Goal: Task Accomplishment & Management: Use online tool/utility

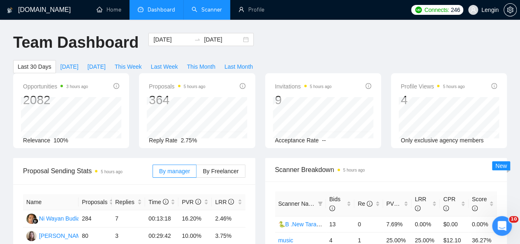
click at [197, 13] on link "Scanner" at bounding box center [207, 9] width 30 height 7
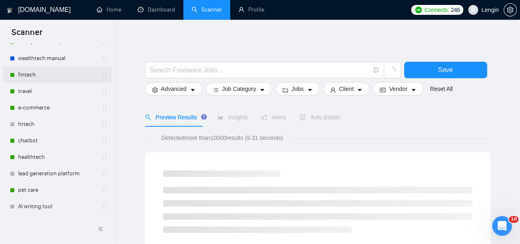
scroll to position [67, 0]
click at [36, 162] on link "healthtech" at bounding box center [57, 156] width 78 height 16
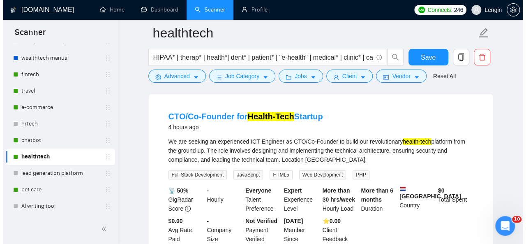
scroll to position [81, 0]
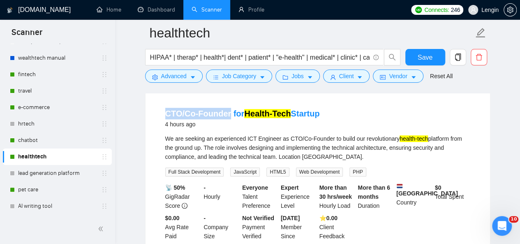
drag, startPoint x: 159, startPoint y: 113, endPoint x: 228, endPoint y: 119, distance: 69.7
click at [228, 119] on li "CTO/Co-Founder for Health-Tech Startup 4 hours ago We are seeking an experience…" at bounding box center [317, 174] width 325 height 146
copy link "CTO/Co-Founder"
click at [184, 78] on span "Advanced" at bounding box center [173, 76] width 25 height 9
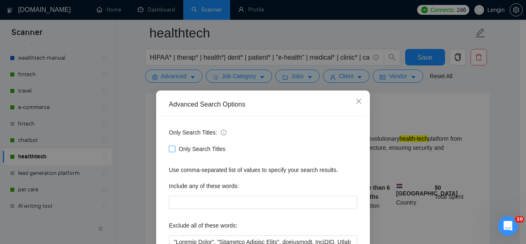
scroll to position [98, 0]
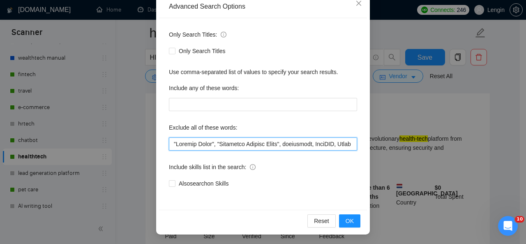
click at [170, 146] on input "text" at bounding box center [263, 143] width 188 height 13
paste input "CTO/Co-Founder"
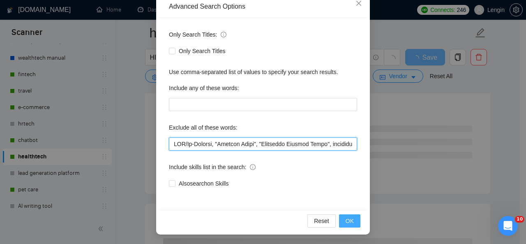
type input "LOR/Ip-Dolorsi, "Ametcon Adipi", "Elitseddo Eiusmod Tempo", incididunt, UtlaBOR…"
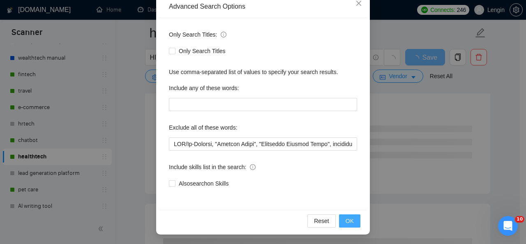
click at [347, 218] on span "OK" at bounding box center [350, 220] width 8 height 9
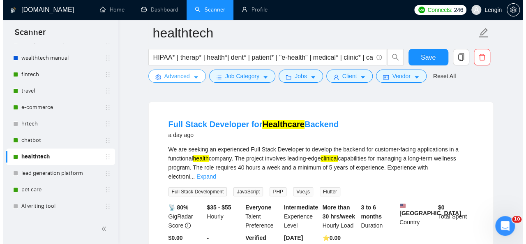
scroll to position [0, 0]
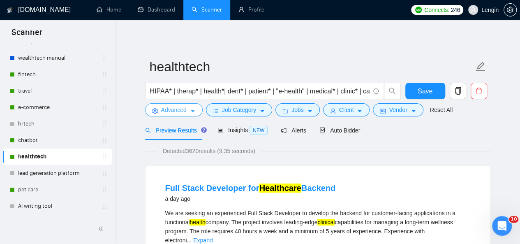
click at [186, 113] on button "Advanced" at bounding box center [174, 109] width 58 height 13
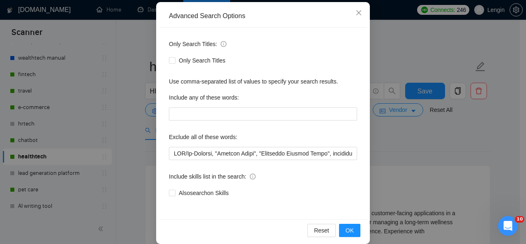
scroll to position [90, 0]
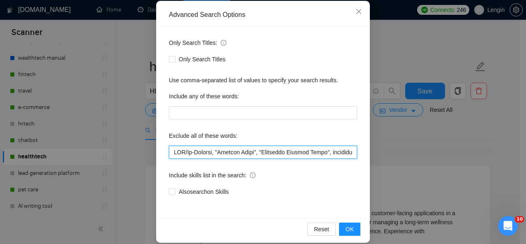
drag, startPoint x: 170, startPoint y: 150, endPoint x: 213, endPoint y: 145, distance: 43.0
click at [213, 145] on div "Exclude all of these words:" at bounding box center [263, 144] width 188 height 30
click at [284, 146] on input "text" at bounding box center [263, 151] width 188 height 13
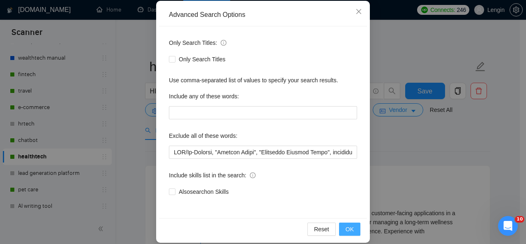
click at [349, 223] on button "OK" at bounding box center [349, 228] width 21 height 13
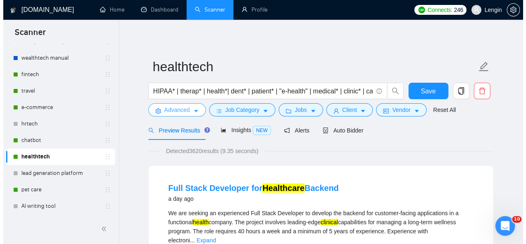
scroll to position [0, 0]
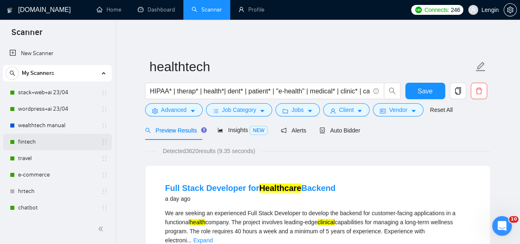
click at [46, 138] on link "fintech" at bounding box center [57, 142] width 78 height 16
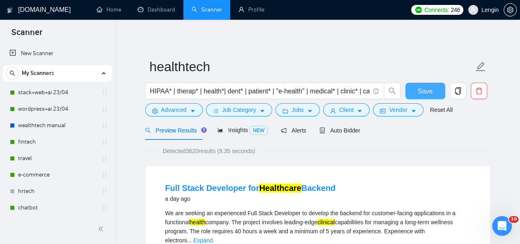
click at [425, 95] on span "Save" at bounding box center [425, 91] width 15 height 10
click at [179, 108] on span "Advanced" at bounding box center [173, 109] width 25 height 9
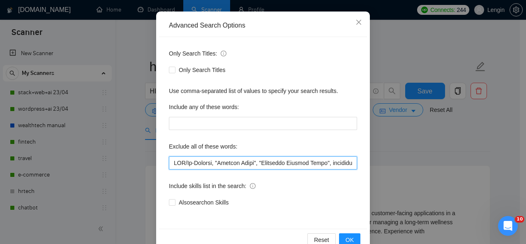
drag, startPoint x: 280, startPoint y: 163, endPoint x: 157, endPoint y: 162, distance: 123.3
click at [159, 162] on div "Only Search Titles: Only Search Titles Use comma-separated list of values to sp…" at bounding box center [263, 133] width 208 height 192
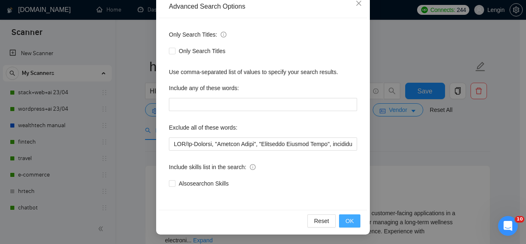
click at [350, 222] on span "OK" at bounding box center [350, 220] width 8 height 9
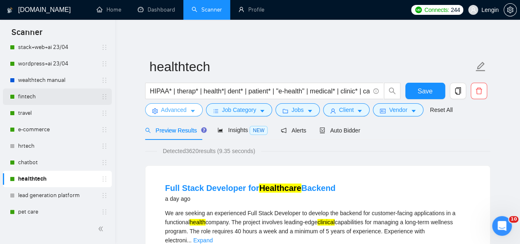
scroll to position [46, 0]
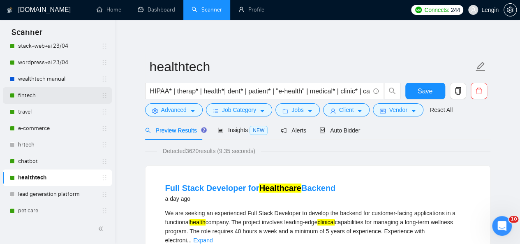
click at [42, 100] on link "fintech" at bounding box center [57, 95] width 78 height 16
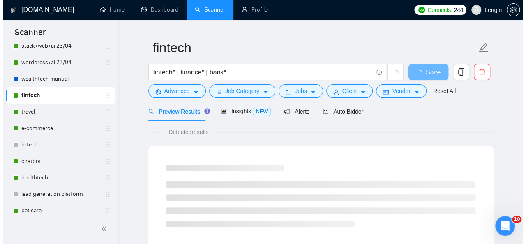
scroll to position [20, 0]
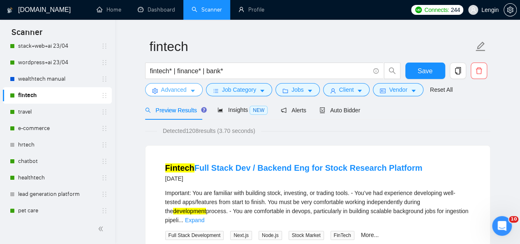
click at [193, 89] on icon "caret-down" at bounding box center [193, 91] width 6 height 6
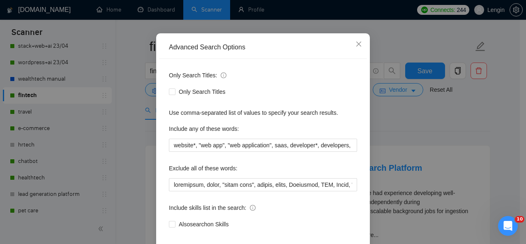
scroll to position [58, 0]
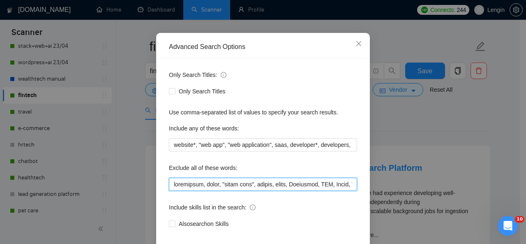
click at [169, 183] on input "text" at bounding box center [263, 184] width 188 height 13
paste input "CTO/Co-Founder, "Product Owner", "Technical Product Owner", transition,"
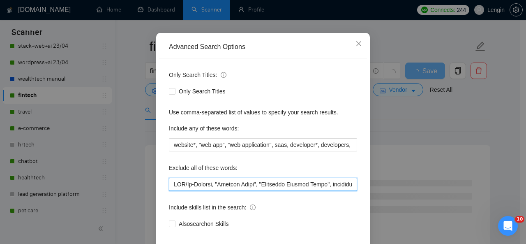
scroll to position [98, 0]
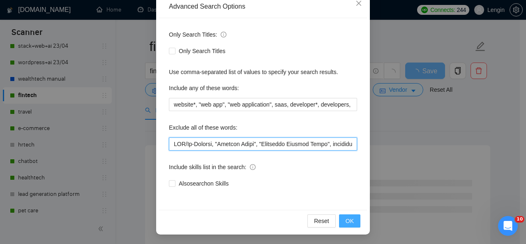
type input "LOR/Ip-Dolorsi, "Ametcon Adipi", "Elitseddo Eiusmod Tempo", incididunt, utlabor…"
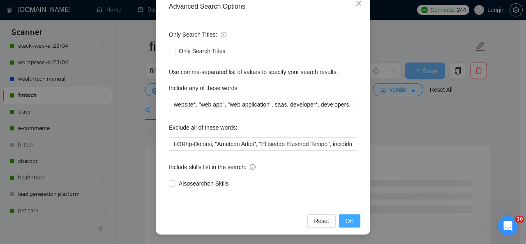
click at [347, 222] on span "OK" at bounding box center [350, 220] width 8 height 9
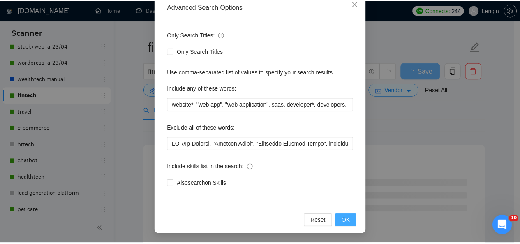
scroll to position [57, 0]
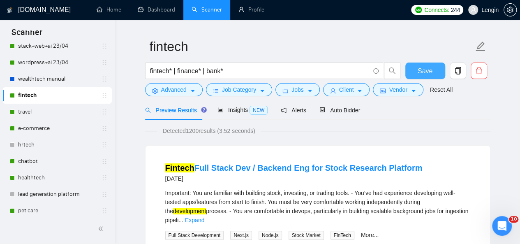
click at [427, 67] on span "Save" at bounding box center [425, 71] width 15 height 10
click at [424, 76] on button "Save" at bounding box center [425, 70] width 40 height 16
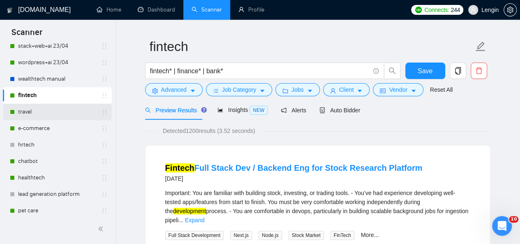
click at [41, 106] on link "travel" at bounding box center [57, 112] width 78 height 16
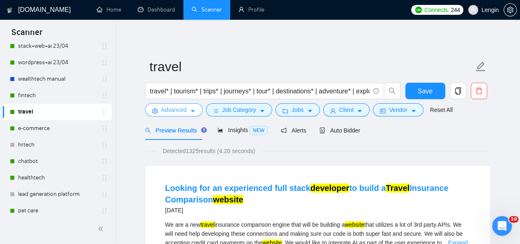
click at [173, 111] on span "Advanced" at bounding box center [173, 109] width 25 height 9
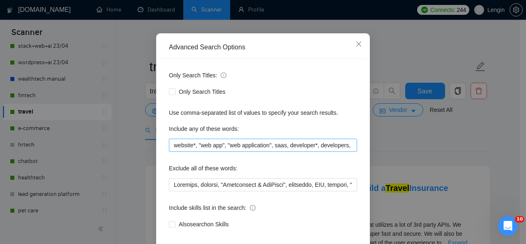
scroll to position [58, 0]
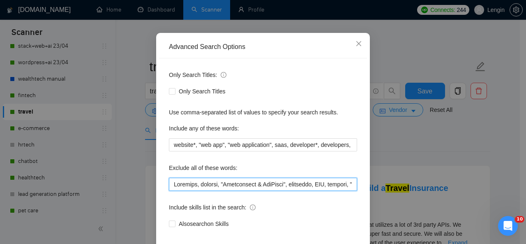
click at [171, 186] on input "text" at bounding box center [263, 184] width 188 height 13
paste input "loremi dolorsi, ame c adi elitsedd eiusmodtempor incidi ut labor, etd ma a enim…"
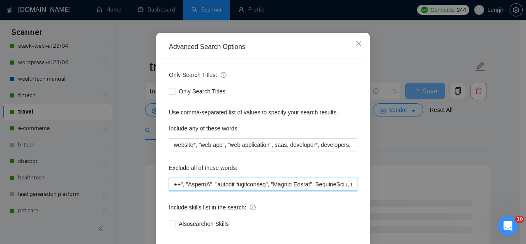
type input "Loremips, dolorsi, "Ametconsect & AdiPisci", elitseddo, EIU, tempori, "Utlabor …"
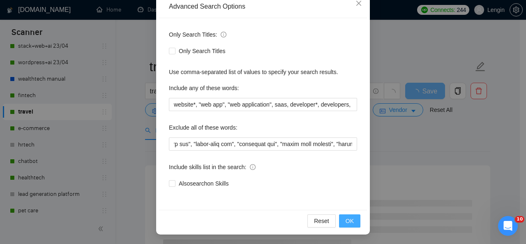
scroll to position [0, 0]
click at [346, 217] on span "OK" at bounding box center [350, 220] width 8 height 9
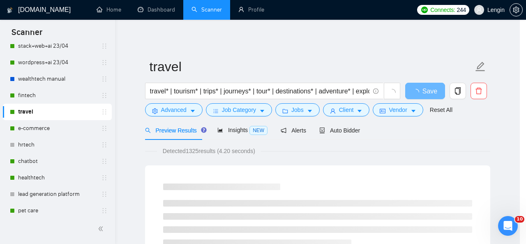
scroll to position [57, 0]
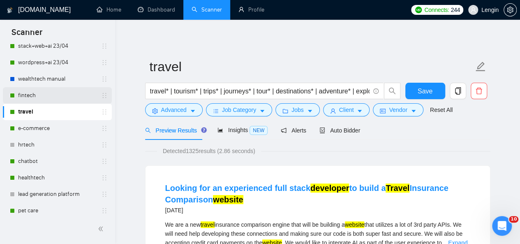
click at [53, 96] on link "fintech" at bounding box center [57, 95] width 78 height 16
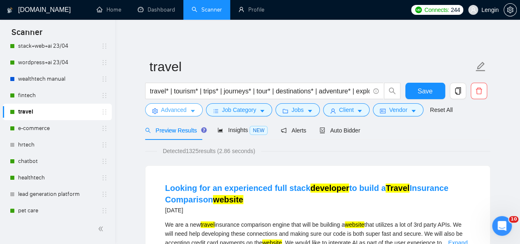
click at [178, 112] on span "Advanced" at bounding box center [173, 109] width 25 height 9
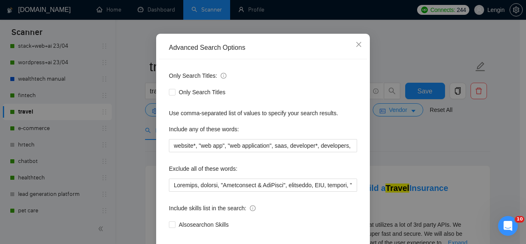
scroll to position [71, 0]
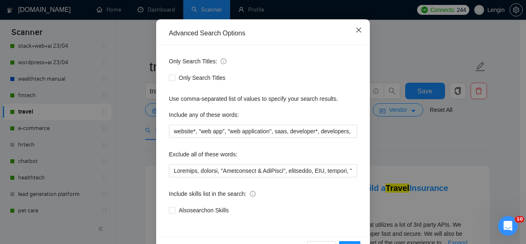
click at [357, 28] on icon "close" at bounding box center [358, 30] width 5 height 5
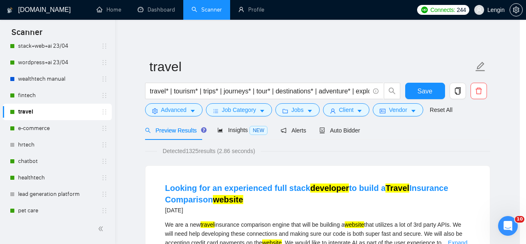
scroll to position [57, 0]
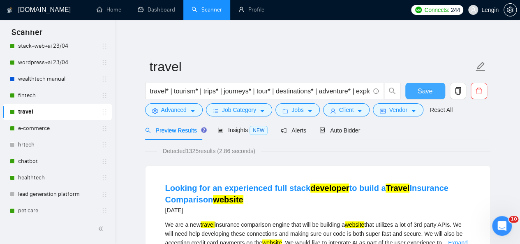
click at [431, 97] on button "Save" at bounding box center [425, 91] width 40 height 16
click at [184, 110] on span "Advanced" at bounding box center [173, 109] width 25 height 9
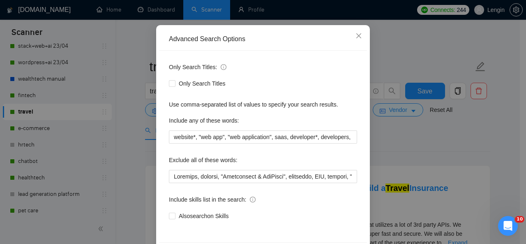
scroll to position [66, 0]
click at [355, 35] on icon "close" at bounding box center [358, 35] width 7 height 7
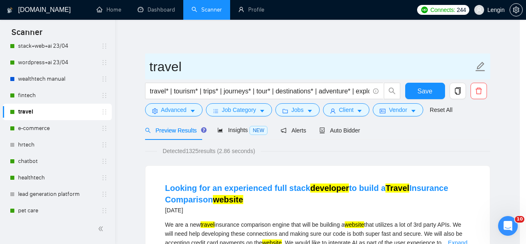
scroll to position [57, 0]
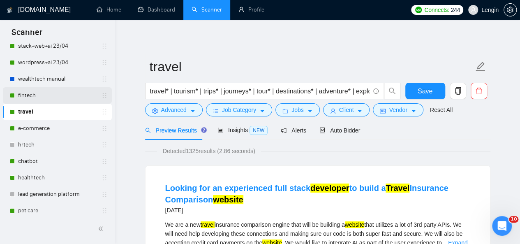
click at [59, 98] on link "fintech" at bounding box center [57, 95] width 78 height 16
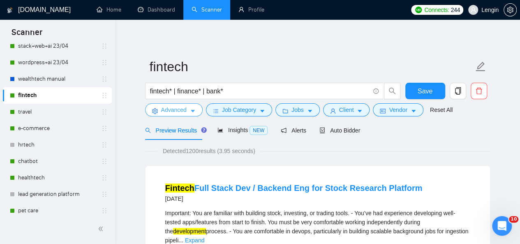
click at [183, 108] on span "Advanced" at bounding box center [173, 109] width 25 height 9
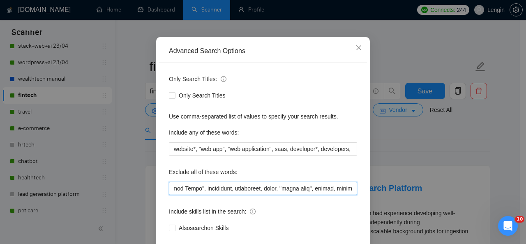
scroll to position [0, 127]
drag, startPoint x: 171, startPoint y: 188, endPoint x: 231, endPoint y: 192, distance: 59.7
click at [231, 192] on input "text" at bounding box center [263, 188] width 188 height 13
click at [265, 189] on input "text" at bounding box center [263, 188] width 188 height 13
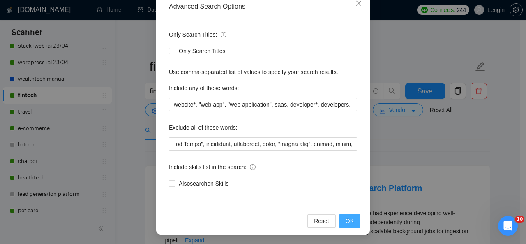
scroll to position [0, 0]
click at [346, 222] on span "OK" at bounding box center [350, 220] width 8 height 9
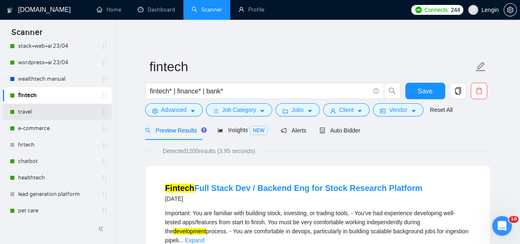
click at [46, 109] on link "travel" at bounding box center [57, 112] width 78 height 16
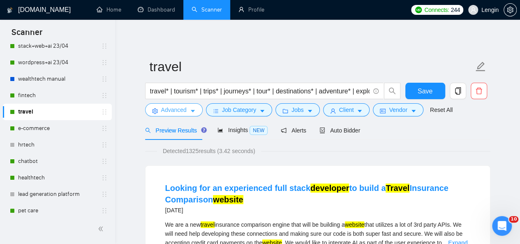
click at [185, 114] on span "Advanced" at bounding box center [173, 109] width 25 height 9
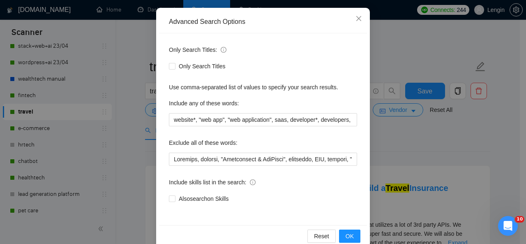
scroll to position [83, 0]
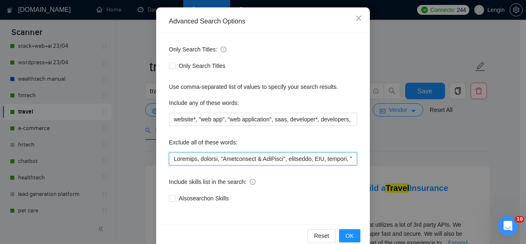
click at [171, 156] on input "text" at bounding box center [263, 158] width 188 height 13
paste input "CTO/Co-Founder, "Product Owner", "Technical Product Owner", transition,"
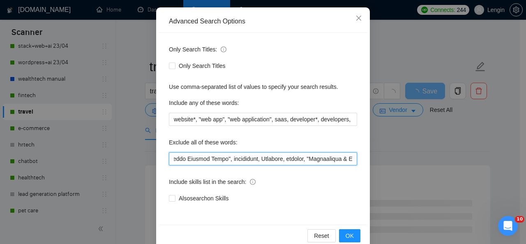
scroll to position [98, 0]
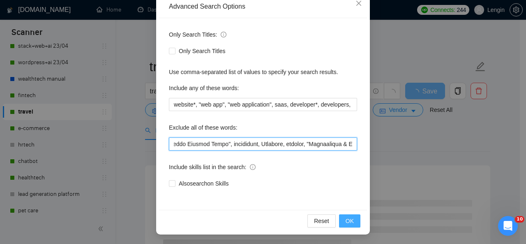
type input "LOR/Ip-Dolorsi, "Ametcon Adipi", "Elitseddo Eiusmod Tempo", incididunt, Utlabor…"
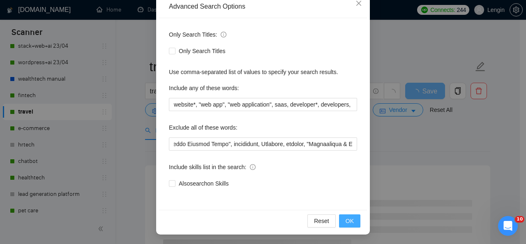
scroll to position [0, 0]
click at [346, 220] on span "OK" at bounding box center [350, 220] width 8 height 9
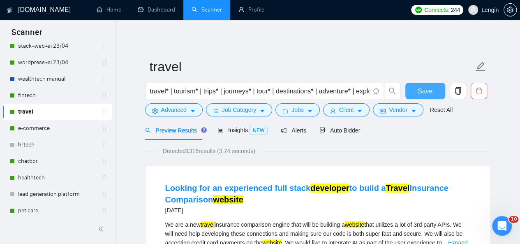
click at [410, 93] on button "Save" at bounding box center [425, 91] width 40 height 16
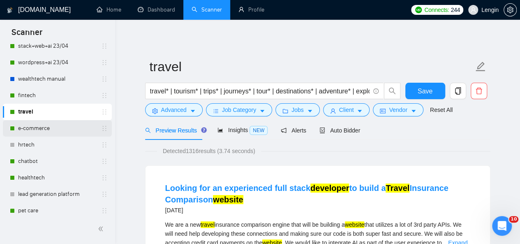
click at [28, 123] on link "e-commerce" at bounding box center [57, 128] width 78 height 16
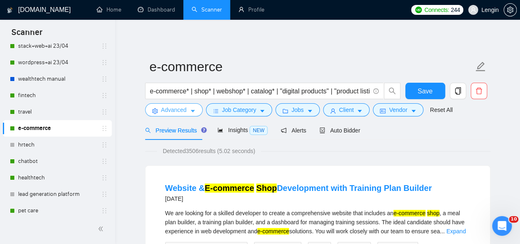
click at [176, 112] on span "Advanced" at bounding box center [173, 109] width 25 height 9
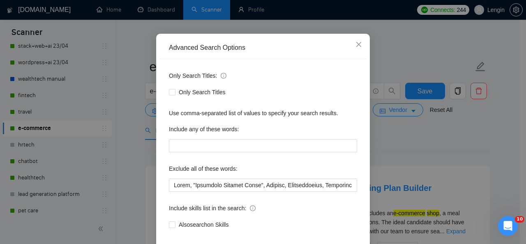
scroll to position [50, 0]
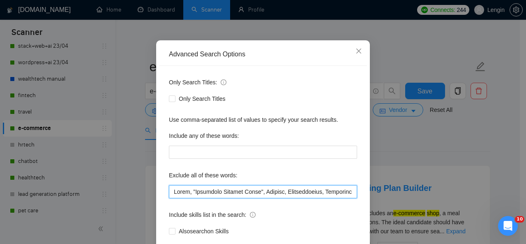
click at [169, 195] on input "text" at bounding box center [263, 191] width 188 height 13
paste input "CTO/Co-Founder, "Product Owner", "Technical Product Owner", transition,"
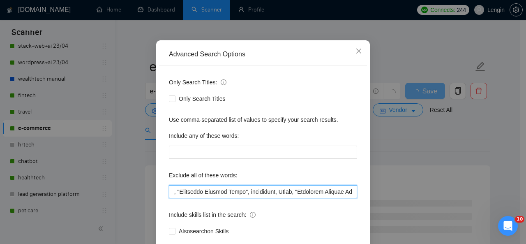
scroll to position [0, 81]
click at [249, 191] on input "text" at bounding box center [263, 191] width 188 height 13
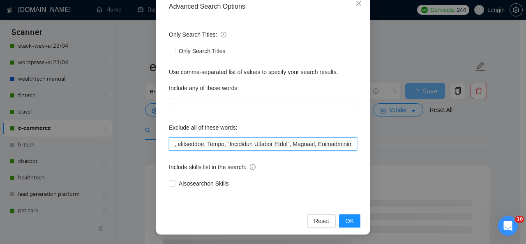
scroll to position [0, 0]
type input "CTO/Co-Founder, "Product Owner", transition, Owner, "Technical Product Owner", …"
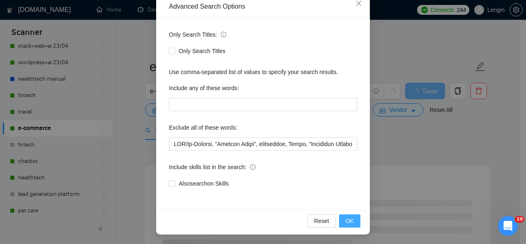
click at [348, 220] on span "OK" at bounding box center [350, 220] width 8 height 9
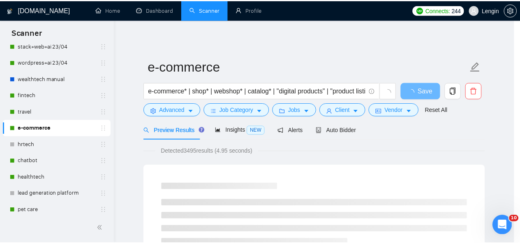
scroll to position [57, 0]
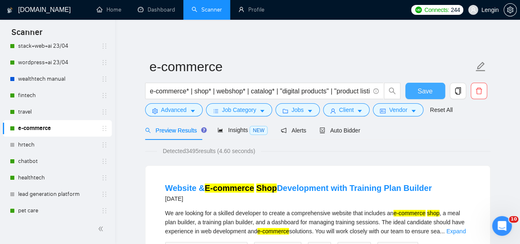
click at [413, 93] on button "Save" at bounding box center [425, 91] width 40 height 16
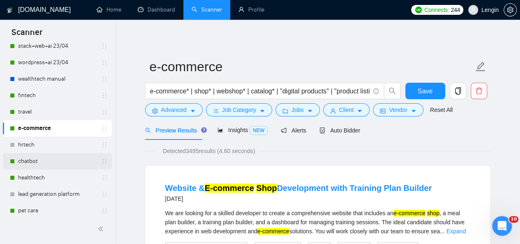
click at [39, 157] on link "chatbot" at bounding box center [57, 161] width 78 height 16
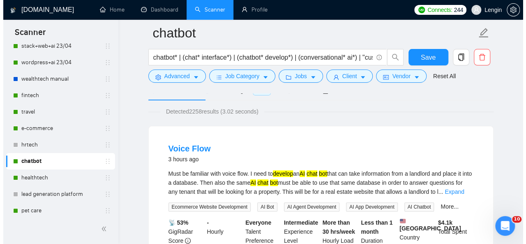
scroll to position [1, 0]
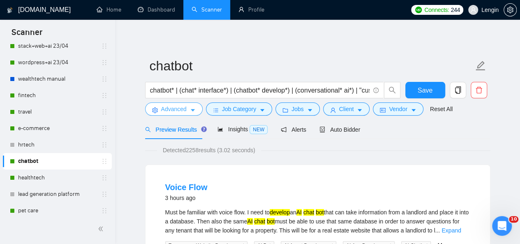
click at [188, 108] on button "Advanced" at bounding box center [174, 108] width 58 height 13
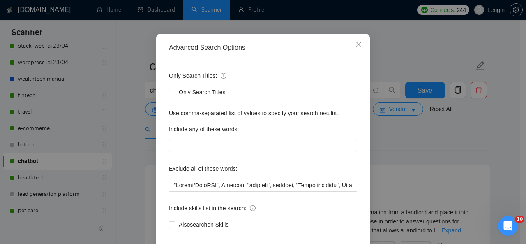
scroll to position [63, 0]
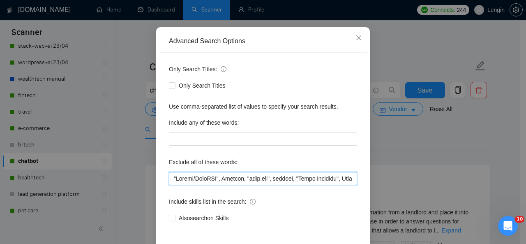
click at [170, 179] on input "text" at bounding box center [263, 178] width 188 height 13
paste input "CTO/Co-Founder, "Product Owner", "Technical Product Owner", transition,"
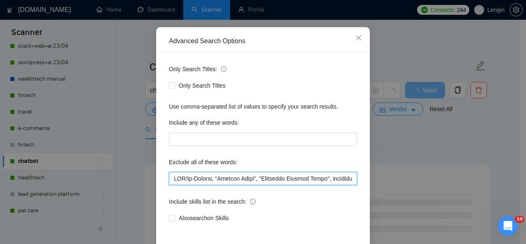
scroll to position [98, 0]
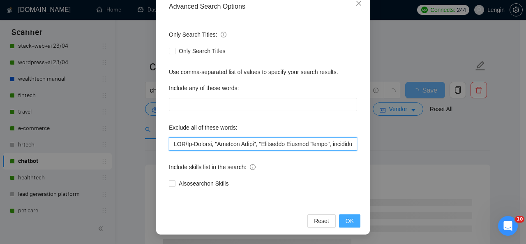
type input "LOR/Ip-Dolorsi, "Ametcon Adipi", "Elitseddo Eiusmod Tempo", incididunt, "Utlabo…"
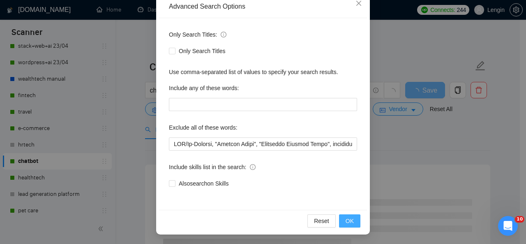
click at [346, 218] on span "OK" at bounding box center [350, 220] width 8 height 9
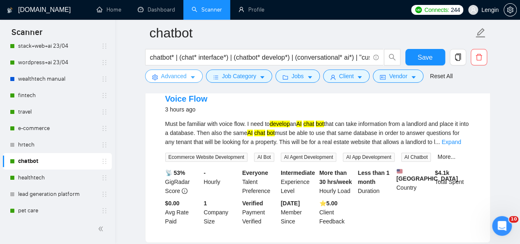
scroll to position [81, 0]
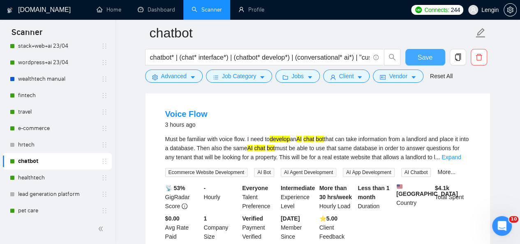
click at [431, 54] on span "Save" at bounding box center [425, 57] width 15 height 10
click at [32, 175] on link "healthtech" at bounding box center [57, 177] width 78 height 16
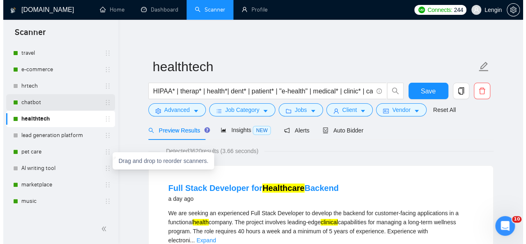
scroll to position [109, 0]
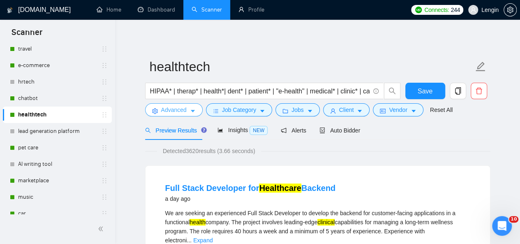
click at [180, 113] on span "Advanced" at bounding box center [173, 109] width 25 height 9
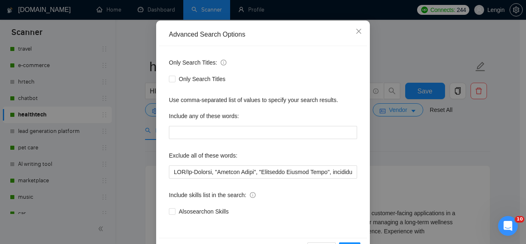
scroll to position [98, 0]
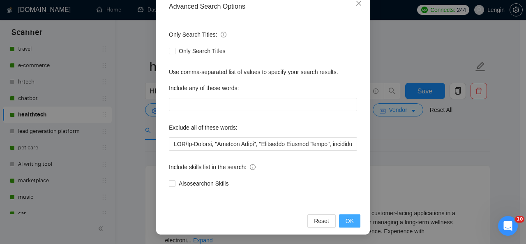
click at [347, 215] on button "OK" at bounding box center [349, 220] width 21 height 13
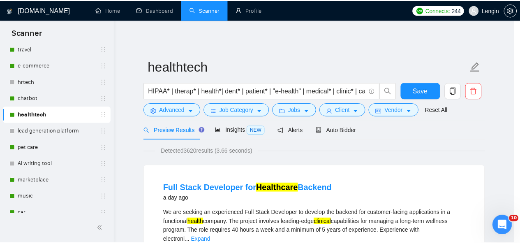
scroll to position [57, 0]
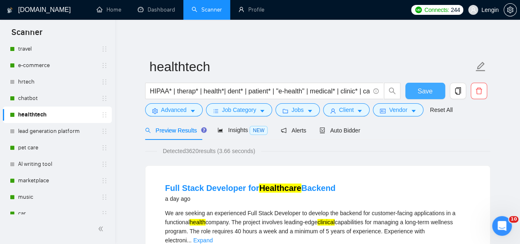
click at [418, 90] on span "Save" at bounding box center [425, 91] width 15 height 10
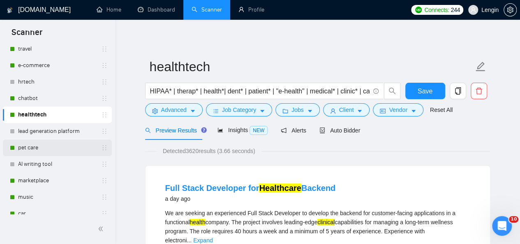
click at [34, 151] on link "pet care" at bounding box center [57, 147] width 78 height 16
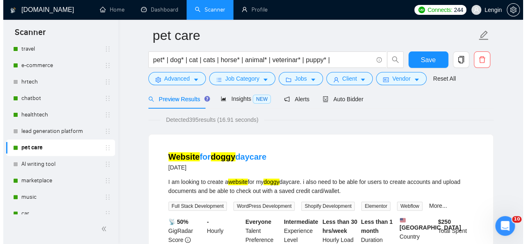
scroll to position [20, 0]
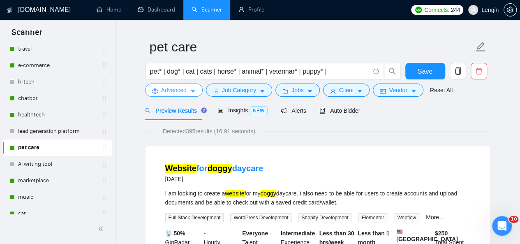
click at [166, 93] on span "Advanced" at bounding box center [173, 89] width 25 height 9
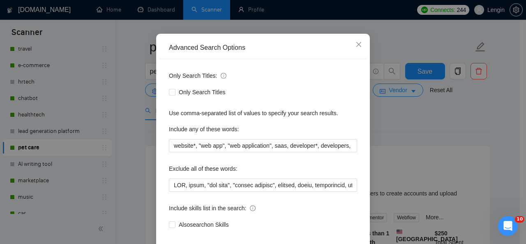
scroll to position [70, 0]
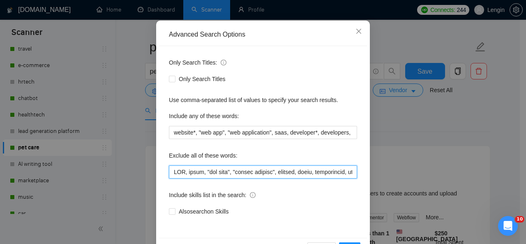
click at [169, 171] on input "text" at bounding box center [263, 171] width 188 height 13
paste input "CTO/Co-Founder, "Product Owner", "Technical Product Owner", transition,"
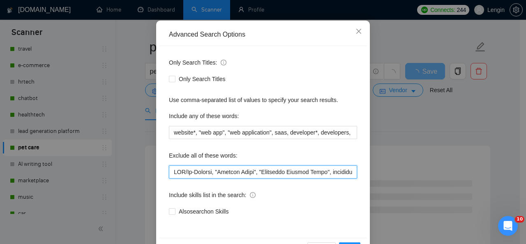
scroll to position [98, 0]
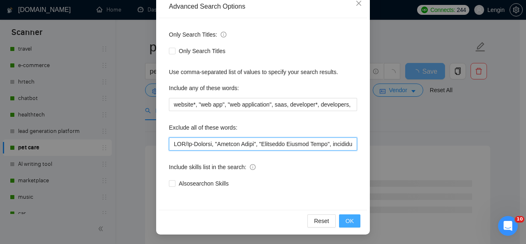
type input "LOR/Ip-Dolorsi, "Ametcon Adipi", "Elitseddo Eiusmod Tempo", incididunt, UTL, et…"
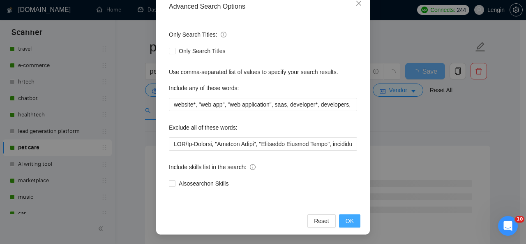
click at [350, 223] on span "OK" at bounding box center [350, 220] width 8 height 9
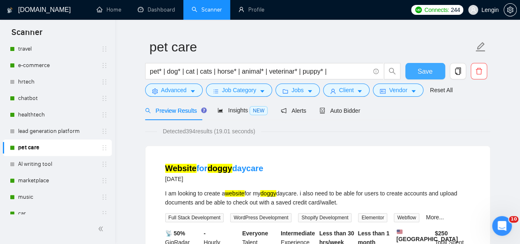
click at [425, 75] on span "Save" at bounding box center [425, 71] width 15 height 10
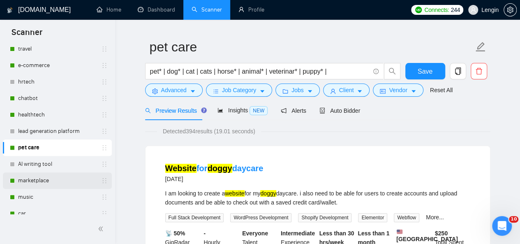
click at [31, 177] on link "marketplace" at bounding box center [57, 180] width 78 height 16
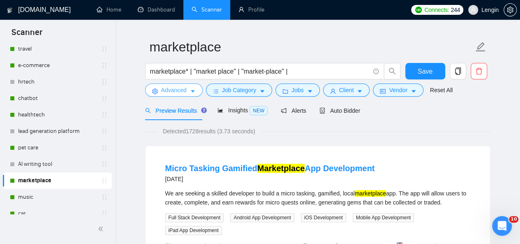
click at [184, 89] on span "Advanced" at bounding box center [173, 89] width 25 height 9
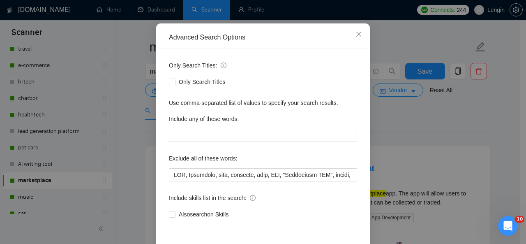
scroll to position [67, 0]
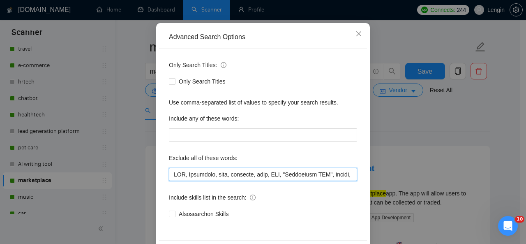
click at [170, 174] on input "text" at bounding box center [263, 174] width 188 height 13
paste input "CTO/Co-Founder, "Product Owner", "Technical Product Owner", transition,"
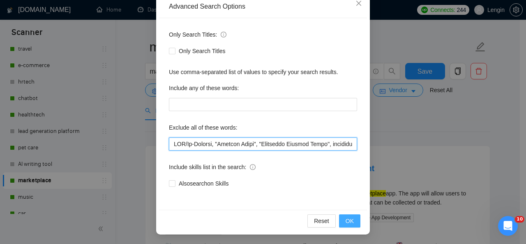
type input "LOR/Ip-Dolorsi, "Ametcon Adipi", "Elitseddo Eiusmod Tempo", incididunt, UTL, Et…"
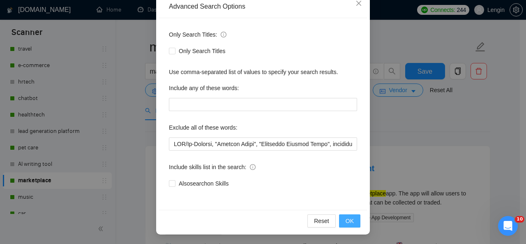
click at [341, 222] on button "OK" at bounding box center [349, 220] width 21 height 13
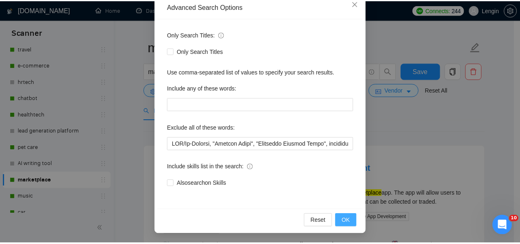
scroll to position [57, 0]
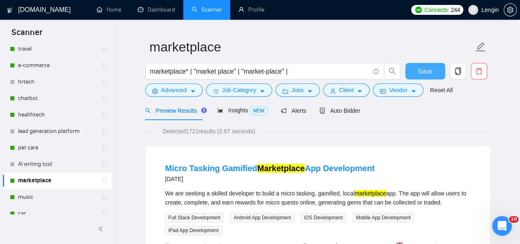
click at [421, 73] on span "Save" at bounding box center [425, 71] width 15 height 10
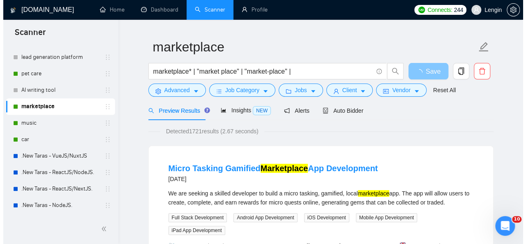
scroll to position [183, 0]
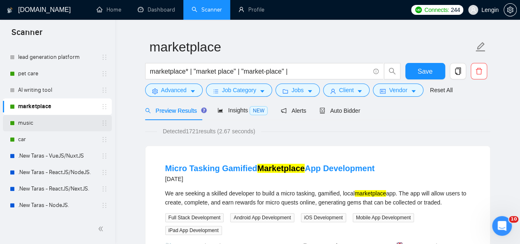
click at [54, 125] on link "music" at bounding box center [57, 123] width 78 height 16
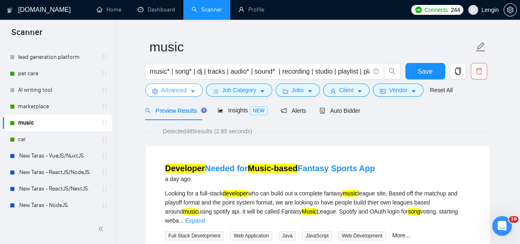
click at [193, 89] on icon "caret-down" at bounding box center [193, 91] width 6 height 6
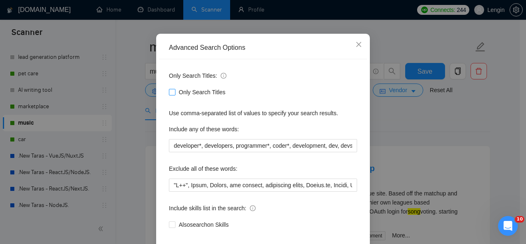
scroll to position [65, 0]
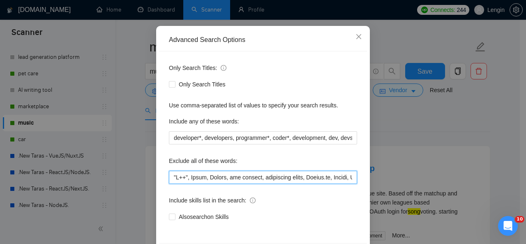
click at [170, 174] on input "text" at bounding box center [263, 177] width 188 height 13
paste input "CTO/Co-Founder, "Product Owner", "Technical Product Owner", transition,"
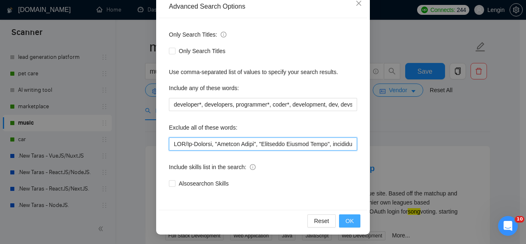
type input "LOR/Ip-Dolorsi, "Ametcon Adipi", "Elitseddo Eiusmod Tempo", incididunt, "U++", …"
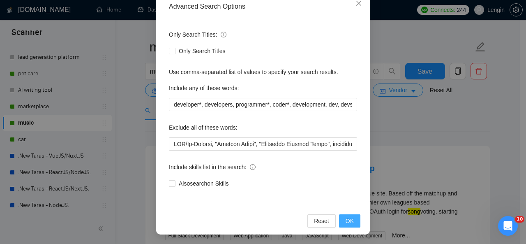
click at [346, 219] on span "OK" at bounding box center [350, 220] width 8 height 9
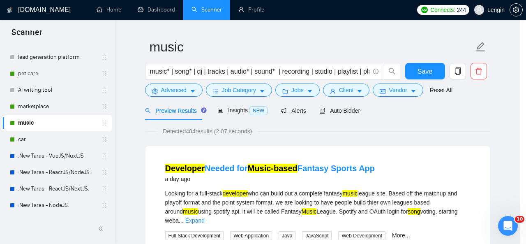
scroll to position [57, 0]
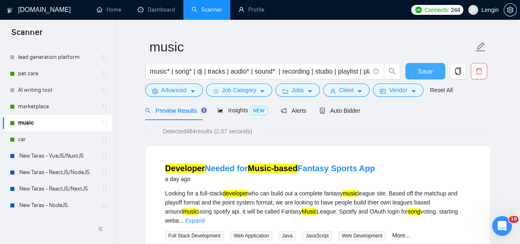
click at [410, 68] on button "Save" at bounding box center [425, 71] width 40 height 16
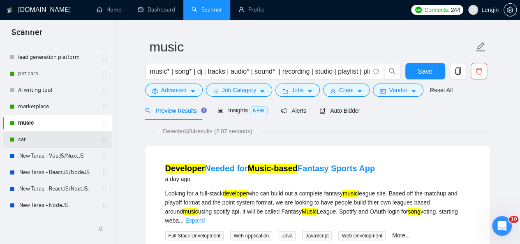
click at [27, 134] on link "car" at bounding box center [57, 139] width 78 height 16
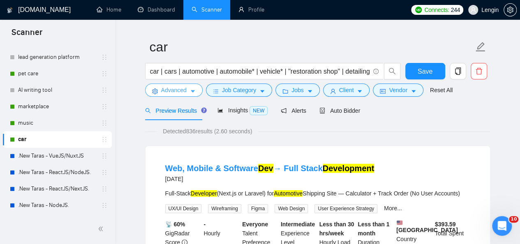
click at [168, 92] on span "Advanced" at bounding box center [173, 89] width 25 height 9
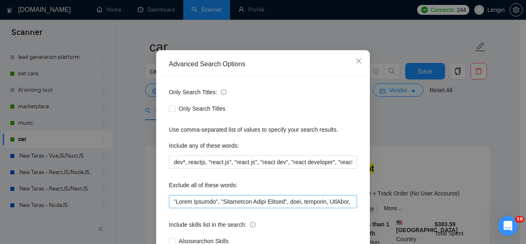
scroll to position [70, 0]
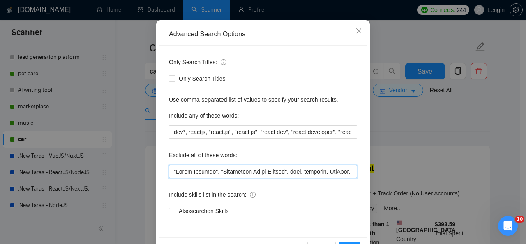
click at [169, 170] on input "text" at bounding box center [263, 171] width 188 height 13
paste input "CTO/Co-Founder, "Product Owner", "Technical Product Owner", transition,"
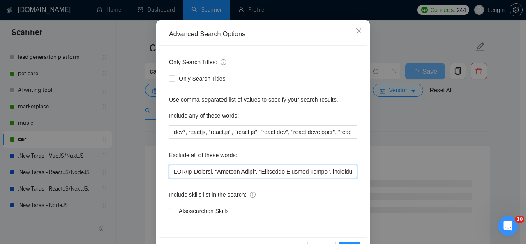
scroll to position [98, 0]
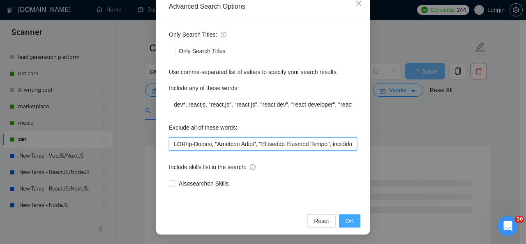
type input "LOR/Ip-Dolorsi, "Ametcon Adipi", "Elitseddo Eiusmod Tempo", incididunt, "Utlab …"
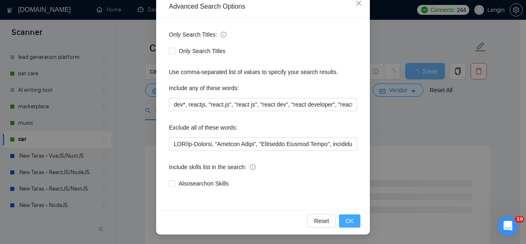
click at [350, 219] on span "OK" at bounding box center [350, 220] width 8 height 9
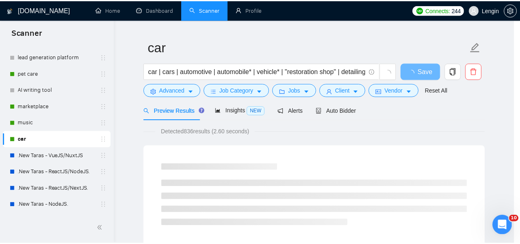
scroll to position [57, 0]
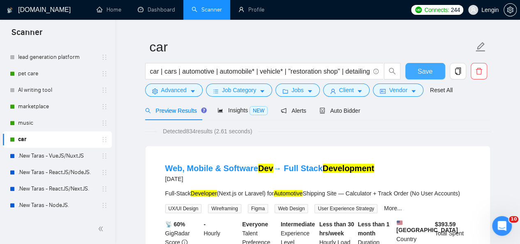
click at [413, 68] on button "Save" at bounding box center [425, 71] width 40 height 16
click at [418, 63] on button "Save" at bounding box center [425, 71] width 40 height 16
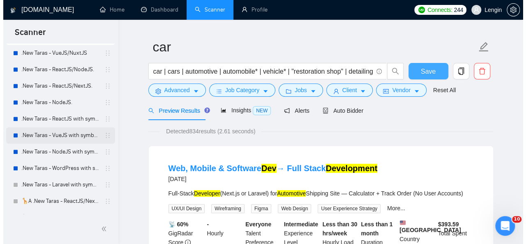
scroll to position [354, 0]
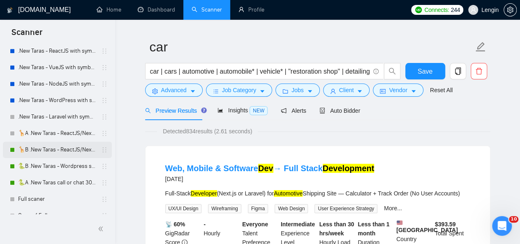
click at [43, 152] on link "🦒B .New Taras - ReactJS/NextJS rel exp 23/04" at bounding box center [57, 149] width 78 height 16
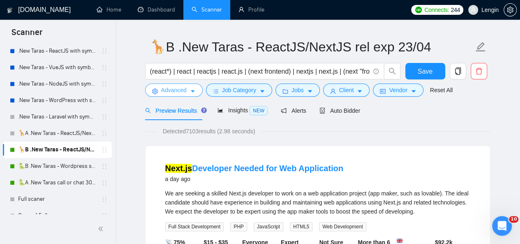
click at [187, 95] on button "Advanced" at bounding box center [174, 89] width 58 height 13
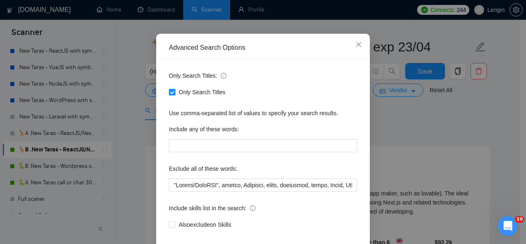
scroll to position [90, 0]
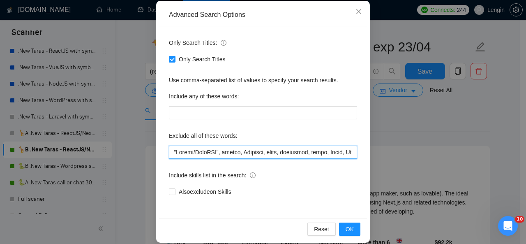
click at [169, 152] on input "text" at bounding box center [263, 151] width 188 height 13
paste input "CTO/Co-Founder, "Product Owner", "Technical Product Owner", transition,"
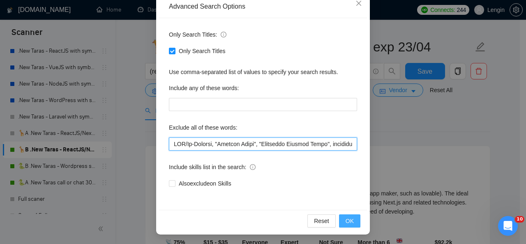
type input "LOR/Ip-Dolorsi, "Ametcon Adipi", "Elitseddo Eiusmod Tempo", incididunt, "Utlabo…"
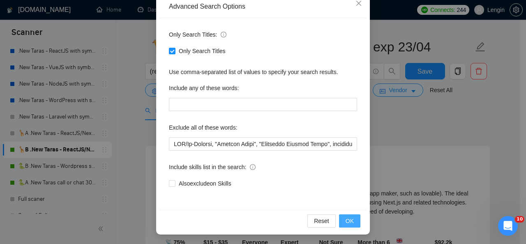
click at [348, 223] on span "OK" at bounding box center [350, 220] width 8 height 9
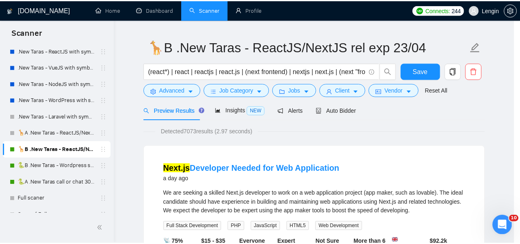
scroll to position [57, 0]
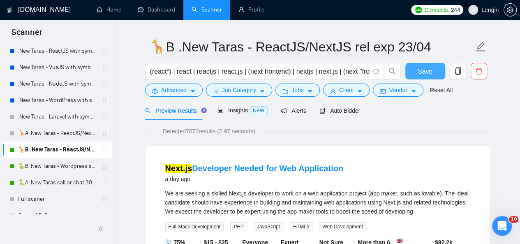
click at [421, 73] on span "Save" at bounding box center [425, 71] width 15 height 10
click at [70, 167] on link "🐍B .New Taras - Wordpress short 23/04" at bounding box center [57, 166] width 78 height 16
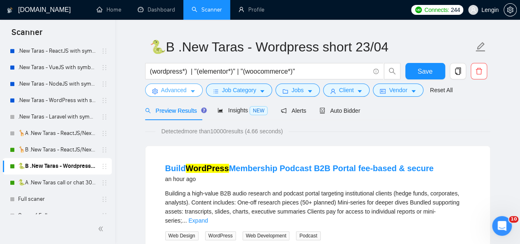
click at [185, 88] on span "Advanced" at bounding box center [173, 89] width 25 height 9
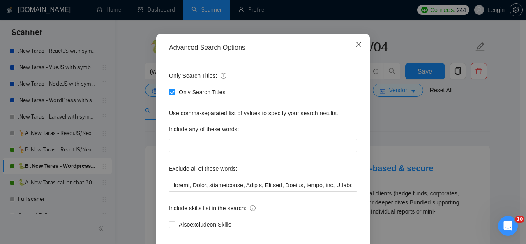
click at [357, 47] on icon "close" at bounding box center [358, 44] width 5 height 5
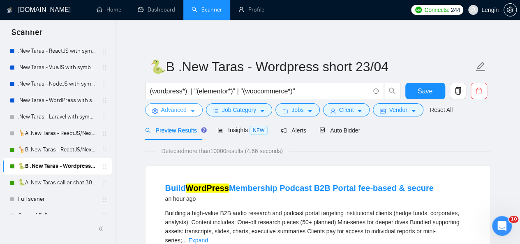
click at [178, 106] on span "Advanced" at bounding box center [173, 109] width 25 height 9
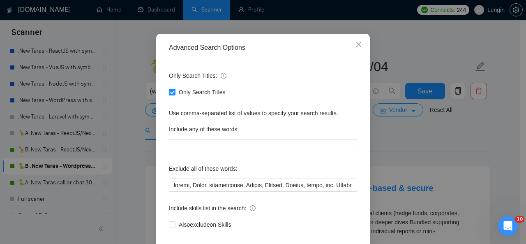
scroll to position [97, 0]
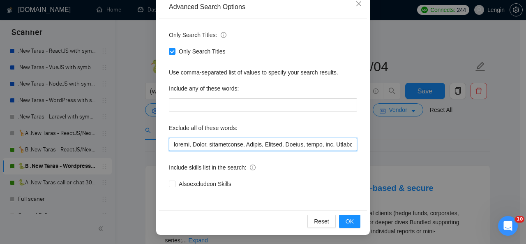
click at [171, 145] on input "text" at bounding box center [263, 144] width 188 height 13
paste input "CTO/Co-Founder, "Product Owner", "Technical Product Owner", transition,"
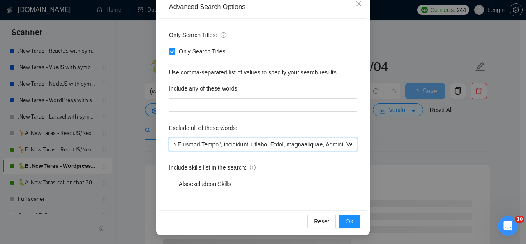
scroll to position [0, 113]
type input "LOR/Ip-Dolorsi, "Ametcon Adipi", "Elitseddo Eiusmod Tempo", incididunt, utlabo,…"
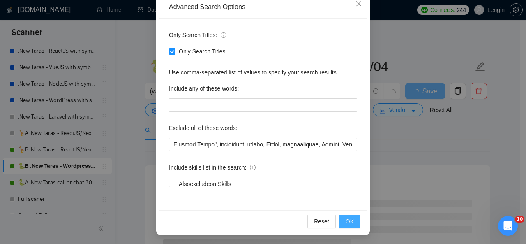
scroll to position [0, 0]
click at [347, 222] on span "OK" at bounding box center [350, 221] width 8 height 9
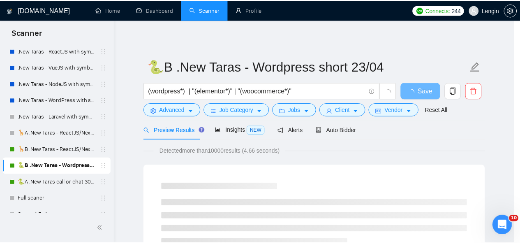
scroll to position [57, 0]
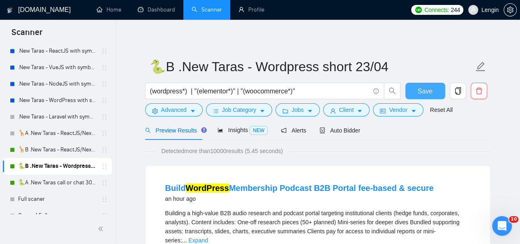
click at [425, 94] on span "Save" at bounding box center [425, 91] width 15 height 10
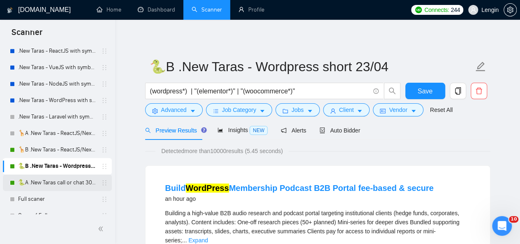
click at [67, 185] on link "🐍A .New Taras call or chat 30%view 0 reply 23/04" at bounding box center [57, 182] width 78 height 16
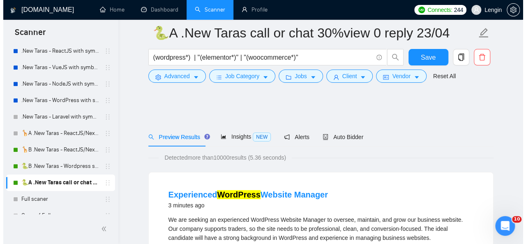
scroll to position [93, 0]
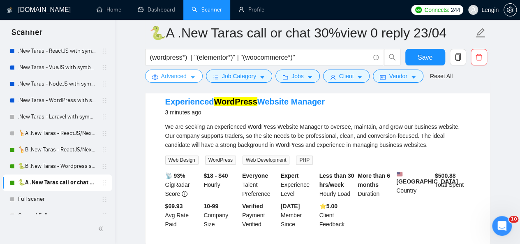
click at [184, 74] on span "Advanced" at bounding box center [173, 76] width 25 height 9
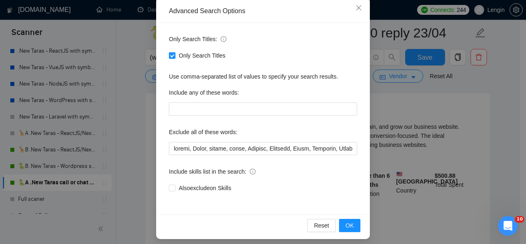
scroll to position [94, 0]
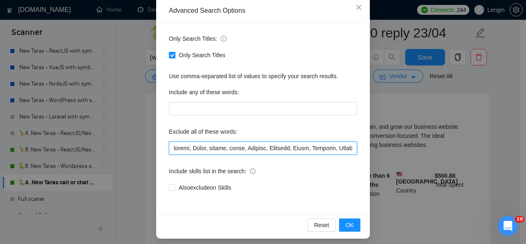
click at [170, 148] on input "text" at bounding box center [263, 147] width 188 height 13
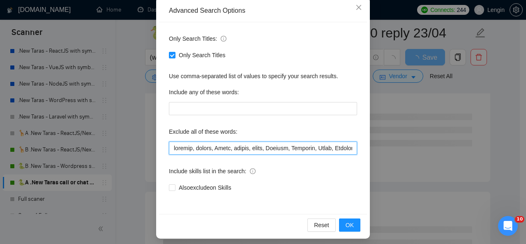
paste input "CTO/Co-Founder, "Product Owner", "Technical Product Owner", transition,"
type input "LOR/Ip-Dolorsi, "Ametcon Adipi", "Elitseddo Eiusmod Tempo", incididunt, utlabor…"
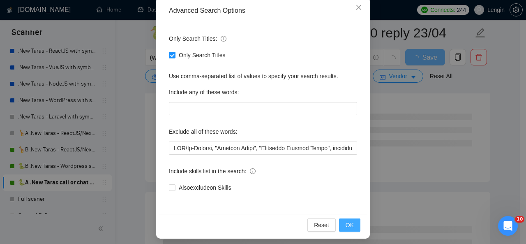
click at [346, 224] on span "OK" at bounding box center [350, 224] width 8 height 9
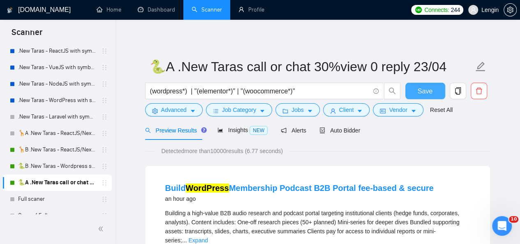
click at [415, 91] on button "Save" at bounding box center [425, 91] width 40 height 16
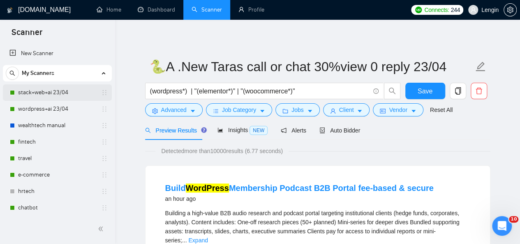
click at [60, 88] on link "stack+web+ai 23/04" at bounding box center [57, 92] width 78 height 16
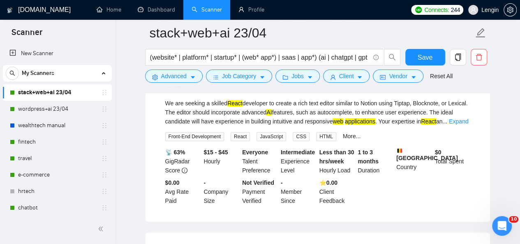
scroll to position [117, 0]
click at [56, 109] on link "wordpress+ai 23/04" at bounding box center [57, 109] width 78 height 16
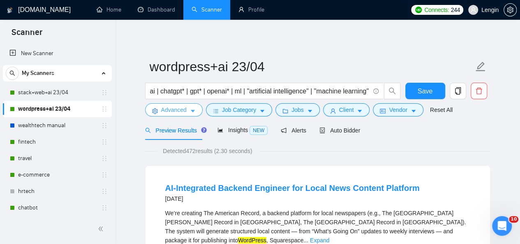
click at [190, 108] on span "caret-down" at bounding box center [193, 111] width 6 height 6
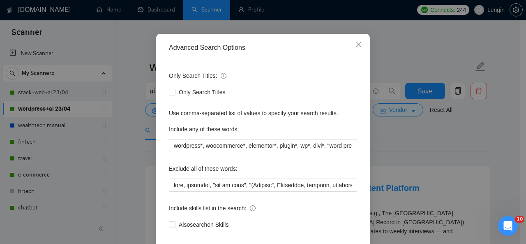
scroll to position [60, 0]
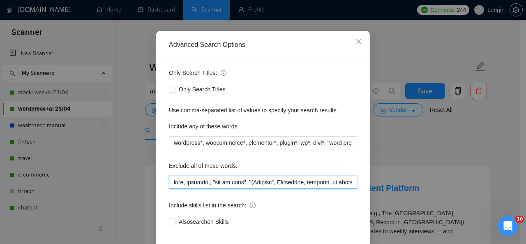
click at [171, 180] on input "text" at bounding box center [263, 181] width 188 height 13
paste input "CTO/Co-Founder, "Product Owner", "Technical Product Owner", transition,"
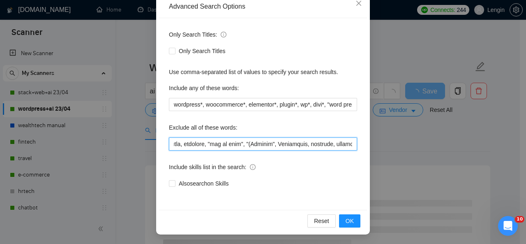
scroll to position [98, 0]
type input "LOR/Ip-Dolorsi, "Ametcon Adipi", "Elitseddo Eiusmod Tempo", incididunt, utla, e…"
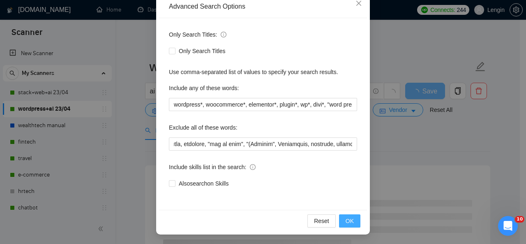
scroll to position [0, 0]
click at [351, 220] on button "OK" at bounding box center [349, 220] width 21 height 13
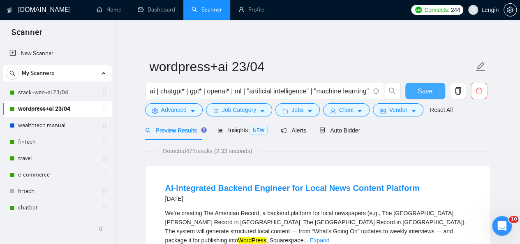
click at [412, 91] on button "Save" at bounding box center [425, 91] width 40 height 16
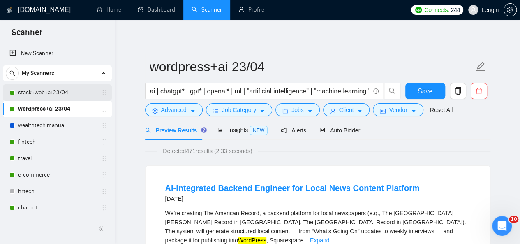
click at [71, 93] on link "stack+web+ai 23/04" at bounding box center [57, 92] width 78 height 16
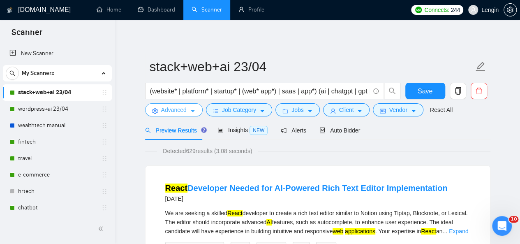
click at [190, 109] on icon "caret-down" at bounding box center [193, 111] width 6 height 6
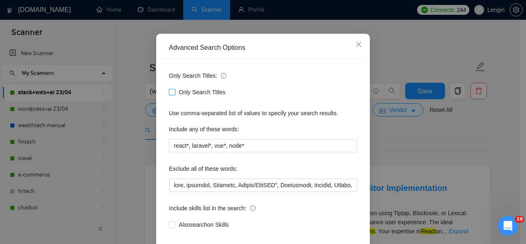
scroll to position [97, 0]
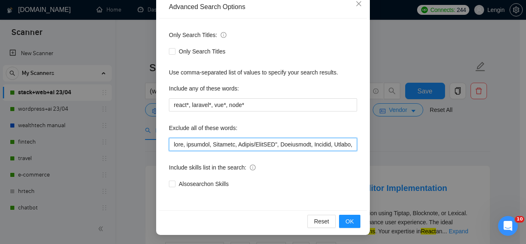
click at [169, 144] on input "text" at bounding box center [263, 144] width 188 height 13
paste input "CTO/Co-Founder, "Product Owner", "Technical Product Owner", transition,"
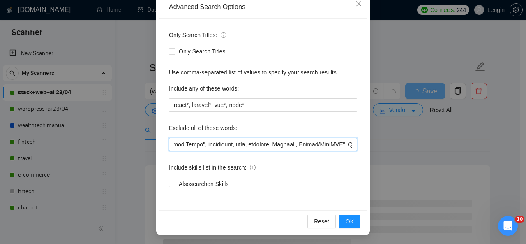
scroll to position [98, 0]
type input "LOR/Ip-Dolorsi, "Ametcon Adipi", "Elitseddo Eiusmod Tempo", incididunt, utla, e…"
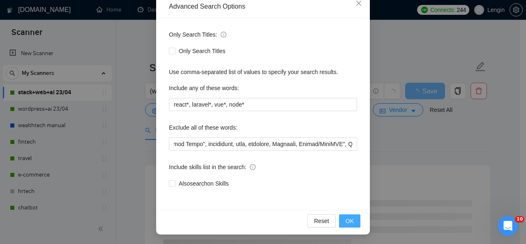
scroll to position [0, 0]
click at [343, 223] on button "OK" at bounding box center [349, 220] width 21 height 13
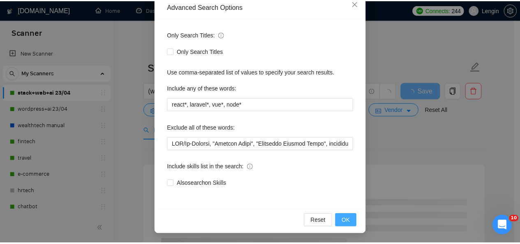
scroll to position [57, 0]
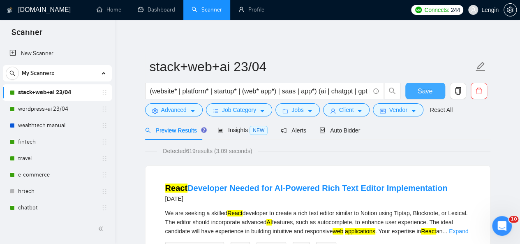
click at [418, 92] on span "Save" at bounding box center [425, 91] width 15 height 10
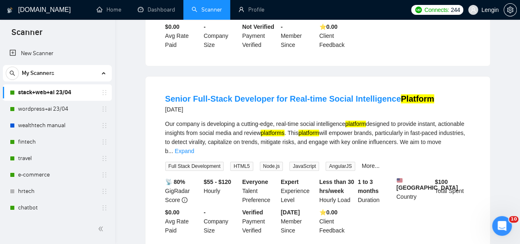
scroll to position [0, 0]
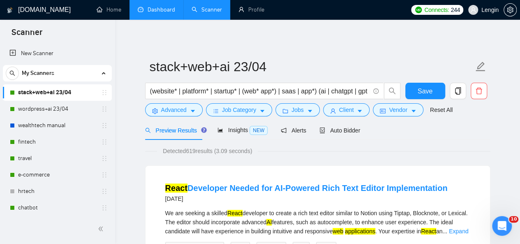
click at [173, 6] on link "Dashboard" at bounding box center [156, 9] width 37 height 7
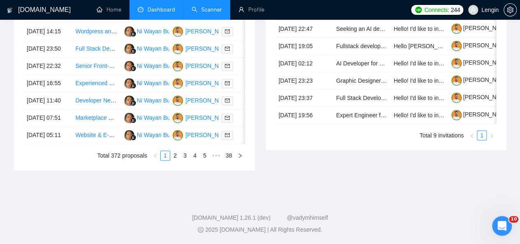
scroll to position [473, 0]
click at [198, 160] on link "4" at bounding box center [194, 155] width 9 height 9
click at [205, 160] on link "6" at bounding box center [204, 155] width 9 height 9
click at [196, 160] on link "7" at bounding box center [194, 155] width 9 height 9
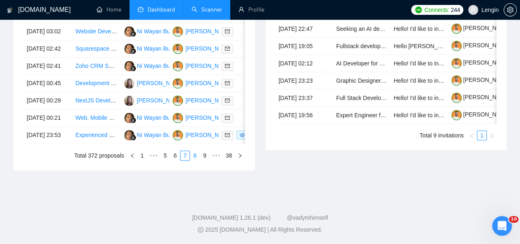
click at [195, 160] on link "8" at bounding box center [194, 155] width 9 height 9
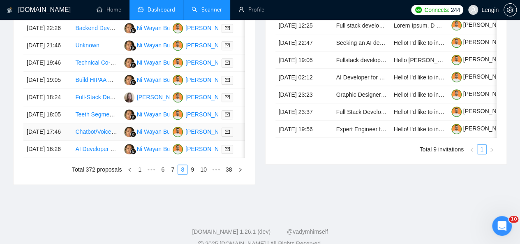
scroll to position [465, 0]
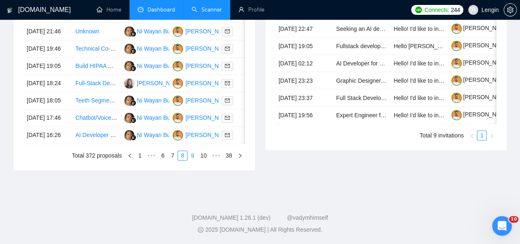
click at [192, 160] on link "9" at bounding box center [192, 155] width 9 height 9
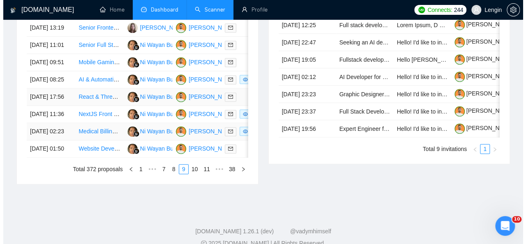
scroll to position [406, 0]
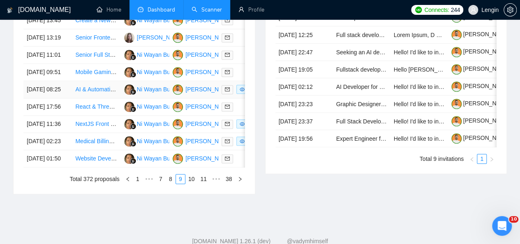
click at [60, 98] on td "[DATE] 08:25" at bounding box center [47, 89] width 48 height 17
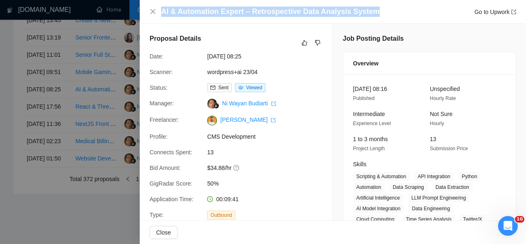
drag, startPoint x: 367, startPoint y: 10, endPoint x: 160, endPoint y: 3, distance: 206.8
click at [160, 3] on div "AI & Automation Expert – Retrospective Data Analysis System Go to Upwork" at bounding box center [333, 12] width 386 height 24
copy h4 "AI & Automation Expert – Retrospective Data Analysis System"
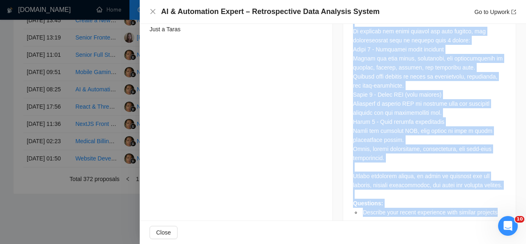
scroll to position [518, 0]
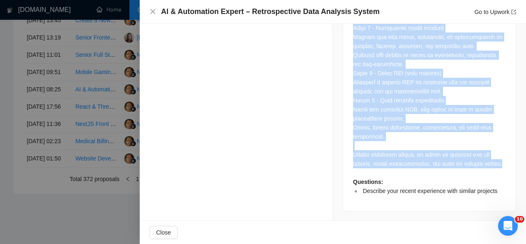
drag, startPoint x: 350, startPoint y: 50, endPoint x: 388, endPoint y: 164, distance: 119.6
click at [388, 164] on div "Questions: Describe your recent experience with similar projects" at bounding box center [429, 55] width 153 height 280
copy div "We are looking for an AI & automation expert to help us build a system for retr…"
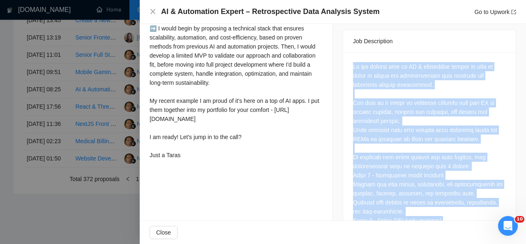
scroll to position [370, 0]
copy div "We are looking for an AI & automation expert to help us build a system for retr…"
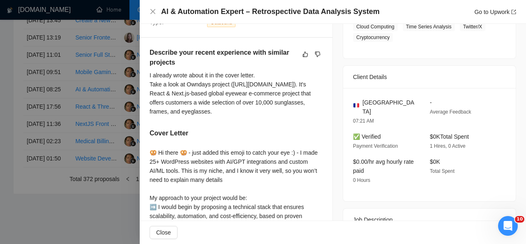
scroll to position [173, 0]
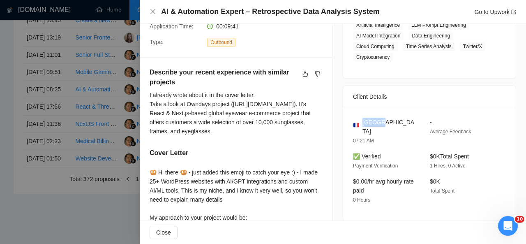
drag, startPoint x: 381, startPoint y: 122, endPoint x: 360, endPoint y: 122, distance: 20.6
click at [360, 122] on div "[GEOGRAPHIC_DATA]" at bounding box center [385, 127] width 64 height 18
copy span "[GEOGRAPHIC_DATA]"
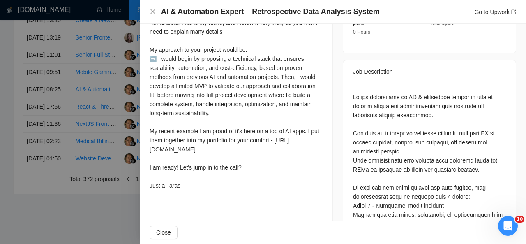
scroll to position [353, 0]
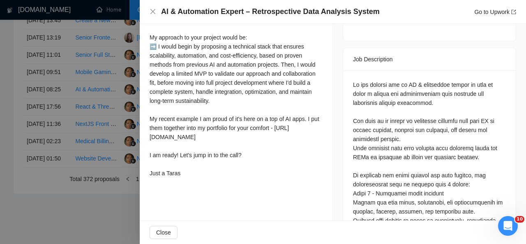
drag, startPoint x: 151, startPoint y: 29, endPoint x: 183, endPoint y: 191, distance: 165.5
click at [183, 178] on div "🥨 Hi there 🥨 - just added this emoji to catch your eye :) - I made 25+ WordPres…" at bounding box center [236, 83] width 173 height 190
copy div "🥨 Hi there 🥨 - just added this emoji to catch your eye :) - I made 25+ WordPres…"
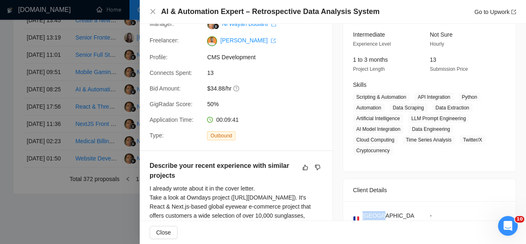
scroll to position [80, 0]
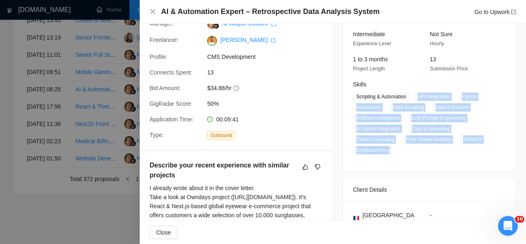
drag, startPoint x: 416, startPoint y: 97, endPoint x: 389, endPoint y: 153, distance: 62.5
click at [389, 153] on span "Scripting & Automation API Integration Python Automation Data Scraping Data Ext…" at bounding box center [423, 123] width 141 height 62
copy span "API Integration Python Automation Data Scraping Data Extraction Artificial Inte…"
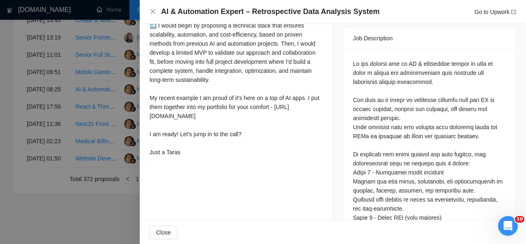
scroll to position [518, 0]
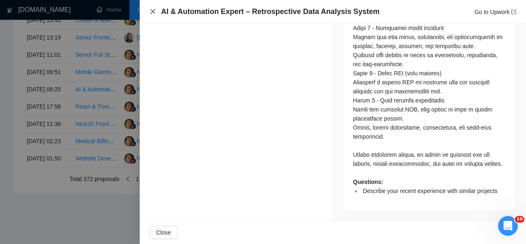
click at [150, 13] on icon "close" at bounding box center [153, 11] width 7 height 7
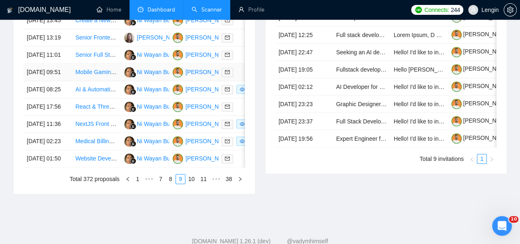
click at [111, 81] on td "Mobile Gaming MVP Development" at bounding box center [96, 72] width 48 height 17
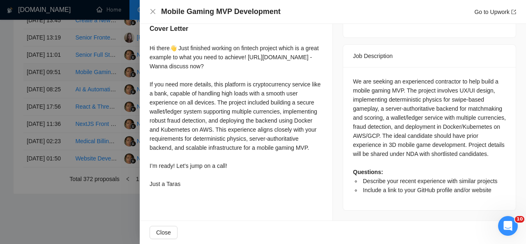
scroll to position [334, 0]
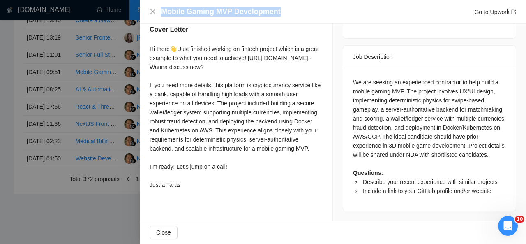
drag, startPoint x: 283, startPoint y: 14, endPoint x: 162, endPoint y: 11, distance: 120.8
click at [162, 11] on div "Mobile Gaming MVP Development Go to Upwork" at bounding box center [338, 12] width 355 height 10
copy h4 "Mobile Gaming MVP Development"
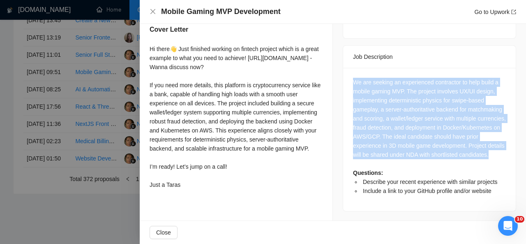
drag, startPoint x: 426, startPoint y: 152, endPoint x: 348, endPoint y: 74, distance: 109.8
click at [348, 74] on div "We are seeking an experienced contractor to help build a mobile gaming MVP. The…" at bounding box center [429, 139] width 173 height 143
copy div "We are seeking an experienced contractor to help build a mobile gaming MVP. The…"
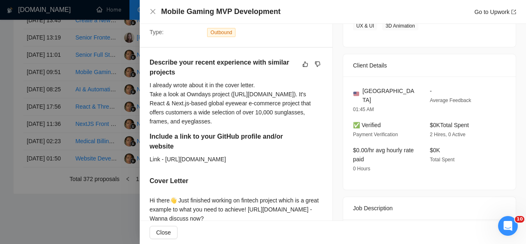
scroll to position [157, 0]
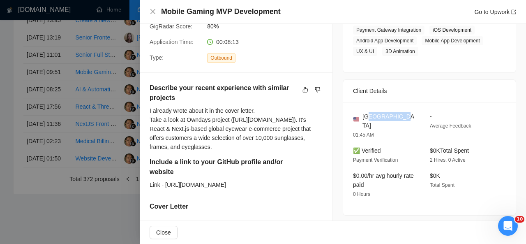
drag, startPoint x: 399, startPoint y: 114, endPoint x: 367, endPoint y: 116, distance: 32.1
click at [367, 116] on div "[GEOGRAPHIC_DATA]" at bounding box center [385, 121] width 64 height 18
drag, startPoint x: 360, startPoint y: 117, endPoint x: 392, endPoint y: 113, distance: 31.8
click at [392, 113] on span "[GEOGRAPHIC_DATA]" at bounding box center [389, 121] width 54 height 18
copy span "United State"
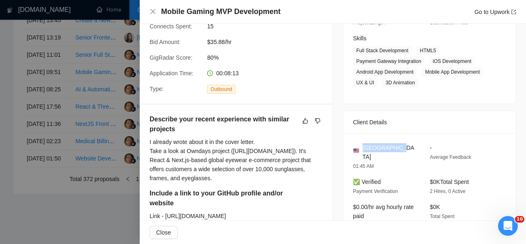
scroll to position [125, 0]
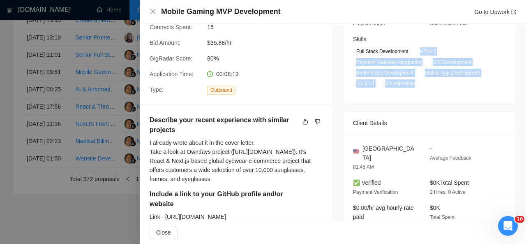
drag, startPoint x: 413, startPoint y: 50, endPoint x: 412, endPoint y: 88, distance: 38.2
click at [412, 88] on div "[DATE] 06:43 Published $25 - $45 Hourly Rate Expert Experience Level Less than …" at bounding box center [429, 26] width 173 height 155
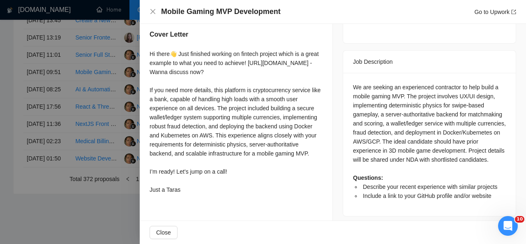
scroll to position [328, 0]
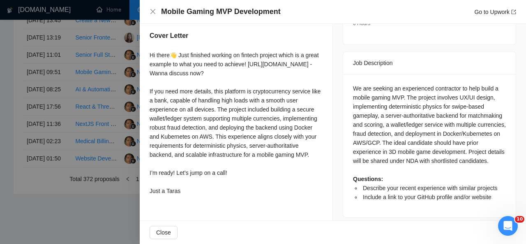
drag, startPoint x: 148, startPoint y: 61, endPoint x: 187, endPoint y: 208, distance: 151.4
click at [187, 208] on div "Describe your recent experience with similar projects I already wrote about it …" at bounding box center [236, 56] width 193 height 306
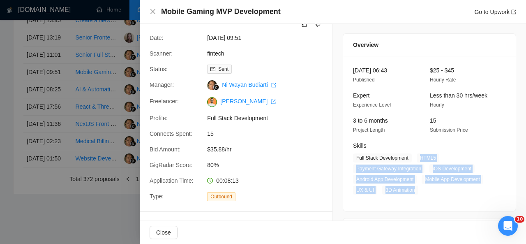
scroll to position [0, 0]
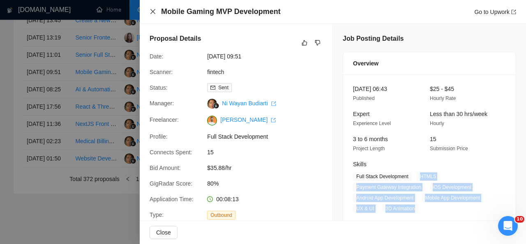
click at [152, 10] on icon "close" at bounding box center [152, 11] width 5 height 5
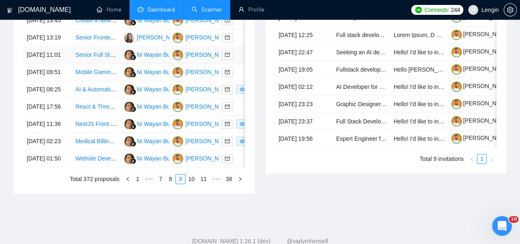
click at [116, 64] on td "Senior Full Stack Developer for E-commerce Website" at bounding box center [96, 54] width 48 height 17
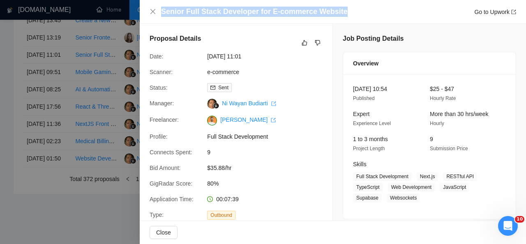
drag, startPoint x: 342, startPoint y: 13, endPoint x: 160, endPoint y: 11, distance: 181.7
click at [160, 11] on div "Senior Full Stack Developer for E-commerce Website Go to Upwork" at bounding box center [333, 12] width 367 height 10
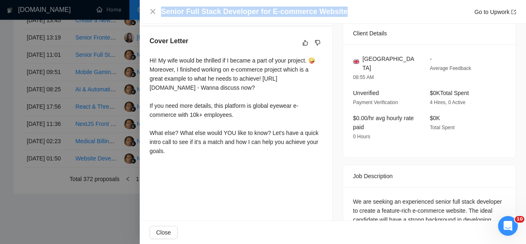
scroll to position [186, 0]
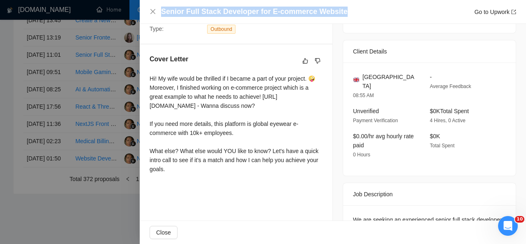
drag, startPoint x: 147, startPoint y: 76, endPoint x: 178, endPoint y: 185, distance: 112.4
click at [178, 185] on div "Cover Letter Hi! My wife would be thrilled if I became a part of your project. …" at bounding box center [236, 115] width 193 height 142
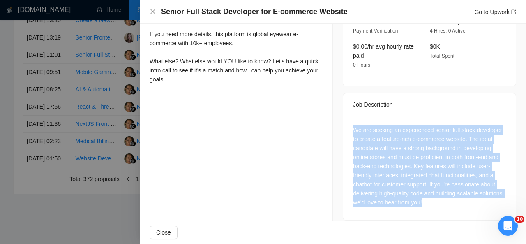
drag, startPoint x: 451, startPoint y: 195, endPoint x: 349, endPoint y: 118, distance: 128.1
click at [349, 118] on div "We are seeking an experienced senior full stack developer to create a feature-r…" at bounding box center [429, 167] width 173 height 104
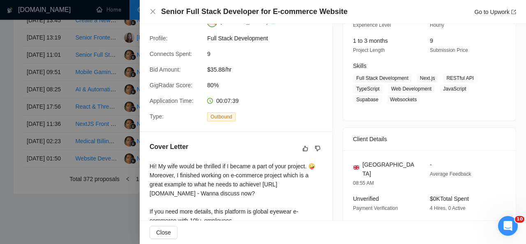
scroll to position [98, 0]
drag, startPoint x: 409, startPoint y: 163, endPoint x: 361, endPoint y: 162, distance: 48.5
click at [361, 162] on div "[GEOGRAPHIC_DATA]" at bounding box center [385, 169] width 64 height 18
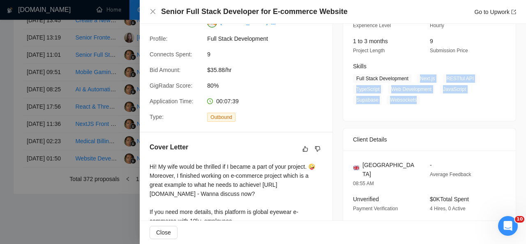
drag, startPoint x: 413, startPoint y: 78, endPoint x: 413, endPoint y: 103, distance: 24.7
click at [413, 103] on span "Full Stack Development Next.js RESTful API TypeScript Web Development JavaScrip…" at bounding box center [423, 89] width 141 height 30
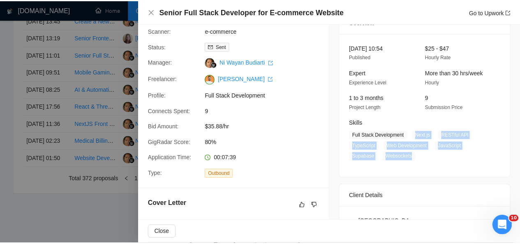
scroll to position [39, 0]
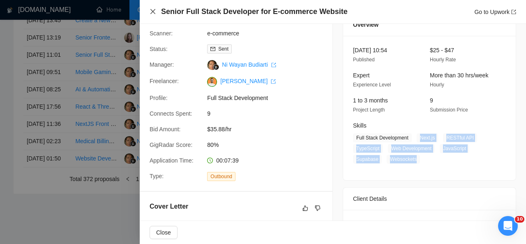
click at [152, 13] on icon "close" at bounding box center [153, 11] width 7 height 7
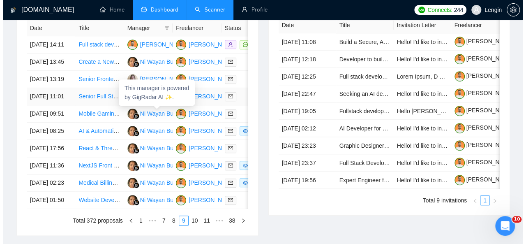
scroll to position [365, 0]
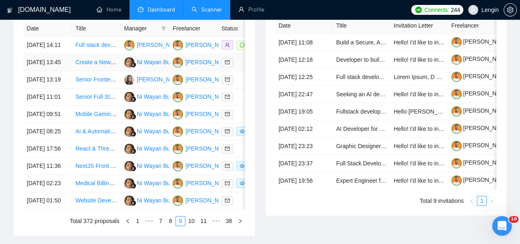
click at [106, 69] on td "Create a New Networking website like LinkedIn from Scratch." at bounding box center [96, 62] width 48 height 17
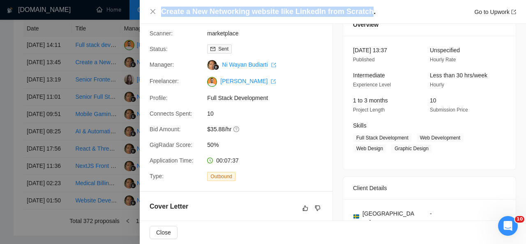
drag, startPoint x: 365, startPoint y: 11, endPoint x: 162, endPoint y: 12, distance: 203.0
click at [162, 12] on h4 "Create a New Networking website like LinkedIn from Scratch." at bounding box center [268, 12] width 215 height 10
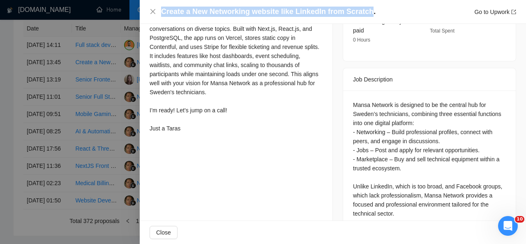
scroll to position [301, 0]
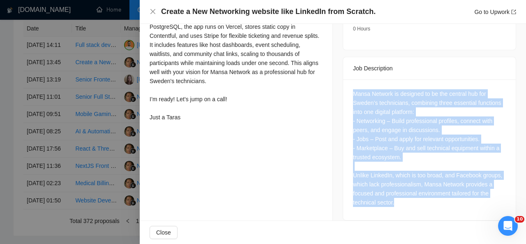
drag, startPoint x: 349, startPoint y: 83, endPoint x: 404, endPoint y: 198, distance: 127.4
click at [404, 198] on div "Mansa Network is designed to be the central hub for Sweden’s technicians, combi…" at bounding box center [429, 149] width 173 height 141
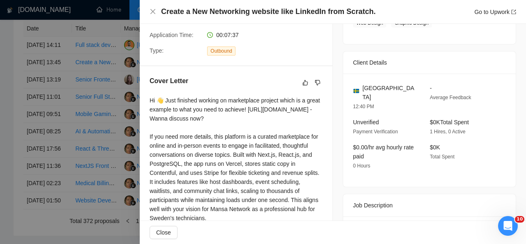
scroll to position [164, 0]
drag, startPoint x: 383, startPoint y: 87, endPoint x: 360, endPoint y: 89, distance: 23.9
click at [360, 89] on div "[GEOGRAPHIC_DATA]" at bounding box center [385, 93] width 64 height 18
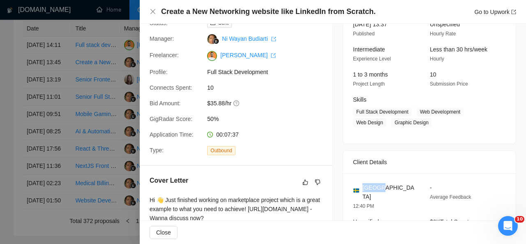
scroll to position [64, 0]
drag, startPoint x: 415, startPoint y: 111, endPoint x: 425, endPoint y: 120, distance: 13.4
click at [425, 120] on span "Full Stack Development Web Development Web Design Graphic Design" at bounding box center [423, 118] width 141 height 20
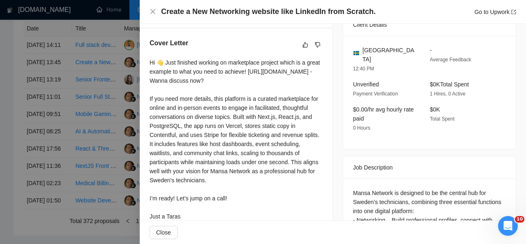
scroll to position [233, 0]
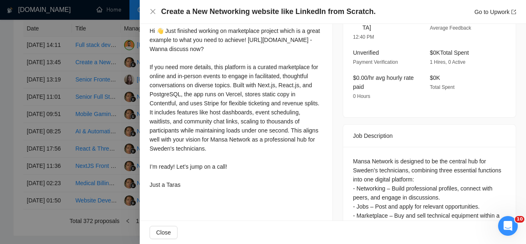
drag, startPoint x: 148, startPoint y: 29, endPoint x: 197, endPoint y: 192, distance: 169.8
click at [197, 192] on div "Cover Letter Hi 👋 Just finished working on marketplace project which is a great…" at bounding box center [236, 99] width 193 height 205
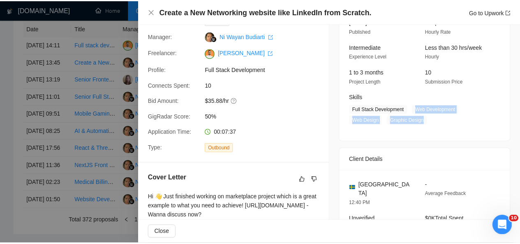
scroll to position [0, 0]
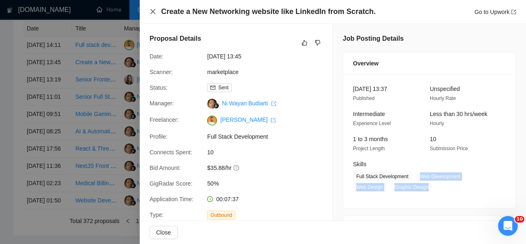
click at [153, 12] on icon "close" at bounding box center [153, 11] width 7 height 7
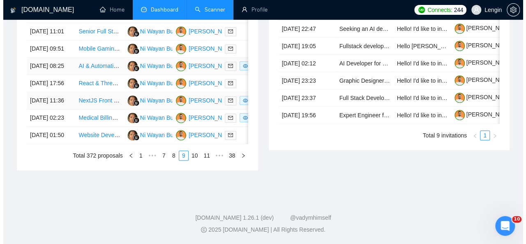
scroll to position [433, 0]
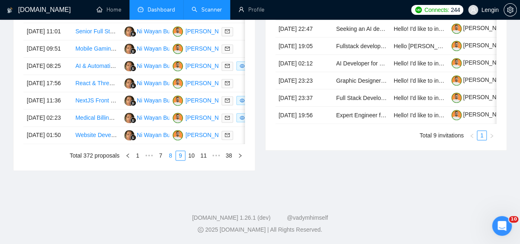
click at [175, 160] on link "8" at bounding box center [170, 155] width 9 height 9
click at [107, 144] on td "AI Developer Needed" at bounding box center [96, 135] width 48 height 17
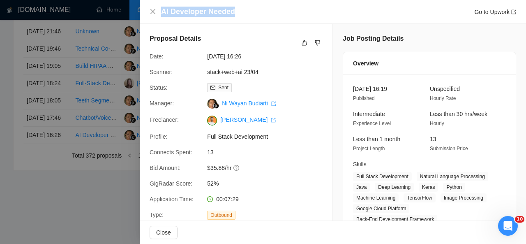
drag, startPoint x: 233, startPoint y: 16, endPoint x: 163, endPoint y: 12, distance: 70.4
click at [163, 12] on div "AI Developer Needed Go to Upwork" at bounding box center [338, 12] width 355 height 10
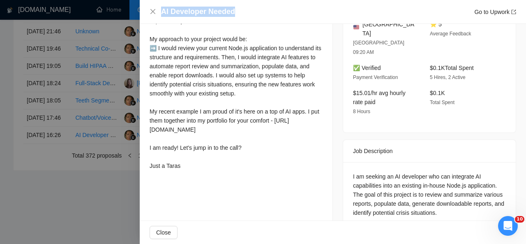
scroll to position [271, 0]
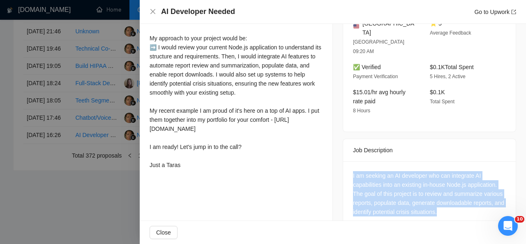
drag, startPoint x: 448, startPoint y: 194, endPoint x: 348, endPoint y: 151, distance: 108.2
click at [348, 161] on div "I am seeking an AI developer who can integrate AI capabilities into an existing…" at bounding box center [429, 195] width 173 height 68
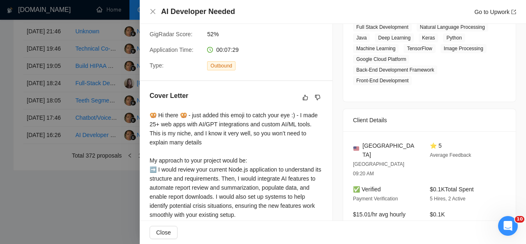
scroll to position [149, 0]
drag, startPoint x: 399, startPoint y: 147, endPoint x: 355, endPoint y: 144, distance: 43.6
click at [355, 144] on div "[GEOGRAPHIC_DATA]" at bounding box center [385, 150] width 64 height 18
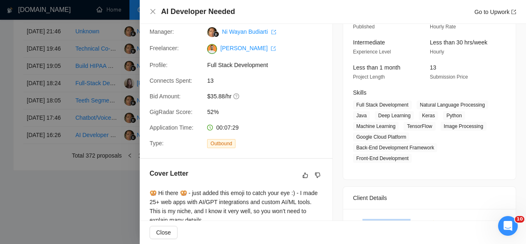
scroll to position [73, 0]
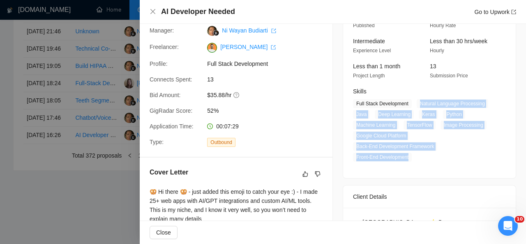
drag, startPoint x: 415, startPoint y: 105, endPoint x: 407, endPoint y: 152, distance: 47.2
click at [407, 152] on span "Full Stack Development Natural Language Processing Java Deep Learning Keras Pyt…" at bounding box center [423, 130] width 141 height 62
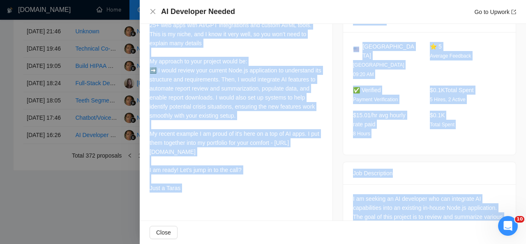
scroll to position [271, 0]
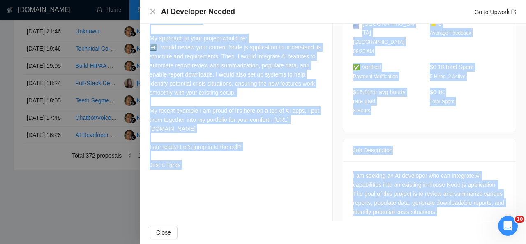
drag, startPoint x: 148, startPoint y: 42, endPoint x: 187, endPoint y: 172, distance: 135.4
click at [187, 172] on div "Cover Letter 🥨 Hi there 🥨 - just added this emoji to catch your eye :) - I made…" at bounding box center [236, 71] width 193 height 224
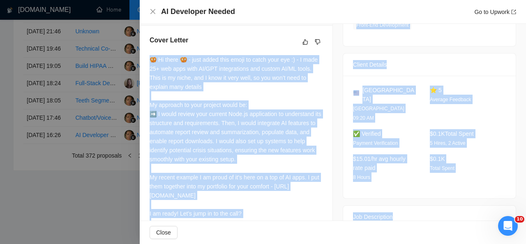
scroll to position [0, 0]
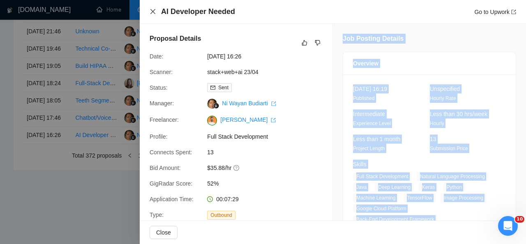
click at [152, 10] on icon "close" at bounding box center [153, 11] width 7 height 7
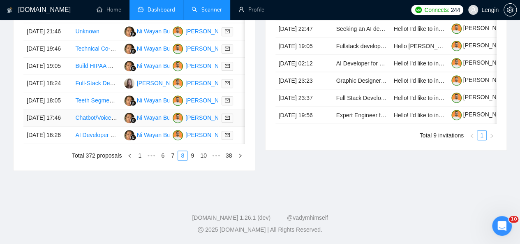
click at [107, 127] on td "Chatbot/Voicebot Developer for Multi-User Group Project" at bounding box center [96, 117] width 48 height 17
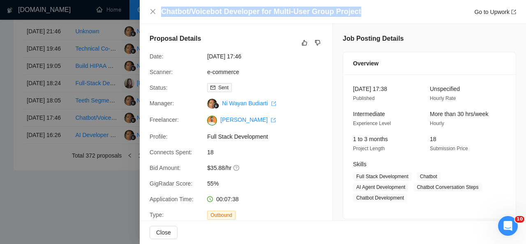
drag, startPoint x: 355, startPoint y: 12, endPoint x: 163, endPoint y: 9, distance: 192.3
click at [163, 9] on h4 "Chatbot/Voicebot Developer for Multi-User Group Project" at bounding box center [261, 12] width 200 height 10
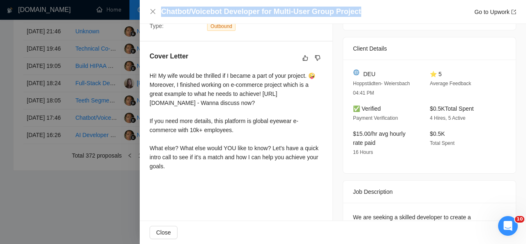
scroll to position [187, 0]
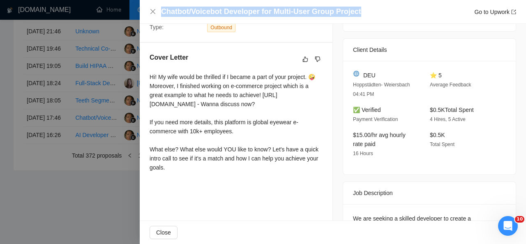
drag, startPoint x: 146, startPoint y: 76, endPoint x: 198, endPoint y: 179, distance: 115.4
click at [198, 179] on div "Cover Letter Hi! My wife would be thrilled if I became a part of your project. …" at bounding box center [236, 114] width 193 height 142
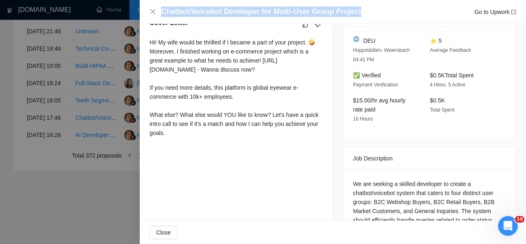
scroll to position [258, 0]
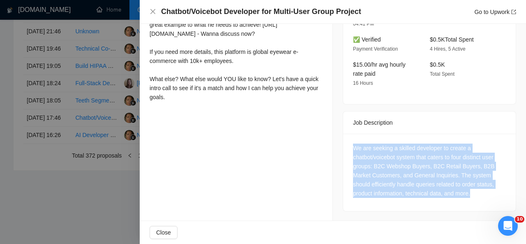
drag, startPoint x: 472, startPoint y: 194, endPoint x: 349, endPoint y: 146, distance: 131.8
click at [349, 146] on div "We are seeking a skilled developer to create a chatbot/voicebot system that cat…" at bounding box center [429, 172] width 173 height 77
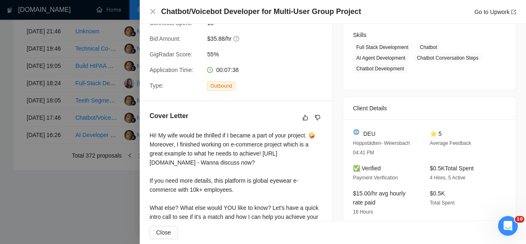
scroll to position [119, 0]
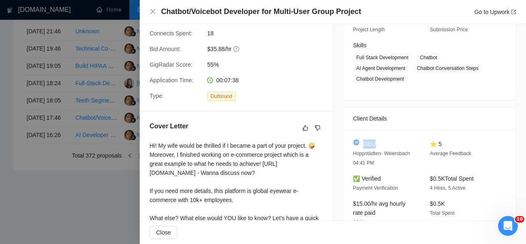
drag, startPoint x: 373, startPoint y: 141, endPoint x: 361, endPoint y: 145, distance: 12.7
click at [361, 145] on div "DEU" at bounding box center [385, 143] width 64 height 9
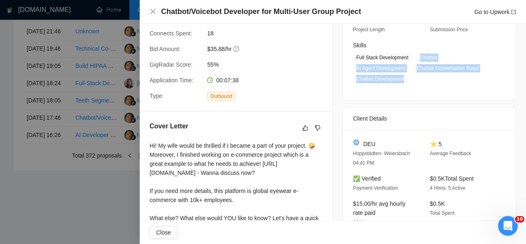
drag, startPoint x: 414, startPoint y: 58, endPoint x: 408, endPoint y: 77, distance: 20.4
click at [408, 77] on span "Full Stack Development Chatbot AI Agent Development Chatbot Conversation Steps …" at bounding box center [423, 68] width 141 height 30
click at [155, 14] on icon "close" at bounding box center [153, 11] width 7 height 7
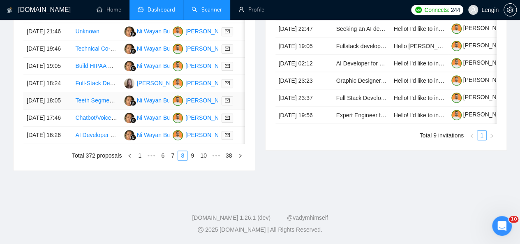
click at [106, 109] on td "Teeth Segmentation Application Development" at bounding box center [96, 100] width 48 height 17
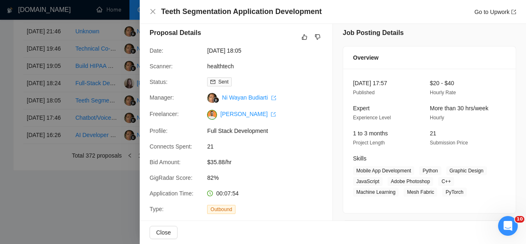
scroll to position [0, 0]
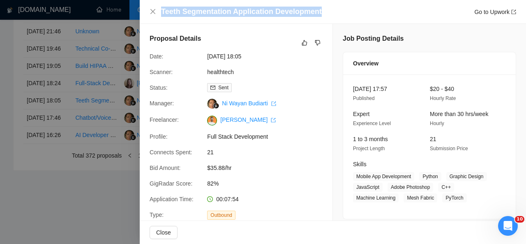
drag, startPoint x: 160, startPoint y: 11, endPoint x: 328, endPoint y: 13, distance: 167.7
click at [328, 13] on div "Teeth Segmentation Application Development Go to Upwork" at bounding box center [333, 12] width 367 height 10
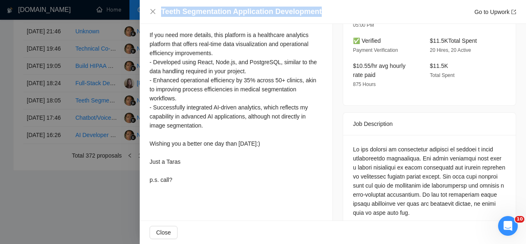
scroll to position [270, 0]
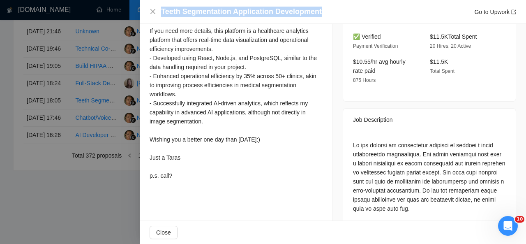
drag, startPoint x: 148, startPoint y: 37, endPoint x: 183, endPoint y: 178, distance: 146.0
click at [183, 178] on div "Cover Letter Hi 👋 Just finished working on a healthcare KPI analytics project, …" at bounding box center [236, 77] width 193 height 233
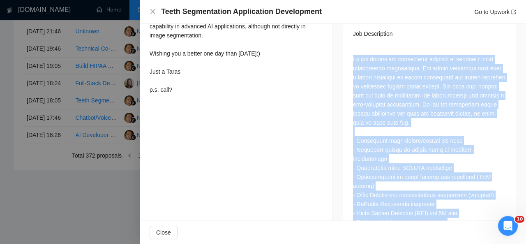
scroll to position [474, 0]
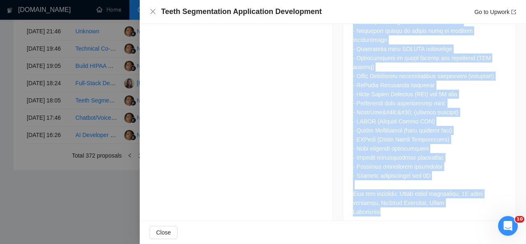
drag, startPoint x: 351, startPoint y: 41, endPoint x: 420, endPoint y: 190, distance: 164.8
click at [420, 190] on div at bounding box center [429, 76] width 153 height 280
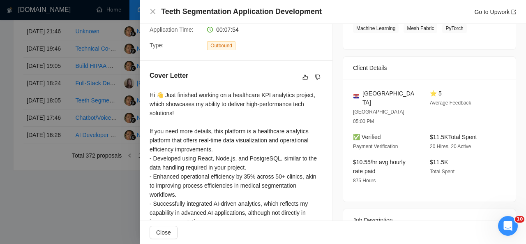
scroll to position [169, 0]
drag, startPoint x: 378, startPoint y: 92, endPoint x: 361, endPoint y: 95, distance: 17.0
click at [362, 95] on span "[GEOGRAPHIC_DATA]" at bounding box center [389, 98] width 54 height 18
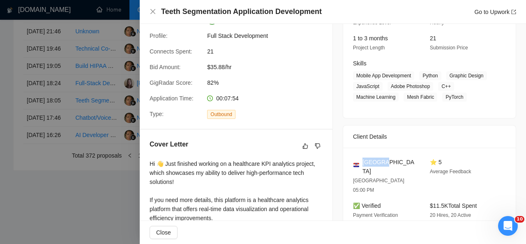
scroll to position [38, 0]
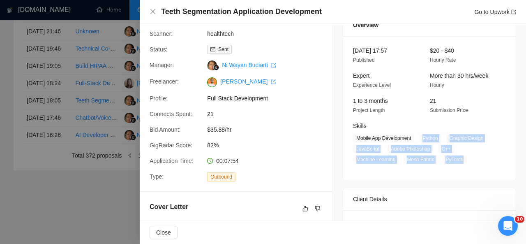
drag, startPoint x: 421, startPoint y: 135, endPoint x: 459, endPoint y: 159, distance: 44.7
click at [459, 159] on span "Mobile App Development Python Graphic Design JavaScript Adobe Photoshop C++ Mac…" at bounding box center [423, 149] width 141 height 30
click at [152, 14] on icon "close" at bounding box center [153, 11] width 7 height 7
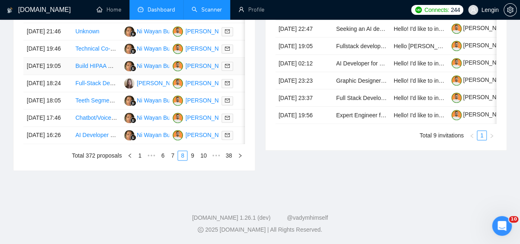
click at [115, 75] on td "Build HIPAA Compliant EMR System for Clinic" at bounding box center [96, 66] width 48 height 17
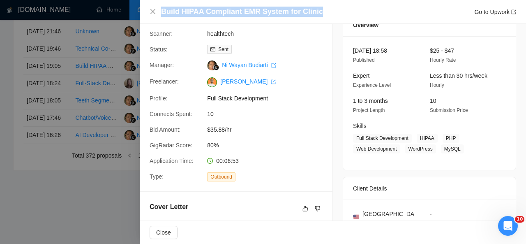
drag, startPoint x: 314, startPoint y: 12, endPoint x: 163, endPoint y: 13, distance: 151.2
click at [163, 13] on div "Build HIPAA Compliant EMR System for Clinic Go to Upwork" at bounding box center [338, 12] width 355 height 10
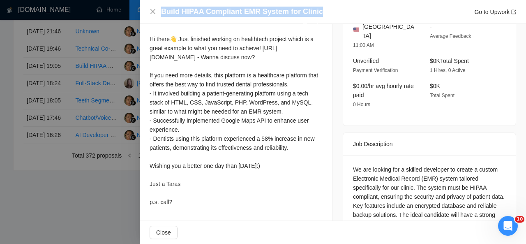
scroll to position [283, 0]
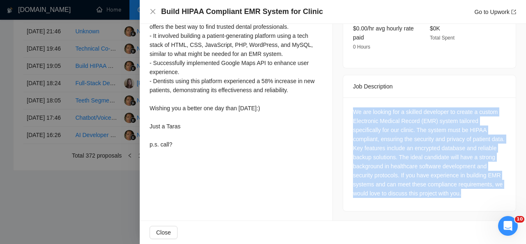
drag, startPoint x: 348, startPoint y: 102, endPoint x: 392, endPoint y: 196, distance: 104.2
click at [392, 196] on div "We are looking for a skilled developer to create a custom Electronic Medical Re…" at bounding box center [429, 153] width 173 height 113
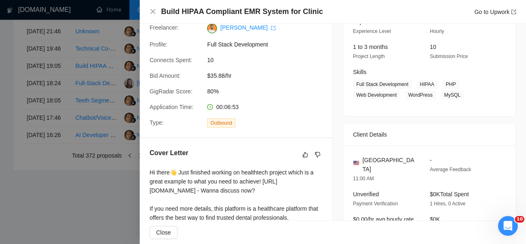
scroll to position [89, 0]
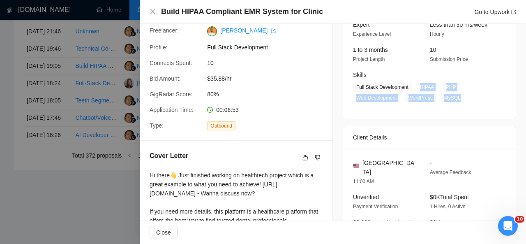
drag, startPoint x: 411, startPoint y: 90, endPoint x: 458, endPoint y: 100, distance: 48.4
click at [458, 100] on span "Full Stack Development HIPAA PHP Web Development WordPress MySQL" at bounding box center [423, 93] width 141 height 20
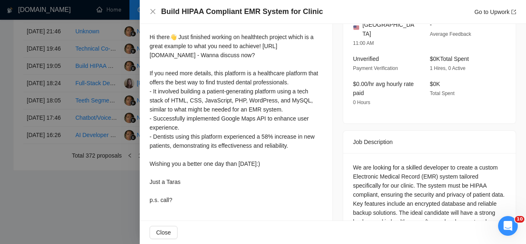
scroll to position [228, 0]
drag, startPoint x: 150, startPoint y: 37, endPoint x: 178, endPoint y: 208, distance: 173.2
click at [178, 204] on div "Hi there👋 Just finished working on healthtech project which is a great example …" at bounding box center [236, 118] width 173 height 172
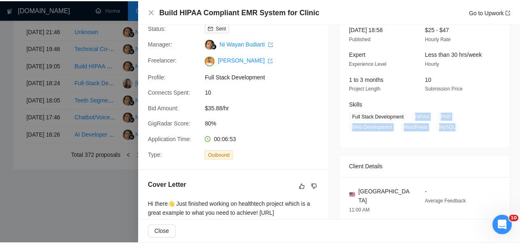
scroll to position [59, 0]
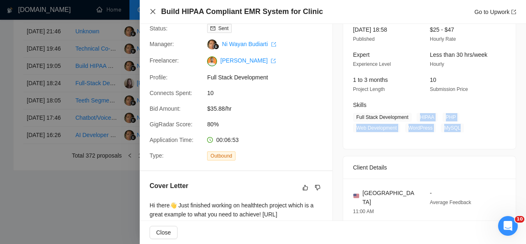
click at [153, 13] on icon "close" at bounding box center [153, 11] width 7 height 7
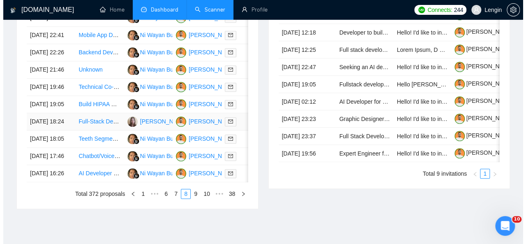
scroll to position [388, 0]
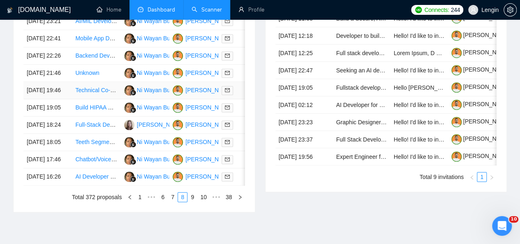
click at [108, 99] on td "Technical Co-Founder for Healthcare SaaS Platform" at bounding box center [96, 90] width 48 height 17
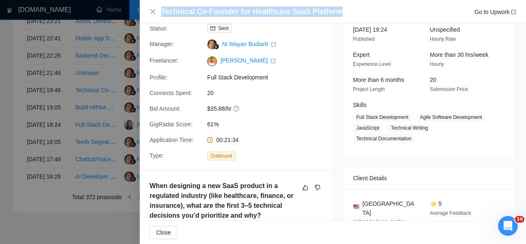
drag, startPoint x: 332, startPoint y: 12, endPoint x: 162, endPoint y: 15, distance: 169.3
click at [162, 15] on h4 "Technical Co-Founder for Healthcare SaaS Platform" at bounding box center [252, 12] width 182 height 10
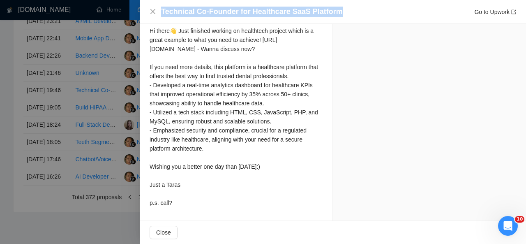
scroll to position [722, 0]
drag, startPoint x: 148, startPoint y: 42, endPoint x: 183, endPoint y: 208, distance: 170.1
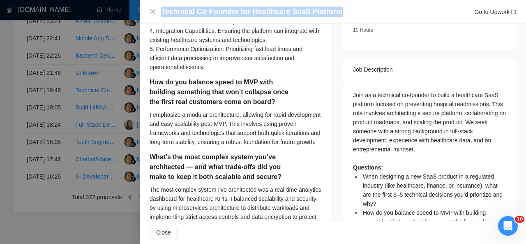
scroll to position [288, 0]
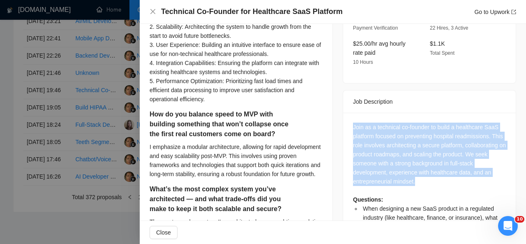
drag, startPoint x: 417, startPoint y: 163, endPoint x: 346, endPoint y: 111, distance: 87.5
click at [346, 113] on div "Join as a technical co-founder to build a healthcare SaaS platform focused on p…" at bounding box center [429, 234] width 173 height 242
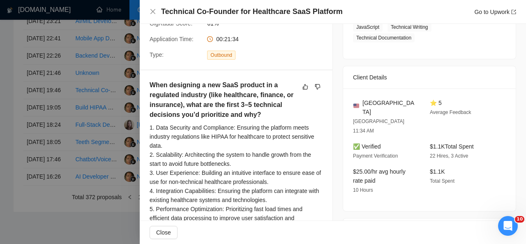
scroll to position [88, 0]
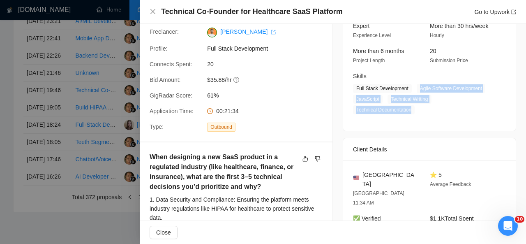
drag, startPoint x: 414, startPoint y: 87, endPoint x: 409, endPoint y: 114, distance: 28.0
click at [409, 114] on div "[DATE] 19:24 Published Unspecified Hourly Rate Expert Experience Level More tha…" at bounding box center [429, 58] width 173 height 144
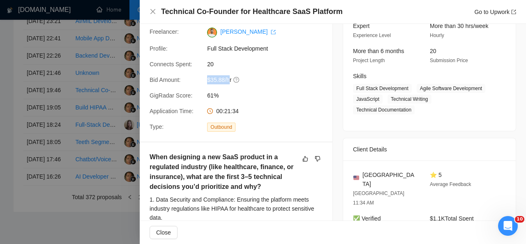
drag, startPoint x: 202, startPoint y: 79, endPoint x: 229, endPoint y: 79, distance: 27.5
click at [229, 79] on div "Bid Amount: $35.88/hr" at bounding box center [232, 79] width 173 height 9
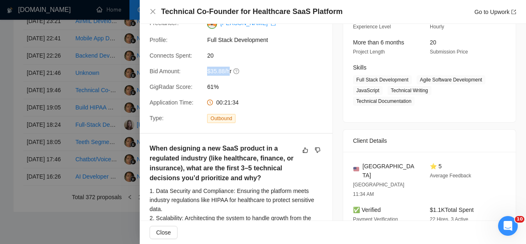
scroll to position [97, 0]
click at [155, 9] on icon "close" at bounding box center [153, 11] width 7 height 7
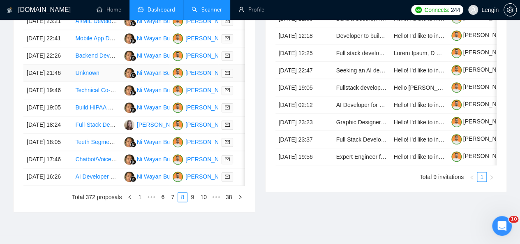
click at [108, 82] on td "Unknown" at bounding box center [96, 73] width 48 height 17
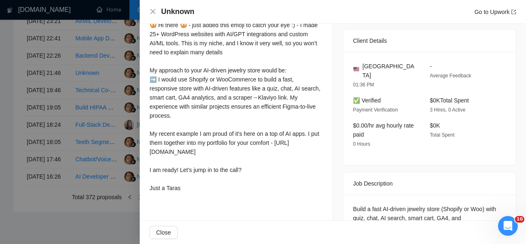
scroll to position [264, 0]
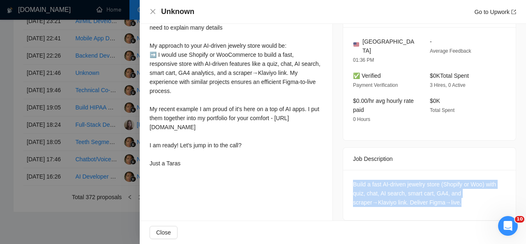
drag, startPoint x: 418, startPoint y: 193, endPoint x: 348, endPoint y: 171, distance: 73.4
click at [348, 171] on div "Build a fast AI-driven jewelry store (Shopify or Woo) with quiz, chat, AI searc…" at bounding box center [429, 195] width 173 height 50
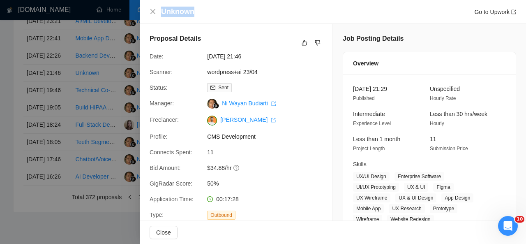
drag, startPoint x: 203, startPoint y: 12, endPoint x: 162, endPoint y: 15, distance: 41.2
click at [162, 15] on div "Unknown Go to Upwork" at bounding box center [338, 12] width 355 height 10
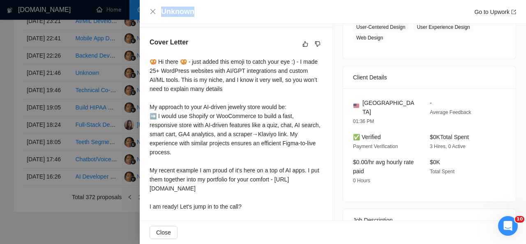
scroll to position [221, 0]
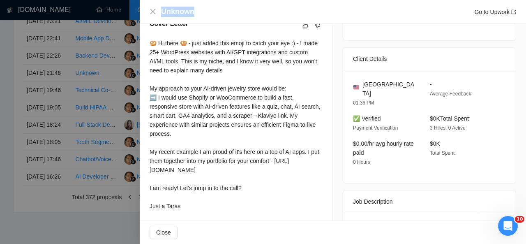
drag, startPoint x: 150, startPoint y: 43, endPoint x: 194, endPoint y: 212, distance: 174.9
click at [194, 210] on div "🥨 Hi there 🥨 - just added this emoji to catch your eye :) - I made 25+ WordPres…" at bounding box center [236, 125] width 173 height 172
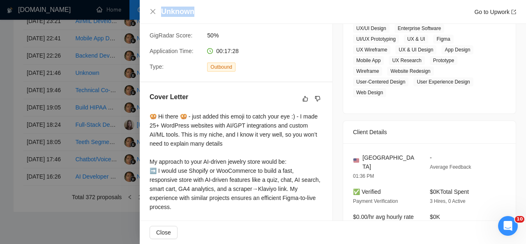
scroll to position [108, 0]
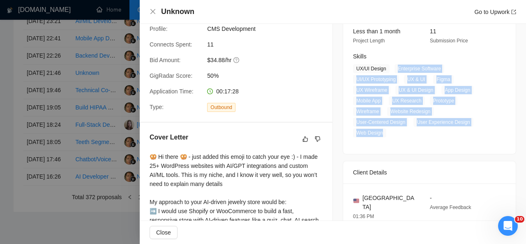
drag, startPoint x: 391, startPoint y: 65, endPoint x: 383, endPoint y: 140, distance: 74.8
click at [383, 140] on div "[DATE] 21:29 Published Unspecified Hourly Rate Intermediate Experience Level Le…" at bounding box center [429, 60] width 173 height 187
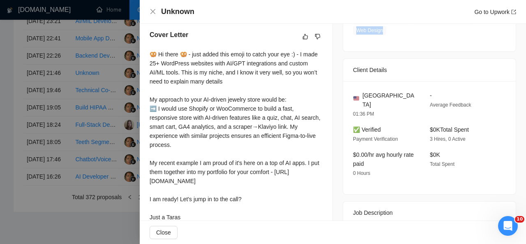
scroll to position [198, 0]
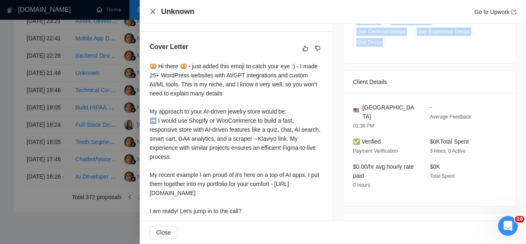
click at [153, 14] on icon "close" at bounding box center [153, 11] width 7 height 7
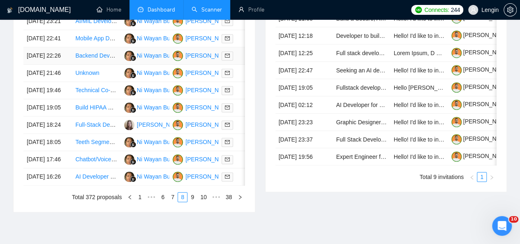
click at [114, 65] on td "Backend Developer for Production ERP" at bounding box center [96, 55] width 48 height 17
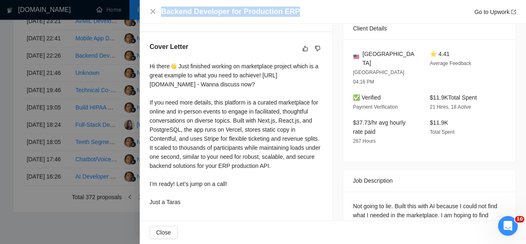
drag, startPoint x: 298, startPoint y: 7, endPoint x: 163, endPoint y: 15, distance: 135.5
click at [163, 15] on div "Backend Developer for Production ERP Go to Upwork" at bounding box center [338, 12] width 355 height 10
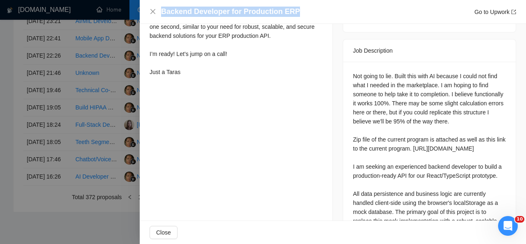
scroll to position [364, 0]
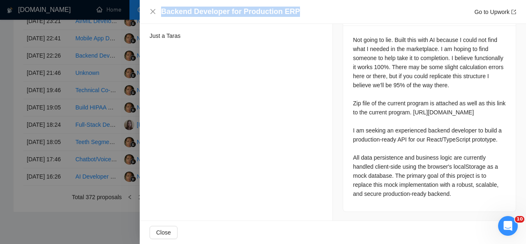
drag, startPoint x: 349, startPoint y: 57, endPoint x: 455, endPoint y: 190, distance: 169.6
click at [455, 190] on div "Not going to lie. Built this with AI because I could not find what I needed in …" at bounding box center [429, 118] width 173 height 186
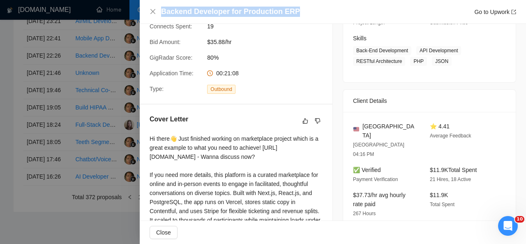
scroll to position [124, 0]
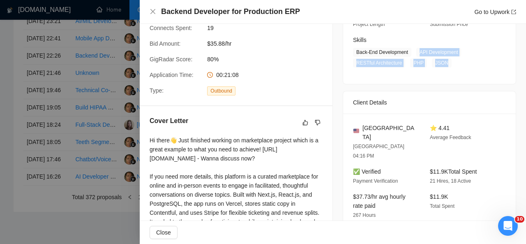
drag, startPoint x: 414, startPoint y: 54, endPoint x: 442, endPoint y: 65, distance: 30.3
click at [442, 65] on span "Back-End Development API Development RESTful Architecture PHP JSON" at bounding box center [423, 58] width 141 height 20
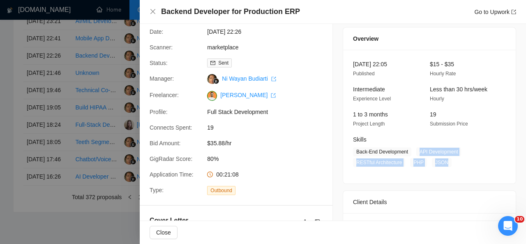
scroll to position [135, 0]
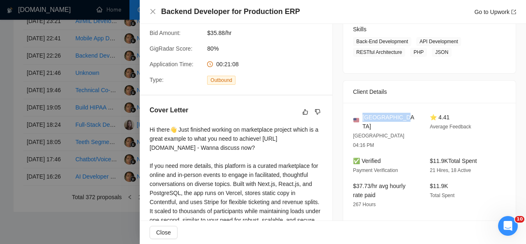
drag, startPoint x: 397, startPoint y: 115, endPoint x: 360, endPoint y: 117, distance: 37.0
click at [360, 117] on div "[GEOGRAPHIC_DATA]" at bounding box center [385, 122] width 64 height 18
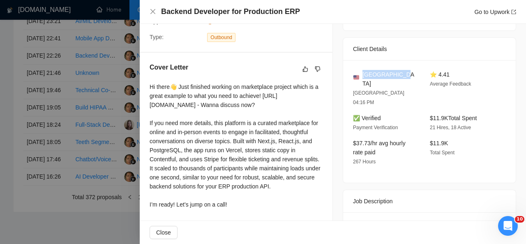
scroll to position [213, 0]
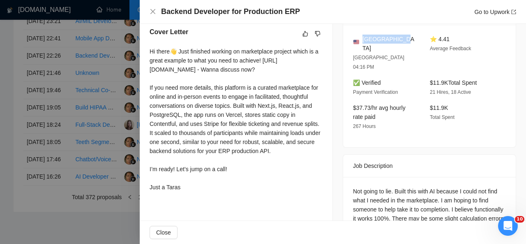
drag, startPoint x: 149, startPoint y: 50, endPoint x: 201, endPoint y: 202, distance: 160.5
click at [201, 202] on div "Cover Letter Hi there👋 Just finished working on marketplace project which is a …" at bounding box center [236, 110] width 193 height 187
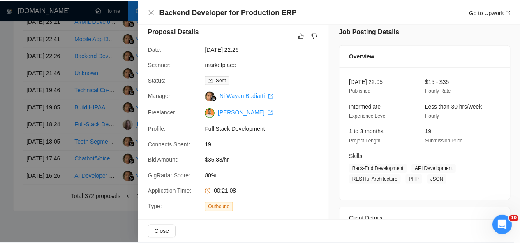
scroll to position [0, 0]
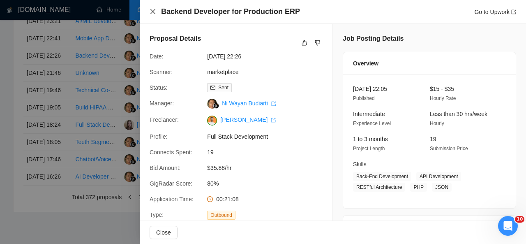
click at [155, 11] on icon "close" at bounding box center [153, 11] width 7 height 7
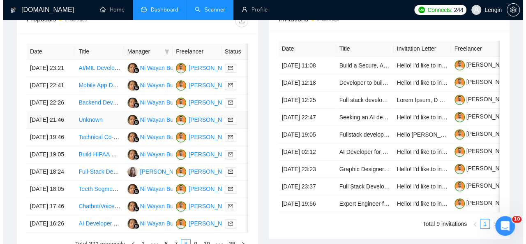
scroll to position [341, 0]
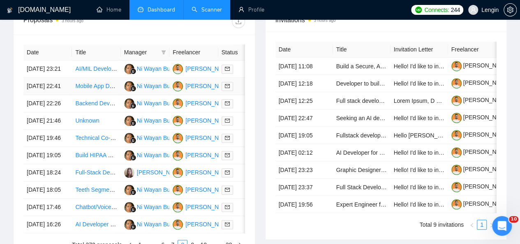
click at [107, 92] on td "Mobile App Development (iOS and Android)" at bounding box center [96, 86] width 48 height 17
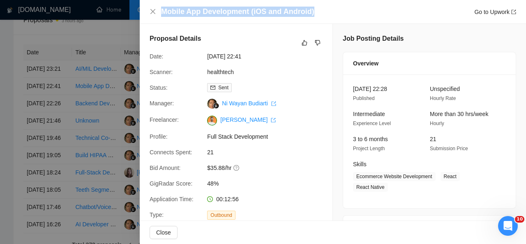
drag, startPoint x: 312, startPoint y: 10, endPoint x: 163, endPoint y: 7, distance: 148.8
click at [163, 7] on div "Mobile App Development (iOS and Android) Go to Upwork" at bounding box center [338, 12] width 355 height 10
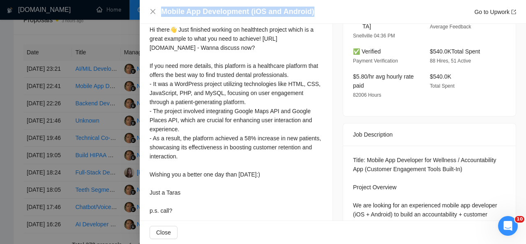
scroll to position [233, 0]
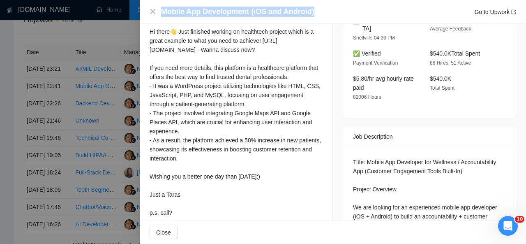
drag, startPoint x: 150, startPoint y: 32, endPoint x: 198, endPoint y: 201, distance: 175.1
click at [198, 201] on div "Hi there👋 Just finished working on healthtech project which is a great example …" at bounding box center [236, 122] width 173 height 190
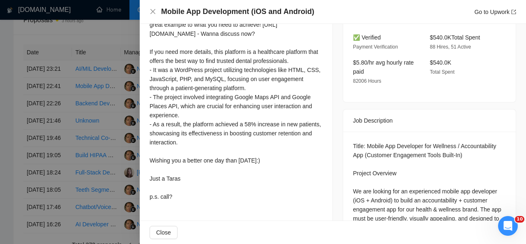
click at [198, 201] on div "Hi there👋 Just finished working on healthtech project which is a great example …" at bounding box center [236, 106] width 173 height 190
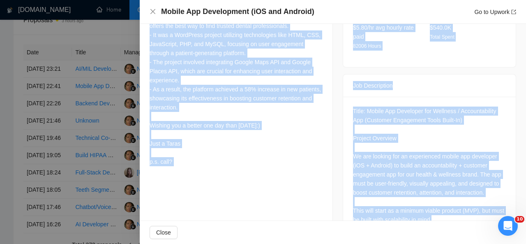
scroll to position [301, 0]
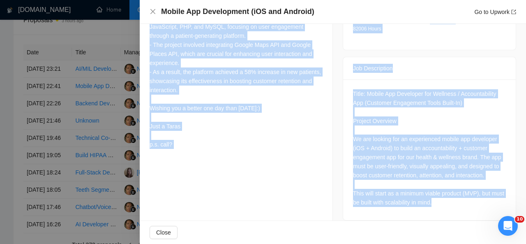
drag, startPoint x: 149, startPoint y: 30, endPoint x: 186, endPoint y: 149, distance: 124.4
click at [186, 149] on div "Cover Letter Hi there👋 Just finished working on healthtech project which is a g…" at bounding box center [236, 45] width 193 height 233
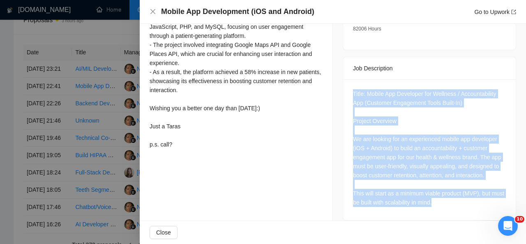
drag, startPoint x: 452, startPoint y: 195, endPoint x: 350, endPoint y: 87, distance: 149.1
click at [353, 89] on div "Title: Mobile App Developer for Wellness / Accountability App (Customer Engagem…" at bounding box center [429, 148] width 153 height 118
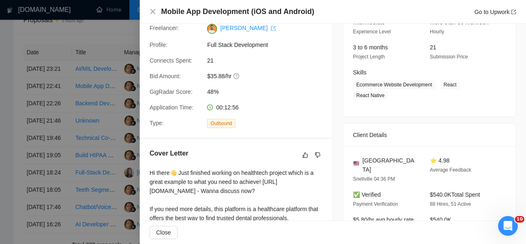
scroll to position [92, 0]
drag, startPoint x: 440, startPoint y: 85, endPoint x: 382, endPoint y: 93, distance: 58.2
click at [382, 93] on span "Ecommerce Website Development React React Native" at bounding box center [423, 90] width 141 height 20
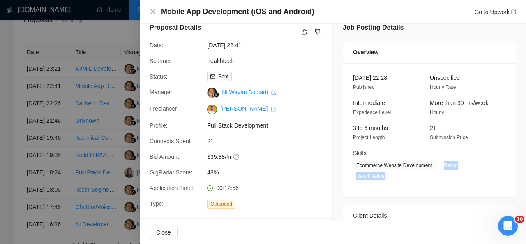
scroll to position [11, 0]
click at [153, 13] on icon "close" at bounding box center [153, 11] width 7 height 7
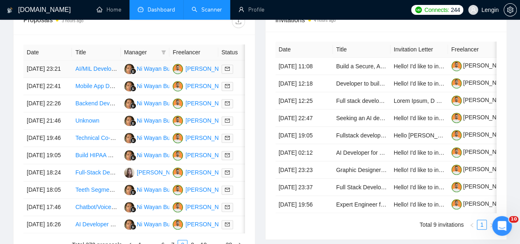
click at [106, 64] on td "AI/MIL Developer for Chatbot Creation" at bounding box center [96, 68] width 48 height 17
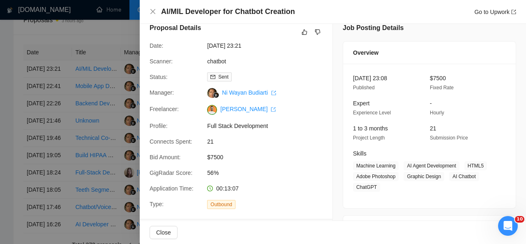
drag, startPoint x: 294, startPoint y: 17, endPoint x: 156, endPoint y: 5, distance: 138.1
click at [156, 5] on div "AI/MIL Developer for Chatbot Creation Go to Upwork" at bounding box center [333, 12] width 386 height 24
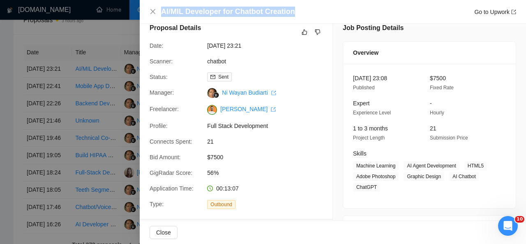
drag, startPoint x: 291, startPoint y: 10, endPoint x: 161, endPoint y: 3, distance: 130.5
click at [161, 3] on div "AI/MIL Developer for Chatbot Creation Go to Upwork" at bounding box center [333, 12] width 386 height 24
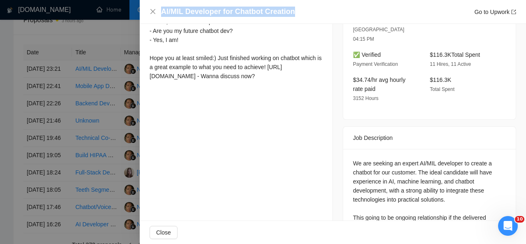
scroll to position [275, 0]
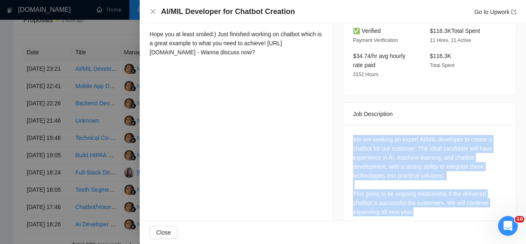
drag, startPoint x: 414, startPoint y: 199, endPoint x: 344, endPoint y: 121, distance: 104.5
click at [344, 125] on div "We are seeking an expert AI/MIL developer to create a chatbot for our customer.…" at bounding box center [429, 177] width 173 height 104
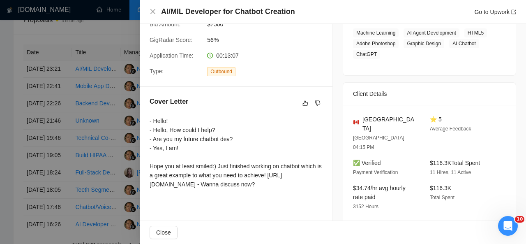
scroll to position [162, 0]
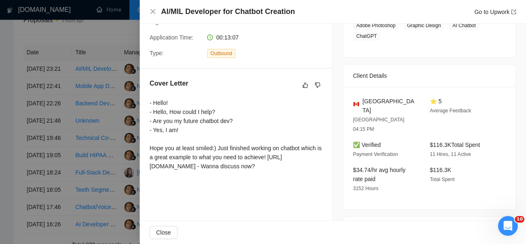
drag, startPoint x: 281, startPoint y: 175, endPoint x: 148, endPoint y: 104, distance: 150.8
click at [148, 104] on div "Cover Letter - Hello! - Hello, How could I help? - Are you my future chatbot de…" at bounding box center [236, 126] width 193 height 115
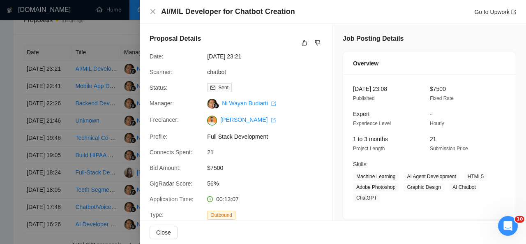
scroll to position [87, 0]
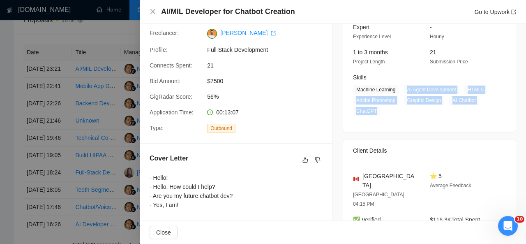
drag, startPoint x: 404, startPoint y: 90, endPoint x: 372, endPoint y: 112, distance: 38.6
click at [372, 112] on span "Machine Learning AI Agent Development HTML5 Adobe Photoshop Graphic Design AI C…" at bounding box center [423, 100] width 141 height 30
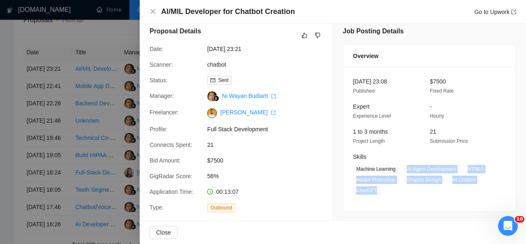
scroll to position [7, 0]
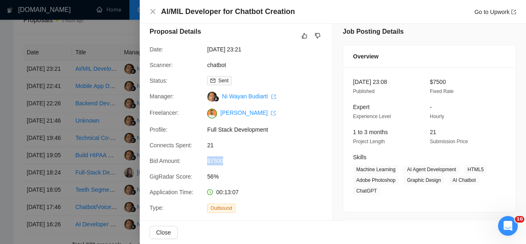
drag, startPoint x: 228, startPoint y: 159, endPoint x: 206, endPoint y: 160, distance: 21.8
click at [207, 160] on span "$7500" at bounding box center [268, 160] width 123 height 9
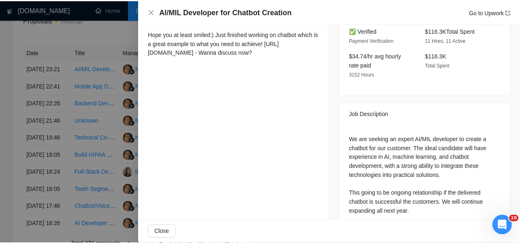
scroll to position [0, 0]
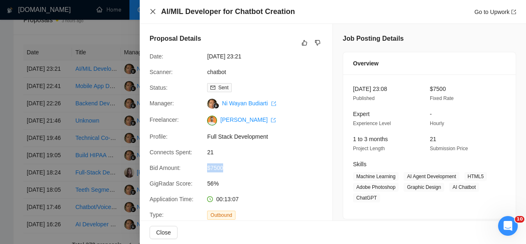
click at [152, 11] on icon "close" at bounding box center [153, 11] width 7 height 7
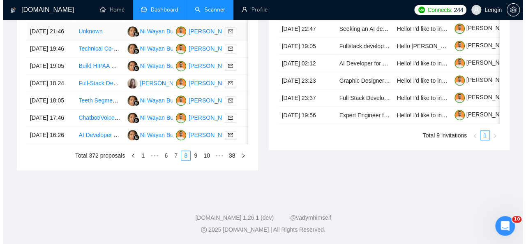
scroll to position [454, 0]
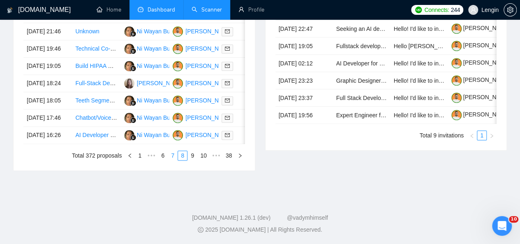
click at [175, 160] on link "7" at bounding box center [172, 155] width 9 height 9
click at [95, 144] on td "Experienced Backend Dev for Marketplace" at bounding box center [96, 135] width 48 height 17
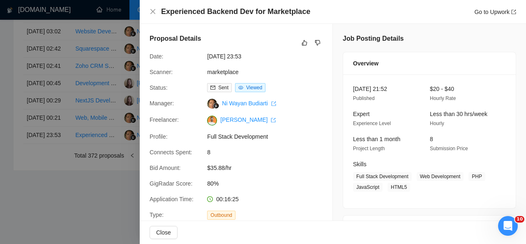
drag, startPoint x: 303, startPoint y: 18, endPoint x: 161, endPoint y: 17, distance: 142.2
click at [161, 17] on div "Experienced Backend Dev for Marketplace Go to Upwork" at bounding box center [333, 12] width 386 height 24
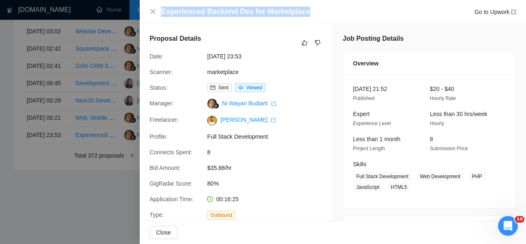
drag, startPoint x: 161, startPoint y: 13, endPoint x: 301, endPoint y: 7, distance: 139.8
click at [301, 7] on h4 "Experienced Backend Dev for Marketplace" at bounding box center [235, 12] width 149 height 10
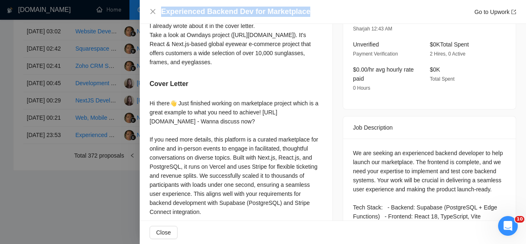
scroll to position [299, 0]
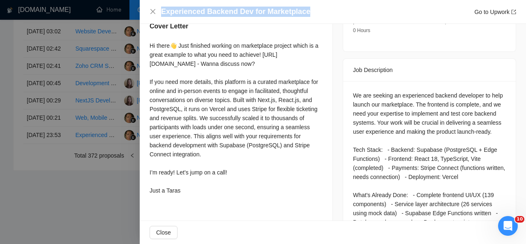
drag, startPoint x: 148, startPoint y: 52, endPoint x: 189, endPoint y: 206, distance: 159.5
click at [189, 206] on div "Describe your recent experience with similar projects I already wrote about it …" at bounding box center [236, 69] width 193 height 277
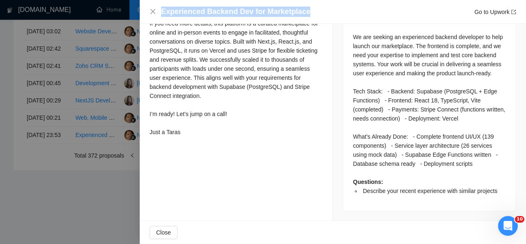
scroll to position [339, 0]
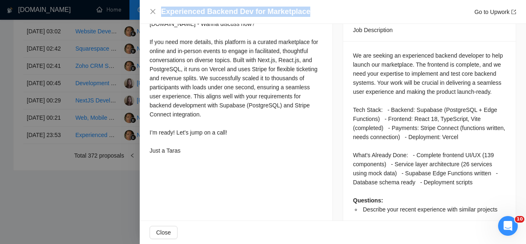
drag, startPoint x: 348, startPoint y: 54, endPoint x: 478, endPoint y: 180, distance: 180.8
click at [478, 180] on div "We are seeking an experienced backend developer to help launch our marketplace.…" at bounding box center [429, 135] width 173 height 188
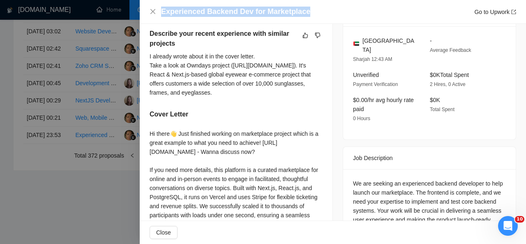
scroll to position [166, 0]
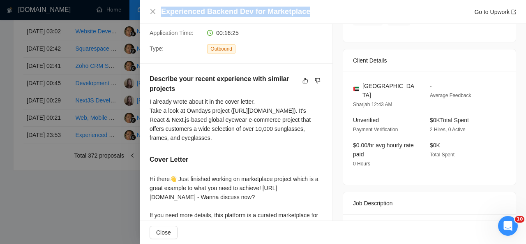
drag, startPoint x: 360, startPoint y: 81, endPoint x: 393, endPoint y: 97, distance: 36.9
click at [393, 97] on span "[GEOGRAPHIC_DATA]" at bounding box center [389, 90] width 54 height 18
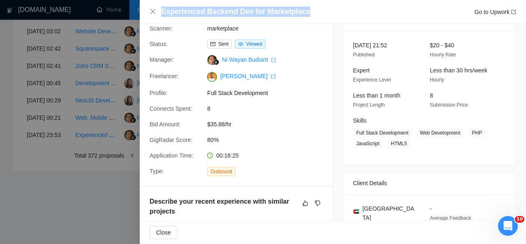
scroll to position [47, 0]
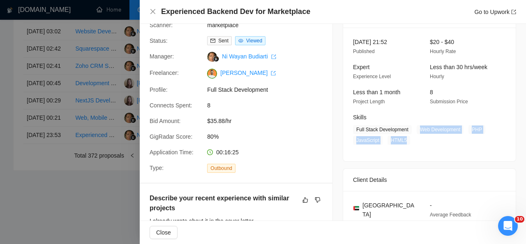
drag, startPoint x: 415, startPoint y: 129, endPoint x: 405, endPoint y: 141, distance: 14.8
click at [405, 141] on span "Full Stack Development Web Development PHP JavaScript HTML5" at bounding box center [423, 135] width 141 height 20
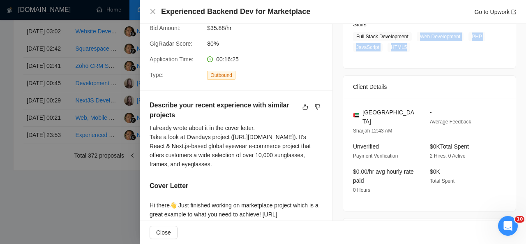
scroll to position [149, 0]
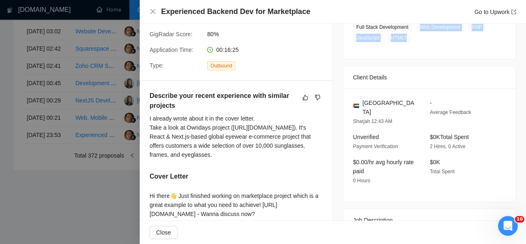
drag, startPoint x: 385, startPoint y: 113, endPoint x: 361, endPoint y: 102, distance: 26.5
click at [362, 102] on span "[GEOGRAPHIC_DATA]" at bounding box center [389, 107] width 54 height 18
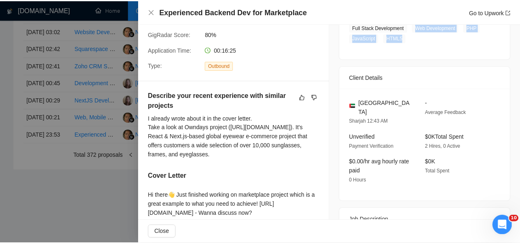
scroll to position [40, 0]
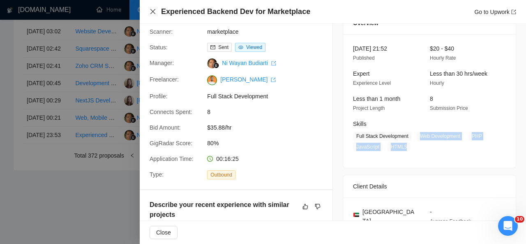
click at [151, 12] on icon "close" at bounding box center [153, 11] width 7 height 7
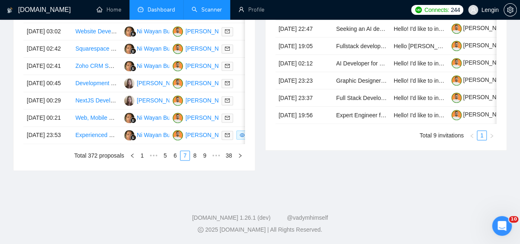
click at [198, 9] on link "Scanner" at bounding box center [207, 9] width 30 height 7
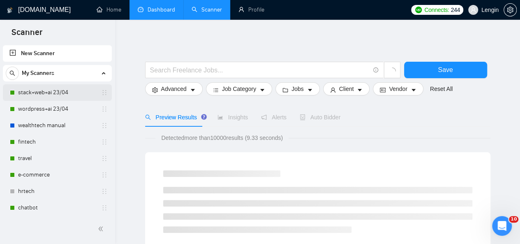
click at [36, 94] on link "stack+web+ai 23/04" at bounding box center [57, 92] width 78 height 16
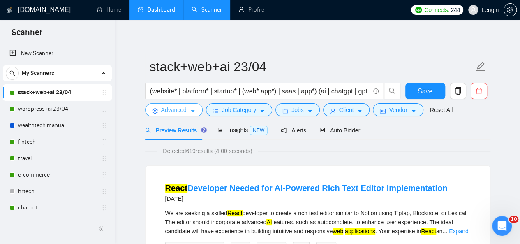
click at [181, 105] on button "Advanced" at bounding box center [174, 109] width 58 height 13
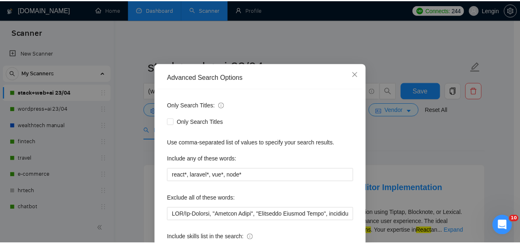
scroll to position [27, 0]
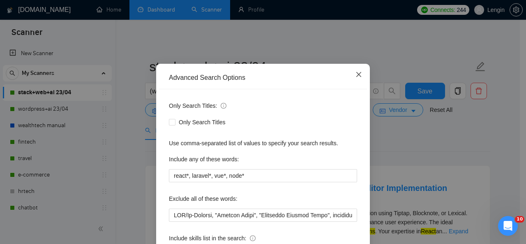
click at [356, 74] on icon "close" at bounding box center [358, 74] width 5 height 5
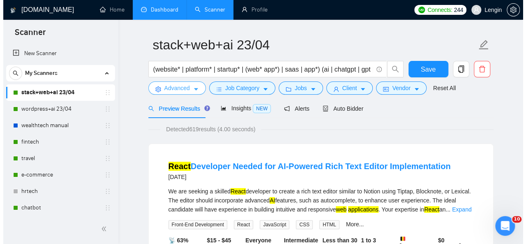
scroll to position [25, 0]
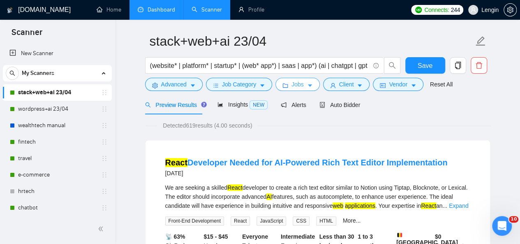
click at [307, 83] on icon "caret-down" at bounding box center [310, 86] width 6 height 6
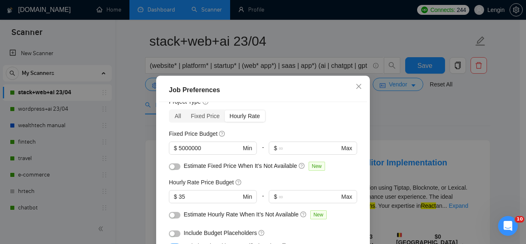
scroll to position [144, 0]
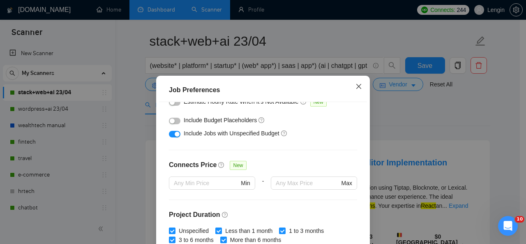
click at [355, 88] on icon "close" at bounding box center [358, 86] width 7 height 7
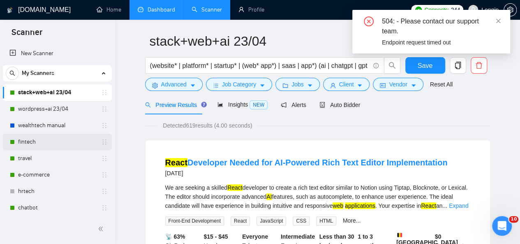
click at [54, 141] on link "fintech" at bounding box center [57, 142] width 78 height 16
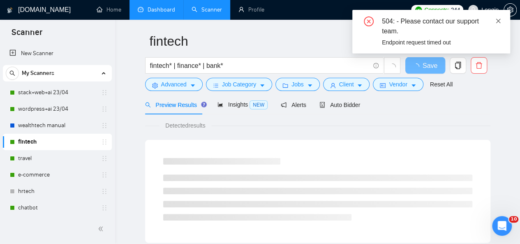
click at [496, 20] on icon "close" at bounding box center [498, 21] width 6 height 6
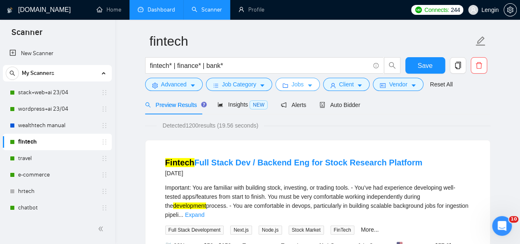
click at [291, 84] on span "Jobs" at bounding box center [297, 84] width 12 height 9
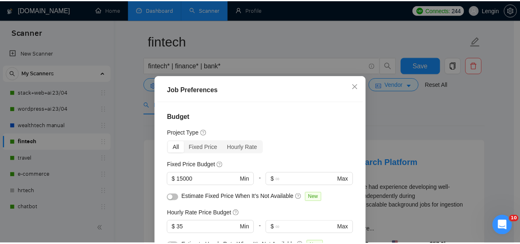
scroll to position [34, 0]
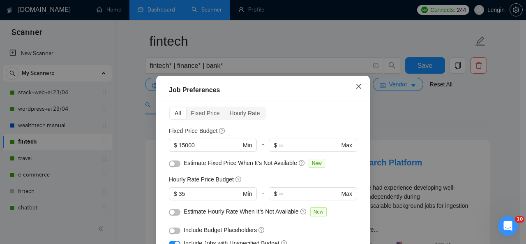
click at [359, 87] on span "Close" at bounding box center [359, 87] width 22 height 22
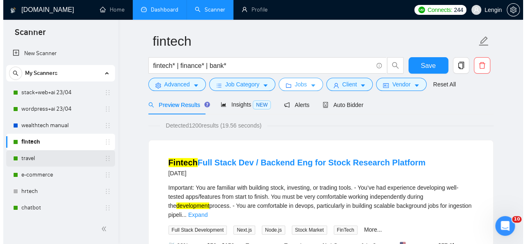
scroll to position [0, 0]
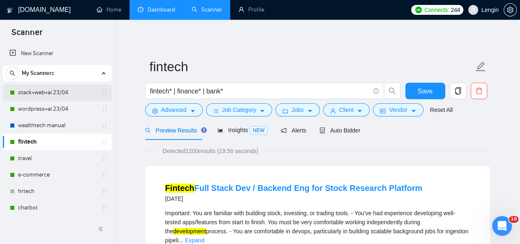
click at [69, 91] on link "stack+web+ai 23/04" at bounding box center [57, 92] width 78 height 16
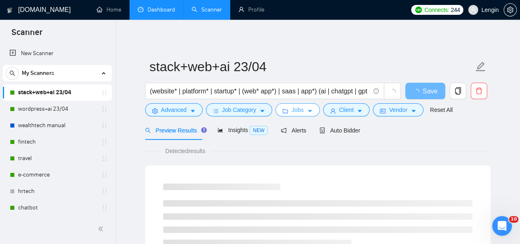
click at [307, 113] on icon "caret-down" at bounding box center [310, 111] width 6 height 6
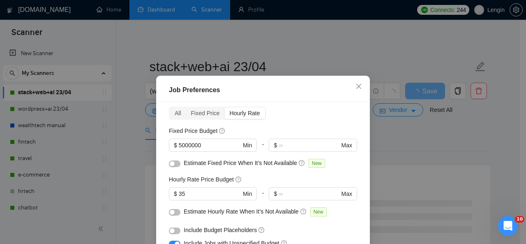
scroll to position [60, 0]
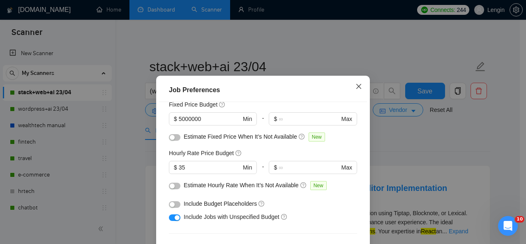
click at [355, 90] on icon "close" at bounding box center [358, 86] width 7 height 7
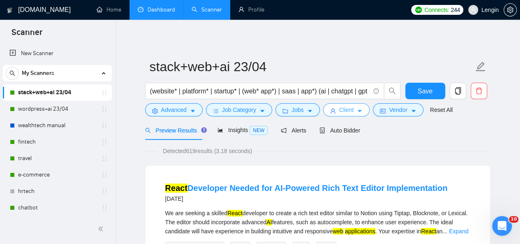
click at [339, 112] on span "Client" at bounding box center [346, 109] width 15 height 9
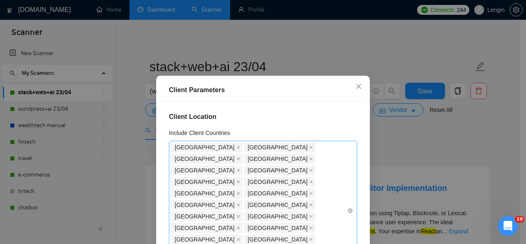
click at [301, 204] on div "[GEOGRAPHIC_DATA] [GEOGRAPHIC_DATA] [GEOGRAPHIC_DATA] [GEOGRAPHIC_DATA] [GEOGRA…" at bounding box center [259, 210] width 176 height 138
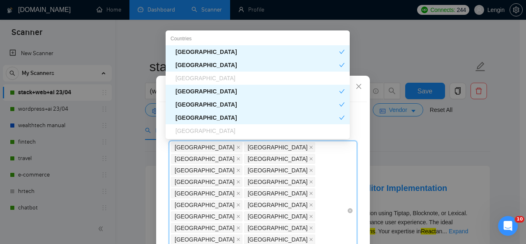
type input "Uni"
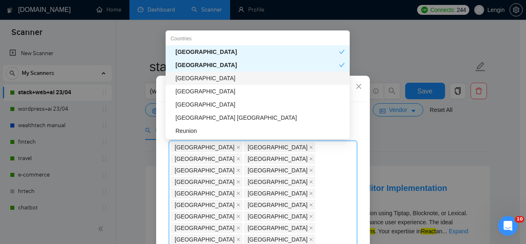
click at [201, 77] on div "[GEOGRAPHIC_DATA]" at bounding box center [259, 78] width 169 height 9
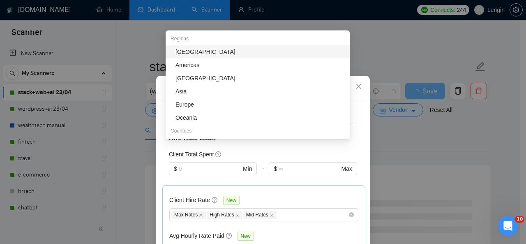
scroll to position [65, 0]
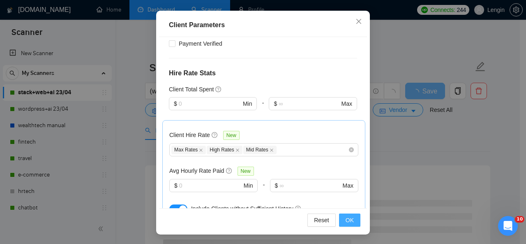
click at [350, 221] on span "OK" at bounding box center [350, 219] width 8 height 9
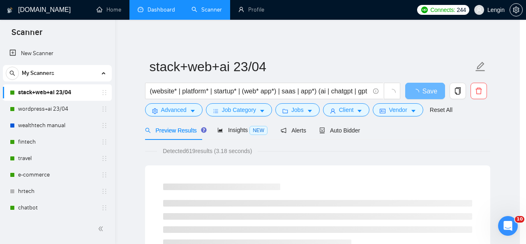
scroll to position [38, 0]
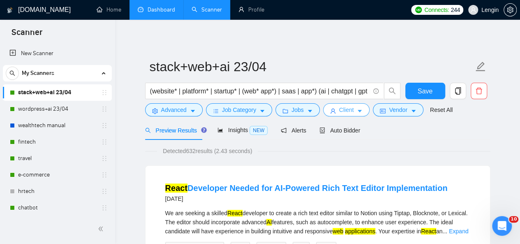
click at [353, 107] on button "Client" at bounding box center [346, 109] width 47 height 13
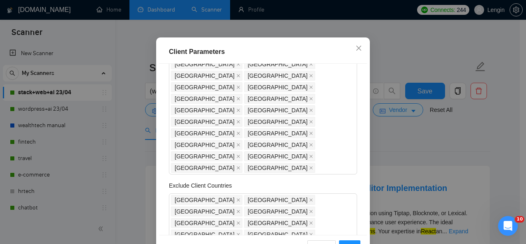
scroll to position [67, 0]
click at [309, 166] on icon "close" at bounding box center [311, 168] width 4 height 4
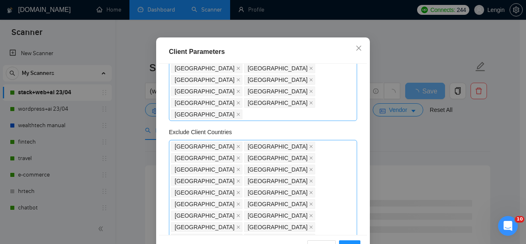
scroll to position [121, 0]
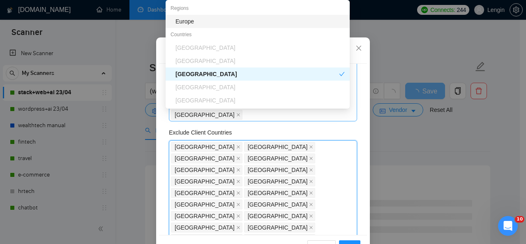
type input "Uni"
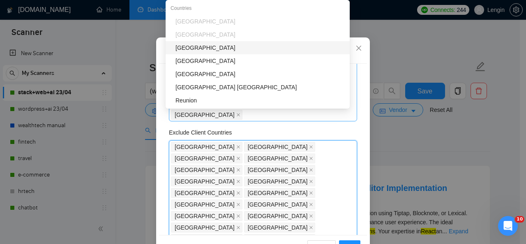
click at [238, 49] on div "[GEOGRAPHIC_DATA]" at bounding box center [259, 47] width 169 height 9
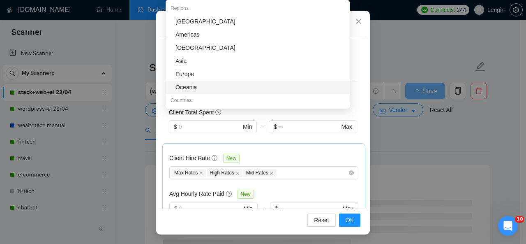
scroll to position [65, 0]
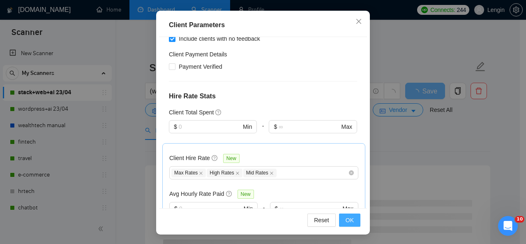
click at [348, 219] on span "OK" at bounding box center [350, 219] width 8 height 9
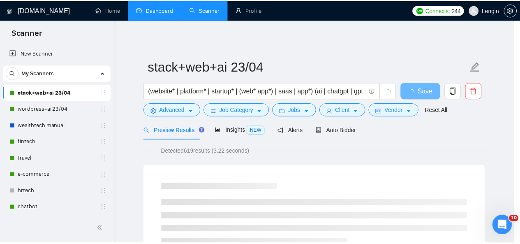
scroll to position [38, 0]
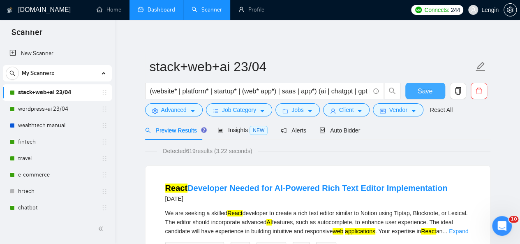
click at [422, 95] on span "Save" at bounding box center [425, 91] width 15 height 10
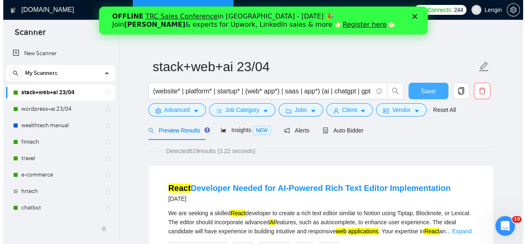
scroll to position [0, 0]
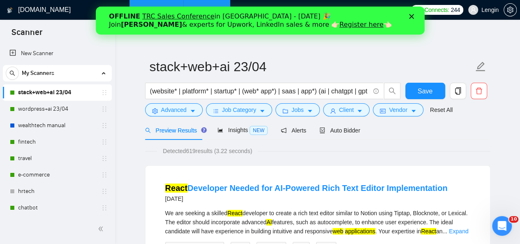
click at [411, 17] on polygon "Close" at bounding box center [410, 16] width 5 height 5
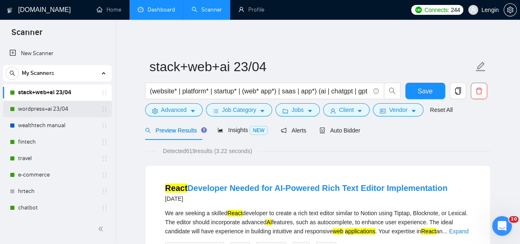
click at [53, 108] on link "wordpress+ai 23/04" at bounding box center [57, 109] width 78 height 16
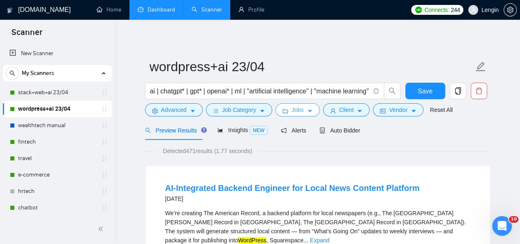
click at [301, 111] on button "Jobs" at bounding box center [297, 109] width 44 height 13
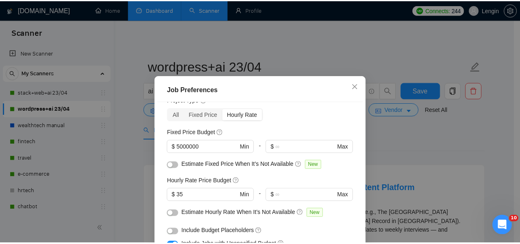
scroll to position [32, 0]
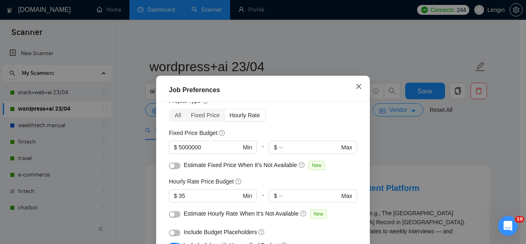
click at [358, 88] on icon "close" at bounding box center [358, 86] width 7 height 7
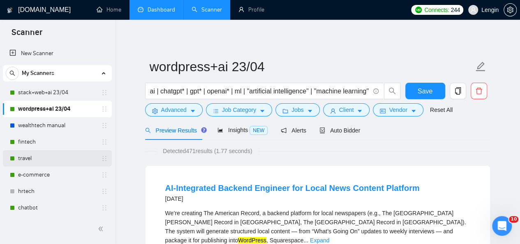
click at [47, 153] on link "travel" at bounding box center [57, 158] width 78 height 16
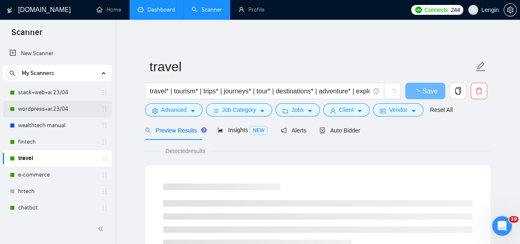
click at [62, 107] on link "wordpress+ai 23/04" at bounding box center [57, 109] width 78 height 16
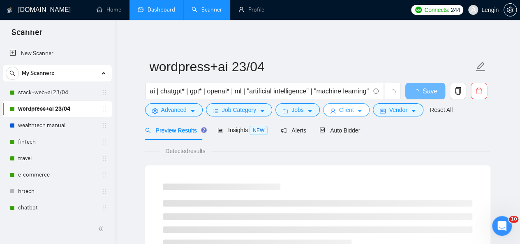
click at [361, 108] on button "Client" at bounding box center [346, 109] width 47 height 13
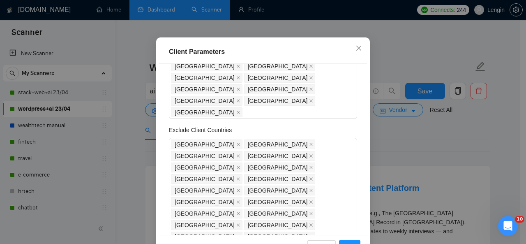
scroll to position [130, 0]
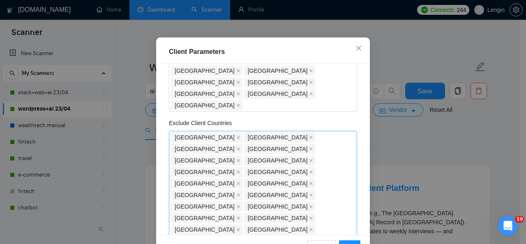
click at [263, 202] on div "[GEOGRAPHIC_DATA] [GEOGRAPHIC_DATA] [GEOGRAPHIC_DATA] [GEOGRAPHIC_DATA] [GEOGRA…" at bounding box center [259, 241] width 176 height 219
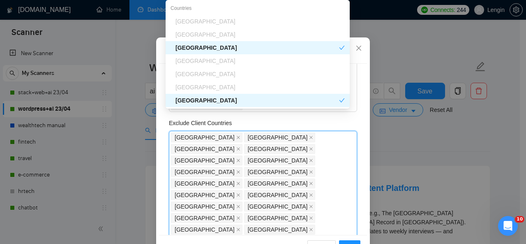
type input "Uni"
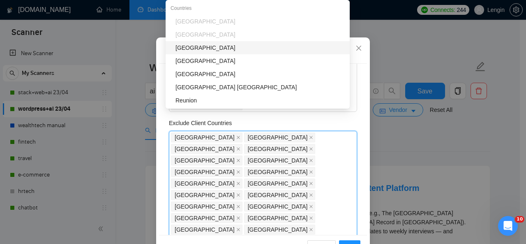
click at [210, 47] on div "[GEOGRAPHIC_DATA]" at bounding box center [259, 47] width 169 height 9
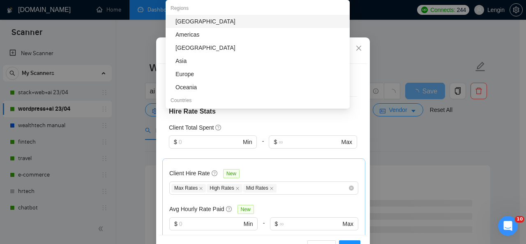
scroll to position [65, 0]
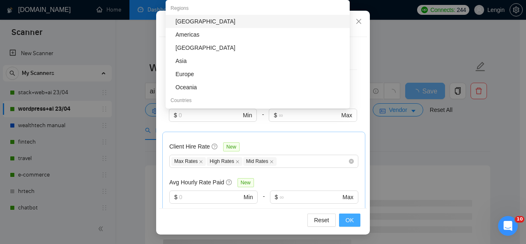
click at [346, 217] on span "OK" at bounding box center [350, 219] width 8 height 9
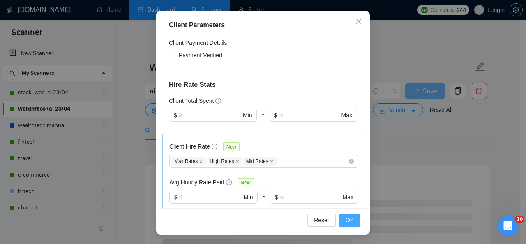
scroll to position [38, 0]
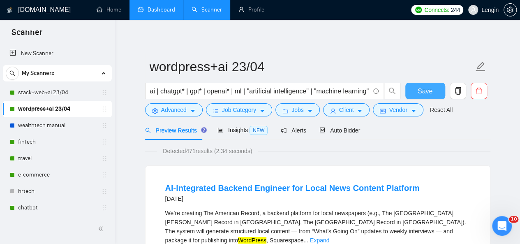
click at [416, 88] on button "Save" at bounding box center [425, 91] width 40 height 16
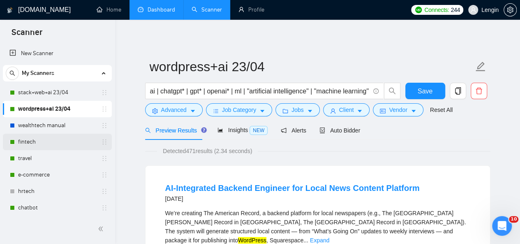
click at [44, 142] on link "fintech" at bounding box center [57, 142] width 78 height 16
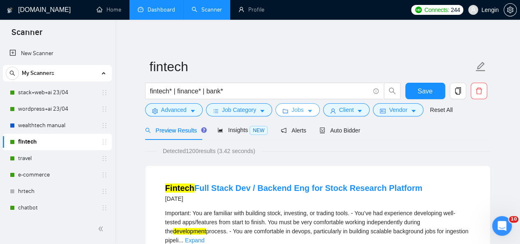
click at [298, 106] on span "Jobs" at bounding box center [297, 109] width 12 height 9
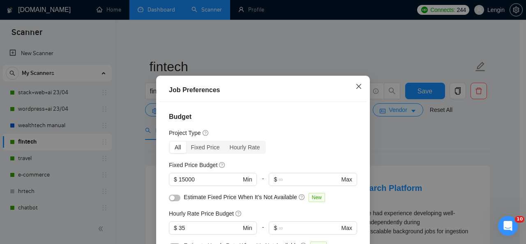
click at [359, 85] on span "Close" at bounding box center [359, 87] width 22 height 22
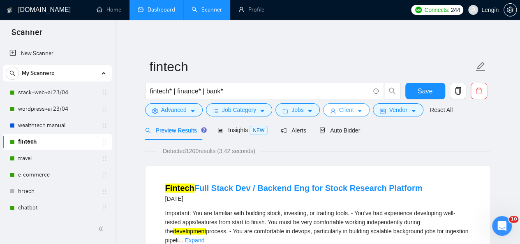
click at [345, 109] on span "Client" at bounding box center [346, 109] width 15 height 9
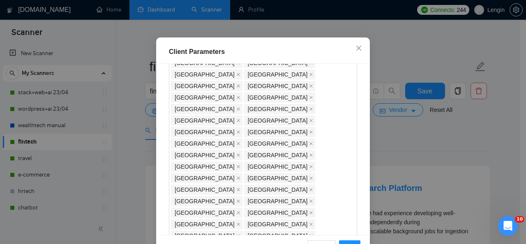
scroll to position [193, 0]
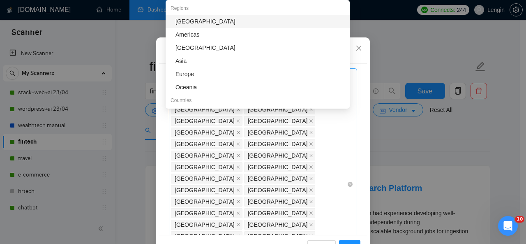
click at [294, 135] on div "[GEOGRAPHIC_DATA] [GEOGRAPHIC_DATA] [GEOGRAPHIC_DATA] [GEOGRAPHIC_DATA] [GEOGRA…" at bounding box center [259, 184] width 176 height 230
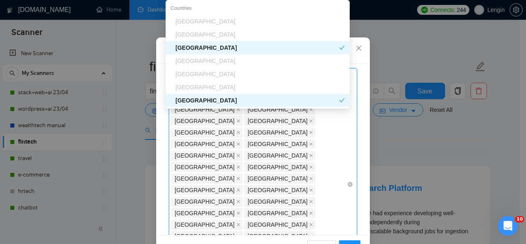
type input "Uni"
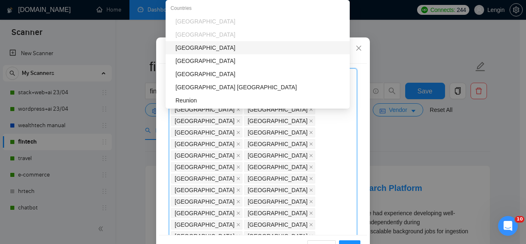
click at [241, 53] on div "[GEOGRAPHIC_DATA]" at bounding box center [258, 47] width 184 height 13
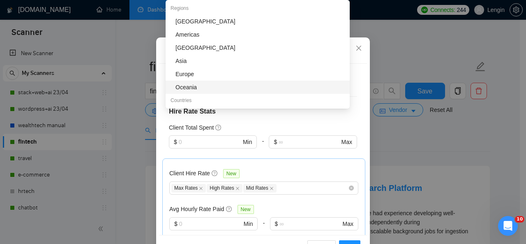
scroll to position [65, 0]
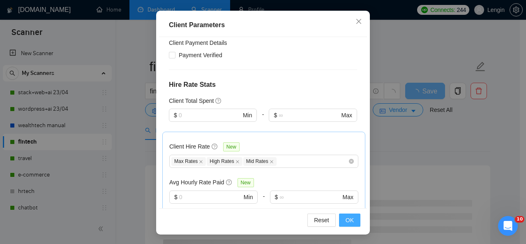
click at [351, 216] on button "OK" at bounding box center [349, 219] width 21 height 13
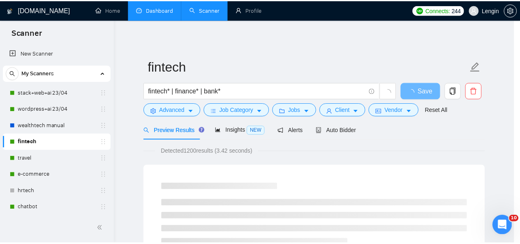
scroll to position [38, 0]
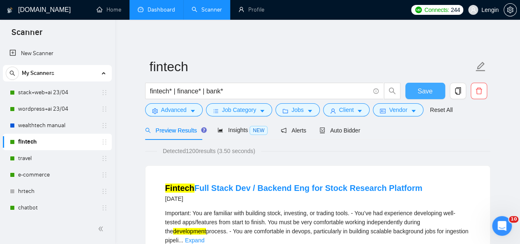
click at [427, 93] on span "Save" at bounding box center [425, 91] width 15 height 10
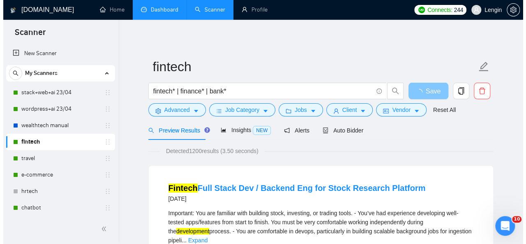
scroll to position [30, 0]
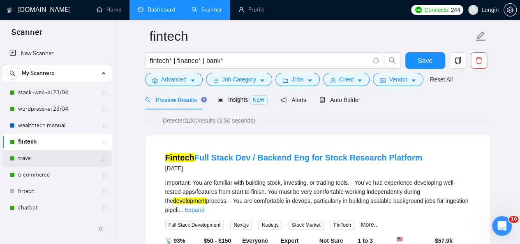
click at [47, 165] on link "travel" at bounding box center [57, 158] width 78 height 16
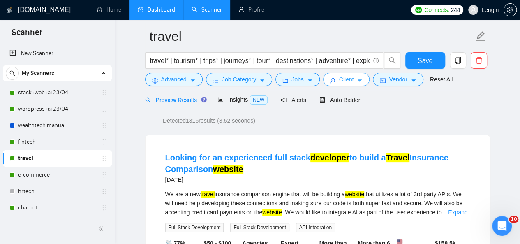
click at [351, 79] on button "Client" at bounding box center [346, 79] width 47 height 13
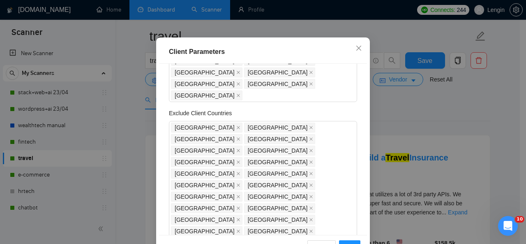
scroll to position [175, 0]
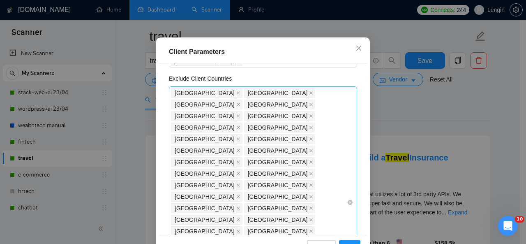
click at [298, 155] on div "[GEOGRAPHIC_DATA] [GEOGRAPHIC_DATA] [GEOGRAPHIC_DATA] [GEOGRAPHIC_DATA] [GEOGRA…" at bounding box center [259, 202] width 176 height 230
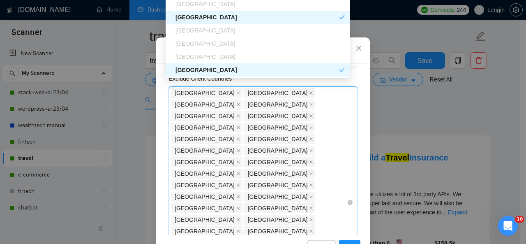
type input "Uni"
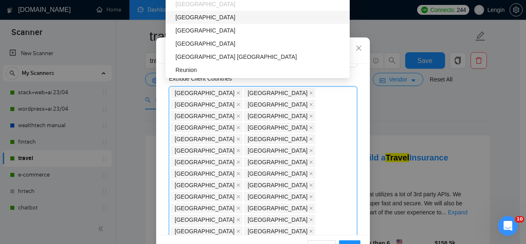
click at [214, 23] on div "[GEOGRAPHIC_DATA]" at bounding box center [258, 17] width 184 height 13
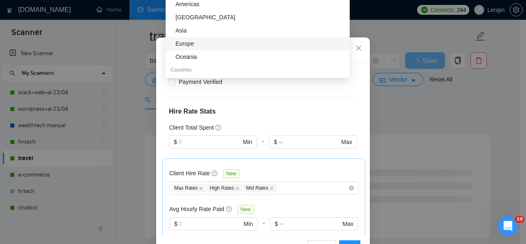
scroll to position [65, 0]
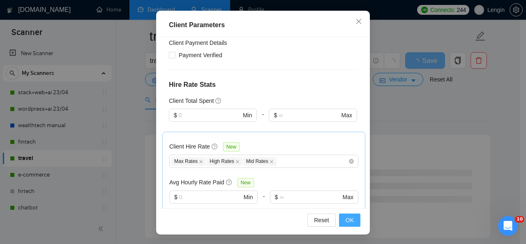
click at [352, 215] on button "OK" at bounding box center [349, 219] width 21 height 13
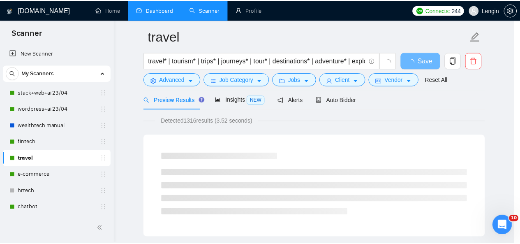
scroll to position [38, 0]
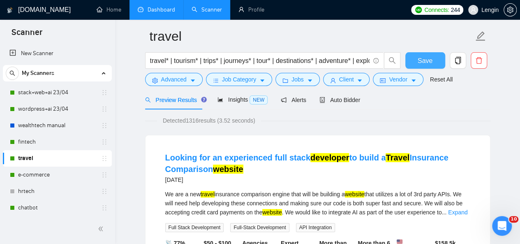
click at [422, 58] on span "Save" at bounding box center [425, 60] width 15 height 10
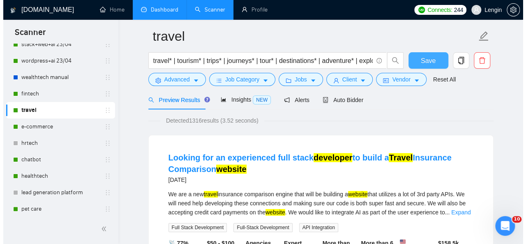
scroll to position [48, 0]
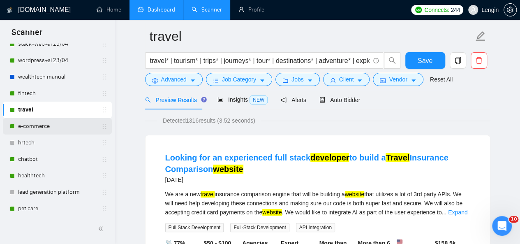
click at [33, 128] on link "e-commerce" at bounding box center [57, 126] width 78 height 16
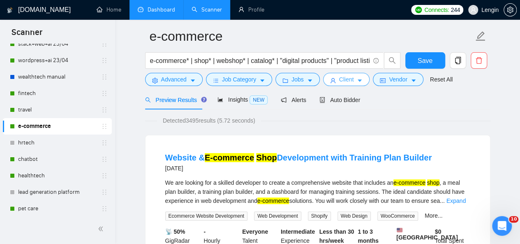
click at [346, 78] on span "Client" at bounding box center [346, 79] width 15 height 9
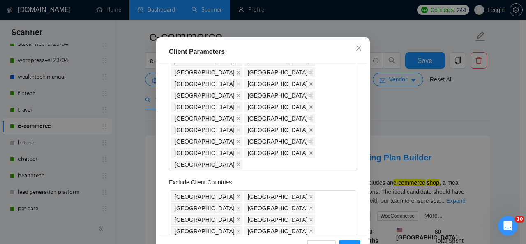
scroll to position [178, 0]
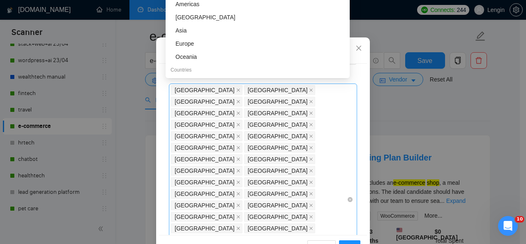
click at [292, 153] on div "[GEOGRAPHIC_DATA] [GEOGRAPHIC_DATA] [GEOGRAPHIC_DATA] [GEOGRAPHIC_DATA] [GEOGRA…" at bounding box center [259, 199] width 176 height 230
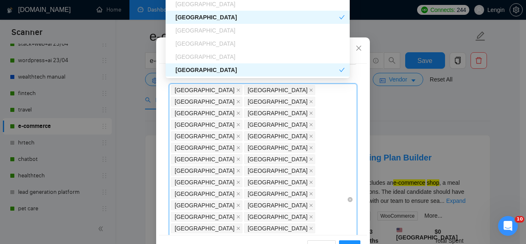
type input "Uni"
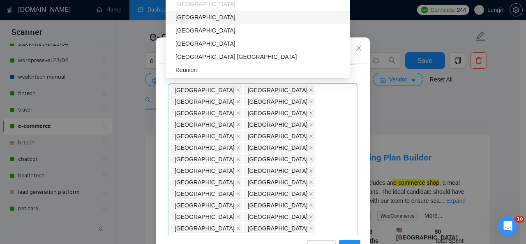
click at [226, 13] on div "[GEOGRAPHIC_DATA]" at bounding box center [259, 17] width 169 height 9
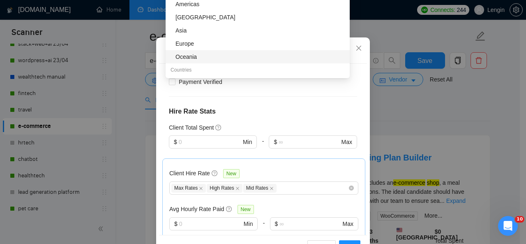
scroll to position [65, 0]
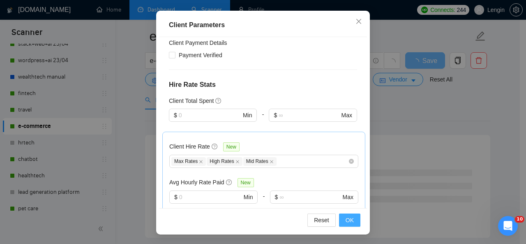
click at [347, 219] on span "OK" at bounding box center [350, 219] width 8 height 9
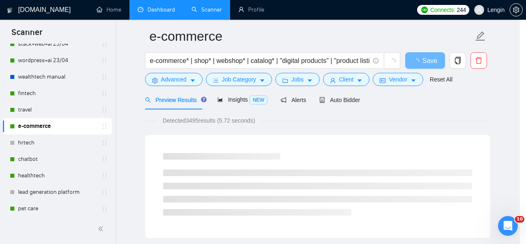
scroll to position [38, 0]
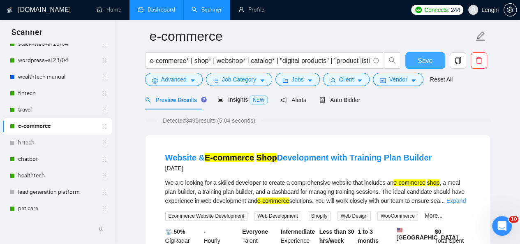
click at [421, 62] on span "Save" at bounding box center [425, 60] width 15 height 10
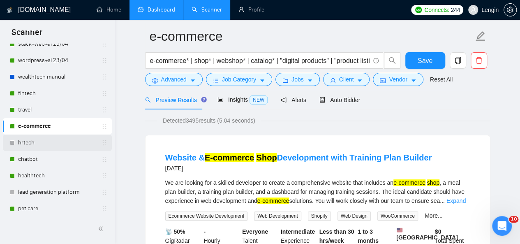
click at [57, 149] on link "hrtech" at bounding box center [57, 142] width 78 height 16
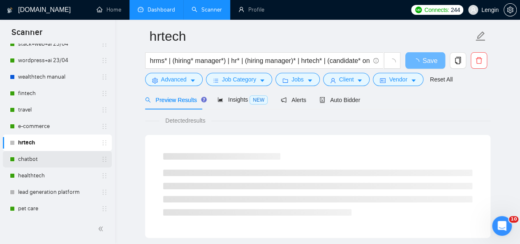
click at [44, 156] on link "chatbot" at bounding box center [57, 159] width 78 height 16
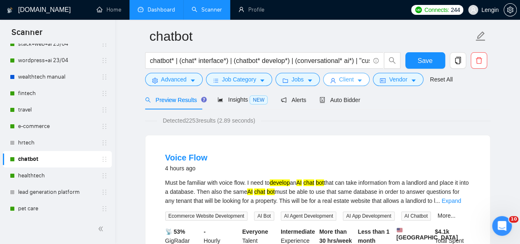
click at [357, 79] on icon "caret-down" at bounding box center [360, 81] width 6 height 6
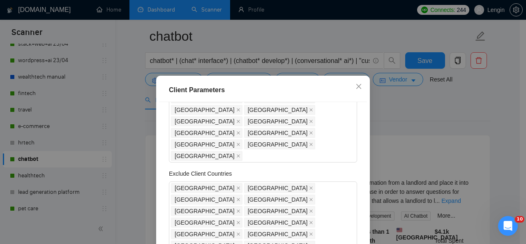
scroll to position [183, 0]
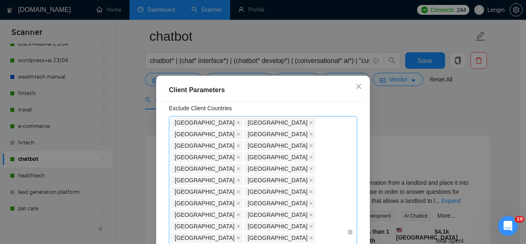
click at [293, 147] on div "[GEOGRAPHIC_DATA] [GEOGRAPHIC_DATA] [GEOGRAPHIC_DATA] [GEOGRAPHIC_DATA] [GEOGRA…" at bounding box center [259, 232] width 176 height 230
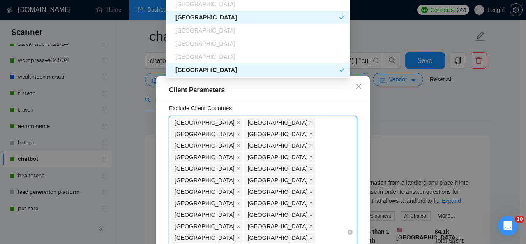
type input "Uni"
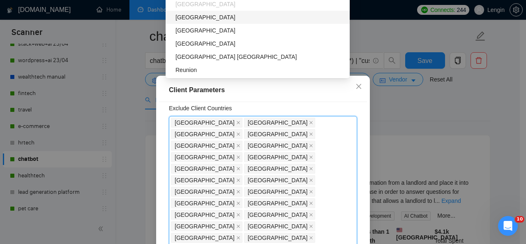
click at [224, 14] on div "[GEOGRAPHIC_DATA]" at bounding box center [259, 17] width 169 height 9
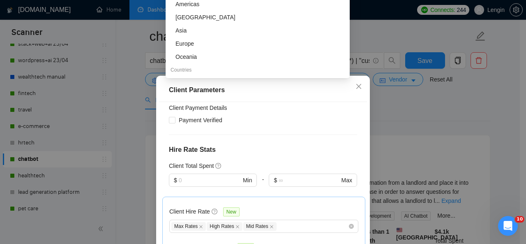
scroll to position [65, 0]
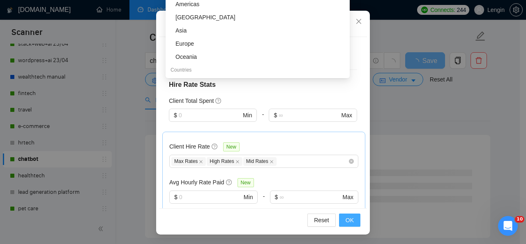
click at [347, 223] on span "OK" at bounding box center [350, 219] width 8 height 9
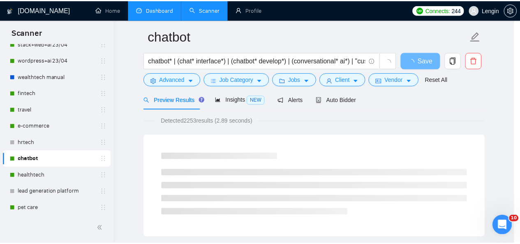
scroll to position [38, 0]
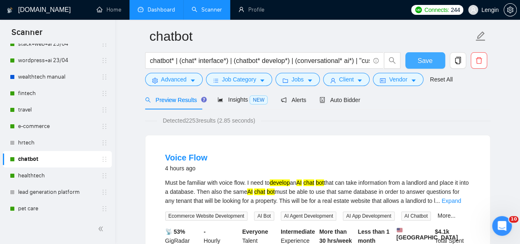
click at [415, 60] on button "Save" at bounding box center [425, 60] width 40 height 16
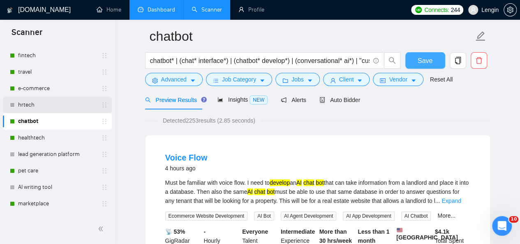
scroll to position [110, 0]
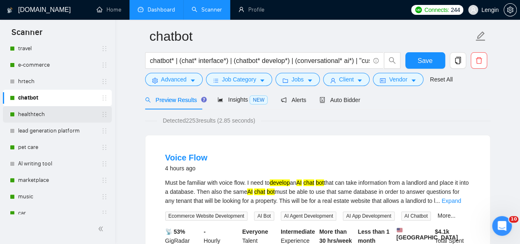
click at [54, 118] on link "healthtech" at bounding box center [57, 114] width 78 height 16
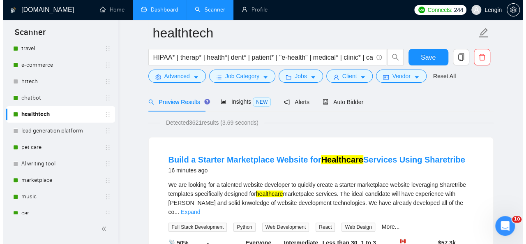
scroll to position [35, 0]
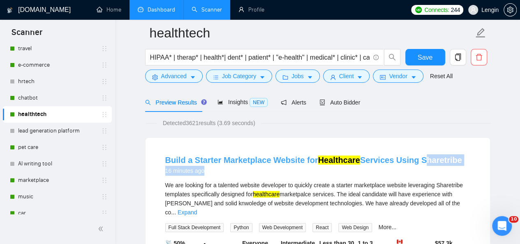
drag, startPoint x: 468, startPoint y: 161, endPoint x: 414, endPoint y: 162, distance: 54.3
click at [414, 162] on div "Build a Starter Marketplace Website for Healthcare Services Using Sharetribe 16…" at bounding box center [317, 164] width 305 height 21
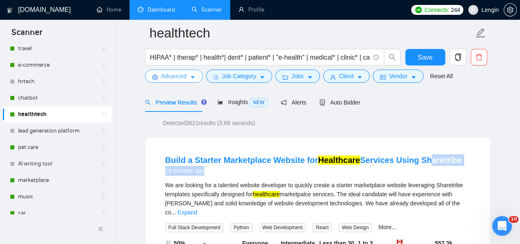
click at [173, 76] on span "Advanced" at bounding box center [173, 76] width 25 height 9
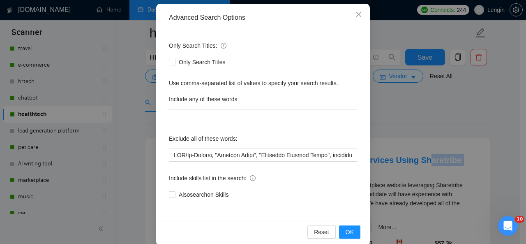
scroll to position [87, 0]
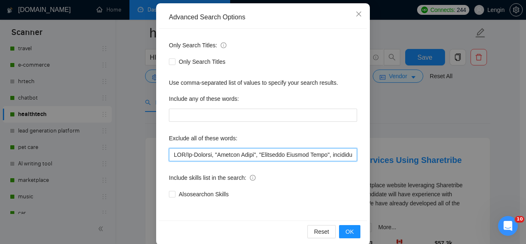
click at [170, 152] on input "text" at bounding box center [263, 154] width 188 height 13
paste input "Sharetribe"
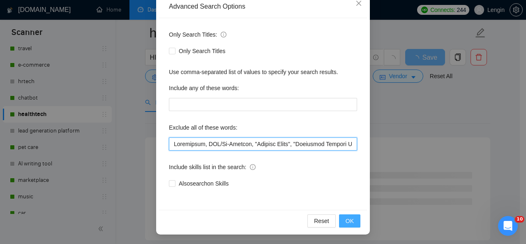
type input "Loremipsum, DOL/Si-Ametcon, "Adipisc Elits", "Doeiusmod Tempori Utlab", etdolor…"
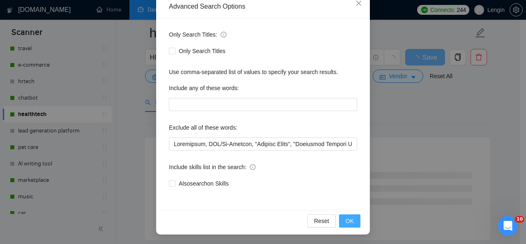
click at [346, 221] on span "OK" at bounding box center [350, 220] width 8 height 9
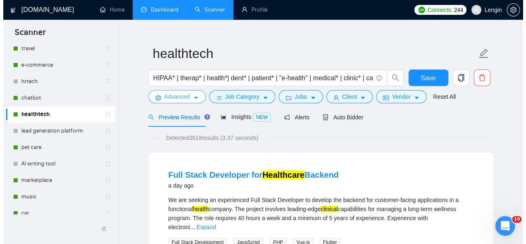
scroll to position [13, 0]
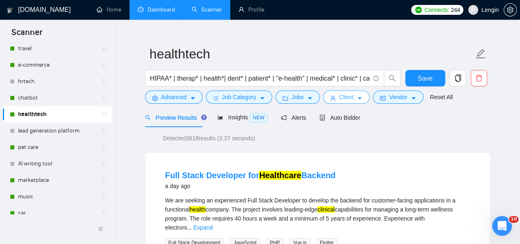
click at [344, 97] on span "Client" at bounding box center [346, 96] width 15 height 9
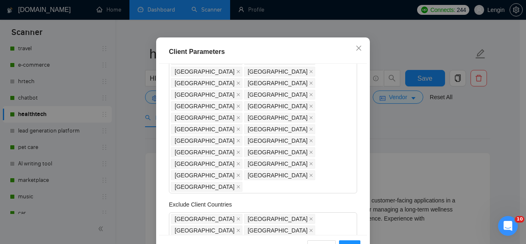
scroll to position [177, 0]
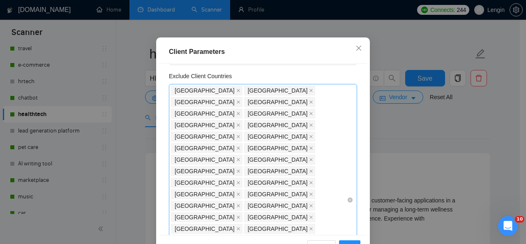
click at [288, 150] on div "[GEOGRAPHIC_DATA] [GEOGRAPHIC_DATA] [GEOGRAPHIC_DATA] [GEOGRAPHIC_DATA] [GEOGRA…" at bounding box center [259, 200] width 176 height 230
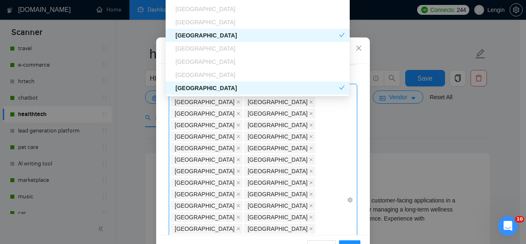
type input "Uni"
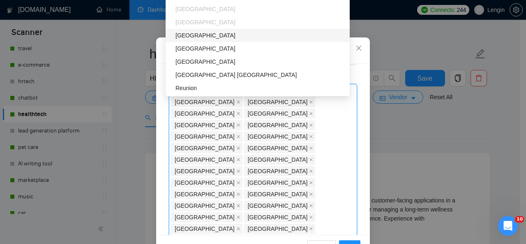
click at [238, 36] on div "[GEOGRAPHIC_DATA]" at bounding box center [259, 35] width 169 height 9
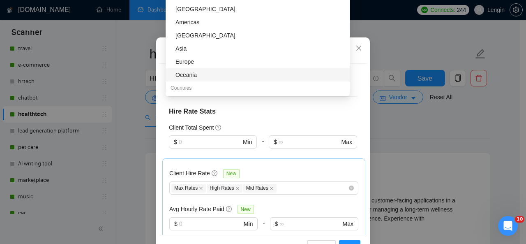
scroll to position [65, 0]
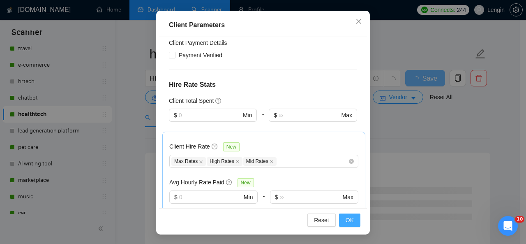
click at [352, 222] on button "OK" at bounding box center [349, 219] width 21 height 13
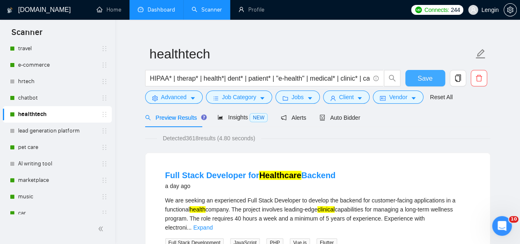
click at [427, 82] on span "Save" at bounding box center [425, 78] width 15 height 10
click at [41, 98] on link "chatbot" at bounding box center [57, 98] width 78 height 16
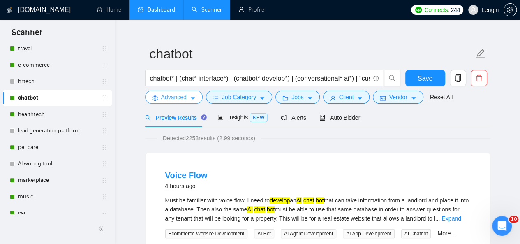
click at [181, 95] on span "Advanced" at bounding box center [173, 96] width 25 height 9
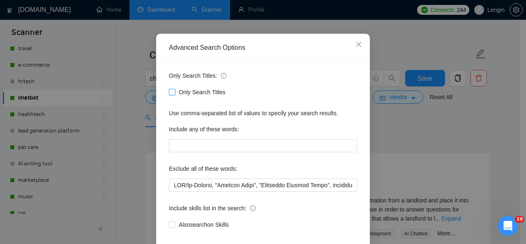
scroll to position [57, 0]
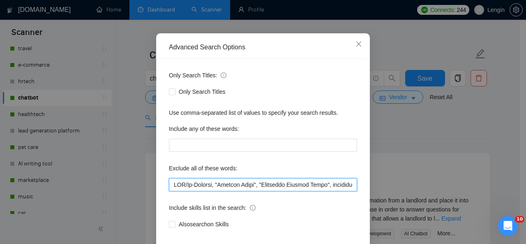
click at [173, 185] on input "text" at bounding box center [263, 184] width 188 height 13
paste input "Sharetribe"
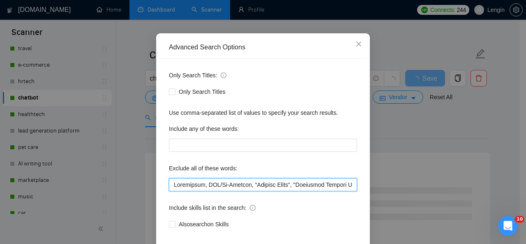
scroll to position [98, 0]
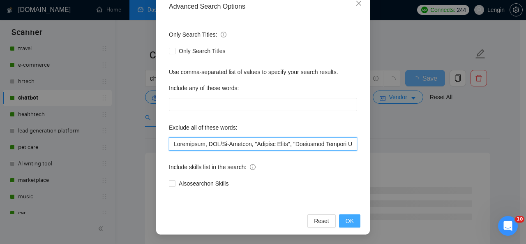
type input "Loremipsum, DOL/Si-Ametcon, "Adipisc Elits", "Doeiusmod Tempori Utlab", etdolor…"
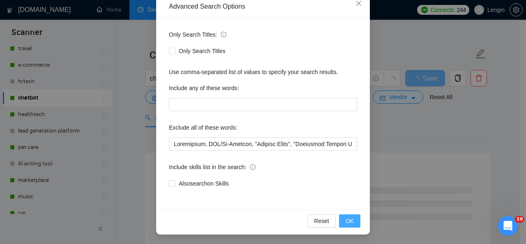
click at [346, 221] on span "OK" at bounding box center [350, 220] width 8 height 9
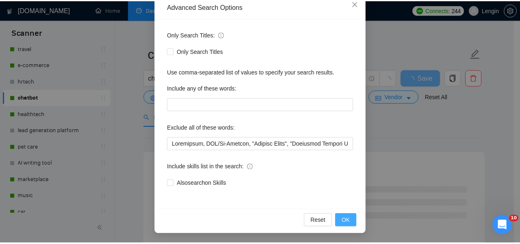
scroll to position [57, 0]
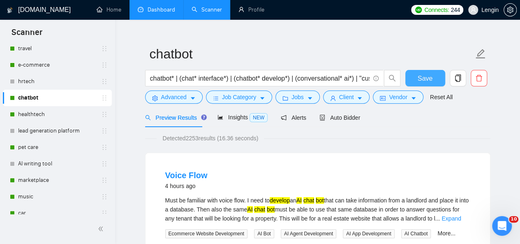
click at [420, 79] on span "Save" at bounding box center [425, 78] width 15 height 10
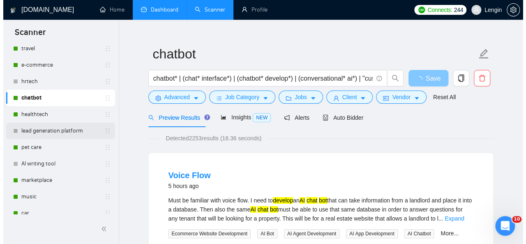
scroll to position [35, 0]
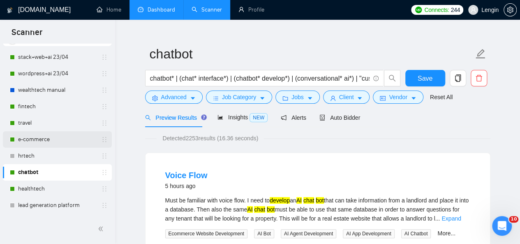
click at [50, 142] on link "e-commerce" at bounding box center [57, 139] width 78 height 16
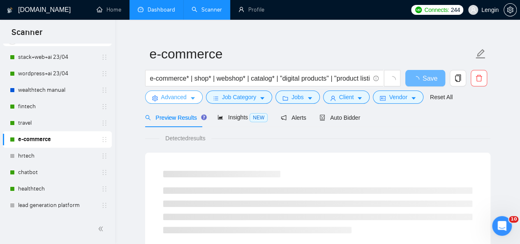
click at [184, 100] on span "Advanced" at bounding box center [173, 96] width 25 height 9
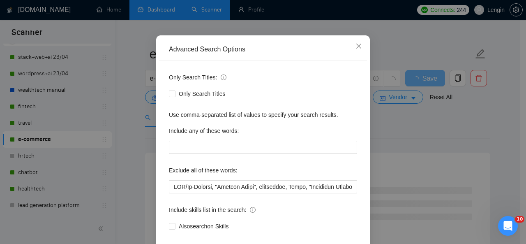
scroll to position [61, 0]
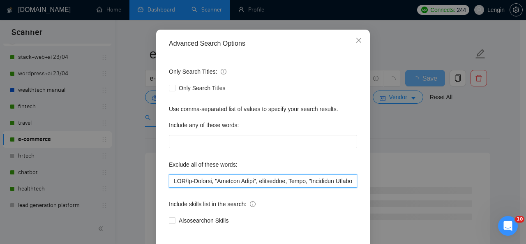
click at [169, 177] on input "text" at bounding box center [263, 180] width 188 height 13
paste input "Sharetribe"
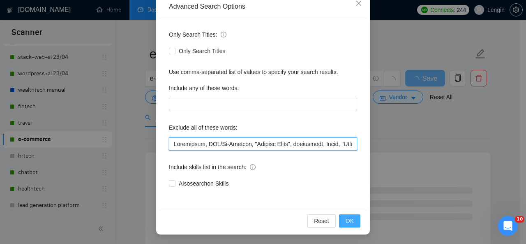
type input "Sharetribe, CTO/Co-Founder, "Product Owner", transition, Owner, "Technical Prod…"
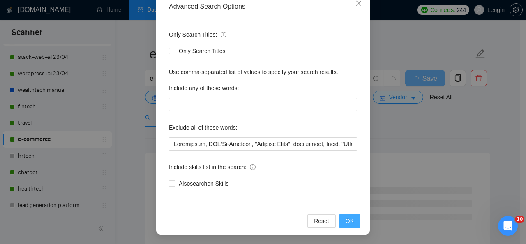
click at [349, 224] on span "OK" at bounding box center [350, 220] width 8 height 9
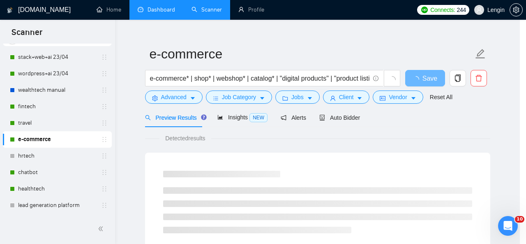
scroll to position [57, 0]
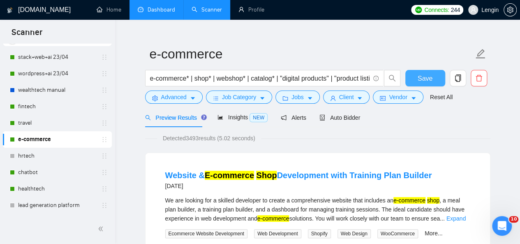
click at [436, 75] on button "Save" at bounding box center [425, 78] width 40 height 16
click at [62, 128] on link "travel" at bounding box center [57, 123] width 78 height 16
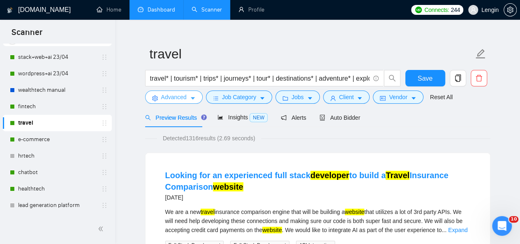
click at [200, 93] on button "Advanced" at bounding box center [174, 96] width 58 height 13
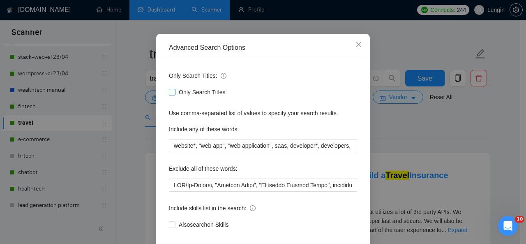
scroll to position [69, 0]
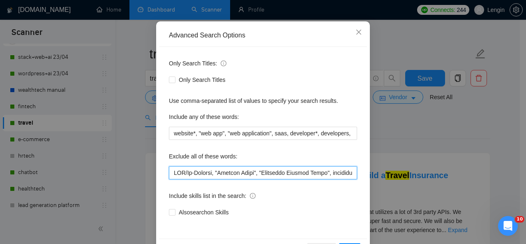
click at [169, 173] on input "text" at bounding box center [263, 172] width 188 height 13
paste input "Sharetribe"
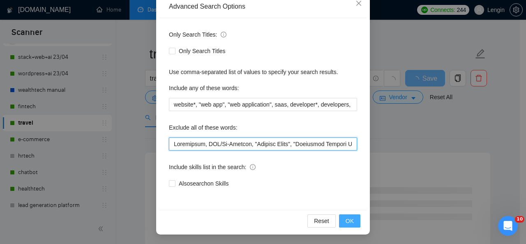
type input "Loremipsum, DOL/Si-Ametcon, "Adipisc Elits", "Doeiusmod Tempori Utlab", etdolor…"
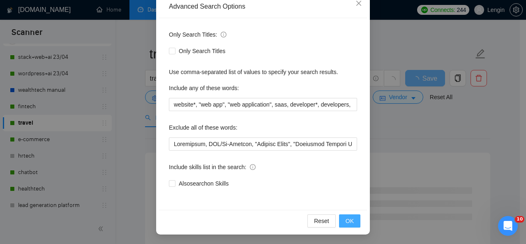
click at [351, 224] on button "OK" at bounding box center [349, 220] width 21 height 13
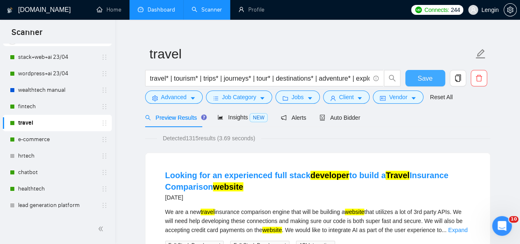
click at [431, 85] on button "Save" at bounding box center [425, 78] width 40 height 16
click at [44, 114] on link "fintech" at bounding box center [57, 106] width 78 height 16
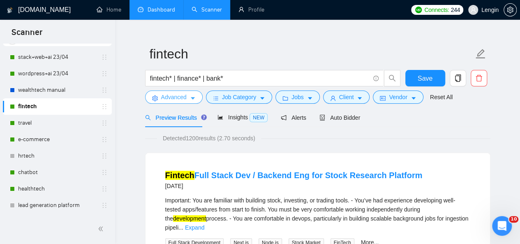
click at [189, 93] on button "Advanced" at bounding box center [174, 96] width 58 height 13
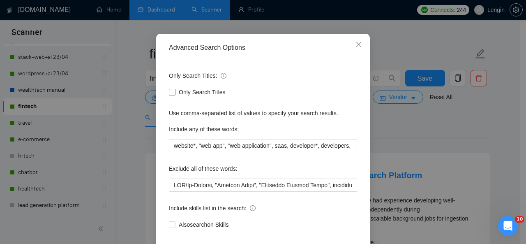
scroll to position [63, 0]
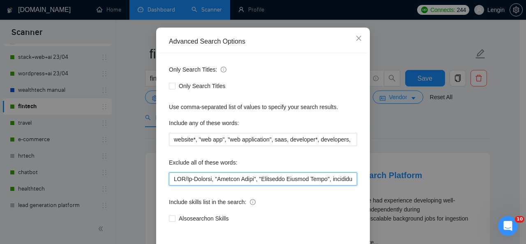
click at [169, 178] on input "text" at bounding box center [263, 178] width 188 height 13
paste input "Sharetribe"
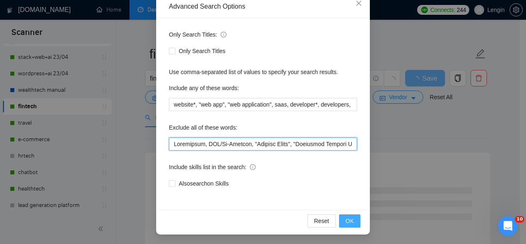
type input "Loremipsum, DOL/Si-Ametcon, "Adipisc Elits", "Doeiusmod Tempori Utlab", etdolor…"
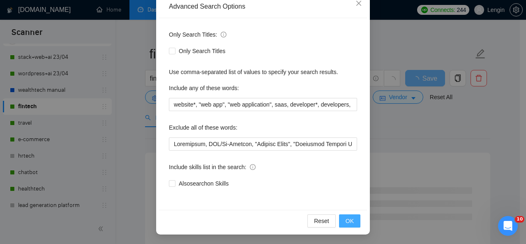
click at [346, 219] on span "OK" at bounding box center [350, 220] width 8 height 9
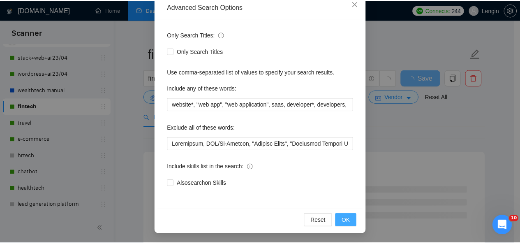
scroll to position [57, 0]
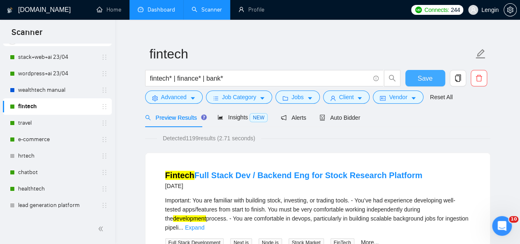
click at [427, 73] on span "Save" at bounding box center [425, 78] width 15 height 10
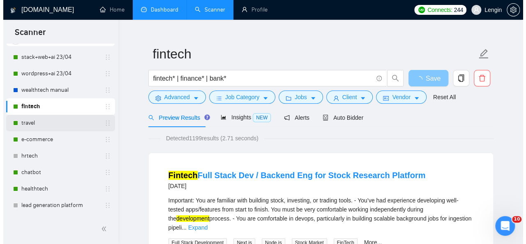
scroll to position [5, 0]
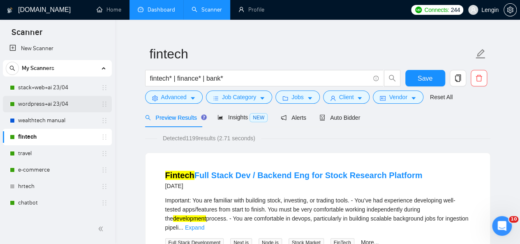
click at [60, 104] on link "wordpress+ai 23/04" at bounding box center [57, 104] width 78 height 16
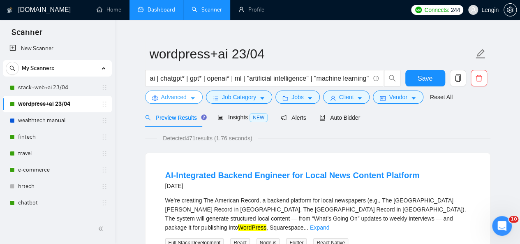
click at [187, 101] on button "Advanced" at bounding box center [174, 96] width 58 height 13
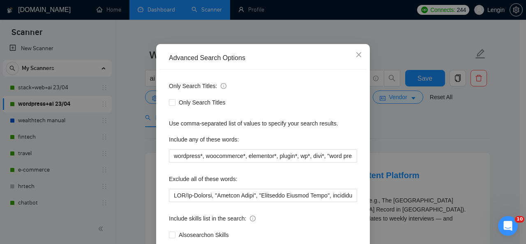
scroll to position [47, 0]
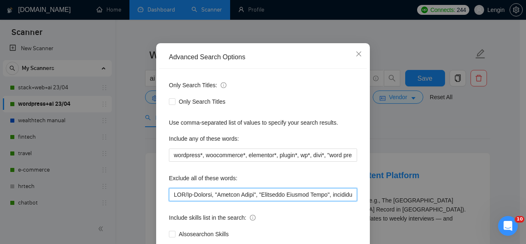
click at [170, 192] on input "text" at bounding box center [263, 194] width 188 height 13
paste input "Sharetribe"
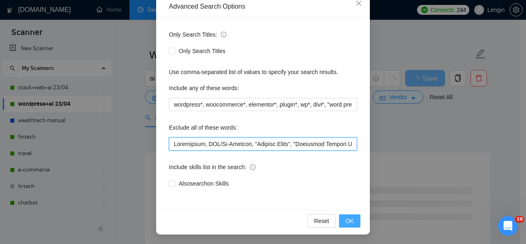
type input "Loremipsum, DOL/Si-Ametcon, "Adipisc Elits", "Doeiusmod Tempori Utlab", etdolor…"
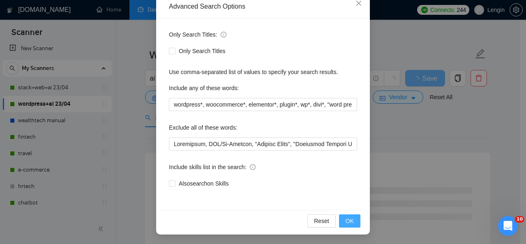
click at [349, 222] on span "OK" at bounding box center [350, 220] width 8 height 9
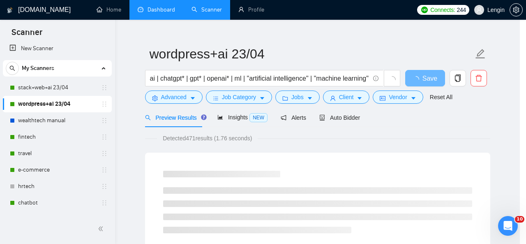
scroll to position [57, 0]
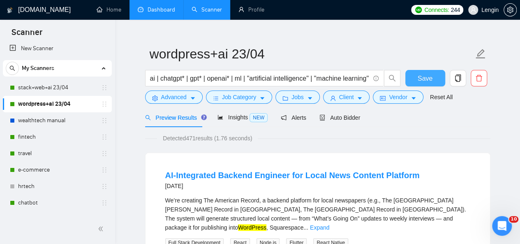
click at [422, 76] on span "Save" at bounding box center [425, 78] width 15 height 10
click at [62, 84] on link "stack+web+ai 23/04" at bounding box center [57, 87] width 78 height 16
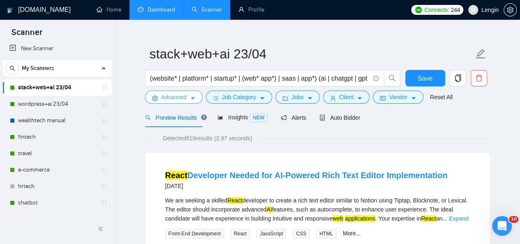
click at [176, 97] on span "Advanced" at bounding box center [173, 96] width 25 height 9
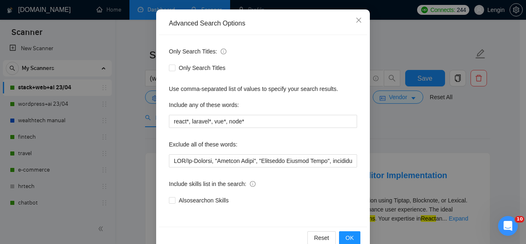
scroll to position [81, 0]
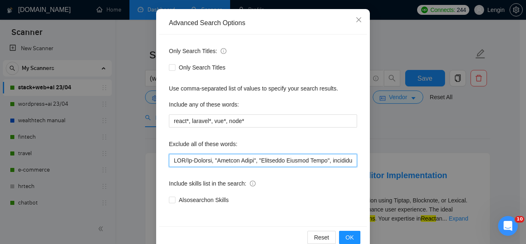
click at [169, 160] on input "text" at bounding box center [263, 160] width 188 height 13
paste input "Sharetribe"
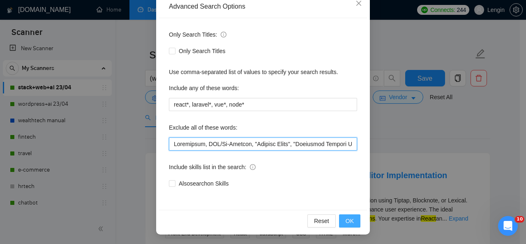
type input "Loremipsum, DOL/Si-Ametcon, "Adipisc Elits", "Doeiusmod Tempori Utlab", etdolor…"
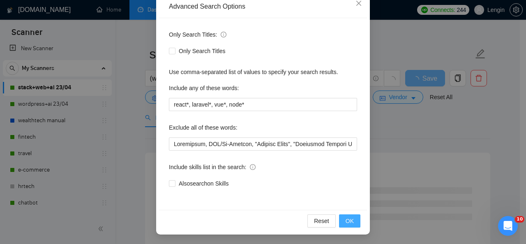
click at [351, 222] on button "OK" at bounding box center [349, 220] width 21 height 13
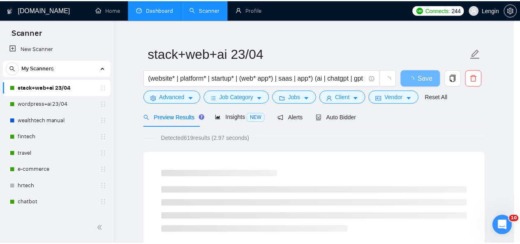
scroll to position [57, 0]
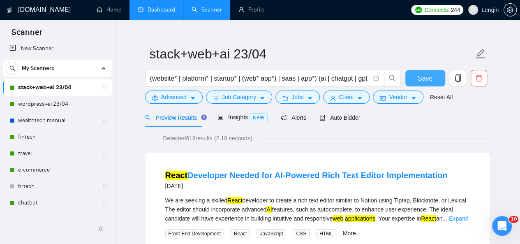
click at [422, 80] on span "Save" at bounding box center [425, 78] width 15 height 10
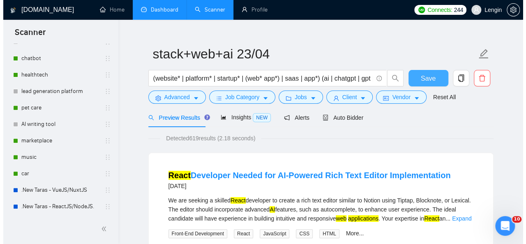
scroll to position [116, 0]
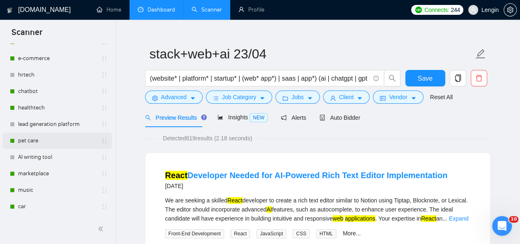
click at [38, 142] on link "pet care" at bounding box center [57, 140] width 78 height 16
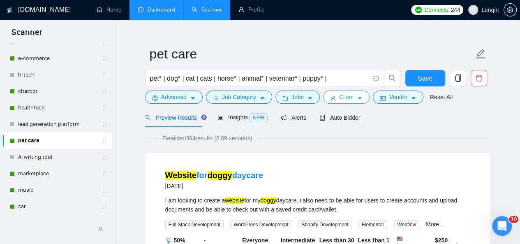
click at [357, 97] on icon "caret-down" at bounding box center [360, 98] width 6 height 6
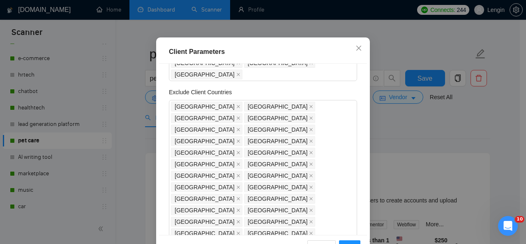
scroll to position [164, 0]
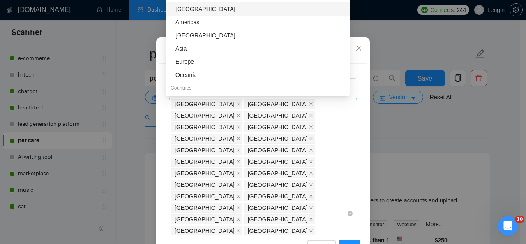
click at [292, 166] on div "[GEOGRAPHIC_DATA] [GEOGRAPHIC_DATA] [GEOGRAPHIC_DATA] [GEOGRAPHIC_DATA] [GEOGRA…" at bounding box center [259, 213] width 176 height 230
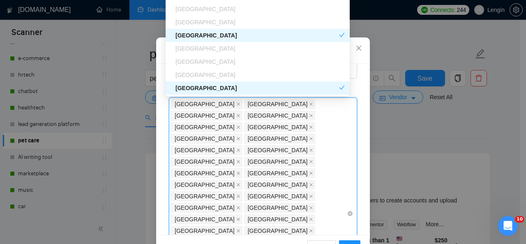
type input "Uni"
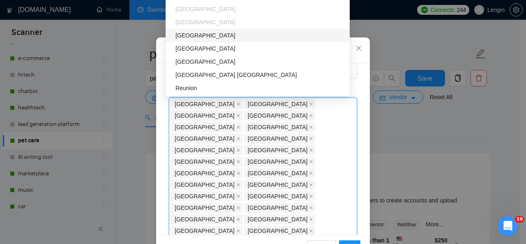
click at [217, 36] on div "[GEOGRAPHIC_DATA]" at bounding box center [259, 35] width 169 height 9
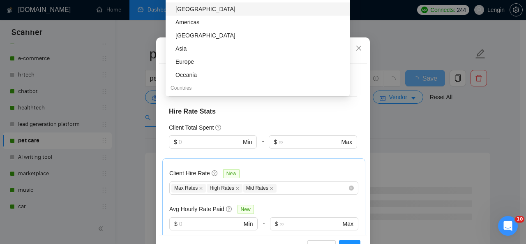
scroll to position [65, 0]
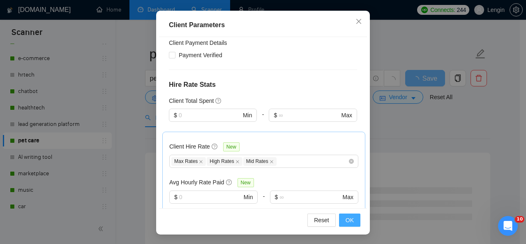
click at [353, 217] on button "OK" at bounding box center [349, 219] width 21 height 13
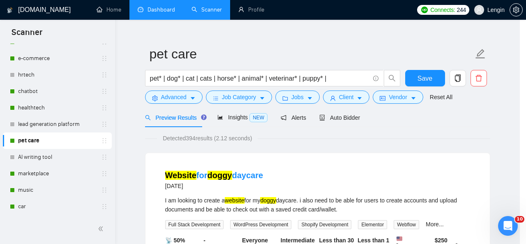
scroll to position [38, 0]
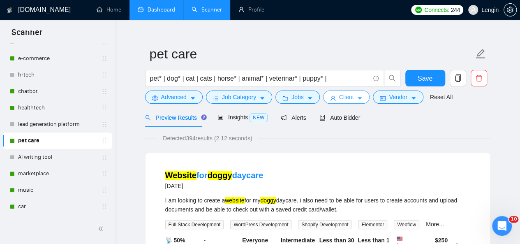
click at [349, 98] on span "Client" at bounding box center [346, 96] width 15 height 9
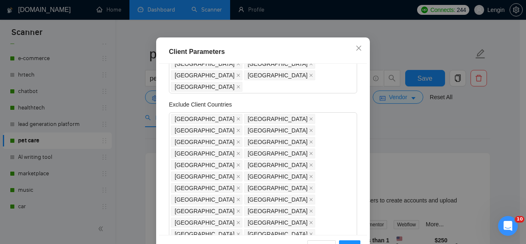
scroll to position [148, 0]
click at [355, 51] on icon "close" at bounding box center [358, 48] width 7 height 7
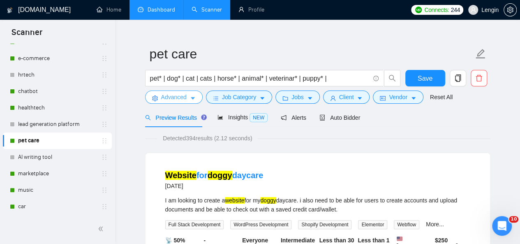
click at [192, 101] on icon "caret-down" at bounding box center [193, 98] width 6 height 6
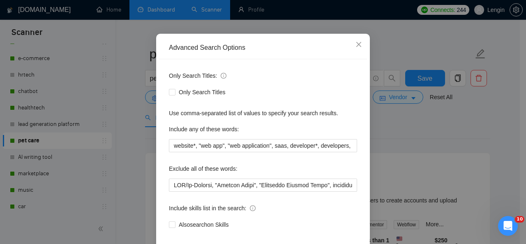
scroll to position [51, 0]
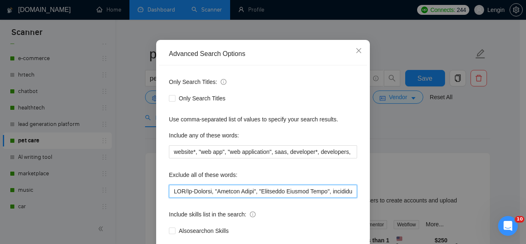
click at [170, 191] on input "text" at bounding box center [263, 191] width 188 height 13
paste input "Sharetribe"
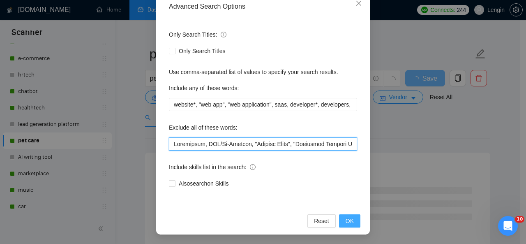
type input "Loremipsum, DOL/Si-Ametcon, "Adipisc Elits", "Doeiusmod Tempori Utlab", etdolor…"
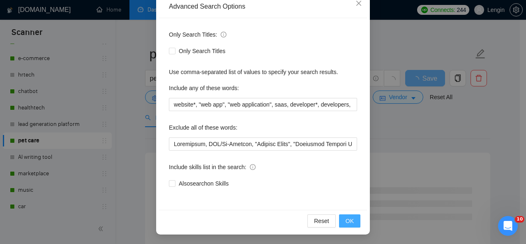
click at [348, 218] on span "OK" at bounding box center [350, 220] width 8 height 9
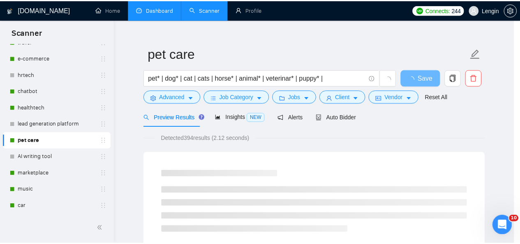
scroll to position [57, 0]
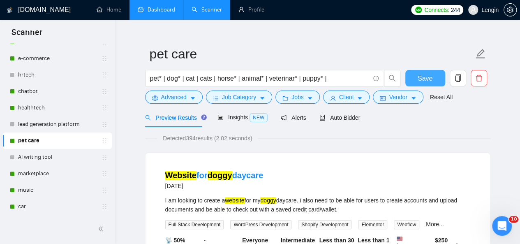
click at [427, 82] on span "Save" at bounding box center [425, 78] width 15 height 10
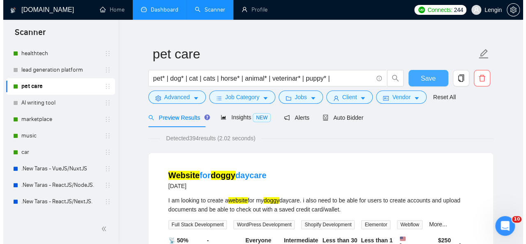
scroll to position [189, 0]
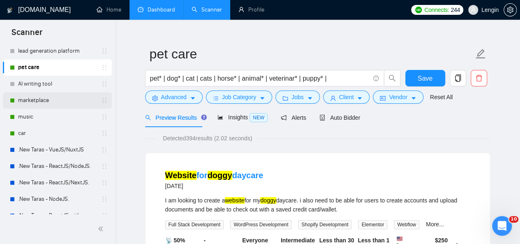
click at [58, 100] on link "marketplace" at bounding box center [57, 100] width 78 height 16
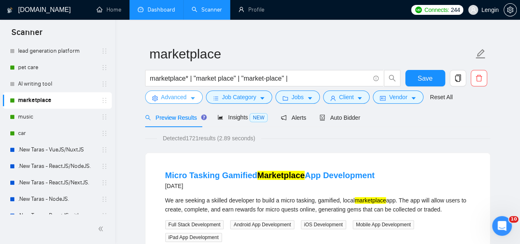
click at [174, 96] on span "Advanced" at bounding box center [173, 96] width 25 height 9
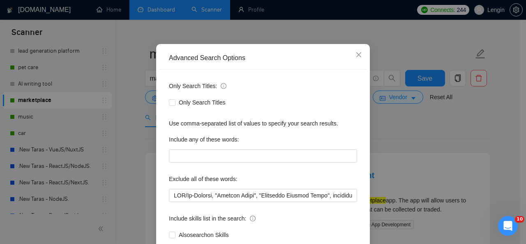
scroll to position [47, 0]
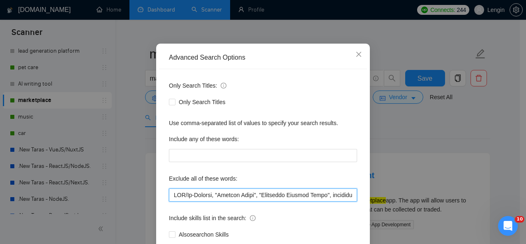
click at [174, 194] on input "text" at bounding box center [263, 194] width 188 height 13
paste input "Sharetribe"
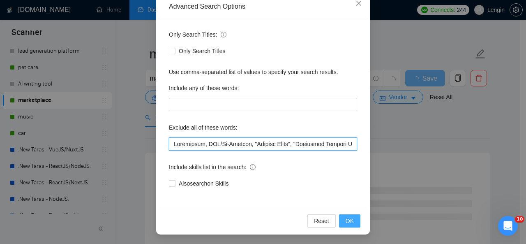
type input "Loremipsum, DOL/Si-Ametcon, "Adipisc Elits", "Doeiusmod Tempori Utlab", etdolor…"
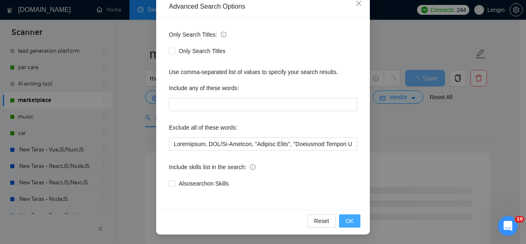
click at [347, 223] on span "OK" at bounding box center [350, 220] width 8 height 9
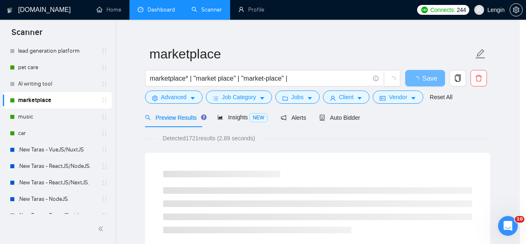
scroll to position [57, 0]
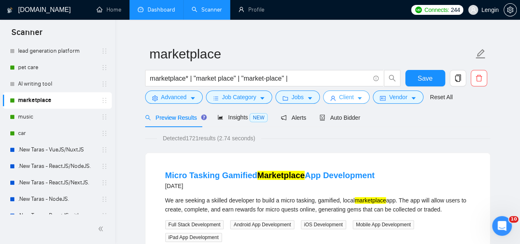
click at [352, 100] on button "Client" at bounding box center [346, 96] width 47 height 13
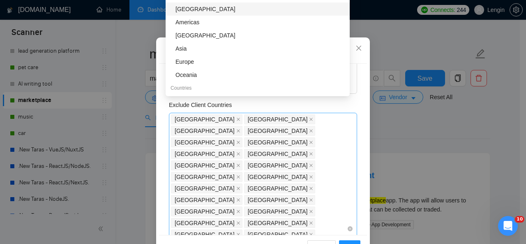
click at [297, 180] on div "[GEOGRAPHIC_DATA] [GEOGRAPHIC_DATA] [GEOGRAPHIC_DATA] [GEOGRAPHIC_DATA] [GEOGRA…" at bounding box center [259, 228] width 176 height 230
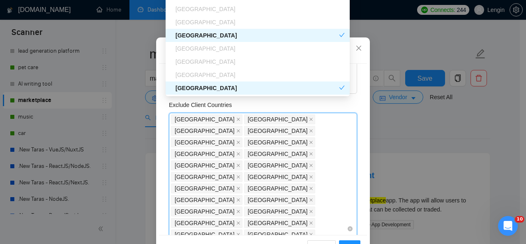
type input "Uni"
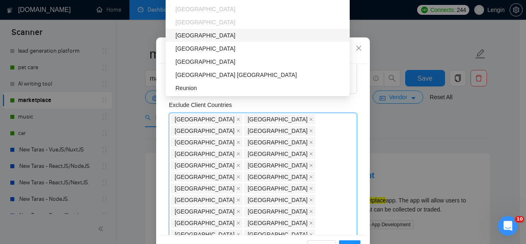
click at [227, 36] on div "[GEOGRAPHIC_DATA]" at bounding box center [259, 35] width 169 height 9
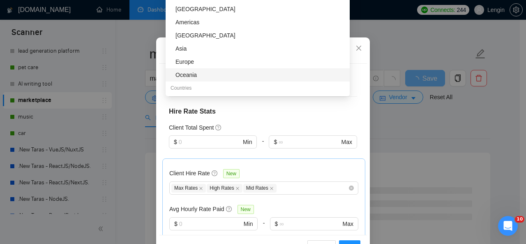
scroll to position [65, 0]
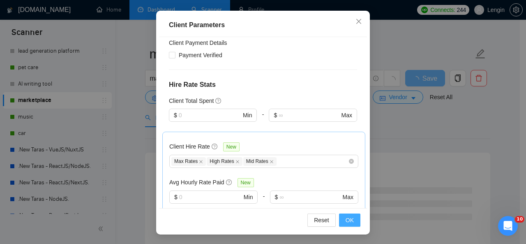
click at [346, 217] on span "OK" at bounding box center [350, 219] width 8 height 9
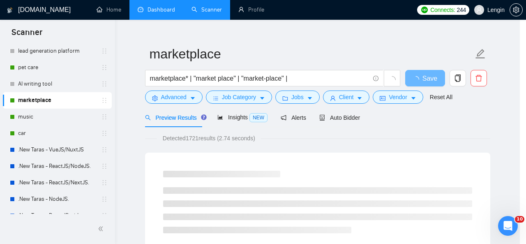
scroll to position [38, 0]
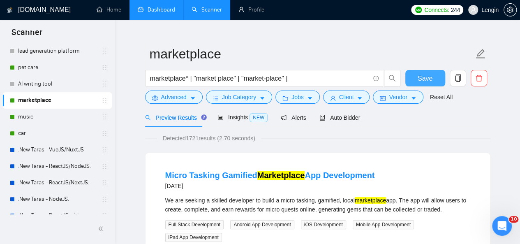
click at [427, 81] on span "Save" at bounding box center [425, 78] width 15 height 10
click at [49, 117] on link "music" at bounding box center [57, 116] width 78 height 16
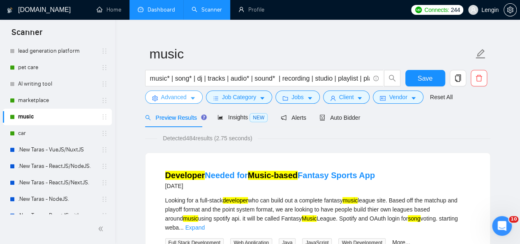
click at [181, 98] on span "Advanced" at bounding box center [173, 96] width 25 height 9
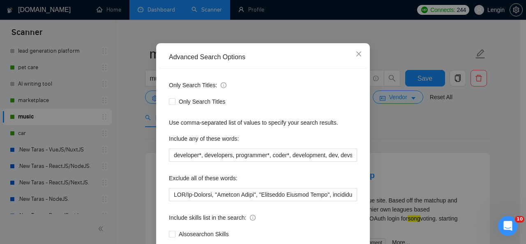
scroll to position [48, 0]
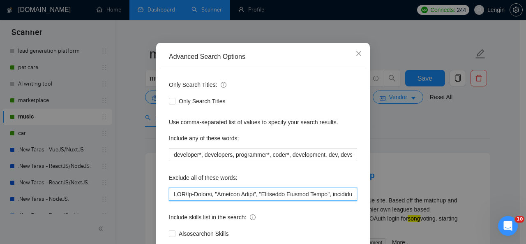
click at [172, 195] on input "text" at bounding box center [263, 193] width 188 height 13
paste input "Sharetribe"
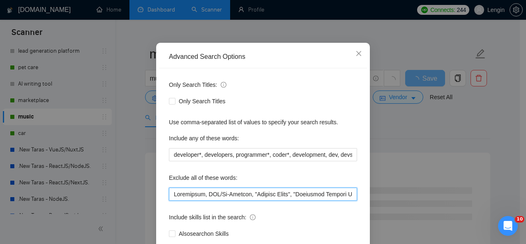
scroll to position [98, 0]
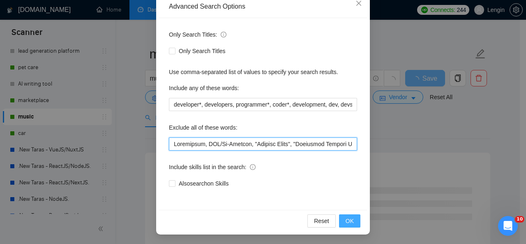
type input "Loremipsum, DOL/Si-Ametcon, "Adipisc Elits", "Doeiusmod Tempori Utlab", etdolor…"
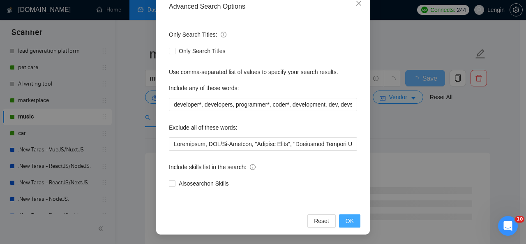
click at [346, 218] on span "OK" at bounding box center [350, 220] width 8 height 9
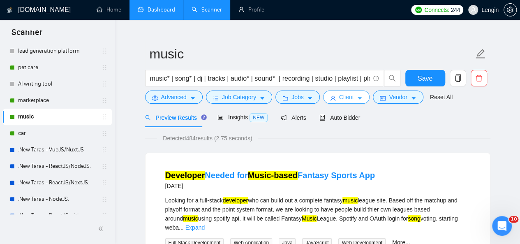
click at [335, 102] on button "Client" at bounding box center [346, 96] width 47 height 13
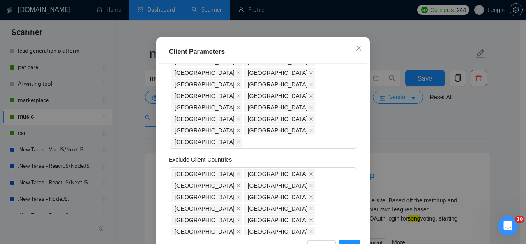
scroll to position [143, 0]
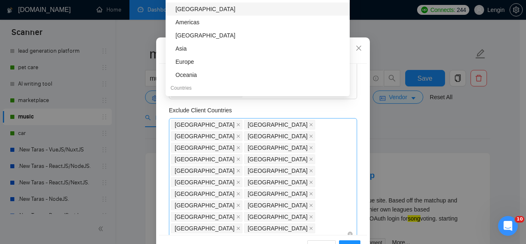
click at [291, 187] on div "[GEOGRAPHIC_DATA] [GEOGRAPHIC_DATA] [GEOGRAPHIC_DATA] [GEOGRAPHIC_DATA] [GEOGRA…" at bounding box center [259, 234] width 176 height 230
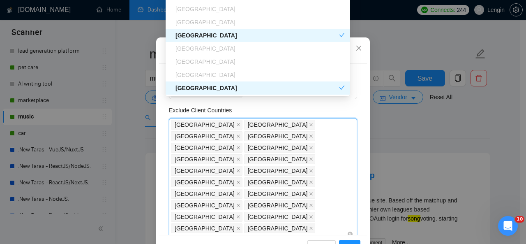
type input "Uni"
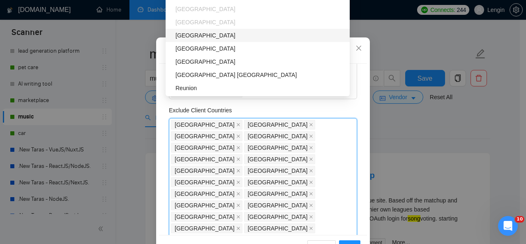
click at [215, 32] on div "[GEOGRAPHIC_DATA]" at bounding box center [259, 35] width 169 height 9
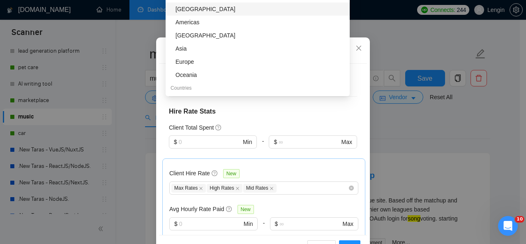
scroll to position [65, 0]
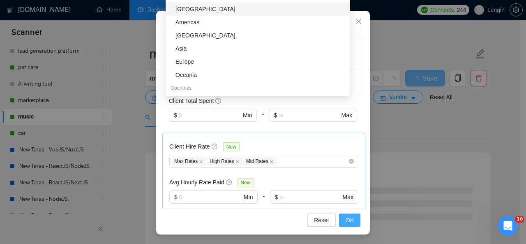
click at [347, 217] on span "OK" at bounding box center [350, 219] width 8 height 9
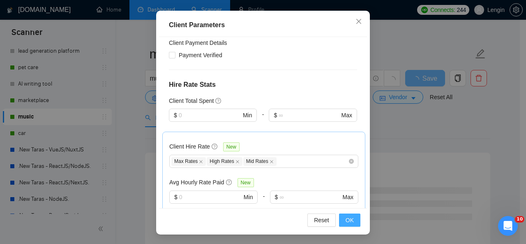
scroll to position [38, 0]
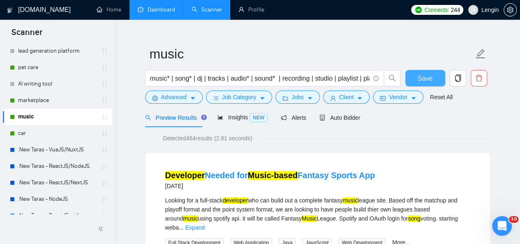
click at [425, 76] on span "Save" at bounding box center [425, 78] width 15 height 10
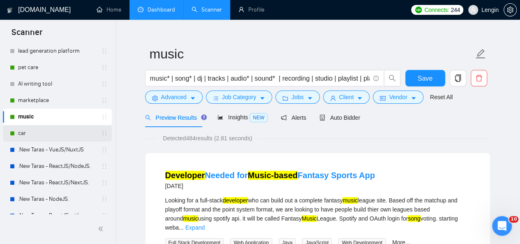
click at [36, 133] on link "car" at bounding box center [57, 133] width 78 height 16
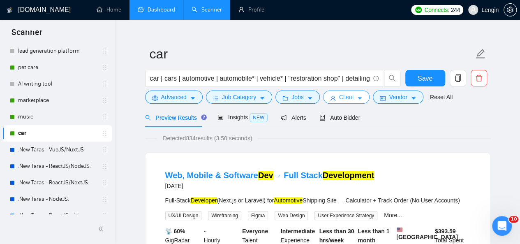
click at [339, 92] on span "Client" at bounding box center [346, 96] width 15 height 9
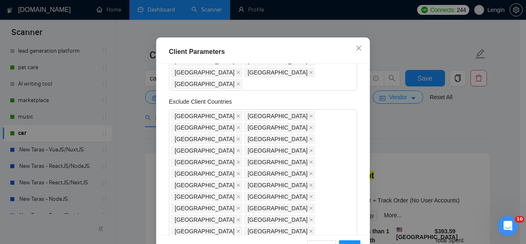
scroll to position [171, 0]
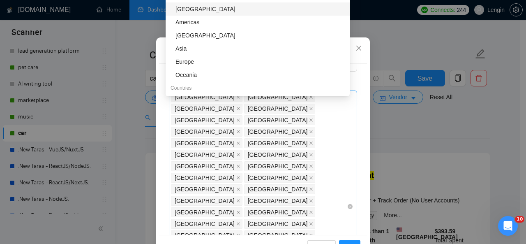
click at [287, 160] on div "[GEOGRAPHIC_DATA] [GEOGRAPHIC_DATA] [GEOGRAPHIC_DATA] [GEOGRAPHIC_DATA] [GEOGRA…" at bounding box center [259, 206] width 176 height 230
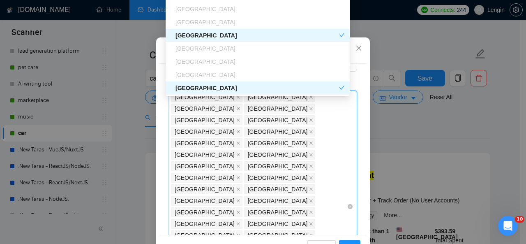
type input "Uni"
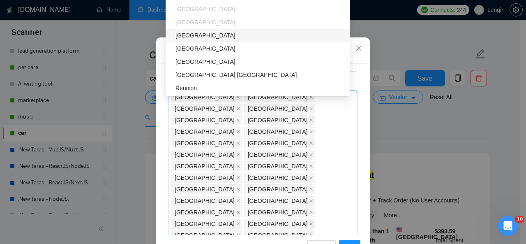
click at [244, 31] on div "[GEOGRAPHIC_DATA]" at bounding box center [259, 35] width 169 height 9
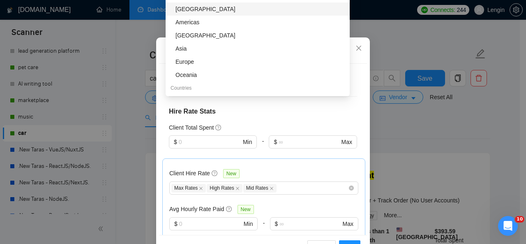
scroll to position [65, 0]
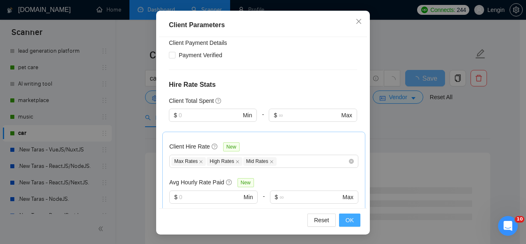
click at [347, 218] on span "OK" at bounding box center [350, 219] width 8 height 9
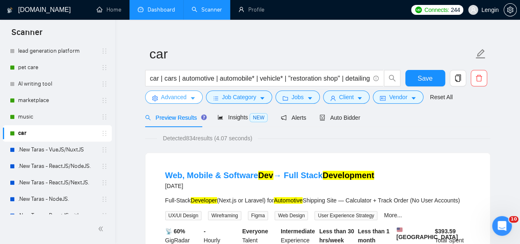
click at [179, 102] on button "Advanced" at bounding box center [174, 96] width 58 height 13
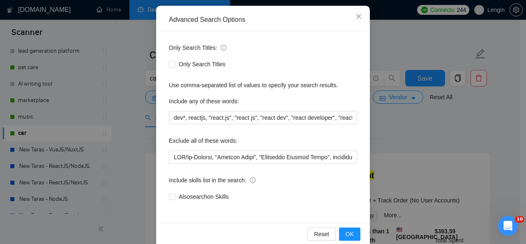
scroll to position [85, 0]
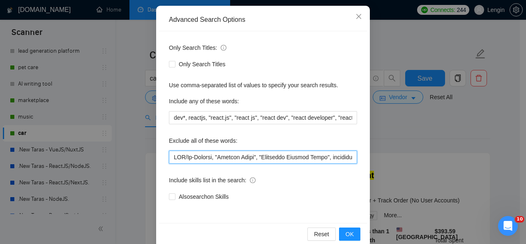
click at [170, 158] on input "text" at bounding box center [263, 156] width 188 height 13
paste input "Sharetribe"
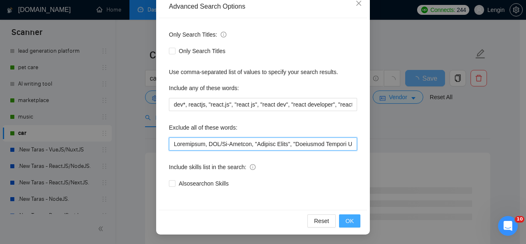
type input "Loremipsum, DOL/Si-Ametcon, "Adipisc Elits", "Doeiusmod Tempori Utlab", etdolor…"
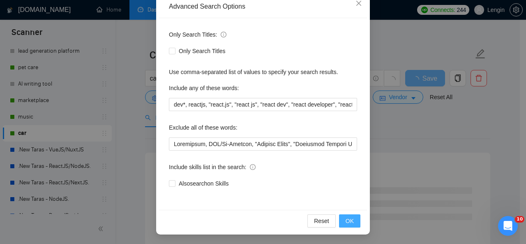
click at [346, 222] on span "OK" at bounding box center [350, 220] width 8 height 9
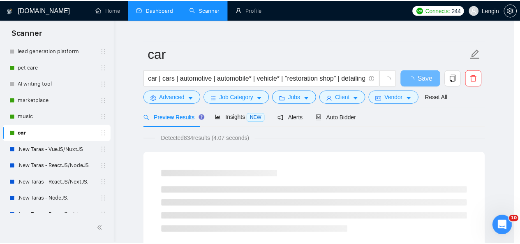
scroll to position [57, 0]
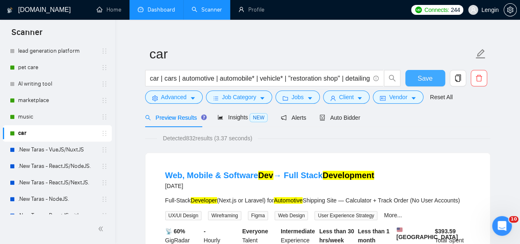
click at [413, 78] on button "Save" at bounding box center [425, 78] width 40 height 16
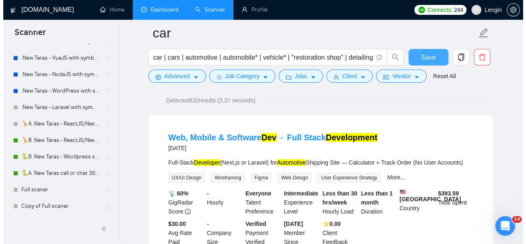
scroll to position [55, 0]
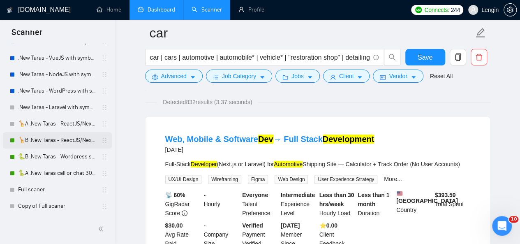
click at [53, 142] on link "🦒B .New Taras - ReactJS/NextJS rel exp 23/04" at bounding box center [57, 140] width 78 height 16
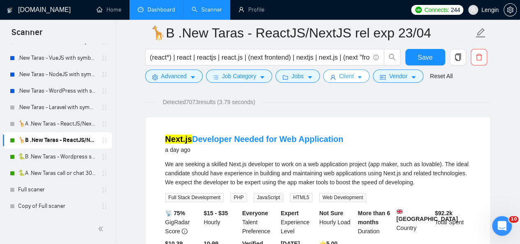
click at [350, 78] on span "Client" at bounding box center [346, 76] width 15 height 9
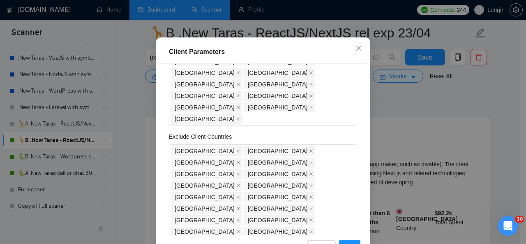
scroll to position [173, 0]
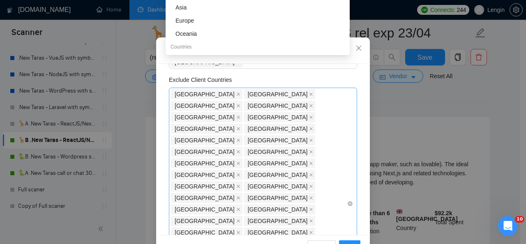
click at [293, 159] on div "[GEOGRAPHIC_DATA] [GEOGRAPHIC_DATA] [GEOGRAPHIC_DATA] [GEOGRAPHIC_DATA] [GEOGRA…" at bounding box center [259, 203] width 176 height 230
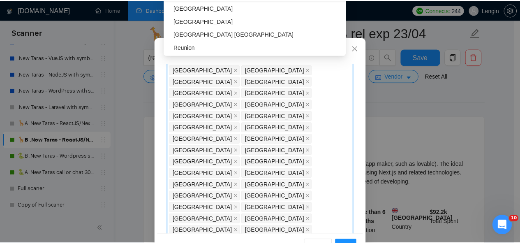
scroll to position [187, 0]
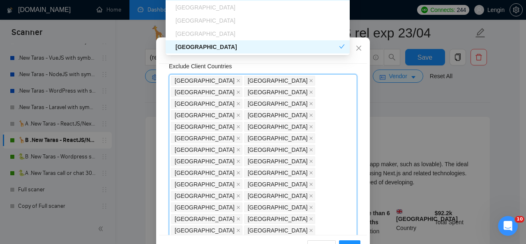
type input "U"
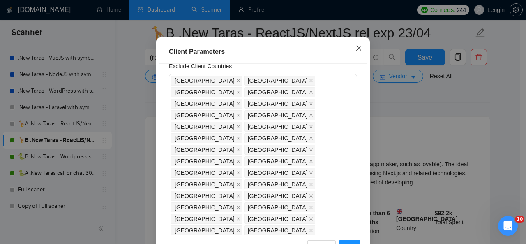
click at [358, 51] on icon "close" at bounding box center [358, 48] width 7 height 7
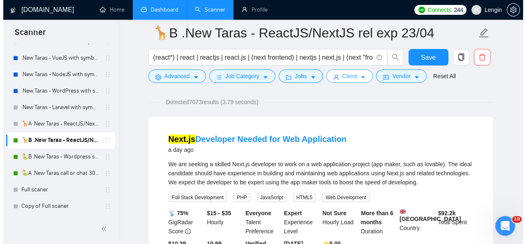
scroll to position [0, 0]
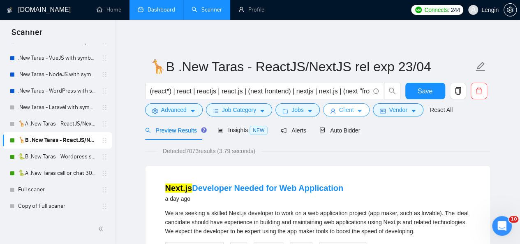
click at [347, 106] on span "Client" at bounding box center [346, 109] width 15 height 9
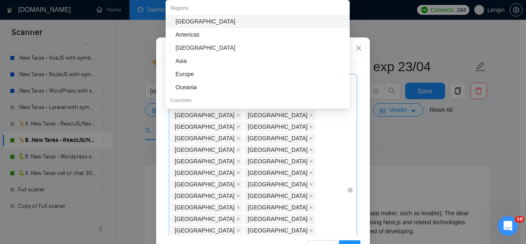
click at [295, 144] on div "[GEOGRAPHIC_DATA] [GEOGRAPHIC_DATA] [GEOGRAPHIC_DATA] [GEOGRAPHIC_DATA] [GEOGRA…" at bounding box center [259, 190] width 176 height 230
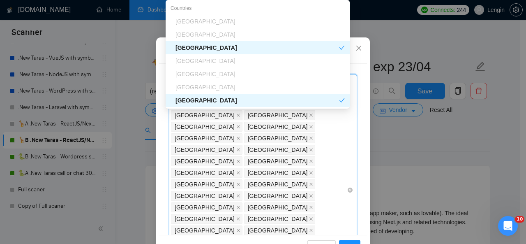
type input "Uni"
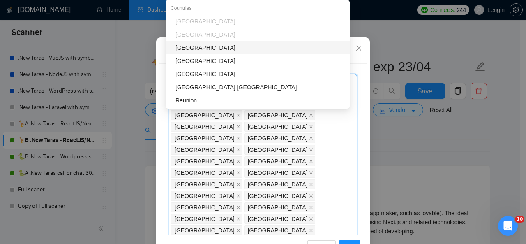
click at [238, 51] on div "[GEOGRAPHIC_DATA]" at bounding box center [259, 47] width 169 height 9
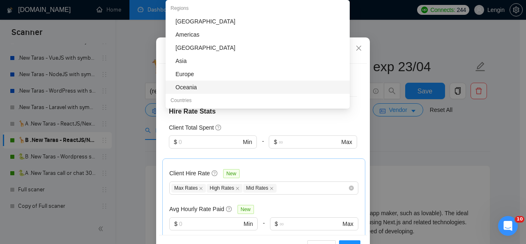
scroll to position [65, 0]
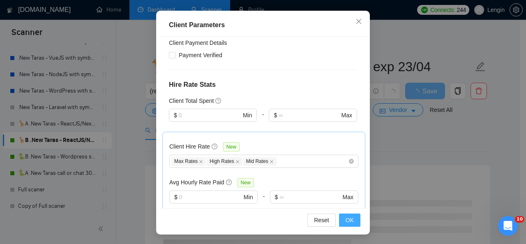
click at [347, 216] on span "OK" at bounding box center [350, 219] width 8 height 9
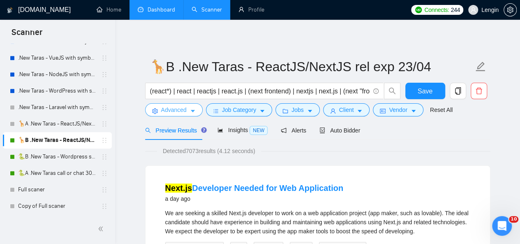
click at [167, 106] on span "Advanced" at bounding box center [173, 109] width 25 height 9
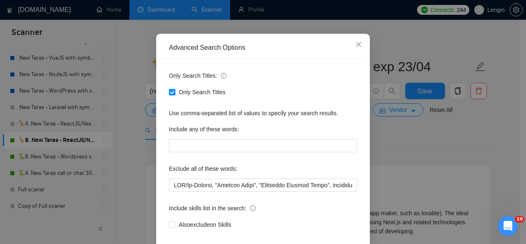
scroll to position [90, 0]
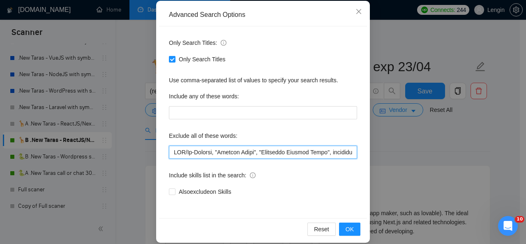
click at [170, 154] on input "text" at bounding box center [263, 151] width 188 height 13
paste input "Sharetribe"
type input "Loremipsum, DOL/Si-Ametcon, "Adipisc Elits", "Doeiusmod Tempori Utlab", etdolor…"
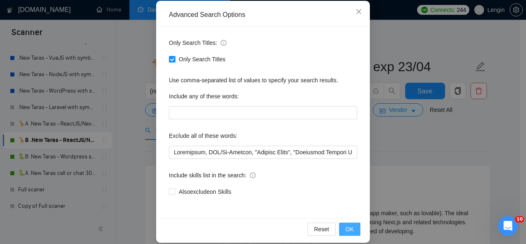
click at [353, 232] on button "OK" at bounding box center [349, 228] width 21 height 13
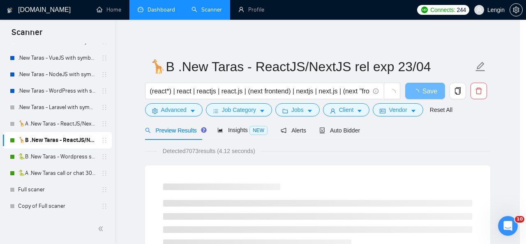
scroll to position [57, 0]
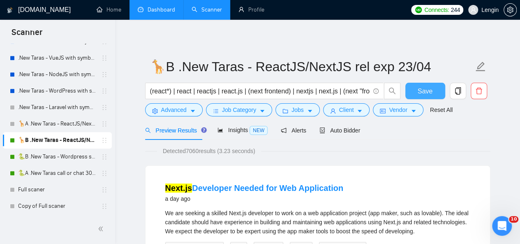
click at [423, 90] on span "Save" at bounding box center [425, 91] width 15 height 10
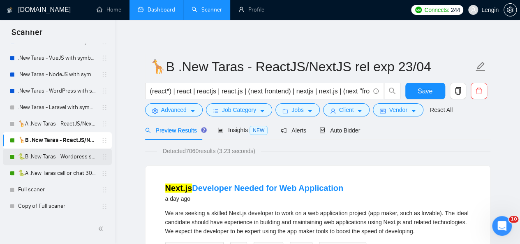
click at [48, 152] on link "🐍B .New Taras - Wordpress short 23/04" at bounding box center [57, 156] width 78 height 16
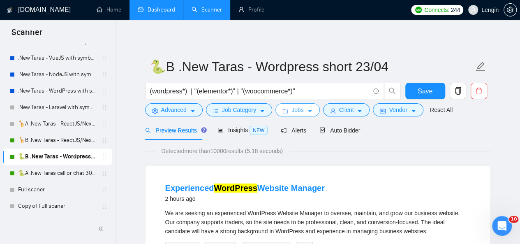
click at [297, 110] on span "Jobs" at bounding box center [297, 109] width 12 height 9
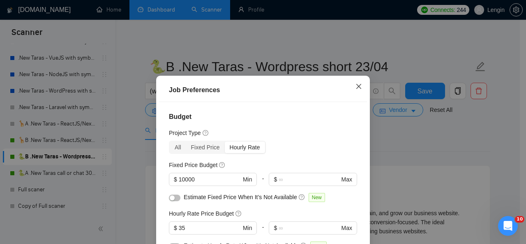
click at [356, 85] on icon "close" at bounding box center [358, 86] width 5 height 5
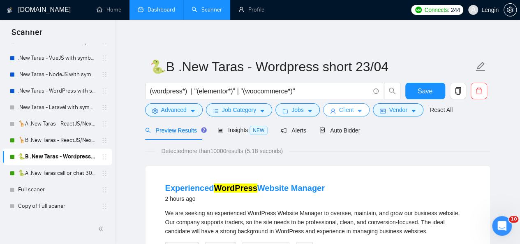
click at [357, 113] on icon "caret-down" at bounding box center [360, 111] width 6 height 6
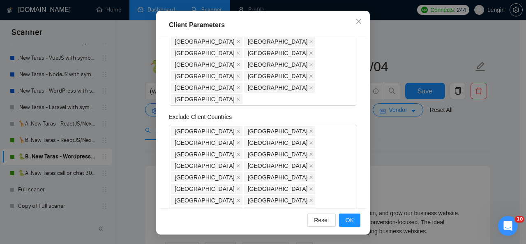
scroll to position [102, 0]
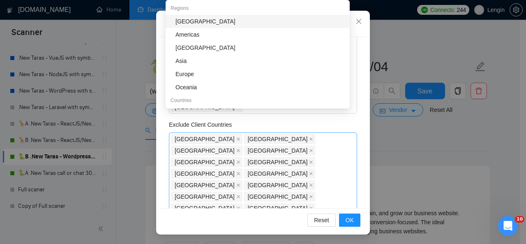
click at [272, 164] on div "[GEOGRAPHIC_DATA] [GEOGRAPHIC_DATA] [GEOGRAPHIC_DATA] [GEOGRAPHIC_DATA] [GEOGRA…" at bounding box center [259, 242] width 176 height 219
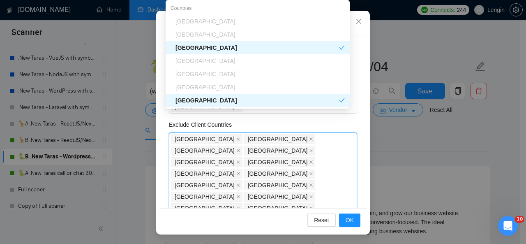
type input "Uni"
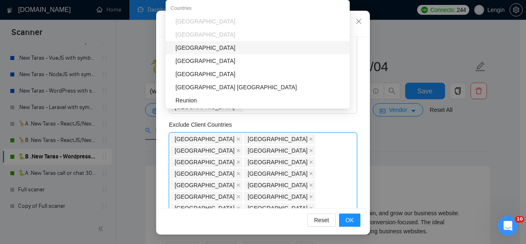
click at [213, 49] on div "[GEOGRAPHIC_DATA]" at bounding box center [259, 47] width 169 height 9
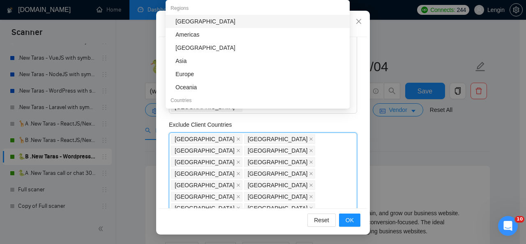
scroll to position [173, 0]
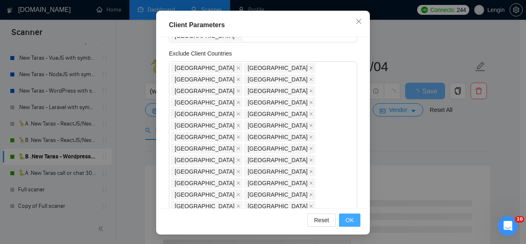
click at [348, 218] on span "OK" at bounding box center [350, 219] width 8 height 9
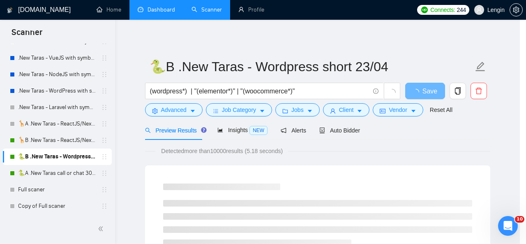
scroll to position [38, 0]
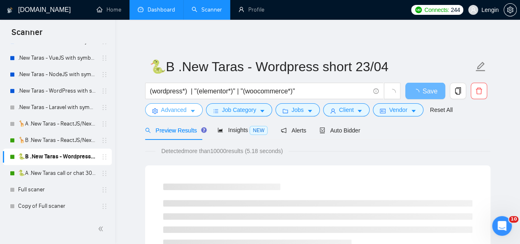
click at [177, 107] on span "Advanced" at bounding box center [173, 109] width 25 height 9
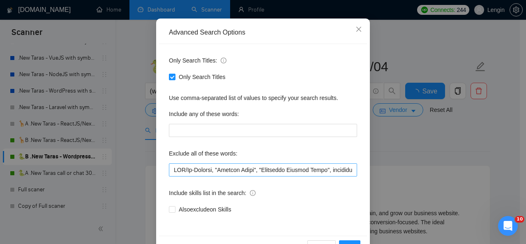
scroll to position [73, 0]
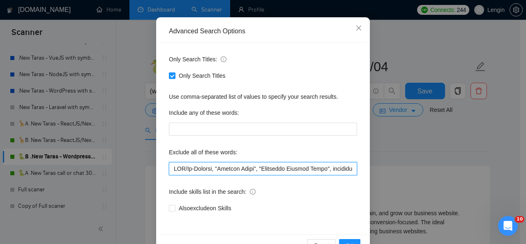
click at [171, 169] on input "text" at bounding box center [263, 168] width 188 height 13
paste input "Sharetribe"
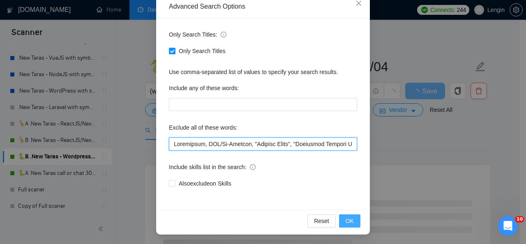
type input "Loremipsum, DOL/Si-Ametcon, "Adipisc Elits", "Doeiusmod Tempori Utlab", etdolor…"
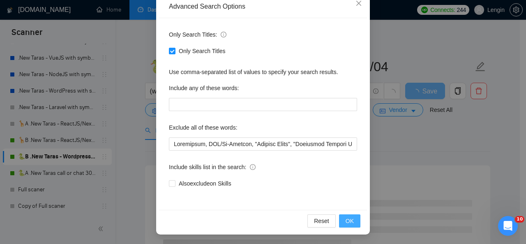
click at [342, 219] on button "OK" at bounding box center [349, 220] width 21 height 13
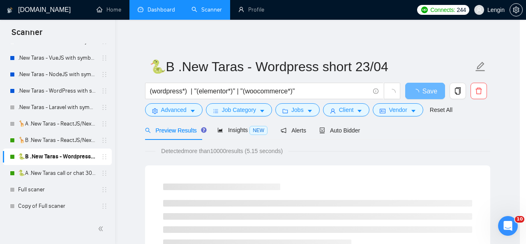
scroll to position [57, 0]
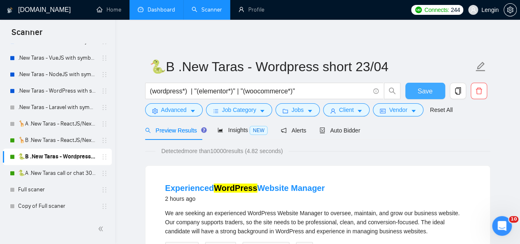
click at [413, 92] on button "Save" at bounding box center [425, 91] width 40 height 16
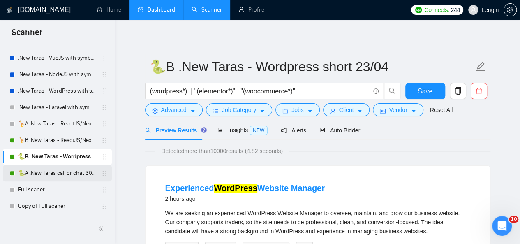
click at [55, 170] on link "🐍A .New Taras call or chat 30%view 0 reply 23/04" at bounding box center [57, 173] width 78 height 16
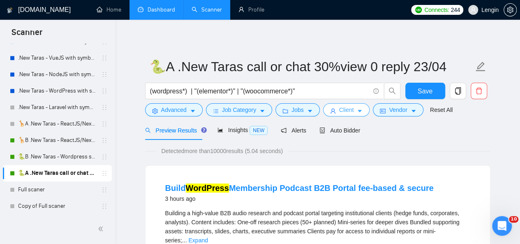
click at [348, 110] on span "Client" at bounding box center [346, 109] width 15 height 9
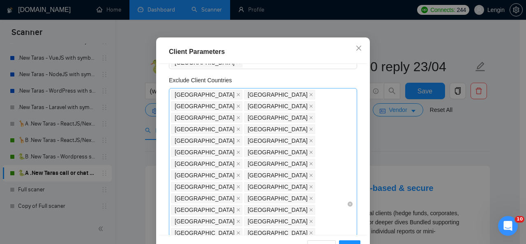
click at [274, 153] on div "[GEOGRAPHIC_DATA] [GEOGRAPHIC_DATA] [GEOGRAPHIC_DATA] [GEOGRAPHIC_DATA] [GEOGRA…" at bounding box center [259, 204] width 176 height 230
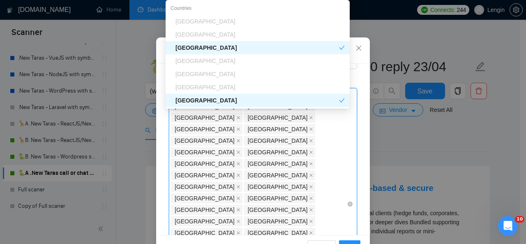
type input "Uni"
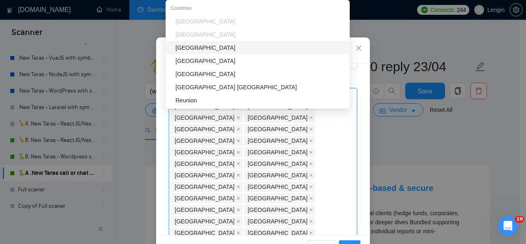
click at [207, 50] on div "[GEOGRAPHIC_DATA]" at bounding box center [259, 47] width 169 height 9
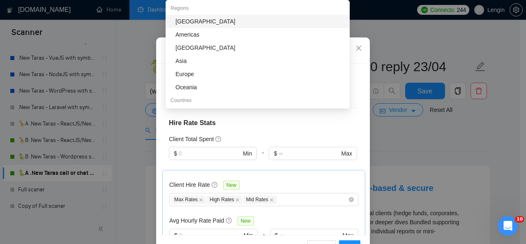
scroll to position [65, 0]
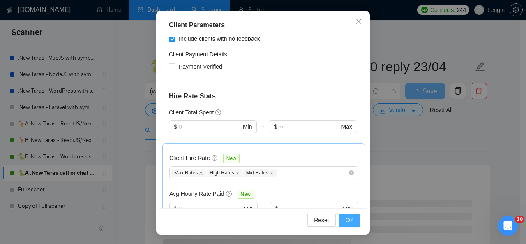
click at [350, 219] on span "OK" at bounding box center [350, 219] width 8 height 9
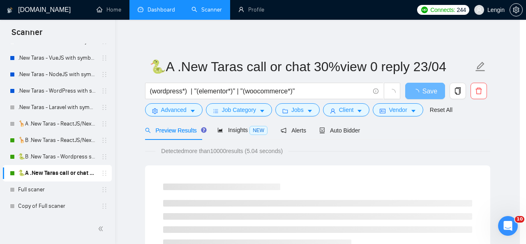
scroll to position [38, 0]
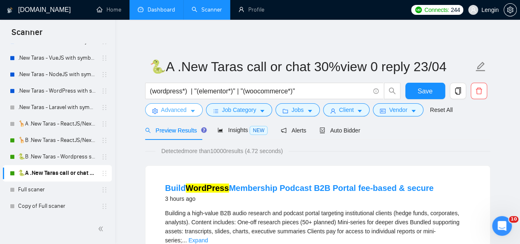
click at [190, 111] on icon "caret-down" at bounding box center [193, 111] width 6 height 6
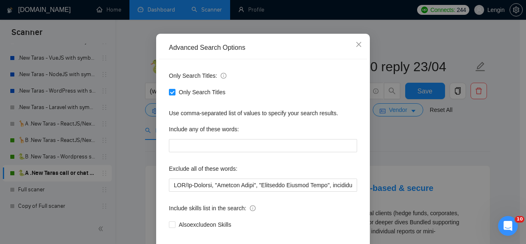
scroll to position [78, 0]
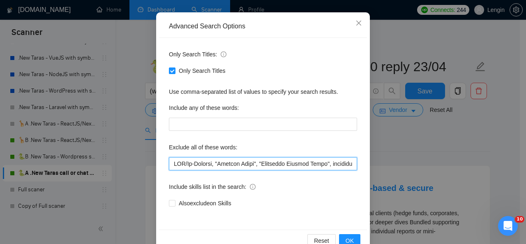
click at [172, 165] on input "text" at bounding box center [263, 163] width 188 height 13
paste input "Sharetribe"
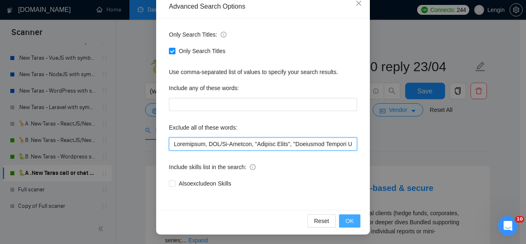
type input "Loremipsum, DOL/Si-Ametcon, "Adipisc Elits", "Doeiusmod Tempori Utlab", etdolor…"
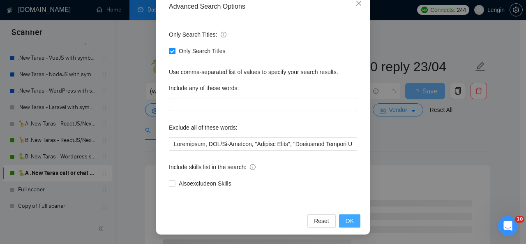
click at [354, 222] on button "OK" at bounding box center [349, 220] width 21 height 13
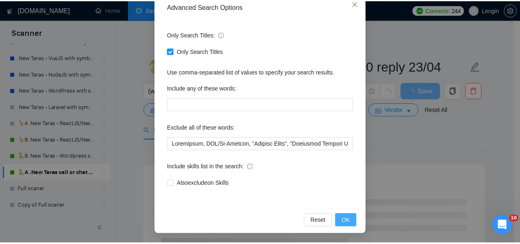
scroll to position [57, 0]
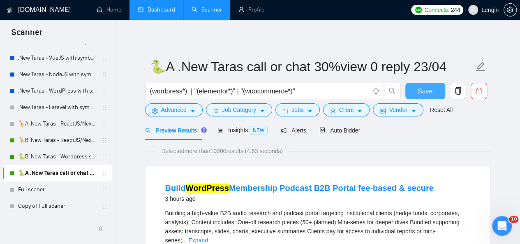
click at [423, 95] on span "Save" at bounding box center [425, 91] width 15 height 10
click at [161, 12] on link "Dashboard" at bounding box center [156, 9] width 37 height 7
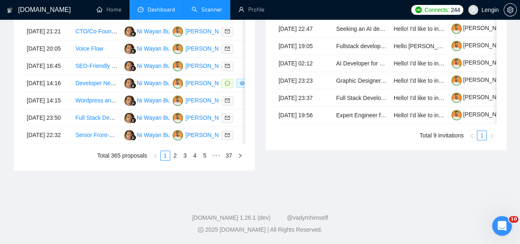
scroll to position [483, 0]
click at [198, 160] on link "4" at bounding box center [194, 155] width 9 height 9
click at [197, 160] on link "5" at bounding box center [194, 155] width 9 height 9
click at [197, 160] on link "6" at bounding box center [194, 155] width 9 height 9
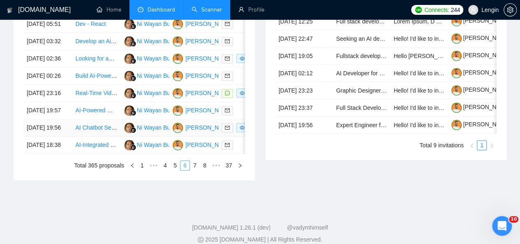
scroll to position [466, 0]
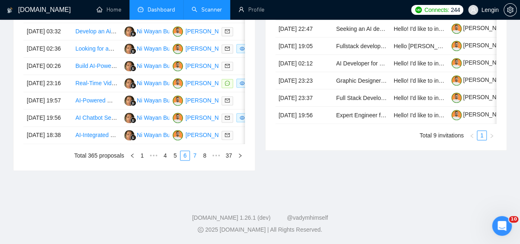
click at [198, 160] on link "7" at bounding box center [194, 155] width 9 height 9
click at [198, 160] on link "8" at bounding box center [194, 155] width 9 height 9
click at [194, 160] on link "9" at bounding box center [192, 155] width 9 height 9
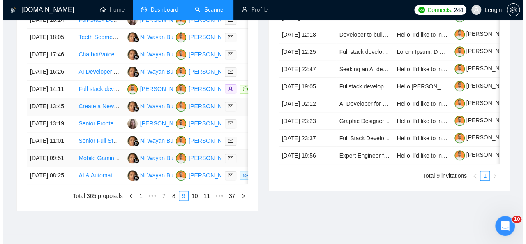
scroll to position [420, 0]
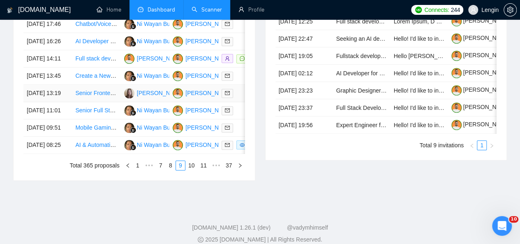
click at [122, 102] on td "[PERSON_NAME]" at bounding box center [145, 93] width 48 height 17
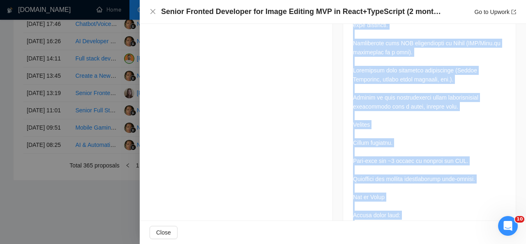
scroll to position [1077, 0]
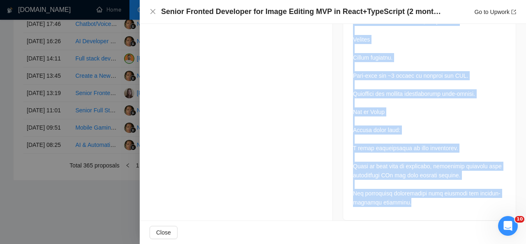
drag, startPoint x: 350, startPoint y: 58, endPoint x: 421, endPoint y: 199, distance: 158.4
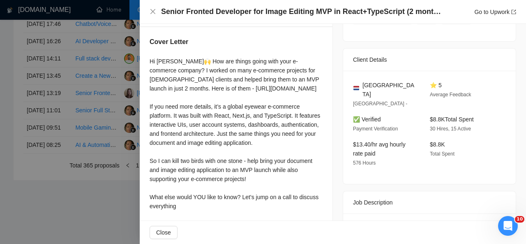
scroll to position [138, 0]
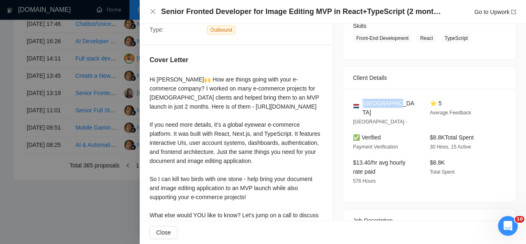
drag, startPoint x: 393, startPoint y: 103, endPoint x: 362, endPoint y: 103, distance: 31.2
click at [362, 103] on div "[GEOGRAPHIC_DATA]" at bounding box center [385, 108] width 64 height 18
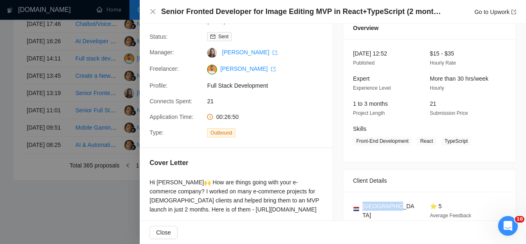
scroll to position [35, 0]
drag, startPoint x: 466, startPoint y: 142, endPoint x: 415, endPoint y: 143, distance: 51.0
click at [415, 143] on span "Front-End Development React TypeScript" at bounding box center [423, 141] width 141 height 9
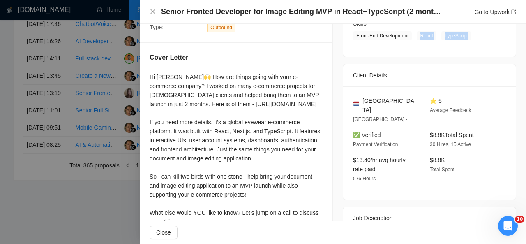
scroll to position [42, 0]
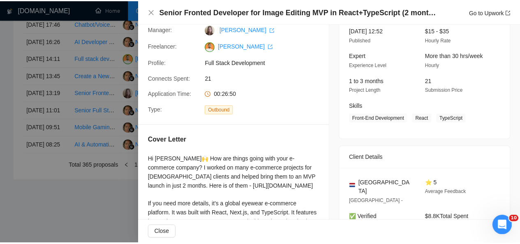
scroll to position [0, 0]
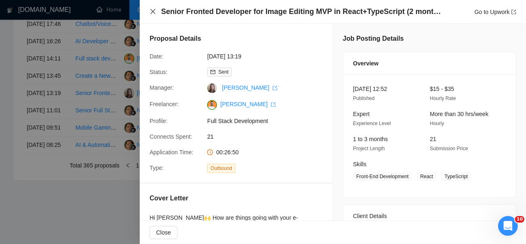
click at [154, 11] on icon "close" at bounding box center [152, 11] width 5 height 5
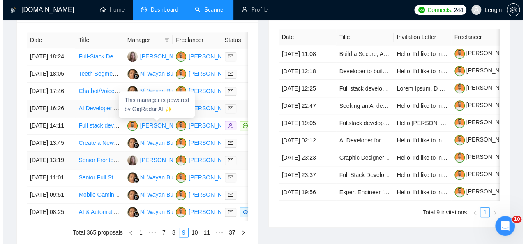
scroll to position [312, 0]
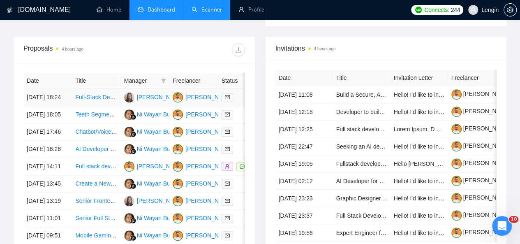
click at [104, 95] on td "Full-Stack Developer for Construction Estimating Platform" at bounding box center [96, 97] width 48 height 17
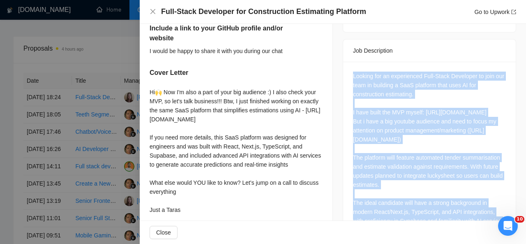
scroll to position [448, 0]
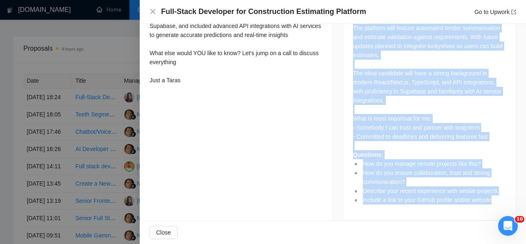
drag, startPoint x: 346, startPoint y: 68, endPoint x: 490, endPoint y: 125, distance: 154.9
click at [490, 125] on div "Looking for an experienced Full-Stack Developer to join our team in building a …" at bounding box center [429, 76] width 173 height 288
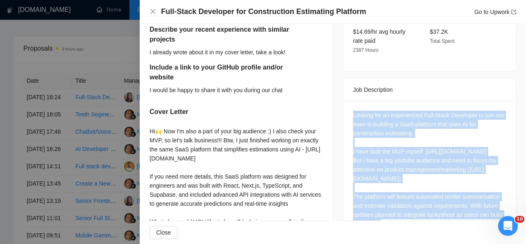
scroll to position [362, 0]
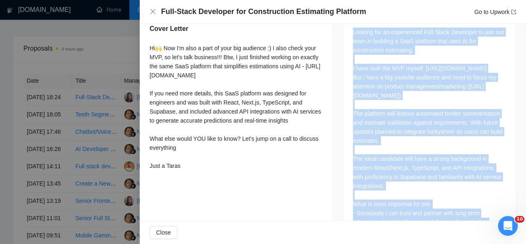
drag, startPoint x: 150, startPoint y: 50, endPoint x: 204, endPoint y: 172, distance: 133.8
click at [204, 170] on div "Hi🙌 Now I'm also a part of your big audience :) I also check your MVP, so let's…" at bounding box center [236, 107] width 173 height 127
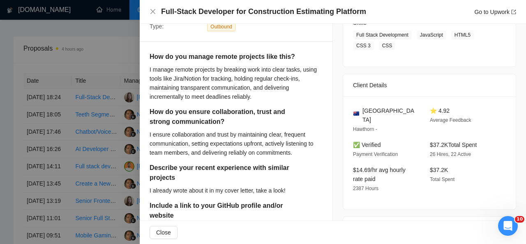
scroll to position [158, 0]
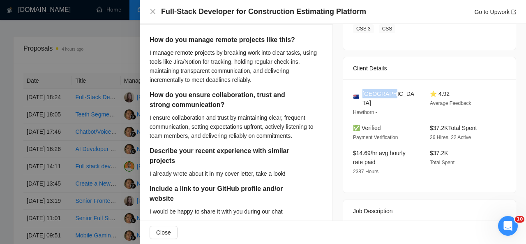
drag, startPoint x: 384, startPoint y: 95, endPoint x: 360, endPoint y: 93, distance: 23.5
click at [360, 93] on div "[GEOGRAPHIC_DATA]" at bounding box center [385, 98] width 64 height 18
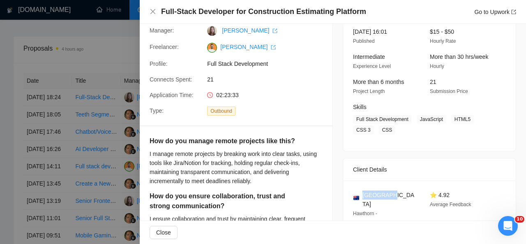
scroll to position [32, 0]
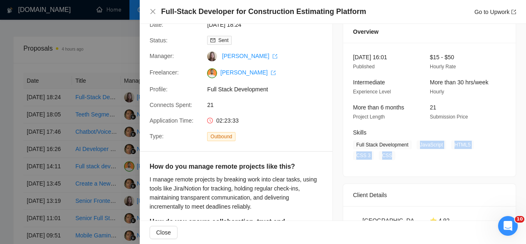
drag, startPoint x: 413, startPoint y: 143, endPoint x: 392, endPoint y: 159, distance: 26.1
click at [392, 159] on span "Full Stack Development JavaScript HTML5 CSS 3 CSS" at bounding box center [423, 150] width 141 height 20
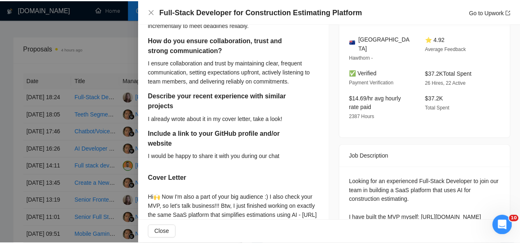
scroll to position [0, 0]
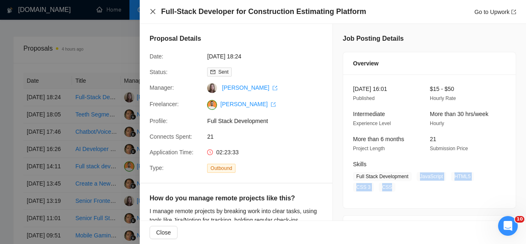
click at [152, 10] on icon "close" at bounding box center [153, 11] width 7 height 7
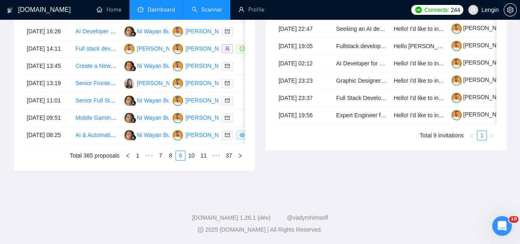
scroll to position [478, 0]
click at [172, 160] on link "8" at bounding box center [170, 155] width 9 height 9
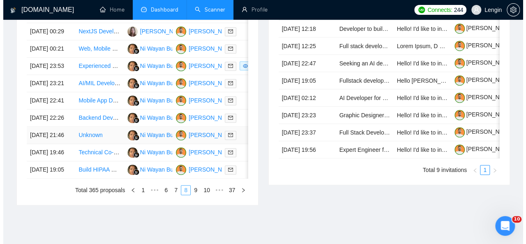
scroll to position [318, 0]
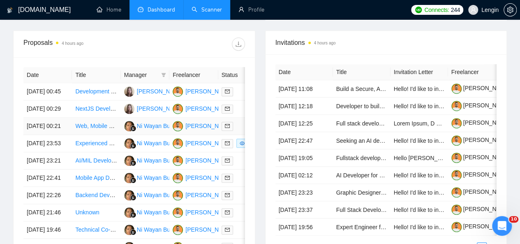
click at [99, 135] on td "Web, Mobile &amp; Software Dev → Full Stack Development" at bounding box center [96, 126] width 48 height 17
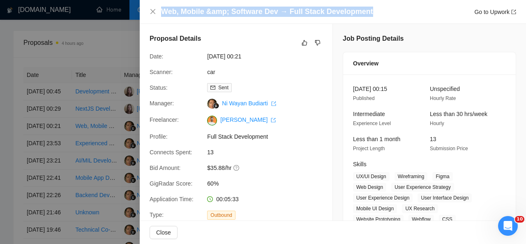
drag, startPoint x: 368, startPoint y: 12, endPoint x: 163, endPoint y: 11, distance: 205.5
click at [163, 11] on div "Web, Mobile &amp; Software Dev → Full Stack Development Go to Upwork" at bounding box center [338, 12] width 355 height 10
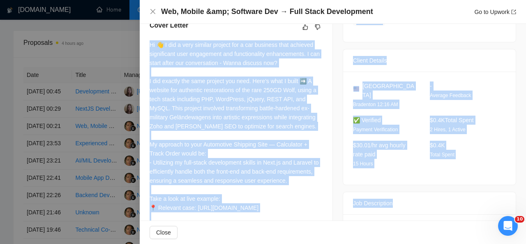
scroll to position [279, 0]
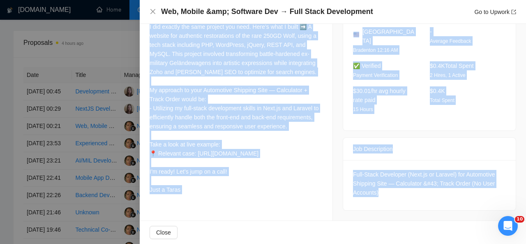
drag, startPoint x: 148, startPoint y: 44, endPoint x: 211, endPoint y: 205, distance: 173.1
click at [211, 205] on div "Cover Letter Hi 👋 I did a very similar project for a car business that achieved…" at bounding box center [236, 81] width 193 height 251
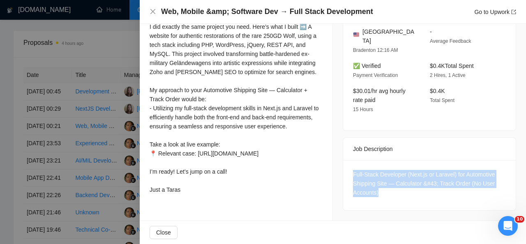
drag, startPoint x: 385, startPoint y: 171, endPoint x: 349, endPoint y: 152, distance: 40.8
click at [349, 160] on div "Full-Stack Developer (Next.js or Laravel) for Automotive Shipping Site — Calcul…" at bounding box center [429, 185] width 173 height 50
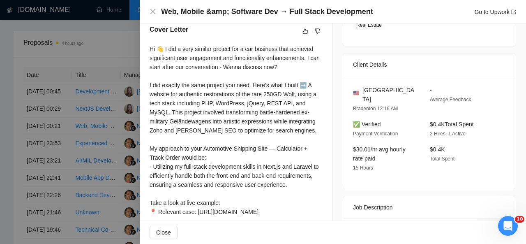
scroll to position [215, 0]
drag, startPoint x: 372, startPoint y: 76, endPoint x: 360, endPoint y: 79, distance: 12.8
click at [360, 85] on div "[GEOGRAPHIC_DATA]" at bounding box center [385, 94] width 64 height 18
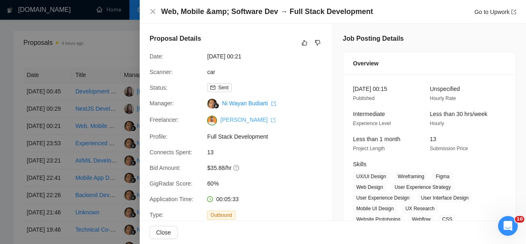
scroll to position [102, 0]
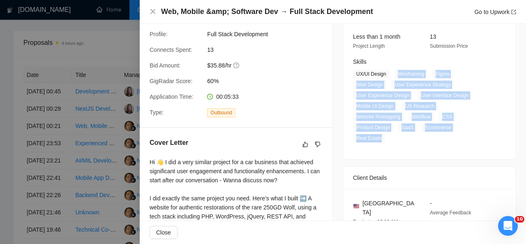
drag, startPoint x: 394, startPoint y: 75, endPoint x: 383, endPoint y: 128, distance: 54.1
click at [383, 128] on span "UX/UI Design Wireframing Figma Web Design User Experience Strategy User Experie…" at bounding box center [423, 105] width 141 height 73
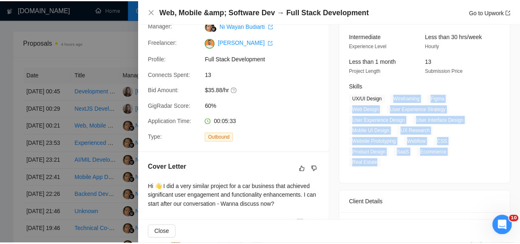
scroll to position [0, 0]
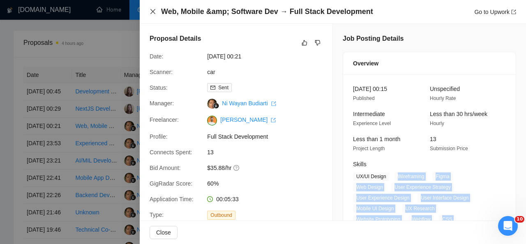
click at [154, 12] on icon "close" at bounding box center [153, 11] width 7 height 7
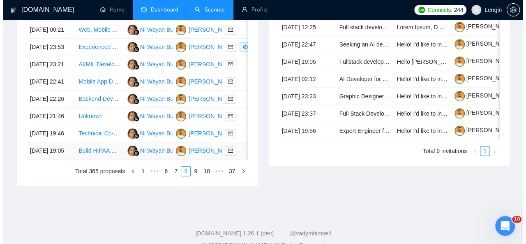
scroll to position [446, 0]
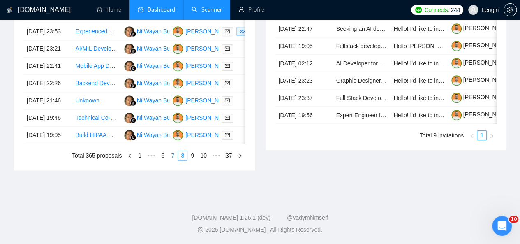
click at [175, 160] on link "7" at bounding box center [172, 155] width 9 height 9
click at [100, 144] on td "Zoho CRM Specialist for Medical Industry" at bounding box center [96, 135] width 48 height 17
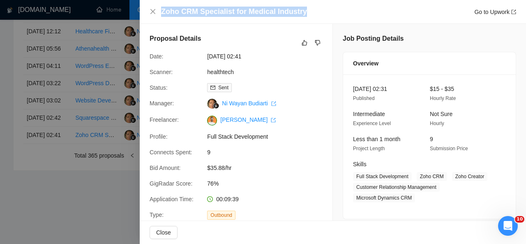
drag, startPoint x: 302, startPoint y: 10, endPoint x: 162, endPoint y: 12, distance: 140.1
click at [162, 12] on div "Zoho CRM Specialist for Medical Industry Go to Upwork" at bounding box center [338, 12] width 355 height 10
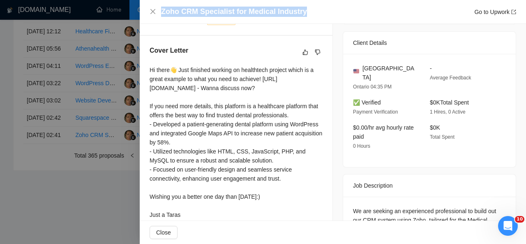
scroll to position [239, 0]
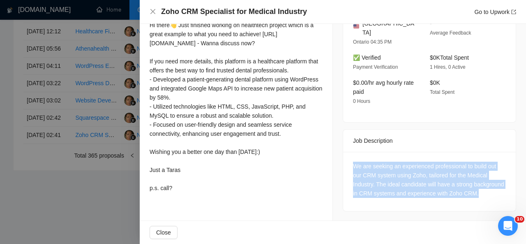
drag, startPoint x: 372, startPoint y: 195, endPoint x: 345, endPoint y: 152, distance: 50.2
click at [345, 152] on div "We are seeking an experienced professional to build out our CRM system using Zo…" at bounding box center [429, 181] width 173 height 59
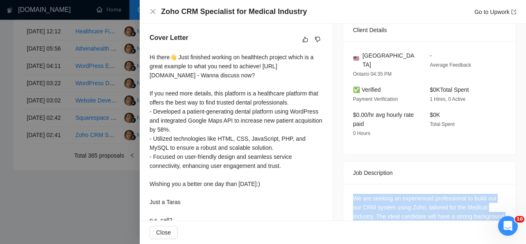
scroll to position [219, 0]
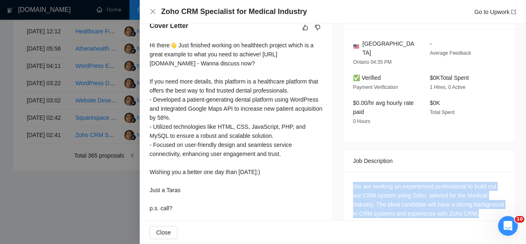
drag, startPoint x: 147, startPoint y: 43, endPoint x: 192, endPoint y: 213, distance: 175.8
click at [192, 213] on div "Cover Letter Hi there👋 Just finished working on healthtech project which is a g…" at bounding box center [236, 118] width 193 height 215
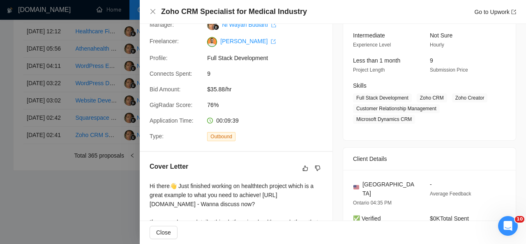
scroll to position [79, 0]
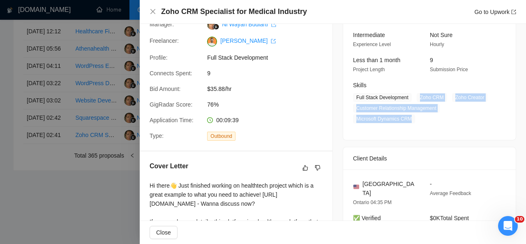
drag, startPoint x: 414, startPoint y: 95, endPoint x: 410, endPoint y: 118, distance: 23.4
click at [410, 118] on span "Full Stack Development Zoho CRM Zoho Creator Customer Relationship Management M…" at bounding box center [423, 108] width 141 height 30
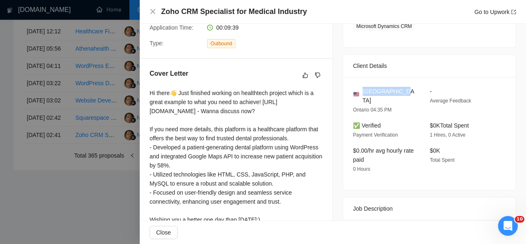
drag, startPoint x: 396, startPoint y: 89, endPoint x: 360, endPoint y: 94, distance: 36.5
click at [360, 94] on div "[GEOGRAPHIC_DATA]" at bounding box center [385, 96] width 64 height 18
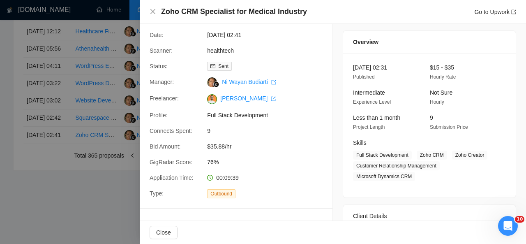
scroll to position [0, 0]
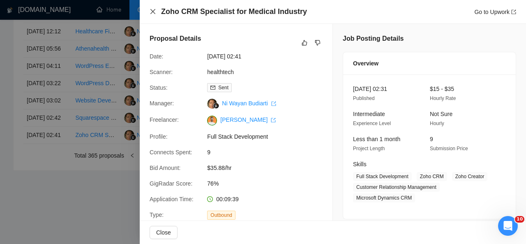
click at [152, 12] on icon "close" at bounding box center [153, 11] width 7 height 7
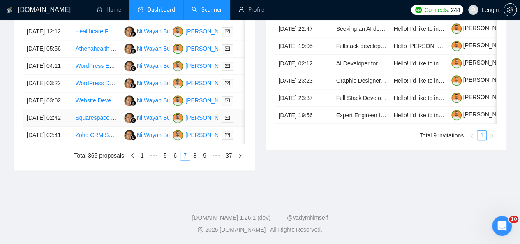
click at [116, 127] on td "Squarespace Web Developer for Event Pages" at bounding box center [96, 117] width 48 height 17
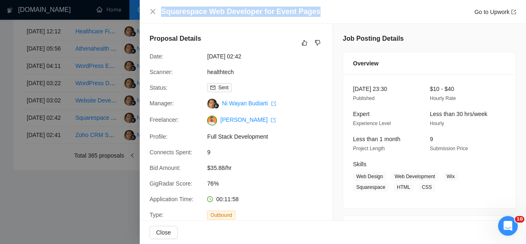
drag, startPoint x: 320, startPoint y: 9, endPoint x: 160, endPoint y: 12, distance: 159.9
click at [160, 12] on div "Squarespace Web Developer for Event Pages Go to Upwork" at bounding box center [333, 12] width 367 height 10
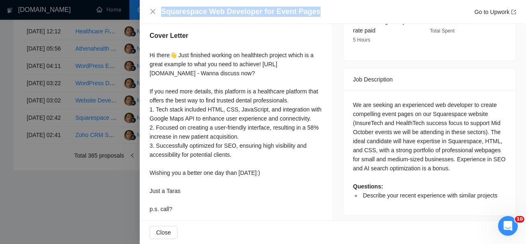
scroll to position [308, 0]
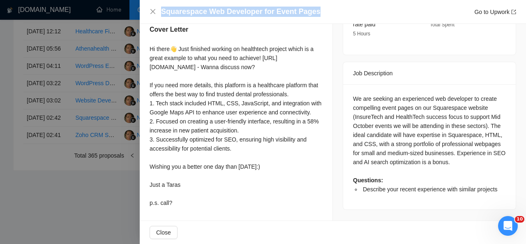
drag, startPoint x: 148, startPoint y: 46, endPoint x: 188, endPoint y: 210, distance: 168.7
click at [188, 210] on div "Describe your recent experience with similar projects I already wrote about it …" at bounding box center [236, 77] width 193 height 286
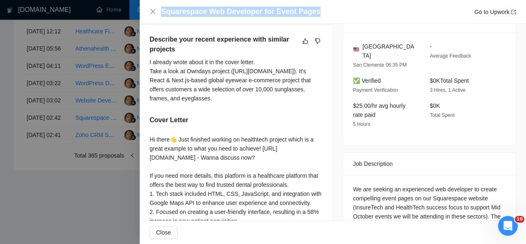
scroll to position [302, 0]
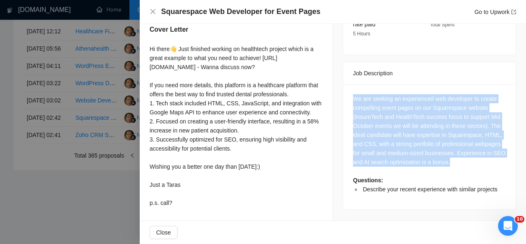
drag, startPoint x: 347, startPoint y: 82, endPoint x: 464, endPoint y: 143, distance: 131.8
click at [464, 143] on div "We are seeking an experienced web developer to create compelling event pages on…" at bounding box center [429, 146] width 173 height 125
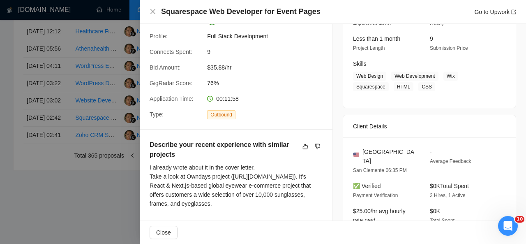
scroll to position [90, 0]
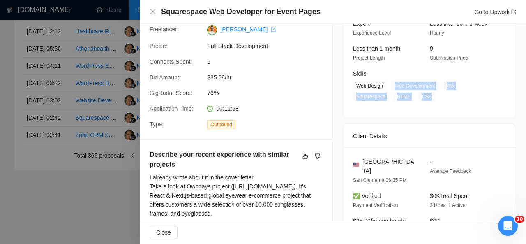
drag, startPoint x: 390, startPoint y: 83, endPoint x: 426, endPoint y: 99, distance: 38.8
click at [426, 99] on span "Web Design Web Development Wix Squarespace HTML CSS" at bounding box center [423, 91] width 141 height 20
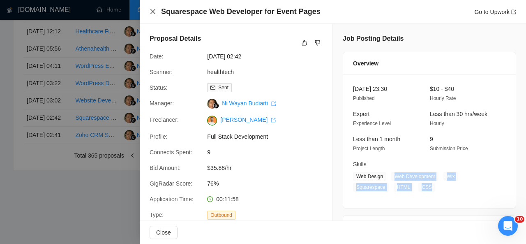
click at [153, 11] on icon "close" at bounding box center [153, 11] width 7 height 7
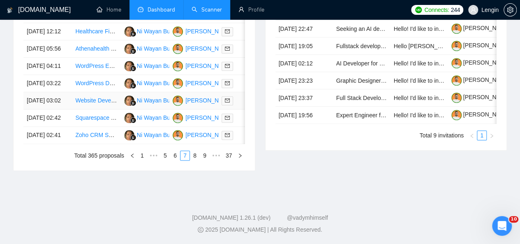
click at [106, 109] on td "Website Development for Telemedicine Platform" at bounding box center [96, 100] width 48 height 17
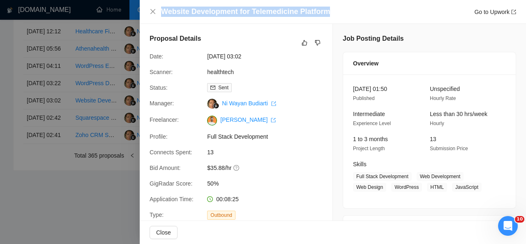
drag, startPoint x: 325, startPoint y: 11, endPoint x: 157, endPoint y: 14, distance: 168.1
click at [157, 14] on div "Website Development for Telemedicine Platform Go to Upwork" at bounding box center [333, 12] width 367 height 10
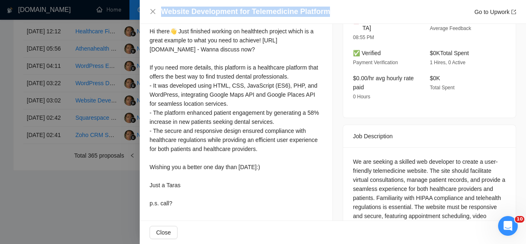
scroll to position [231, 0]
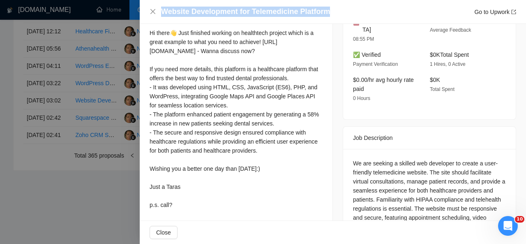
drag, startPoint x: 148, startPoint y: 35, endPoint x: 177, endPoint y: 212, distance: 179.4
click at [177, 212] on div "Cover Letter Hi there👋 Just finished working on healthtech project which is a g…" at bounding box center [236, 111] width 193 height 224
copy div "Hi there👋 Just finished working on healthtech project which is a great example …"
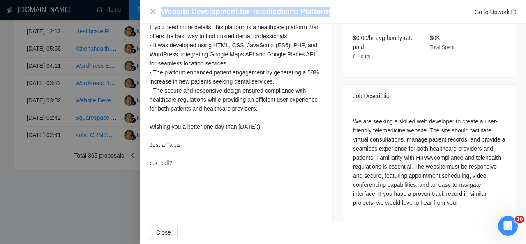
scroll to position [274, 0]
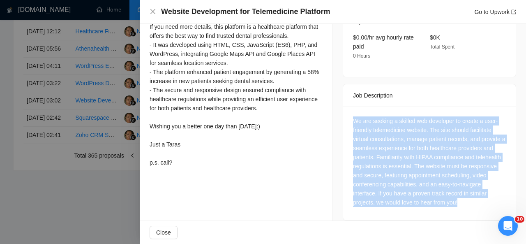
drag, startPoint x: 350, startPoint y: 110, endPoint x: 463, endPoint y: 193, distance: 139.6
click at [463, 193] on div "We are seeking a skilled web developer to create a user-friendly telemedicine w…" at bounding box center [429, 161] width 153 height 90
copy div "We are seeking a skilled web developer to create a user-friendly telemedicine w…"
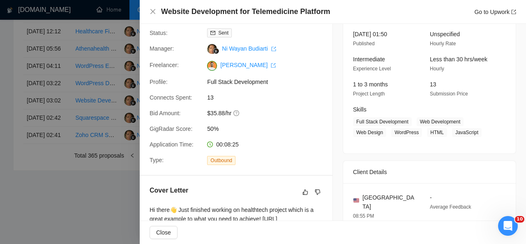
scroll to position [52, 0]
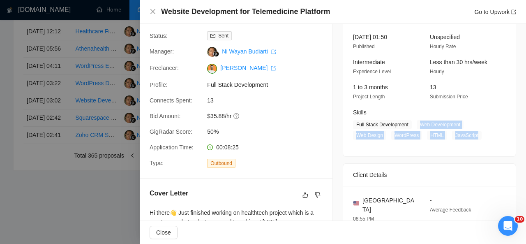
drag, startPoint x: 415, startPoint y: 124, endPoint x: 473, endPoint y: 134, distance: 59.3
click at [473, 134] on span "Full Stack Development Web Development Web Design WordPress HTML JavaScript" at bounding box center [423, 130] width 141 height 20
copy span "Web Development Web Design WordPress HTML JavaScript"
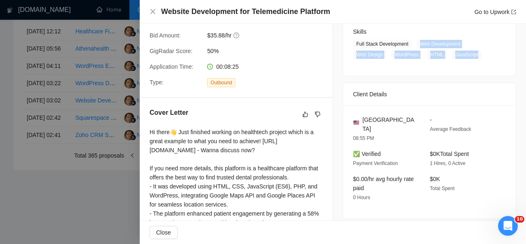
scroll to position [133, 0]
click at [151, 10] on icon "close" at bounding box center [152, 11] width 5 height 5
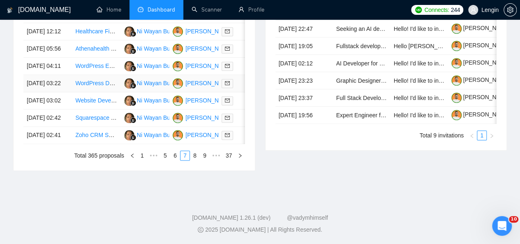
click at [92, 92] on td "WordPress Developer for Modern Construction Websites" at bounding box center [96, 83] width 48 height 17
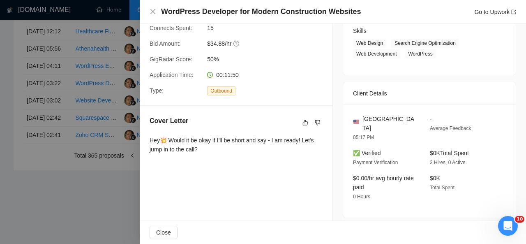
scroll to position [0, 0]
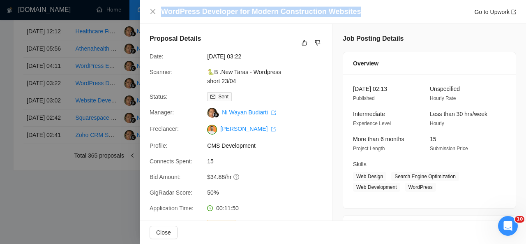
drag, startPoint x: 352, startPoint y: 13, endPoint x: 160, endPoint y: 12, distance: 191.5
click at [160, 12] on div "WordPress Developer for Modern Construction Websites Go to Upwork" at bounding box center [333, 12] width 367 height 10
copy h4 "WordPress Developer for Modern Construction Websites"
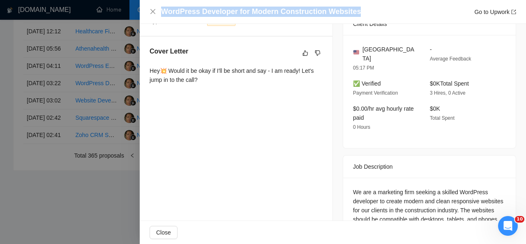
scroll to position [238, 0]
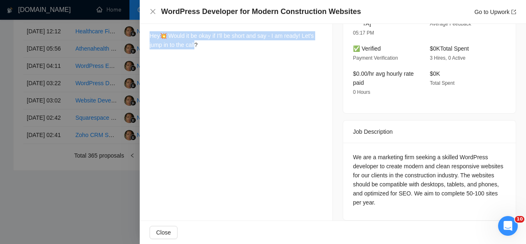
drag, startPoint x: 196, startPoint y: 49, endPoint x: 150, endPoint y: 37, distance: 46.7
click at [150, 37] on div "Hey💥 Would it be okay if I'll be short and say - I am ready! Let's jump in to t…" at bounding box center [236, 41] width 173 height 21
copy div "Hey💥 Would it be okay if I'll be short and say - I am ready! Let's jump in to t…"
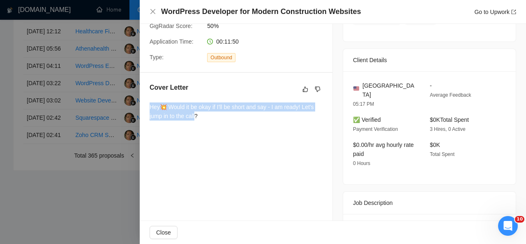
scroll to position [166, 0]
drag, startPoint x: 205, startPoint y: 114, endPoint x: 147, endPoint y: 108, distance: 57.8
click at [147, 108] on div "Cover Letter Hey💥 Would it be okay if I'll be short and say - I am ready! Let's…" at bounding box center [236, 103] width 193 height 61
copy div "Hey💥 Would it be okay if I'll be short and say - I am ready! Let's jump in to t…"
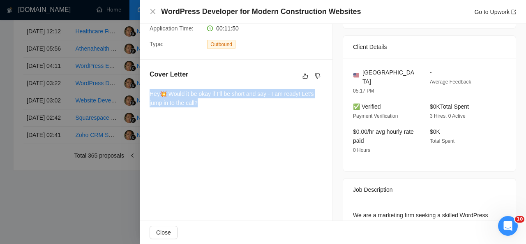
scroll to position [238, 0]
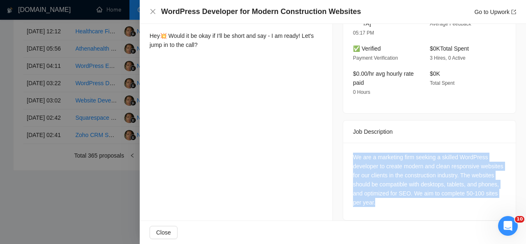
drag, startPoint x: 376, startPoint y: 193, endPoint x: 349, endPoint y: 150, distance: 50.5
click at [353, 152] on div "We are a marketing firm seeking a skilled WordPress developer to create modern …" at bounding box center [429, 179] width 153 height 54
copy div "We are a marketing firm seeking a skilled WordPress developer to create modern …"
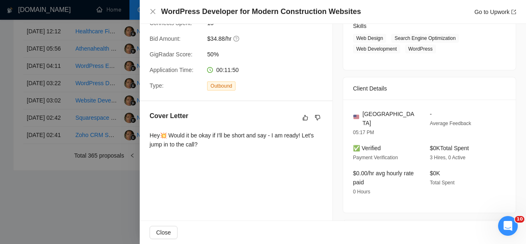
scroll to position [136, 0]
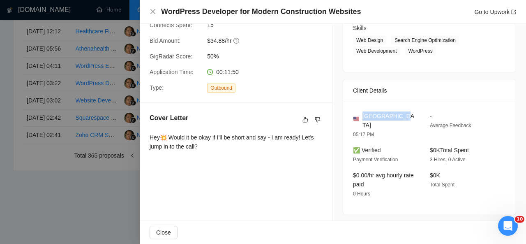
drag, startPoint x: 400, startPoint y: 113, endPoint x: 361, endPoint y: 115, distance: 38.7
click at [361, 115] on div "[GEOGRAPHIC_DATA]" at bounding box center [385, 120] width 64 height 18
copy span "[GEOGRAPHIC_DATA]"
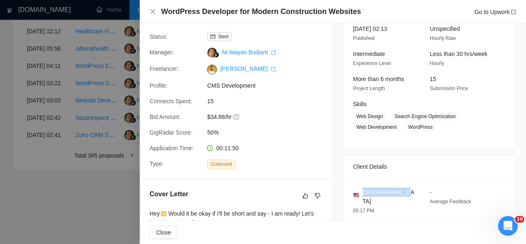
scroll to position [59, 0]
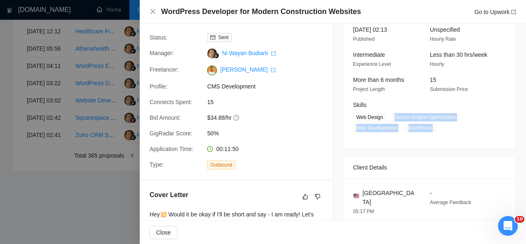
drag, startPoint x: 389, startPoint y: 116, endPoint x: 434, endPoint y: 126, distance: 46.8
click at [434, 126] on span "Web Design Search Engine Optimization Web Development WordPress" at bounding box center [423, 123] width 141 height 20
copy span "Search Engine Optimization Web Development WordPress"
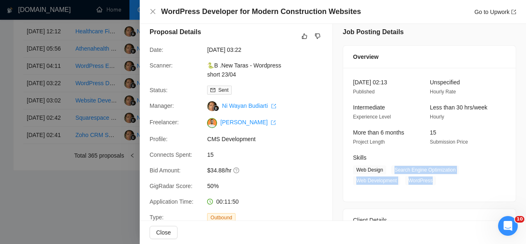
scroll to position [6, 0]
click at [152, 8] on icon "close" at bounding box center [153, 11] width 7 height 7
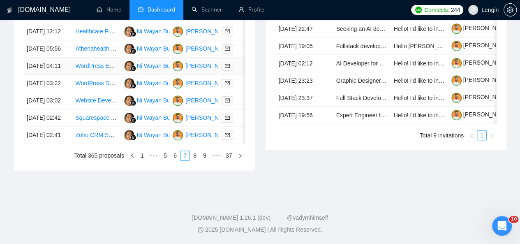
click at [108, 75] on td "WordPress Expert Needed for Team" at bounding box center [96, 66] width 48 height 17
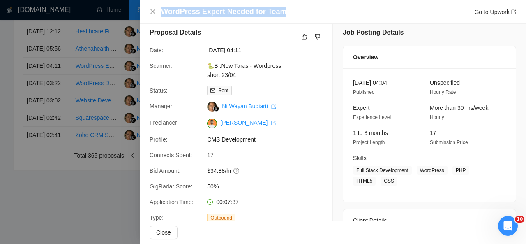
drag, startPoint x: 284, startPoint y: 11, endPoint x: 164, endPoint y: 15, distance: 120.1
click at [164, 15] on div "WordPress Expert Needed for Team Go to Upwork" at bounding box center [338, 12] width 355 height 10
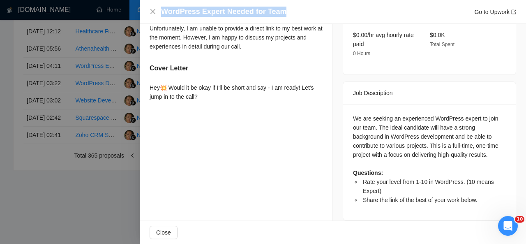
scroll to position [276, 0]
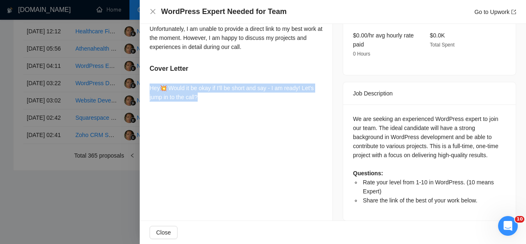
drag, startPoint x: 203, startPoint y: 96, endPoint x: 150, endPoint y: 90, distance: 53.3
click at [150, 90] on div "Hey💥 Would it be okay if I'll be short and say - I am ready! Let's jump in to t…" at bounding box center [236, 92] width 173 height 18
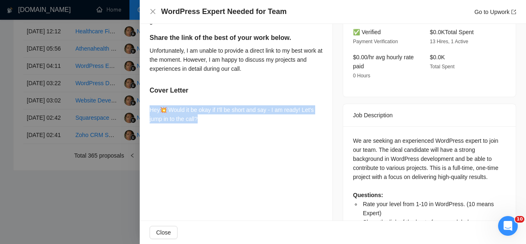
scroll to position [276, 0]
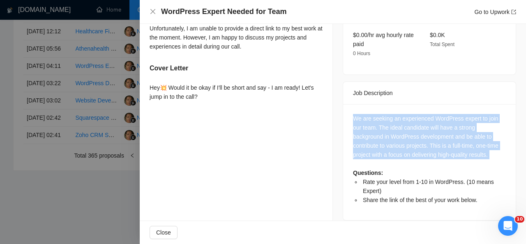
drag, startPoint x: 347, startPoint y: 107, endPoint x: 484, endPoint y: 151, distance: 144.1
click at [484, 151] on div "We are seeking an experienced WordPress expert to join our team. The ideal cand…" at bounding box center [429, 162] width 173 height 116
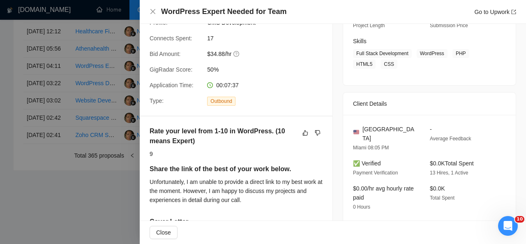
scroll to position [122, 0]
drag, startPoint x: 369, startPoint y: 128, endPoint x: 362, endPoint y: 128, distance: 6.2
click at [362, 128] on span "[GEOGRAPHIC_DATA]" at bounding box center [389, 134] width 54 height 18
drag, startPoint x: 361, startPoint y: 128, endPoint x: 369, endPoint y: 129, distance: 8.7
click at [369, 129] on span "[GEOGRAPHIC_DATA]" at bounding box center [389, 134] width 54 height 18
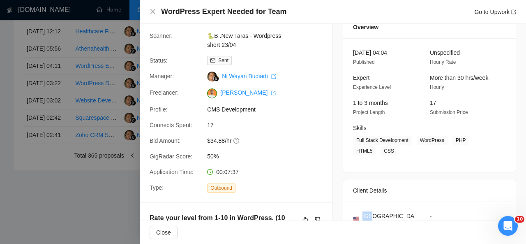
scroll to position [52, 0]
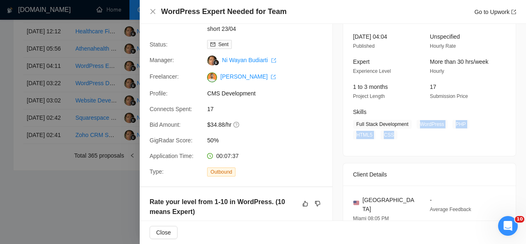
drag, startPoint x: 415, startPoint y: 124, endPoint x: 390, endPoint y: 140, distance: 29.8
click at [390, 140] on div "30 Sep, 2025 04:04 Published Unspecified Hourly Rate Expert Experience Level Mo…" at bounding box center [429, 89] width 173 height 134
click at [155, 11] on icon "close" at bounding box center [153, 11] width 7 height 7
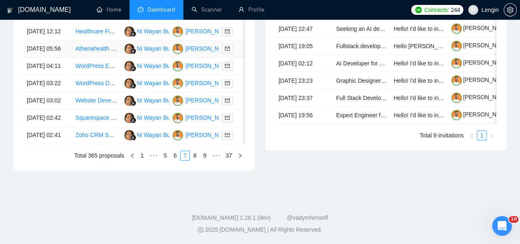
click at [109, 58] on td "Athenahealth atheneOne API Specialist Needed" at bounding box center [96, 48] width 48 height 17
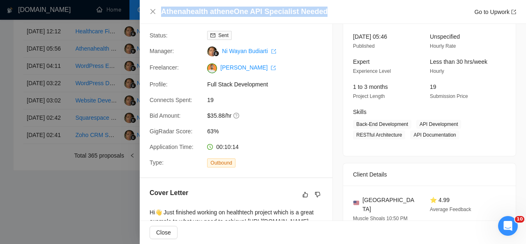
drag, startPoint x: 322, startPoint y: 13, endPoint x: 162, endPoint y: 13, distance: 160.3
click at [162, 13] on div "Athenahealth atheneOne API Specialist Needed Go to Upwork" at bounding box center [338, 12] width 355 height 10
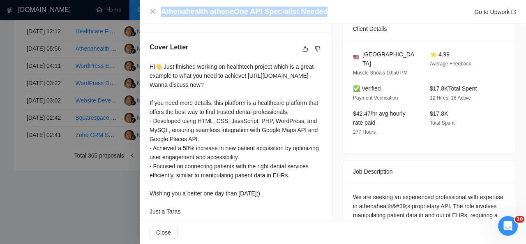
scroll to position [228, 0]
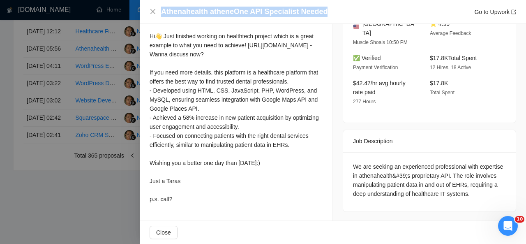
drag, startPoint x: 149, startPoint y: 36, endPoint x: 185, endPoint y: 207, distance: 174.8
click at [185, 207] on div "Cover Letter Hi👋 Just finished working on healthtech project which is a great e…" at bounding box center [236, 109] width 193 height 215
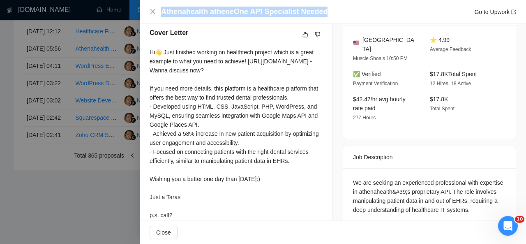
scroll to position [233, 0]
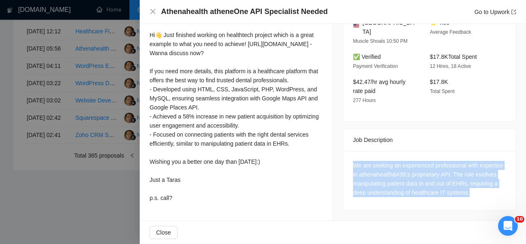
drag, startPoint x: 473, startPoint y: 180, endPoint x: 348, endPoint y: 145, distance: 129.6
click at [348, 151] on div "We are seeking an experienced professional with expertise in athenahealth&#39;s…" at bounding box center [429, 180] width 173 height 59
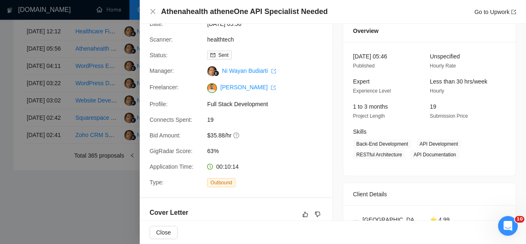
scroll to position [29, 0]
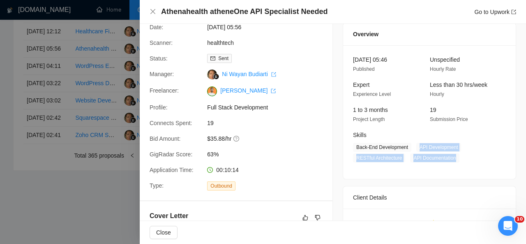
drag, startPoint x: 416, startPoint y: 146, endPoint x: 454, endPoint y: 160, distance: 40.3
click at [454, 160] on span "Back-End Development API Development RESTful Architecture API Documentation" at bounding box center [423, 153] width 141 height 20
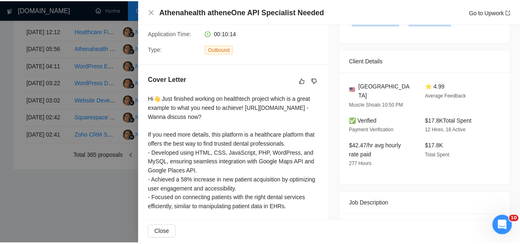
scroll to position [174, 0]
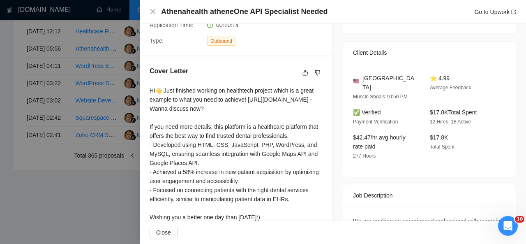
drag, startPoint x: 482, startPoint y: 102, endPoint x: 423, endPoint y: 105, distance: 59.3
click at [427, 108] on div "$17.8K Total Spent 12 Hires, 18 Active" at bounding box center [462, 117] width 70 height 18
click at [155, 9] on icon "close" at bounding box center [153, 11] width 7 height 7
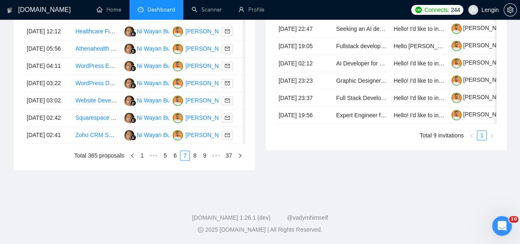
click at [155, 9] on span "Dashboard" at bounding box center [162, 9] width 28 height 7
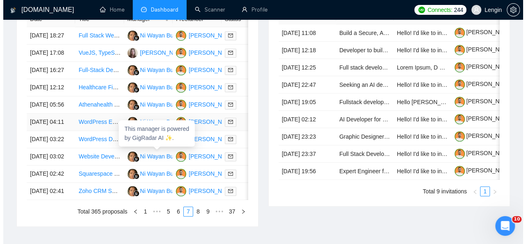
scroll to position [372, 0]
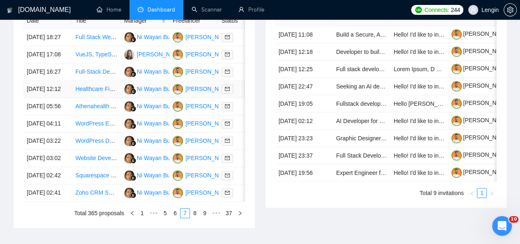
click at [106, 98] on td "Healthcare Financial API Expert for Transition and Dashboard Project" at bounding box center [96, 89] width 48 height 17
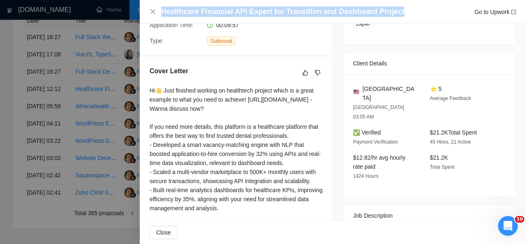
drag, startPoint x: 394, startPoint y: 12, endPoint x: 163, endPoint y: 12, distance: 231.0
click at [163, 12] on div "Healthcare Financial API Expert for Transition and Dashboard Project Go to Upwo…" at bounding box center [338, 12] width 355 height 10
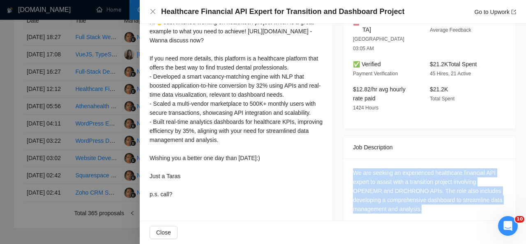
drag, startPoint x: 426, startPoint y: 177, endPoint x: 349, endPoint y: 142, distance: 84.0
click at [349, 158] on div "We are seeking an experienced healthcare financial API expert to assist with a …" at bounding box center [429, 192] width 173 height 68
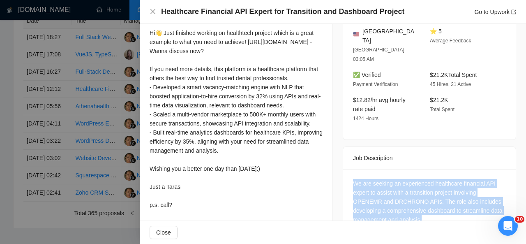
scroll to position [231, 0]
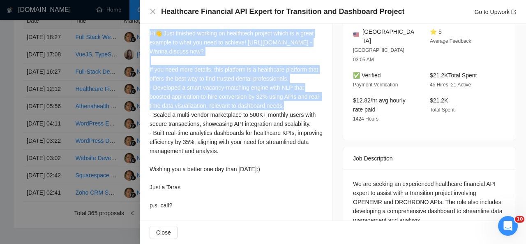
drag, startPoint x: 148, startPoint y: 33, endPoint x: 171, endPoint y: 111, distance: 81.4
click at [171, 111] on div "Cover Letter Hi👋 Just finished working on healthtech project which is a great e…" at bounding box center [236, 111] width 193 height 224
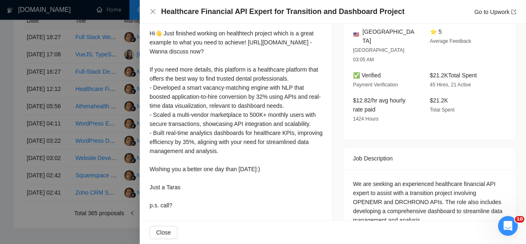
click at [386, 147] on div "Job Description" at bounding box center [429, 158] width 153 height 22
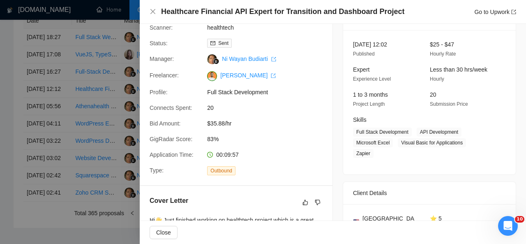
scroll to position [39, 0]
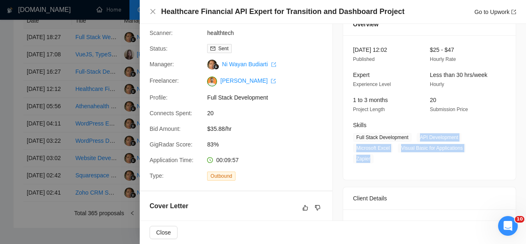
drag, startPoint x: 415, startPoint y: 136, endPoint x: 486, endPoint y: 146, distance: 71.4
click at [486, 146] on span "Full Stack Development API Development Microsoft Excel Visual Basic for Applica…" at bounding box center [423, 148] width 141 height 30
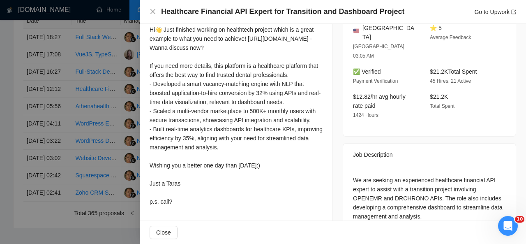
scroll to position [242, 0]
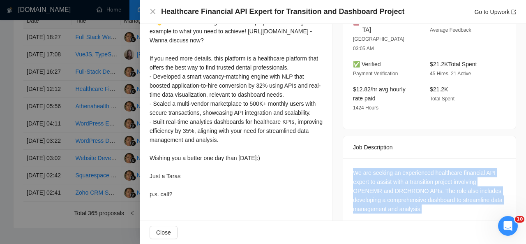
drag, startPoint x: 422, startPoint y: 183, endPoint x: 341, endPoint y: 138, distance: 92.7
click at [343, 158] on div "We are seeking an experienced healthcare financial API expert to assist with a …" at bounding box center [429, 192] width 173 height 68
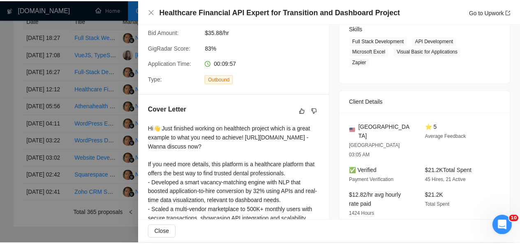
scroll to position [126, 0]
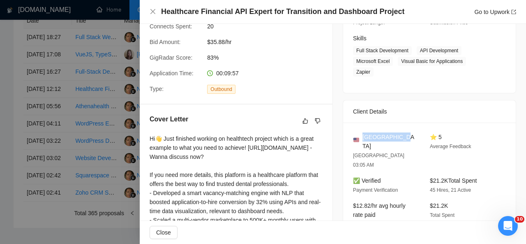
drag, startPoint x: 405, startPoint y: 124, endPoint x: 359, endPoint y: 118, distance: 46.0
click at [359, 122] on div "United States Albuquerque 03:05 AM ⭐ 5 Average Feedback ✅ Verified Payment Veri…" at bounding box center [429, 183] width 173 height 122
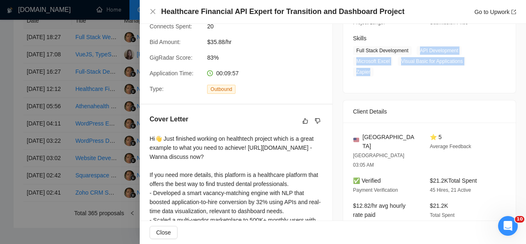
drag, startPoint x: 414, startPoint y: 52, endPoint x: 484, endPoint y: 62, distance: 70.1
click at [484, 62] on span "Full Stack Development API Development Microsoft Excel Visual Basic for Applica…" at bounding box center [423, 61] width 141 height 30
drag, startPoint x: 482, startPoint y: 149, endPoint x: 426, endPoint y: 152, distance: 56.0
click at [427, 176] on div "$21.2K Total Spent 45 Hires, 21 Active" at bounding box center [462, 185] width 70 height 18
click at [151, 9] on icon "close" at bounding box center [153, 11] width 7 height 7
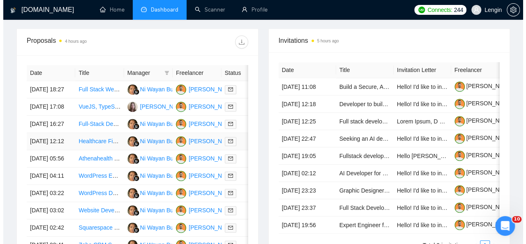
scroll to position [309, 0]
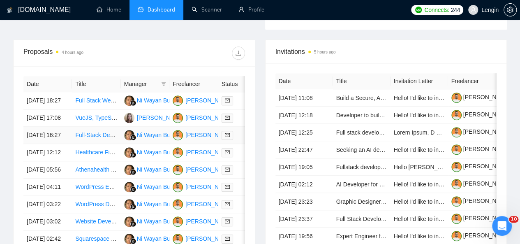
click at [108, 144] on td "Full-Stack Developer for SaaS Prototype Transition" at bounding box center [96, 135] width 48 height 17
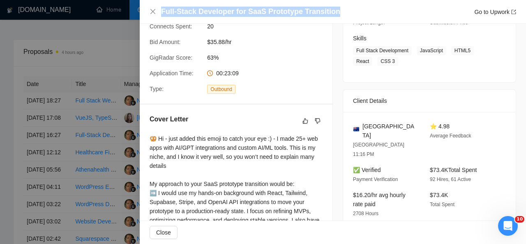
drag, startPoint x: 329, startPoint y: 12, endPoint x: 154, endPoint y: 7, distance: 175.1
click at [154, 7] on div "Full-Stack Developer for SaaS Prototype Transition Go to Upwork" at bounding box center [333, 12] width 367 height 10
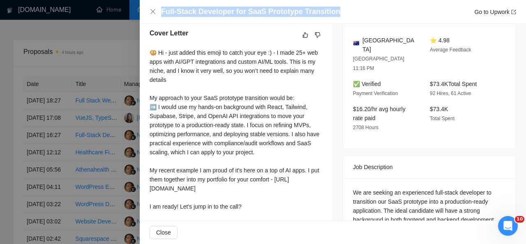
scroll to position [231, 0]
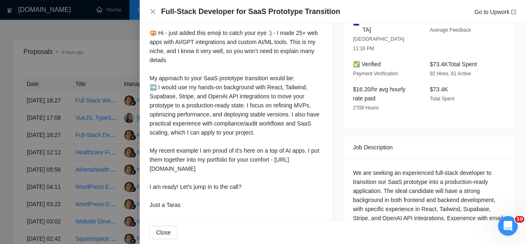
click at [149, 31] on div "Cover Letter 🥨 Hi - just added this emoji to catch your eye :) - I made 25+ web…" at bounding box center [236, 111] width 193 height 224
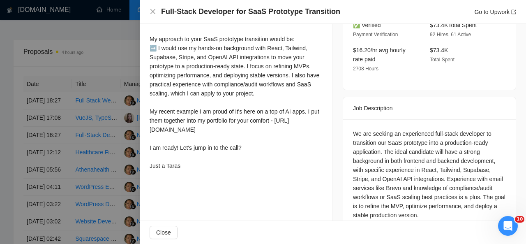
scroll to position [310, 0]
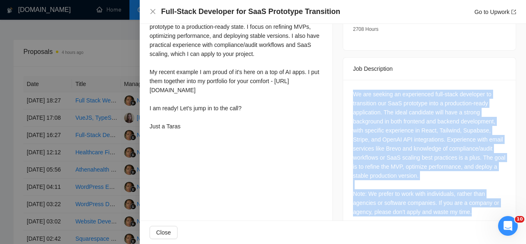
drag, startPoint x: 348, startPoint y: 74, endPoint x: 484, endPoint y: 191, distance: 179.8
click at [484, 191] on div "We are seeking an experienced full-stack developer to transition our SaaS proto…" at bounding box center [429, 155] width 173 height 150
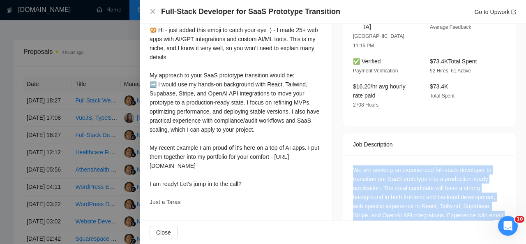
scroll to position [234, 0]
drag, startPoint x: 148, startPoint y: 27, endPoint x: 186, endPoint y: 210, distance: 187.2
click at [186, 210] on div "Cover Letter 🥨 Hi - just added this emoji to catch your eye :) - I made 25+ web…" at bounding box center [236, 108] width 193 height 224
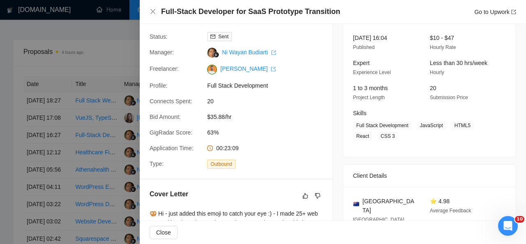
scroll to position [51, 0]
drag, startPoint x: 414, startPoint y: 124, endPoint x: 395, endPoint y: 139, distance: 24.6
click at [395, 139] on span "Full Stack Development JavaScript HTML5 React CSS 3" at bounding box center [423, 130] width 141 height 20
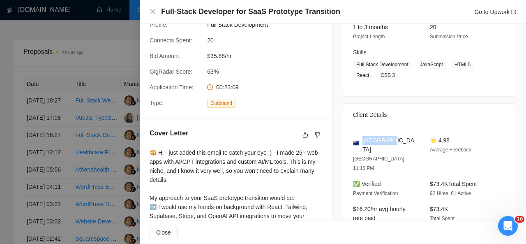
drag, startPoint x: 385, startPoint y: 143, endPoint x: 360, endPoint y: 140, distance: 25.6
click at [360, 140] on div "[GEOGRAPHIC_DATA]" at bounding box center [385, 145] width 64 height 18
click at [154, 13] on icon "close" at bounding box center [152, 11] width 5 height 5
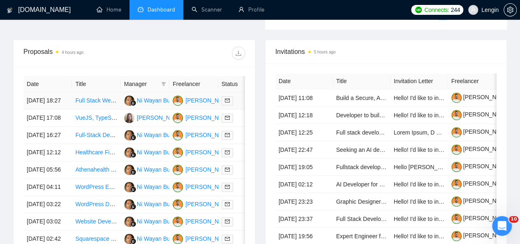
click at [118, 99] on td "Full Stack Web Developer for Responsive Website with Supabase Backend" at bounding box center [96, 100] width 48 height 17
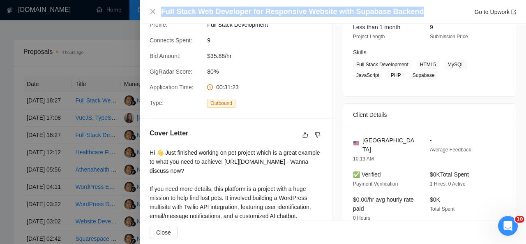
drag, startPoint x: 410, startPoint y: 12, endPoint x: 163, endPoint y: 9, distance: 247.4
click at [163, 9] on div "Full Stack Web Developer for Responsive Website with Supabase Backend Go to Upw…" at bounding box center [338, 12] width 355 height 10
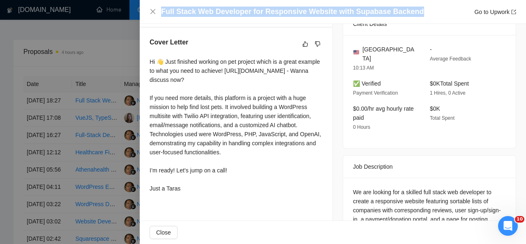
drag, startPoint x: 150, startPoint y: 61, endPoint x: 191, endPoint y: 195, distance: 140.5
click at [191, 193] on div "Hi 👋 Just finished working on pet project which is a great example to what you …" at bounding box center [236, 125] width 173 height 136
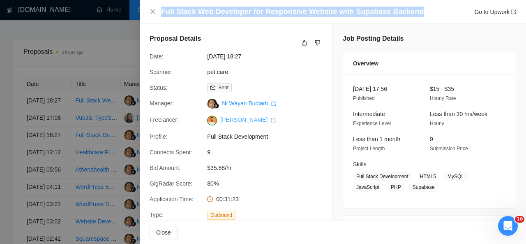
scroll to position [228, 0]
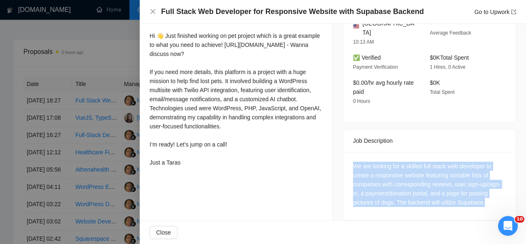
drag, startPoint x: 350, startPoint y: 157, endPoint x: 481, endPoint y: 194, distance: 136.0
click at [481, 194] on div "We are looking for a skilled full stack web developer to create a responsive we…" at bounding box center [429, 184] width 153 height 45
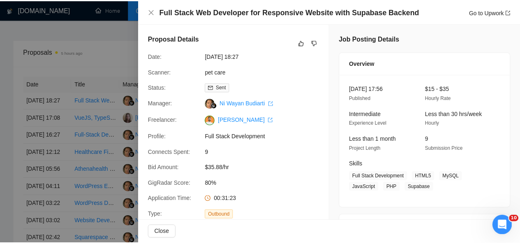
scroll to position [63, 0]
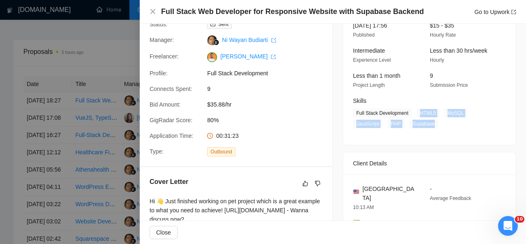
drag, startPoint x: 414, startPoint y: 112, endPoint x: 434, endPoint y: 122, distance: 21.7
click at [434, 122] on span "Full Stack Development HTML5 MySQL JavaScript PHP Supabase" at bounding box center [423, 118] width 141 height 20
click at [152, 10] on icon "close" at bounding box center [153, 11] width 7 height 7
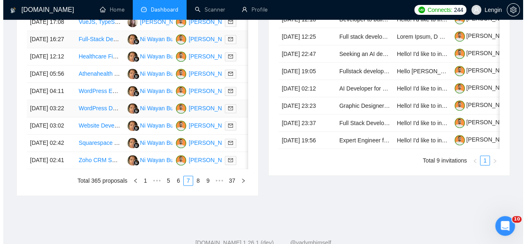
scroll to position [459, 0]
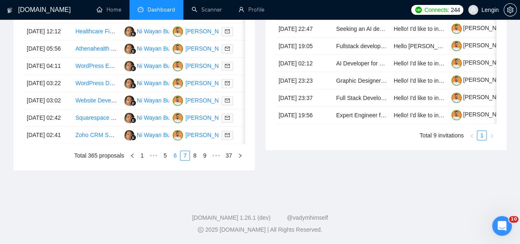
click at [177, 160] on link "6" at bounding box center [175, 155] width 9 height 9
click at [110, 144] on td "AI-Integrated Backend Engineer for Local News Content Platform" at bounding box center [96, 135] width 48 height 17
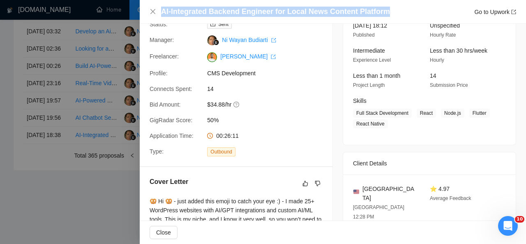
drag, startPoint x: 384, startPoint y: 11, endPoint x: 162, endPoint y: 12, distance: 221.9
click at [162, 12] on div "AI-Integrated Backend Engineer for Local News Content Platform Go to Upwork" at bounding box center [338, 12] width 355 height 10
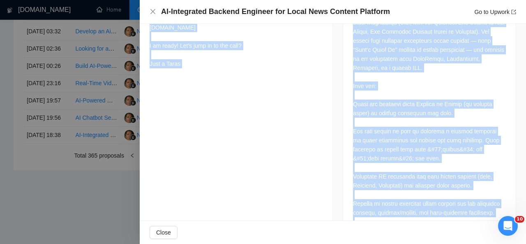
scroll to position [414, 0]
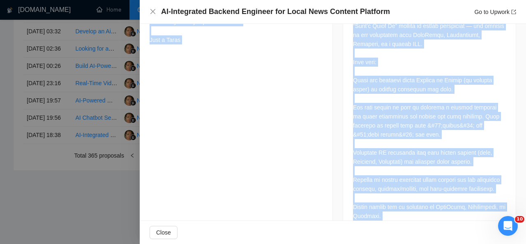
drag, startPoint x: 148, startPoint y: 32, endPoint x: 191, endPoint y: 65, distance: 54.2
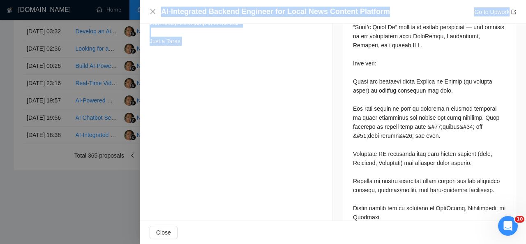
scroll to position [608, 0]
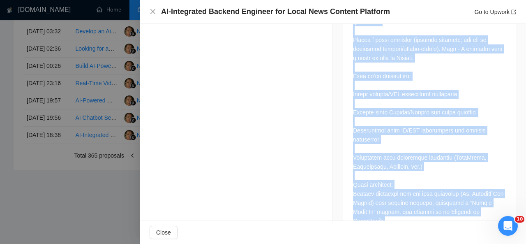
drag, startPoint x: 351, startPoint y: 92, endPoint x: 507, endPoint y: 204, distance: 192.3
click at [507, 204] on div at bounding box center [429, 9] width 173 height 457
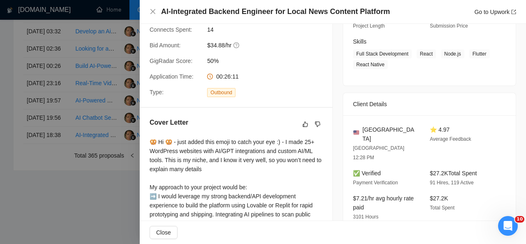
scroll to position [122, 0]
drag, startPoint x: 397, startPoint y: 128, endPoint x: 358, endPoint y: 129, distance: 39.5
click at [358, 129] on div "[GEOGRAPHIC_DATA]" at bounding box center [385, 135] width 64 height 18
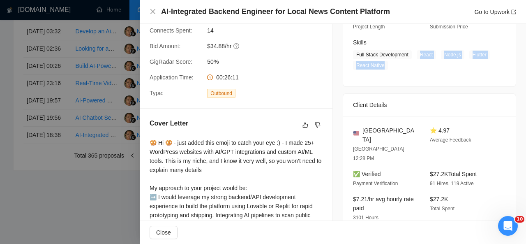
drag, startPoint x: 414, startPoint y: 54, endPoint x: 383, endPoint y: 67, distance: 33.9
click at [383, 67] on span "Full Stack Development React Node.js Flutter React Native" at bounding box center [423, 60] width 141 height 20
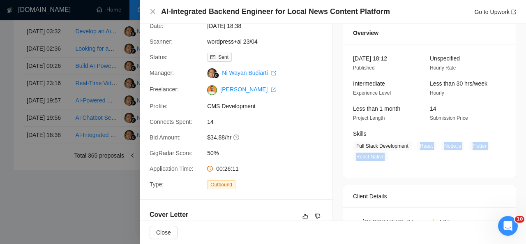
scroll to position [30, 0]
drag, startPoint x: 206, startPoint y: 136, endPoint x: 230, endPoint y: 138, distance: 24.0
click at [230, 138] on span "$34.88/hr" at bounding box center [268, 138] width 123 height 9
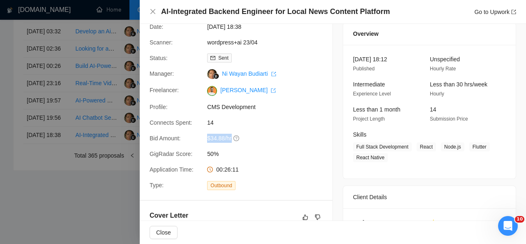
drag, startPoint x: 232, startPoint y: 138, endPoint x: 205, endPoint y: 138, distance: 27.5
click at [205, 138] on div "$34.88/hr" at bounding box center [247, 138] width 87 height 9
click at [320, 138] on span "$34.88/hr" at bounding box center [268, 138] width 123 height 9
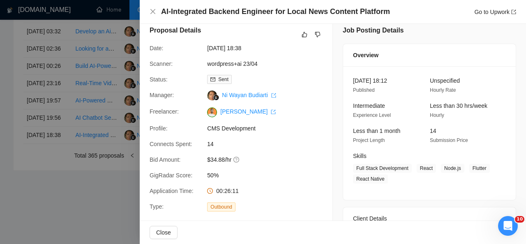
scroll to position [0, 0]
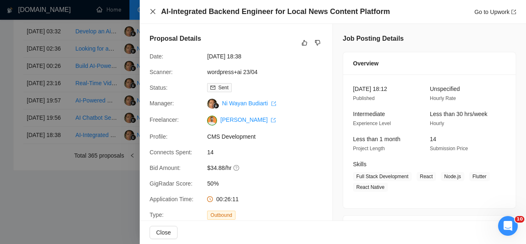
click at [154, 14] on icon "close" at bounding box center [153, 11] width 7 height 7
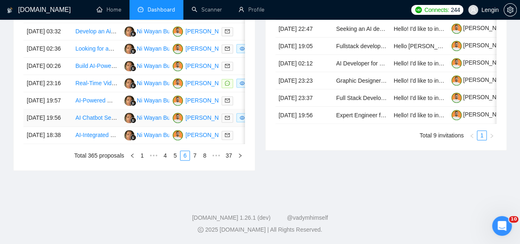
click at [104, 127] on td "AI Chatbot Setup for E-commerce Store" at bounding box center [96, 117] width 48 height 17
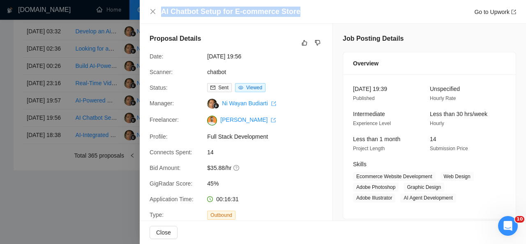
drag, startPoint x: 298, startPoint y: 11, endPoint x: 163, endPoint y: 9, distance: 135.6
click at [163, 9] on div "AI Chatbot Setup for E-commerce Store Go to Upwork" at bounding box center [338, 12] width 355 height 10
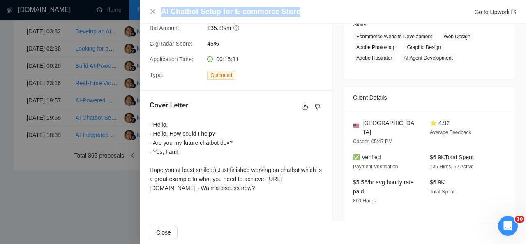
scroll to position [212, 0]
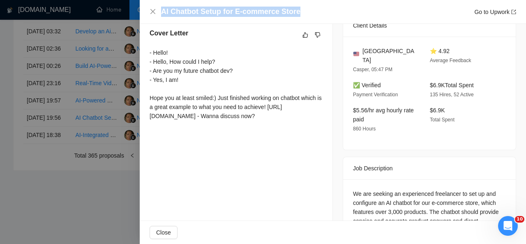
drag, startPoint x: 146, startPoint y: 54, endPoint x: 290, endPoint y: 123, distance: 159.7
click at [290, 123] on div "Cover Letter - Hello! - Hello, How could I help? - Are you my future chatbot de…" at bounding box center [236, 75] width 193 height 115
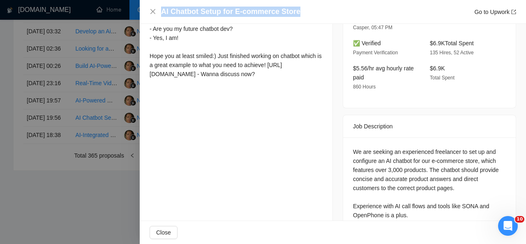
scroll to position [266, 0]
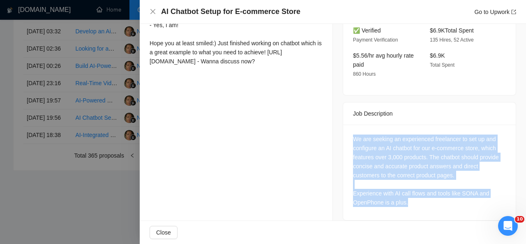
drag, startPoint x: 411, startPoint y: 197, endPoint x: 345, endPoint y: 130, distance: 94.2
click at [345, 130] on div "We are seeking an experienced freelancer to set up and configure an AI chatbot …" at bounding box center [429, 172] width 173 height 95
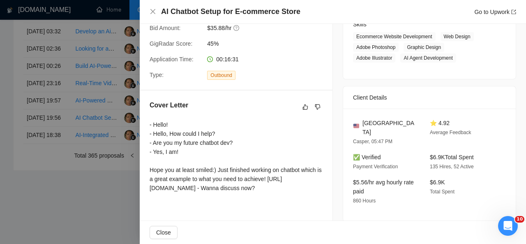
scroll to position [139, 0]
drag, startPoint x: 399, startPoint y: 123, endPoint x: 360, endPoint y: 120, distance: 38.7
click at [360, 120] on div "[GEOGRAPHIC_DATA]" at bounding box center [385, 128] width 64 height 18
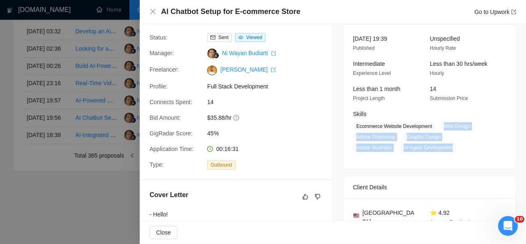
drag, startPoint x: 438, startPoint y: 127, endPoint x: 451, endPoint y: 148, distance: 24.3
click at [451, 148] on span "Ecommerce Website Development Web Design Adobe Photoshop Graphic Design Adobe I…" at bounding box center [423, 137] width 141 height 30
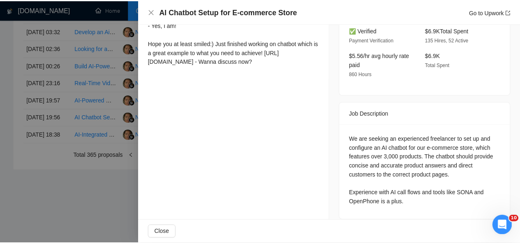
scroll to position [0, 0]
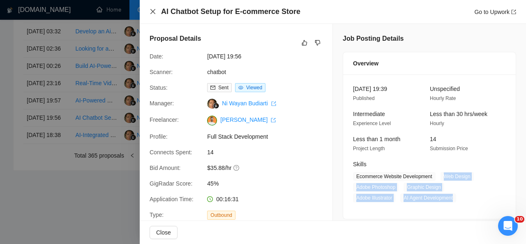
click at [150, 11] on icon "close" at bounding box center [153, 11] width 7 height 7
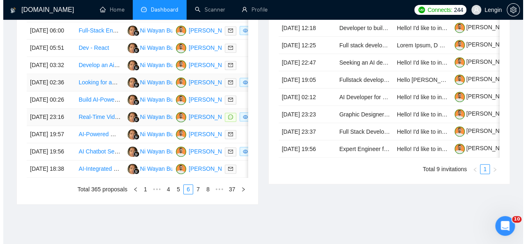
scroll to position [396, 0]
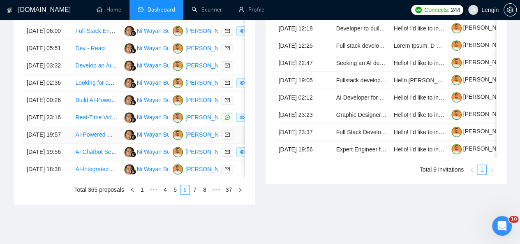
click at [106, 143] on td "AI-Powered Music Theory Web Application Developer" at bounding box center [96, 134] width 48 height 17
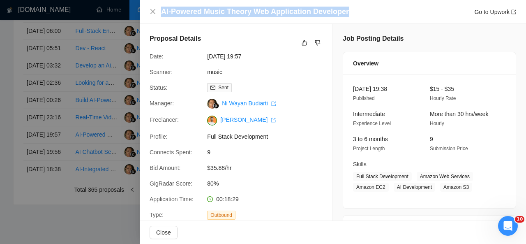
drag, startPoint x: 344, startPoint y: 10, endPoint x: 161, endPoint y: 14, distance: 182.5
click at [161, 14] on div "AI-Powered Music Theory Web Application Developer Go to Upwork" at bounding box center [338, 12] width 355 height 10
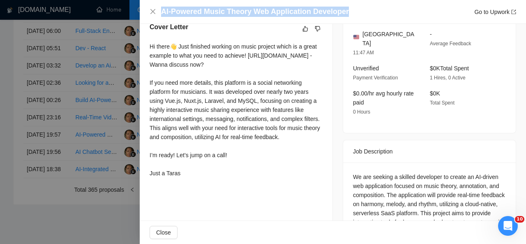
scroll to position [217, 0]
drag, startPoint x: 146, startPoint y: 47, endPoint x: 200, endPoint y: 186, distance: 148.8
click at [200, 186] on div "Cover Letter Hi there👋 Just finished working on music project which is a great …" at bounding box center [236, 102] width 193 height 178
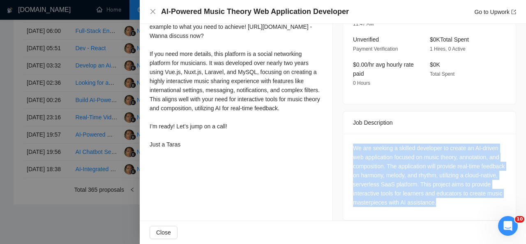
drag, startPoint x: 471, startPoint y: 197, endPoint x: 344, endPoint y: 134, distance: 141.5
click at [344, 134] on div "We are seeking a skilled developer to create an AI-driven web application focus…" at bounding box center [429, 177] width 173 height 86
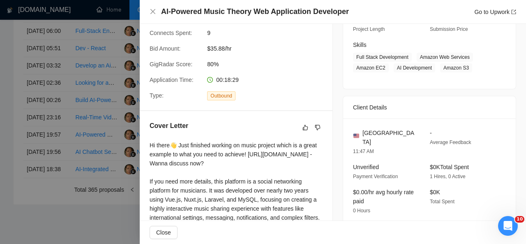
scroll to position [141, 0]
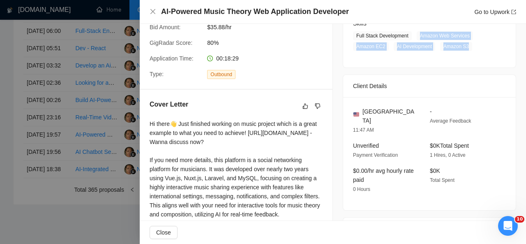
drag, startPoint x: 414, startPoint y: 33, endPoint x: 467, endPoint y: 51, distance: 56.3
click at [467, 51] on div "30 Sep, 2025 19:38 Published $15 - $35 Hourly Rate Intermediate Experience Leve…" at bounding box center [429, 1] width 173 height 134
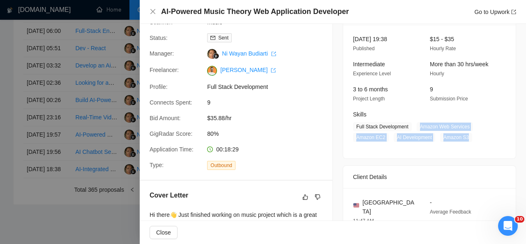
scroll to position [48, 0]
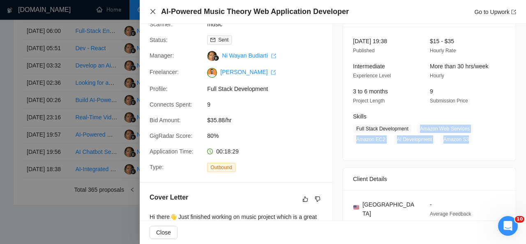
click at [154, 13] on icon "close" at bounding box center [152, 11] width 5 height 5
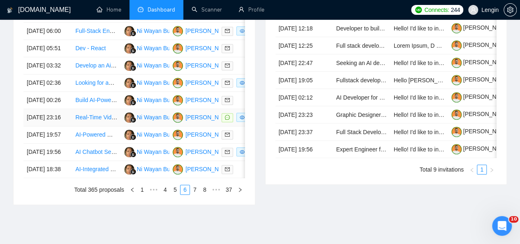
click at [102, 126] on td "Real-Time Video & Audio Stream Processing- Object Removal, Reconstruction, Nois…" at bounding box center [96, 117] width 48 height 17
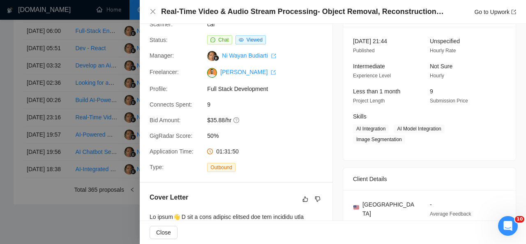
scroll to position [0, 0]
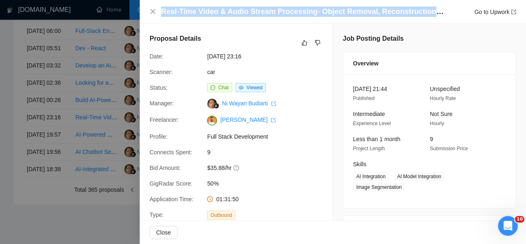
drag, startPoint x: 161, startPoint y: 12, endPoint x: 441, endPoint y: 9, distance: 280.3
click at [441, 9] on h4 "Real-Time Video & Audio Stream Processing- Object Removal, Reconstruction, Nois…" at bounding box center [303, 12] width 284 height 10
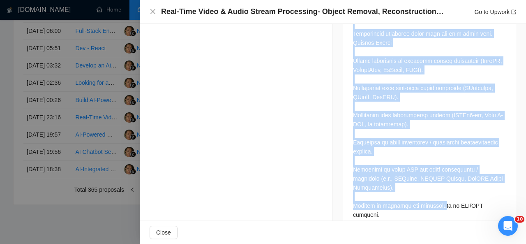
scroll to position [717, 0]
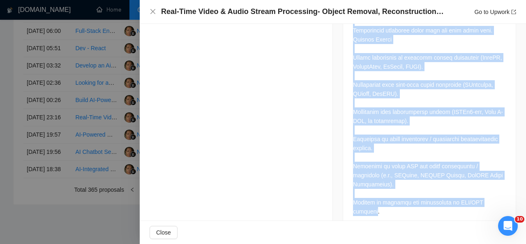
drag, startPoint x: 349, startPoint y: 67, endPoint x: 496, endPoint y: 193, distance: 193.5
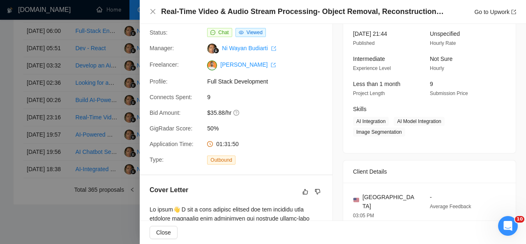
scroll to position [94, 0]
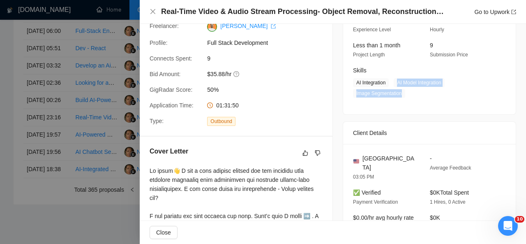
drag, startPoint x: 392, startPoint y: 80, endPoint x: 403, endPoint y: 91, distance: 15.4
click at [403, 91] on span "AI Integration AI Model Integration Image Segmentation" at bounding box center [423, 88] width 141 height 20
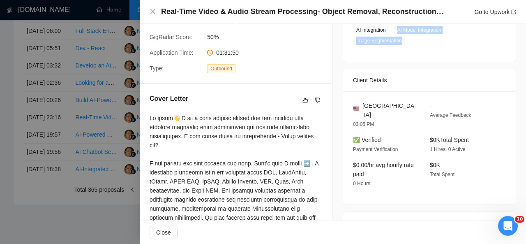
scroll to position [153, 0]
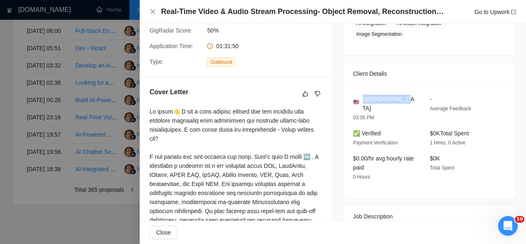
drag, startPoint x: 396, startPoint y: 99, endPoint x: 360, endPoint y: 99, distance: 36.2
click at [360, 99] on div "[GEOGRAPHIC_DATA]" at bounding box center [385, 104] width 64 height 18
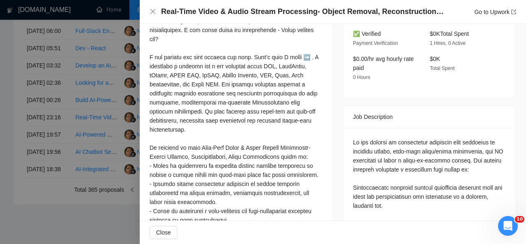
scroll to position [231, 0]
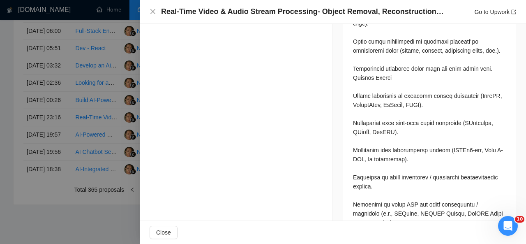
drag, startPoint x: 149, startPoint y: 31, endPoint x: 214, endPoint y: 74, distance: 77.7
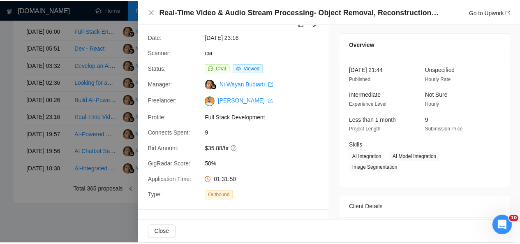
scroll to position [0, 0]
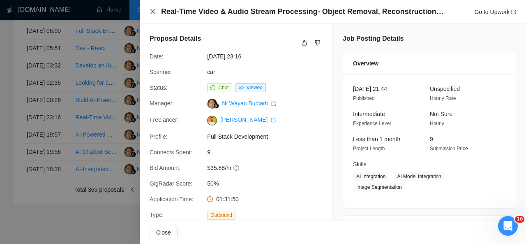
click at [154, 10] on icon "close" at bounding box center [152, 11] width 5 height 5
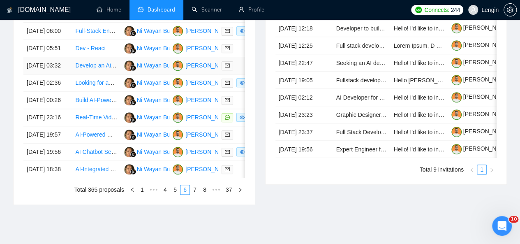
scroll to position [468, 0]
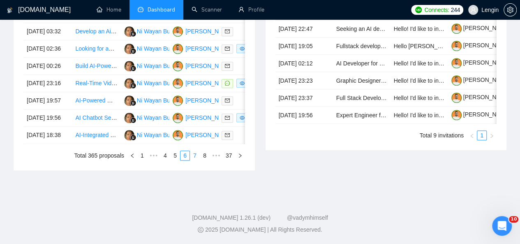
click at [196, 160] on link "7" at bounding box center [194, 155] width 9 height 9
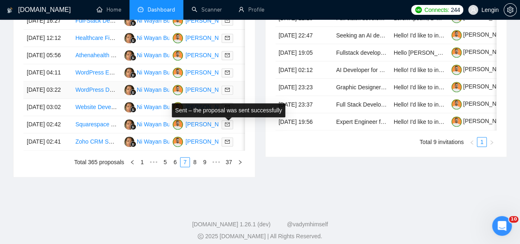
scroll to position [443, 0]
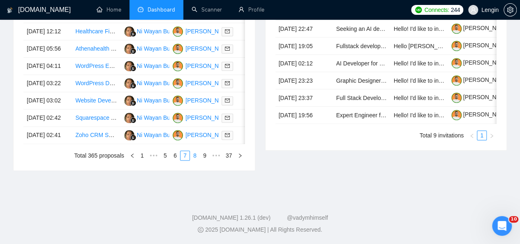
click at [195, 160] on link "8" at bounding box center [194, 155] width 9 height 9
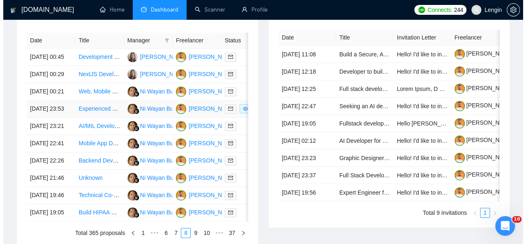
scroll to position [352, 0]
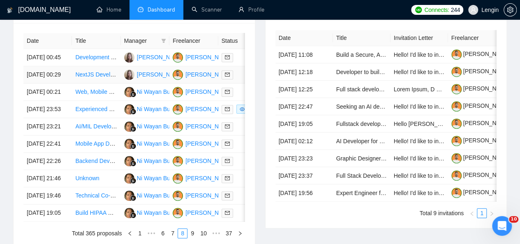
click at [113, 79] on td "NextJS Developer" at bounding box center [96, 74] width 48 height 17
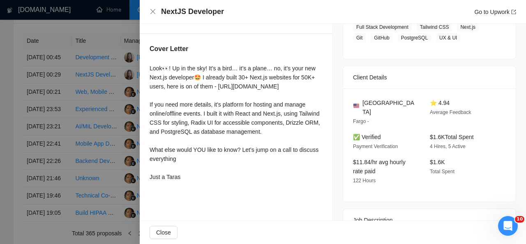
scroll to position [228, 0]
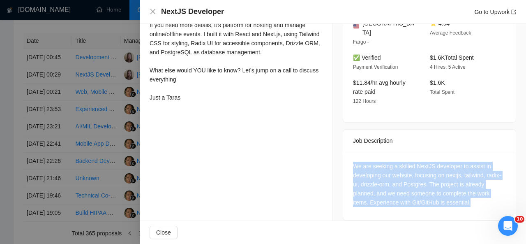
drag, startPoint x: 471, startPoint y: 195, endPoint x: 347, endPoint y: 157, distance: 129.7
click at [347, 157] on div "We are seeking a skilled NextJS developer to assist in developing our website, …" at bounding box center [429, 186] width 173 height 68
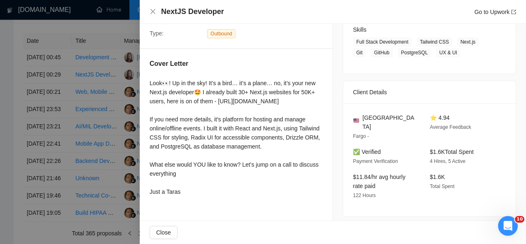
scroll to position [87, 0]
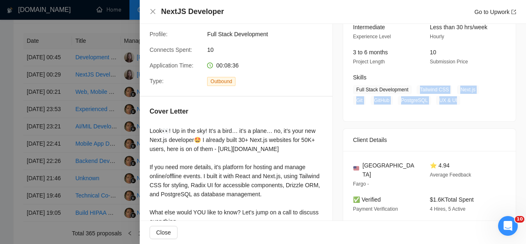
drag, startPoint x: 414, startPoint y: 86, endPoint x: 461, endPoint y: 100, distance: 48.5
click at [461, 100] on span "Full Stack Development Tailwind CSS Next.js Git GitHub PostgreSQL UX & UI" at bounding box center [423, 95] width 141 height 20
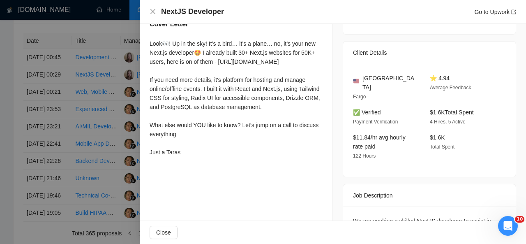
scroll to position [174, 0]
drag, startPoint x: 475, startPoint y: 102, endPoint x: 422, endPoint y: 99, distance: 53.6
click at [422, 107] on div "✅ Verified Payment Verification $1.6K Total Spent 4 Hires, 5 Active" at bounding box center [423, 116] width 147 height 18
click at [152, 14] on icon "close" at bounding box center [153, 11] width 7 height 7
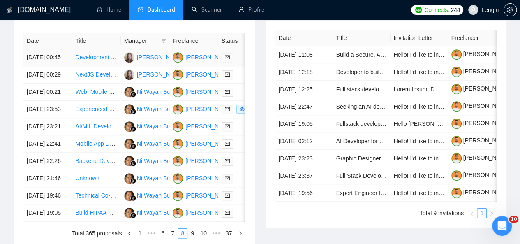
click at [109, 55] on td "Development of Online Ordering Software for Restaurants" at bounding box center [96, 57] width 48 height 17
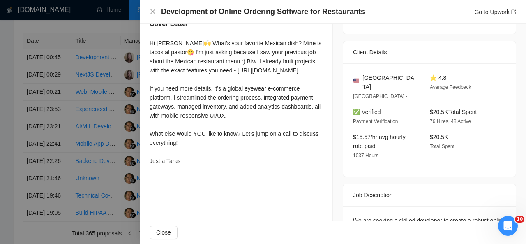
scroll to position [283, 0]
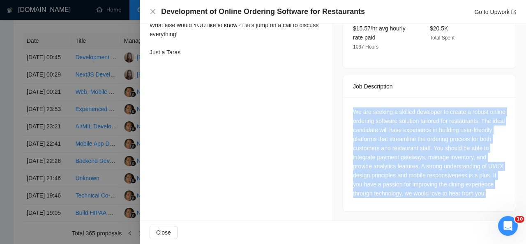
drag, startPoint x: 385, startPoint y: 195, endPoint x: 346, endPoint y: 106, distance: 97.4
click at [346, 106] on div "We are seeking a skilled developer to create a robust online ordering software …" at bounding box center [429, 153] width 173 height 113
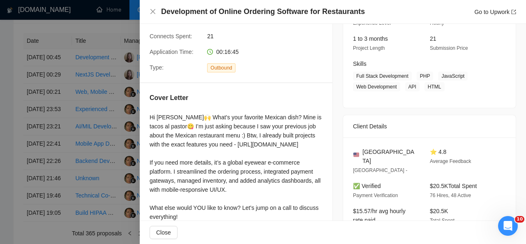
scroll to position [159, 0]
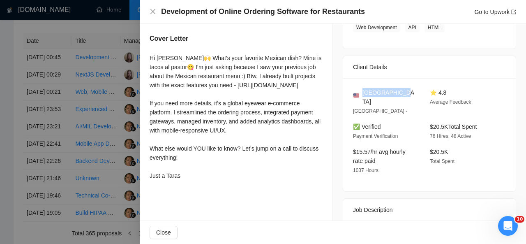
drag, startPoint x: 399, startPoint y: 91, endPoint x: 361, endPoint y: 91, distance: 37.8
click at [361, 91] on div "[GEOGRAPHIC_DATA]" at bounding box center [385, 97] width 64 height 18
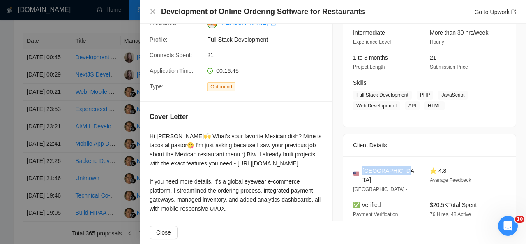
scroll to position [69, 0]
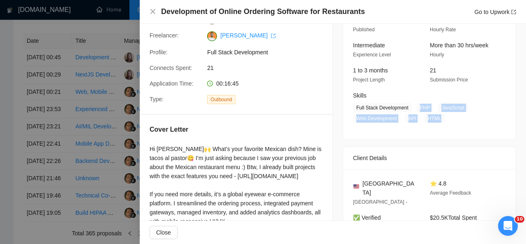
drag, startPoint x: 414, startPoint y: 105, endPoint x: 438, endPoint y: 120, distance: 28.8
click at [438, 120] on span "Full Stack Development PHP JavaScript Web Development API HTML" at bounding box center [423, 113] width 141 height 20
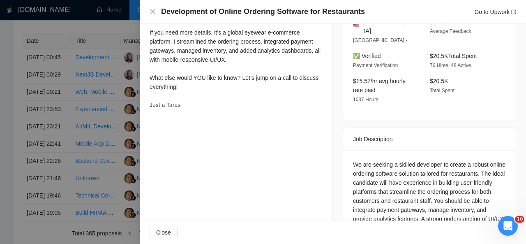
scroll to position [283, 0]
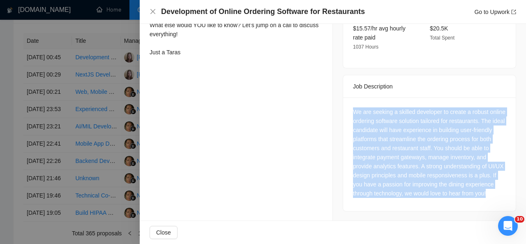
drag, startPoint x: 384, startPoint y: 194, endPoint x: 349, endPoint y: 106, distance: 94.5
click at [353, 107] on div "We are seeking a skilled developer to create a robust online ordering software …" at bounding box center [429, 152] width 153 height 90
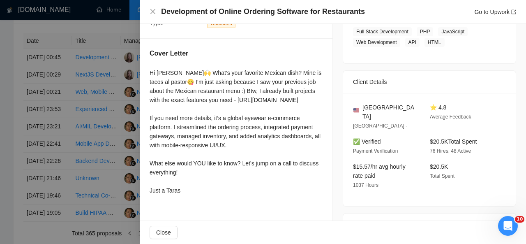
scroll to position [72, 0]
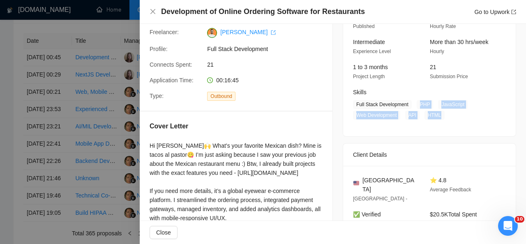
drag, startPoint x: 415, startPoint y: 104, endPoint x: 446, endPoint y: 120, distance: 34.2
click at [446, 120] on div "30 Sep, 2025 00:28 Published $15 - $35 Hourly Rate Intermediate Experience Leve…" at bounding box center [429, 69] width 173 height 134
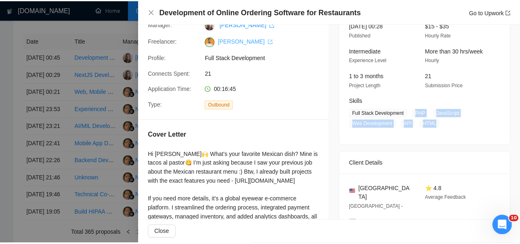
scroll to position [0, 0]
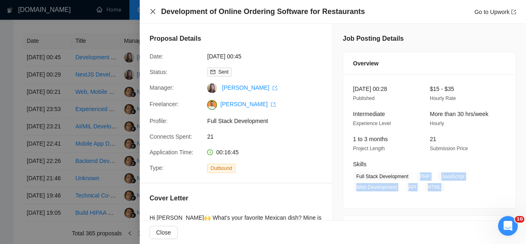
click at [153, 11] on icon "close" at bounding box center [152, 11] width 5 height 5
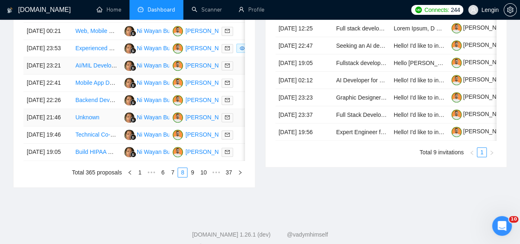
scroll to position [449, 0]
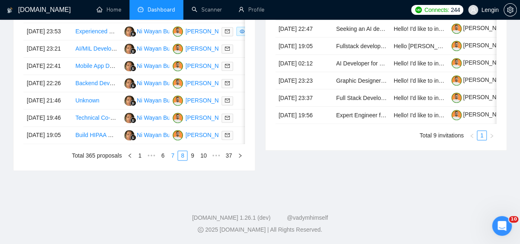
click at [174, 160] on link "7" at bounding box center [172, 155] width 9 height 9
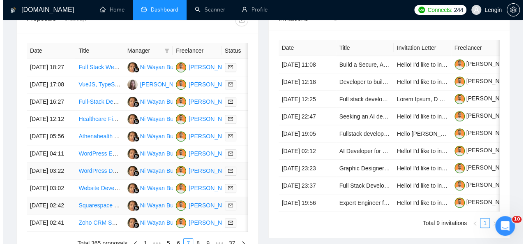
scroll to position [341, 0]
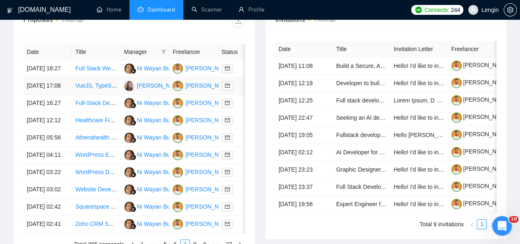
click at [106, 92] on td "VueJS, TypeScript, Tailwind CSS Developer Needed" at bounding box center [96, 85] width 48 height 17
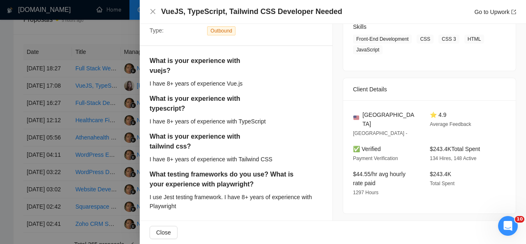
scroll to position [78, 0]
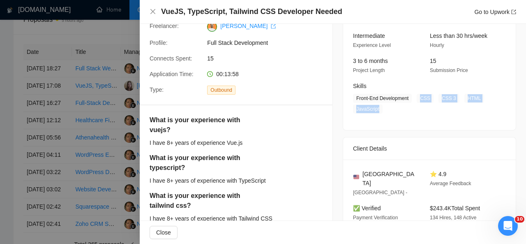
drag, startPoint x: 416, startPoint y: 98, endPoint x: 381, endPoint y: 109, distance: 37.0
click at [381, 109] on span "Front-End Development CSS CSS 3 HTML JavaScript" at bounding box center [423, 104] width 141 height 20
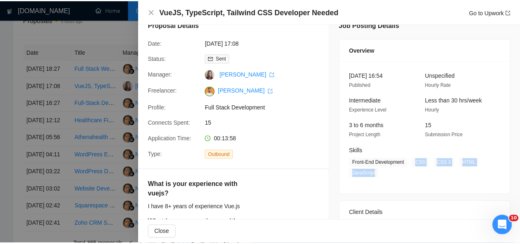
scroll to position [13, 0]
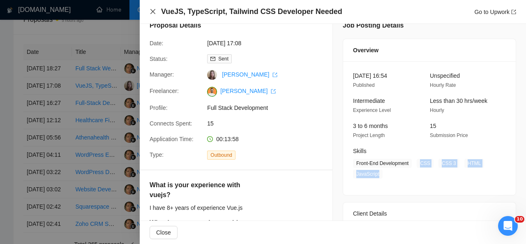
click at [150, 11] on icon "close" at bounding box center [153, 11] width 7 height 7
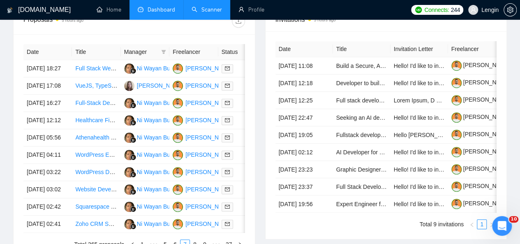
click at [195, 10] on link "Scanner" at bounding box center [207, 9] width 30 height 7
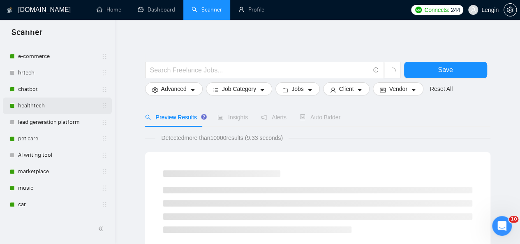
scroll to position [119, 0]
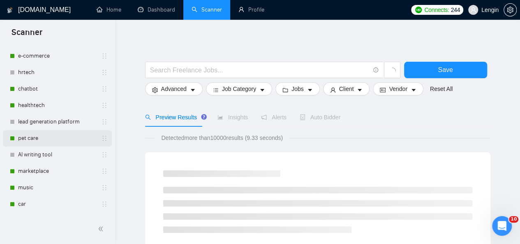
click at [52, 139] on link "pet care" at bounding box center [57, 138] width 78 height 16
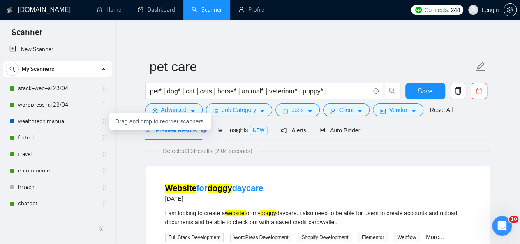
scroll to position [0, 0]
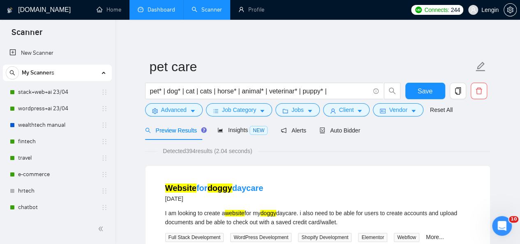
click at [173, 12] on link "Dashboard" at bounding box center [156, 9] width 37 height 7
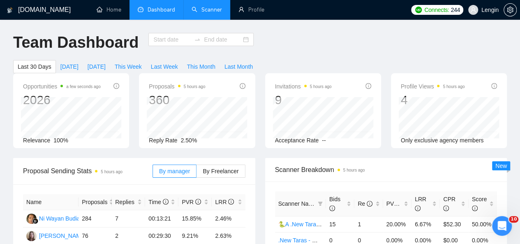
type input "[DATE]"
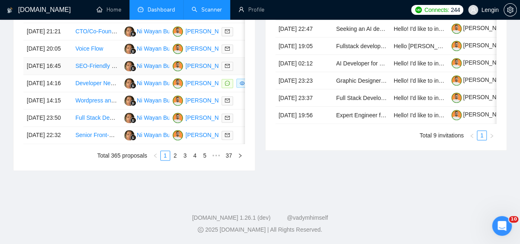
scroll to position [455, 0]
click at [178, 160] on link "2" at bounding box center [175, 155] width 9 height 9
click at [186, 160] on link "3" at bounding box center [184, 155] width 9 height 9
click at [196, 160] on link "4" at bounding box center [194, 155] width 9 height 9
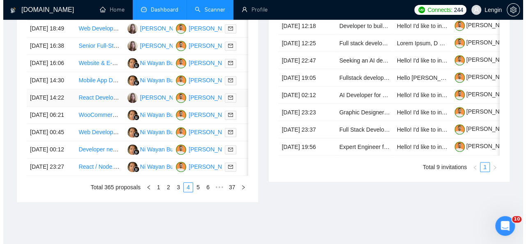
scroll to position [435, 0]
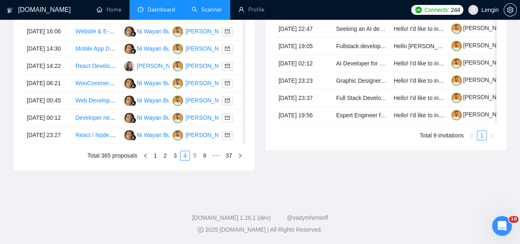
click at [194, 160] on link "5" at bounding box center [194, 155] width 9 height 9
click at [196, 160] on link "6" at bounding box center [194, 155] width 9 height 9
click at [93, 75] on td "Build AI-Powered Health & Wellness App (React Native, Firebase, Stripe, OpenAI …" at bounding box center [96, 66] width 48 height 17
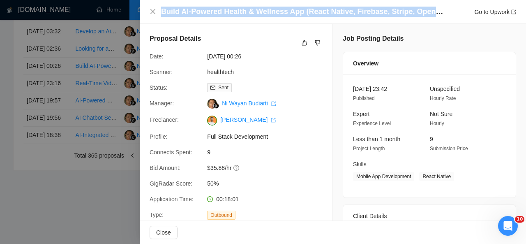
drag, startPoint x: 162, startPoint y: 12, endPoint x: 436, endPoint y: 14, distance: 274.9
click at [436, 14] on h4 "Build AI-Powered Health & Wellness App (React Native, Firebase, Stripe, OpenAI …" at bounding box center [303, 12] width 284 height 10
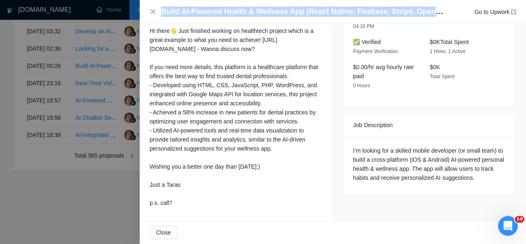
scroll to position [219, 0]
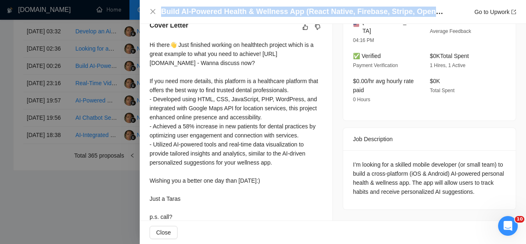
drag, startPoint x: 149, startPoint y: 43, endPoint x: 187, endPoint y: 210, distance: 171.2
click at [187, 210] on div "Cover Letter Hi there👋 Just finished working on healthtech project which is a g…" at bounding box center [236, 123] width 193 height 224
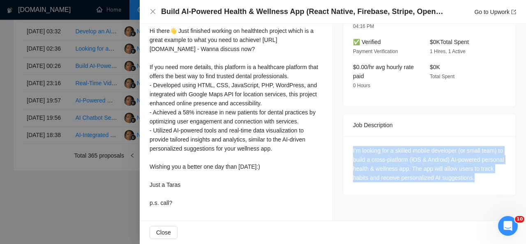
drag, startPoint x: 487, startPoint y: 162, endPoint x: 338, endPoint y: 127, distance: 153.1
click at [338, 127] on div "Job Posting Details Overview 30 Sep, 2025 23:42 Published Unspecified Hourly Ra…" at bounding box center [429, 5] width 193 height 430
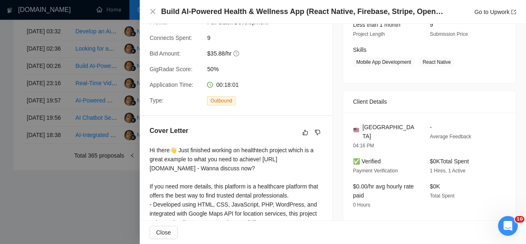
scroll to position [115, 0]
drag, startPoint x: 420, startPoint y: 60, endPoint x: 450, endPoint y: 60, distance: 29.2
click at [450, 60] on span "React Native" at bounding box center [436, 61] width 35 height 9
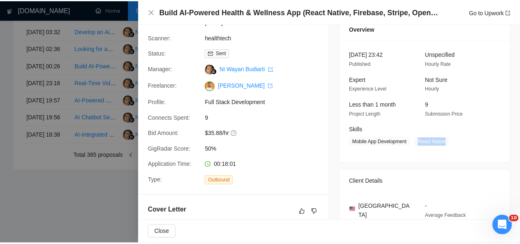
scroll to position [0, 0]
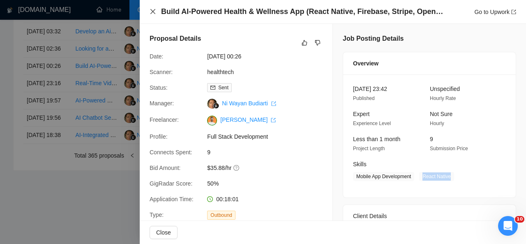
click at [152, 11] on icon "close" at bounding box center [152, 11] width 5 height 5
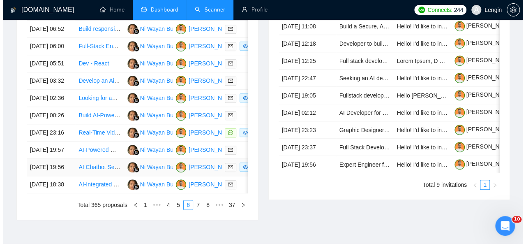
scroll to position [379, 0]
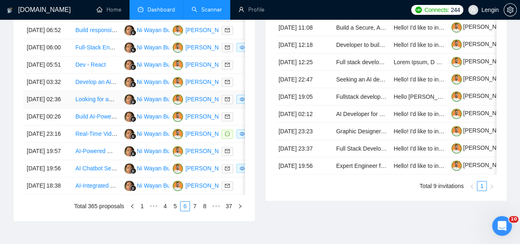
click at [99, 108] on td "Looking for an experienced full stack developer to build a Travel Insurance Com…" at bounding box center [96, 99] width 48 height 17
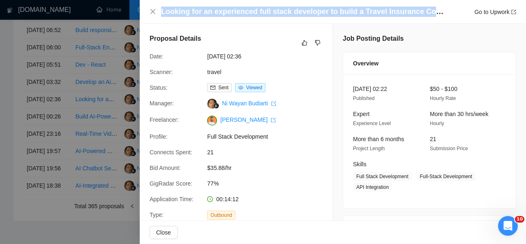
drag, startPoint x: 159, startPoint y: 13, endPoint x: 436, endPoint y: 16, distance: 277.4
click at [436, 16] on div "Looking for an experienced full stack developer to build a Travel Insurance Com…" at bounding box center [333, 12] width 367 height 10
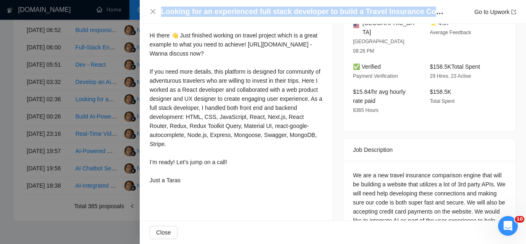
scroll to position [228, 0]
drag, startPoint x: 151, startPoint y: 34, endPoint x: 197, endPoint y: 191, distance: 163.6
click at [197, 185] on div "Hi there 👋 Just finished working on travel project which is a great example to …" at bounding box center [236, 108] width 173 height 154
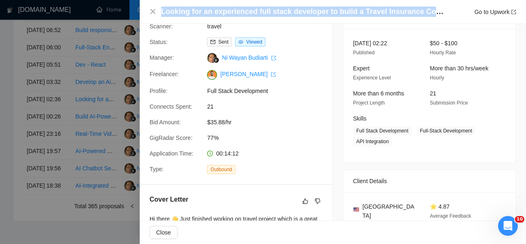
scroll to position [46, 0]
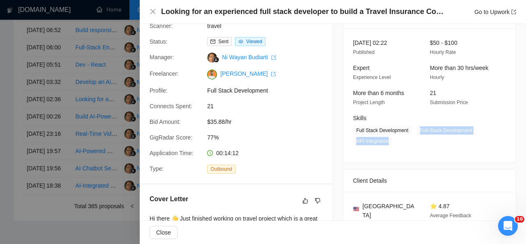
drag, startPoint x: 415, startPoint y: 130, endPoint x: 390, endPoint y: 141, distance: 26.9
click at [390, 141] on span "Full Stack Development Full-Stack Development API Integration" at bounding box center [423, 136] width 141 height 20
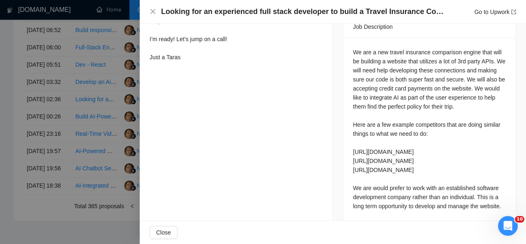
scroll to position [409, 0]
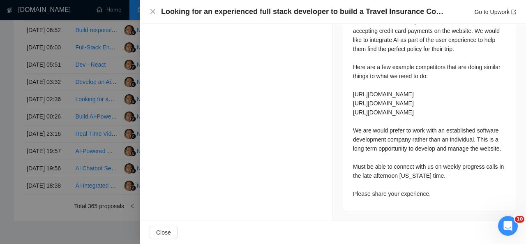
drag, startPoint x: 350, startPoint y: 32, endPoint x: 432, endPoint y: 204, distance: 190.6
click at [432, 204] on div "We are a new travel insurance comparison engine that will be building a website…" at bounding box center [429, 95] width 173 height 231
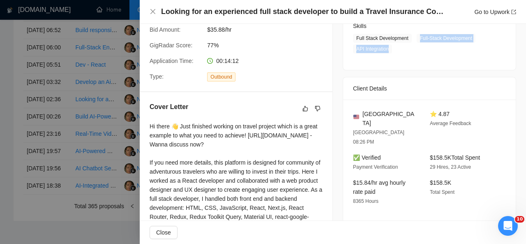
scroll to position [0, 0]
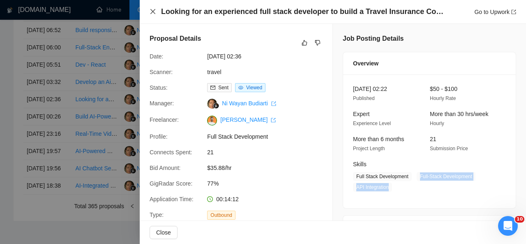
click at [153, 12] on icon "close" at bounding box center [152, 11] width 5 height 5
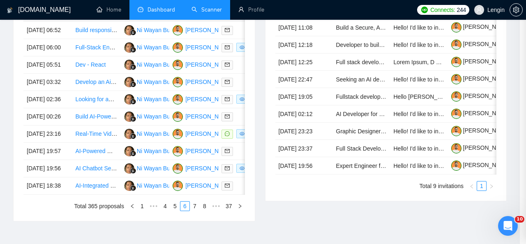
click at [153, 12] on div "Looking for an experienced full stack developer to build a Travel Insurance Com…" at bounding box center [263, 122] width 526 height 244
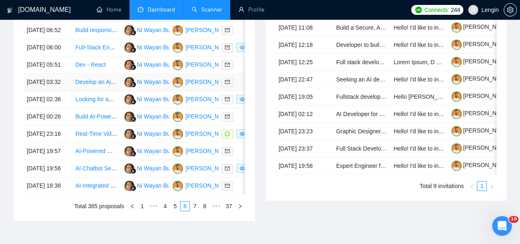
click at [99, 91] on td "Develop an Ai Chat Bot for a client" at bounding box center [96, 82] width 48 height 17
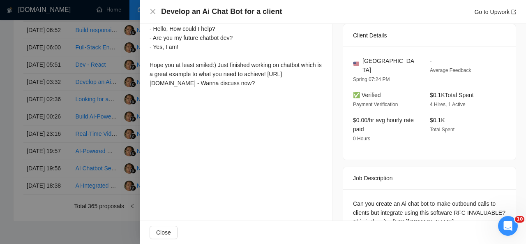
scroll to position [264, 0]
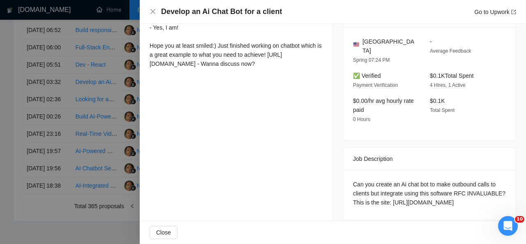
drag, startPoint x: 494, startPoint y: 197, endPoint x: 346, endPoint y: 171, distance: 150.3
click at [346, 171] on div "Can you create an Ai chat bot to make outbound calls to clients but integrate u…" at bounding box center [429, 195] width 173 height 50
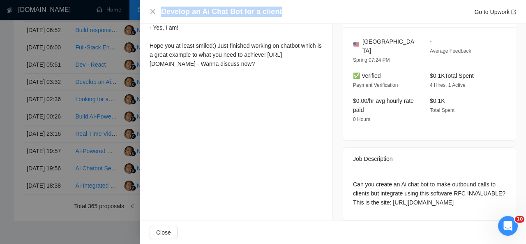
drag, startPoint x: 281, startPoint y: 9, endPoint x: 157, endPoint y: 8, distance: 124.5
click at [157, 8] on div "Develop an Ai Chat Bot for a client Go to Upwork" at bounding box center [333, 12] width 367 height 10
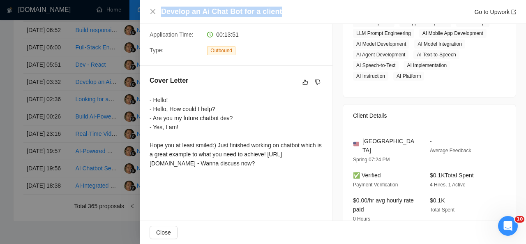
drag, startPoint x: 144, startPoint y: 98, endPoint x: 301, endPoint y: 171, distance: 173.4
click at [301, 171] on div "Cover Letter - Hello! - Hello, How could I help? - Are you my future chatbot de…" at bounding box center [236, 123] width 193 height 115
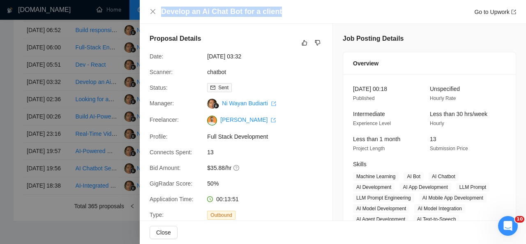
scroll to position [106, 0]
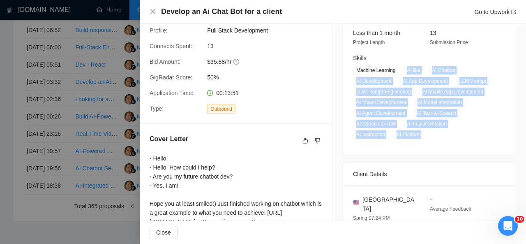
drag, startPoint x: 404, startPoint y: 72, endPoint x: 423, endPoint y: 135, distance: 66.3
click at [423, 135] on span "Machine Learning AI Bot AI Chatbot AI Development AI App Development LLM Prompt…" at bounding box center [423, 102] width 141 height 73
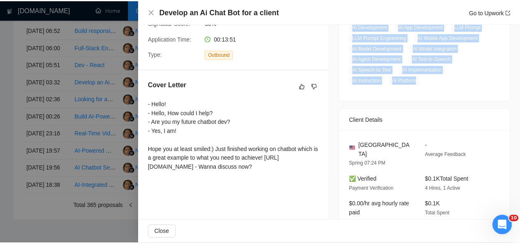
scroll to position [245, 0]
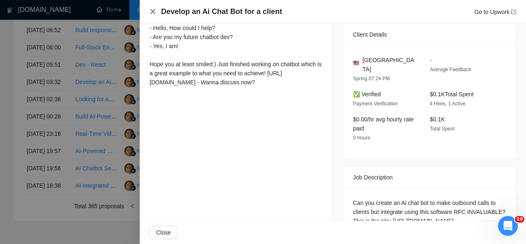
click at [154, 14] on icon "close" at bounding box center [153, 11] width 7 height 7
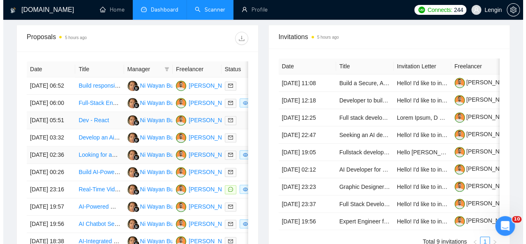
scroll to position [323, 0]
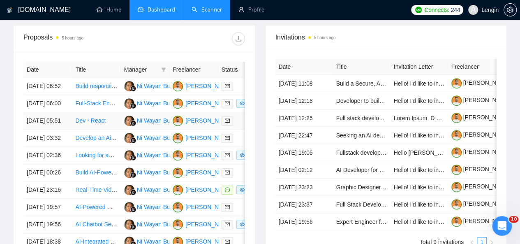
click at [108, 129] on td "Dev - React" at bounding box center [96, 120] width 48 height 17
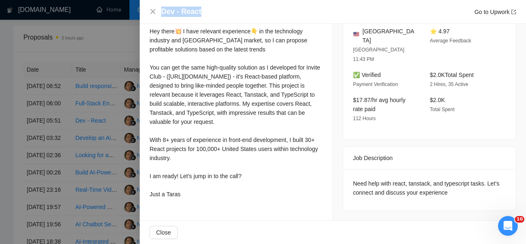
drag, startPoint x: 204, startPoint y: 11, endPoint x: 160, endPoint y: 12, distance: 44.4
click at [160, 12] on div "Dev - React Go to Upwork" at bounding box center [333, 12] width 367 height 10
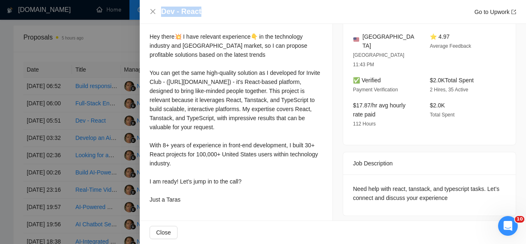
scroll to position [252, 0]
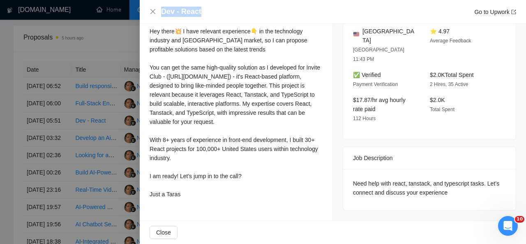
drag, startPoint x: 150, startPoint y: 38, endPoint x: 186, endPoint y: 216, distance: 181.0
click at [186, 212] on div "Cover Letter Hey there💥 I have relevant experience👇 in the technology industry …" at bounding box center [236, 104] width 193 height 215
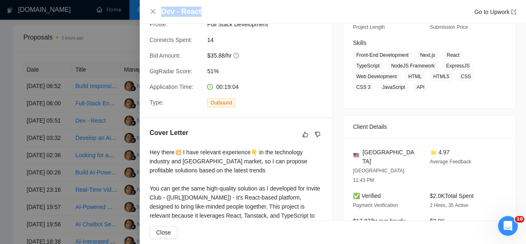
scroll to position [251, 0]
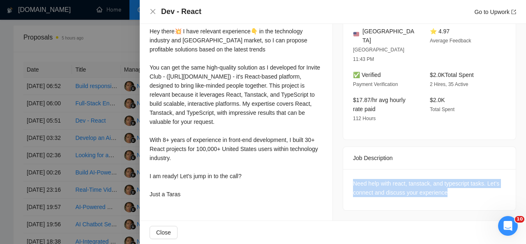
drag, startPoint x: 458, startPoint y: 166, endPoint x: 348, endPoint y: 156, distance: 109.8
click at [348, 169] on div "Need help with react, tanstack, and typescript tasks. Let’s connect and discuss…" at bounding box center [429, 189] width 173 height 41
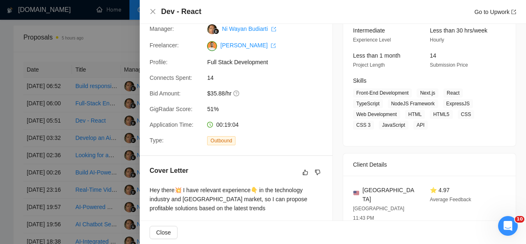
scroll to position [83, 0]
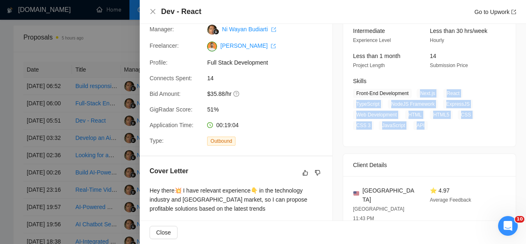
drag, startPoint x: 418, startPoint y: 93, endPoint x: 420, endPoint y: 124, distance: 30.5
click at [420, 124] on span "Front-End Development Next.js React TypeScript NodeJS Framework ExpressJS Web D…" at bounding box center [423, 109] width 141 height 41
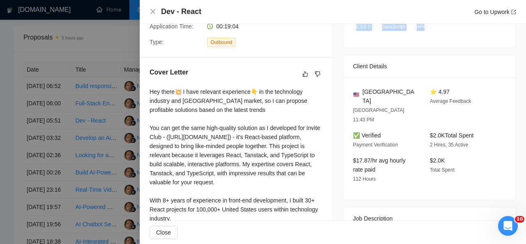
scroll to position [0, 0]
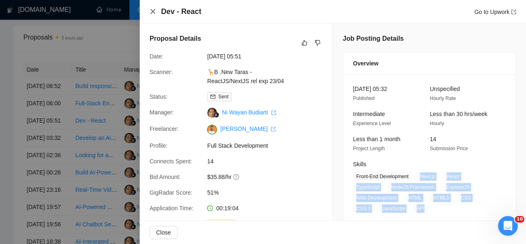
click at [152, 9] on icon "close" at bounding box center [153, 11] width 7 height 7
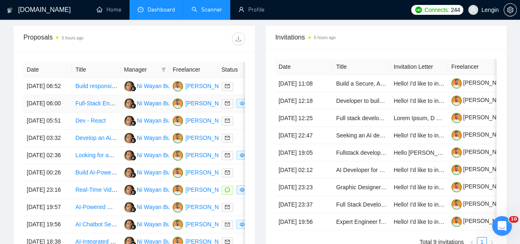
click at [112, 108] on td "Full-Stack Engineer" at bounding box center [96, 103] width 48 height 17
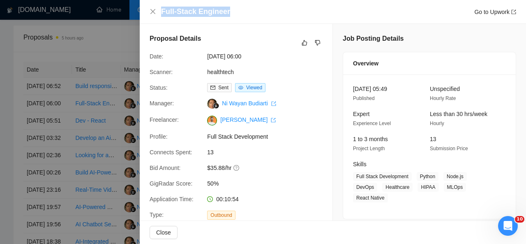
drag, startPoint x: 228, startPoint y: 16, endPoint x: 158, endPoint y: 13, distance: 70.4
click at [158, 13] on div "Full-Stack Engineer Go to Upwork" at bounding box center [333, 12] width 367 height 10
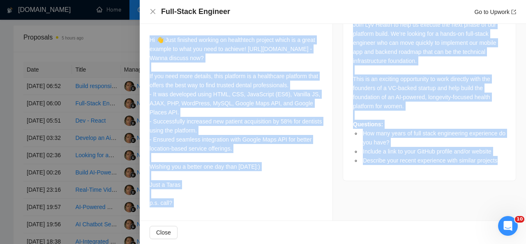
scroll to position [399, 0]
drag, startPoint x: 150, startPoint y: 69, endPoint x: 210, endPoint y: 203, distance: 147.1
click at [210, 203] on div "Hi 👋 Just finished working on healthtech project which is a great example to wh…" at bounding box center [236, 121] width 173 height 172
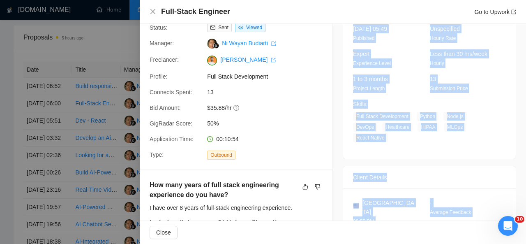
scroll to position [64, 0]
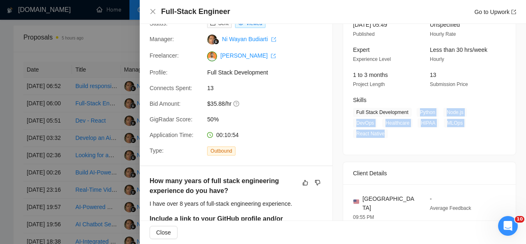
drag, startPoint x: 414, startPoint y: 111, endPoint x: 382, endPoint y: 133, distance: 39.0
click at [382, 133] on span "Full Stack Development Python Node.js DevOps Healthcare HIPAA MLOps React Native" at bounding box center [423, 123] width 141 height 30
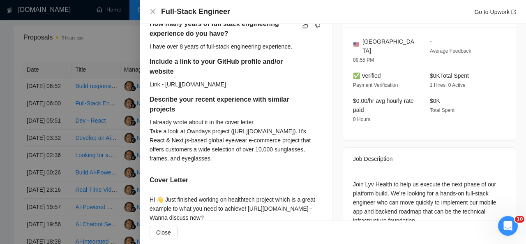
scroll to position [325, 0]
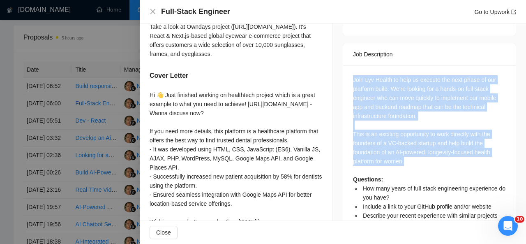
drag, startPoint x: 349, startPoint y: 67, endPoint x: 414, endPoint y: 152, distance: 106.7
click at [414, 152] on div "Join Lyv Health to help us execute the next phase of our platform build. We’re …" at bounding box center [429, 147] width 153 height 145
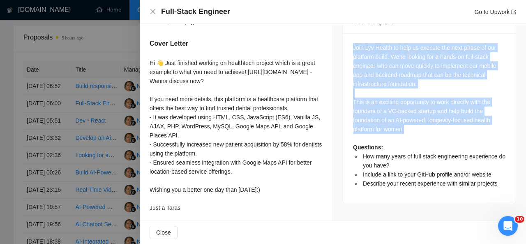
scroll to position [398, 0]
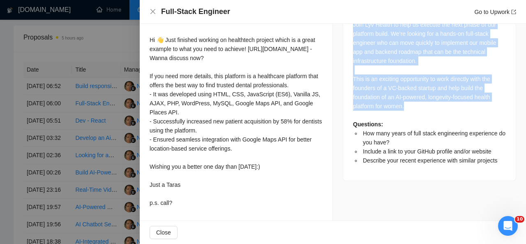
drag, startPoint x: 148, startPoint y: 30, endPoint x: 195, endPoint y: 201, distance: 176.8
click at [195, 201] on div "How many years of full stack engineering experience do you have? I have over 8 …" at bounding box center [236, 35] width 193 height 371
click at [155, 14] on icon "close" at bounding box center [153, 11] width 7 height 7
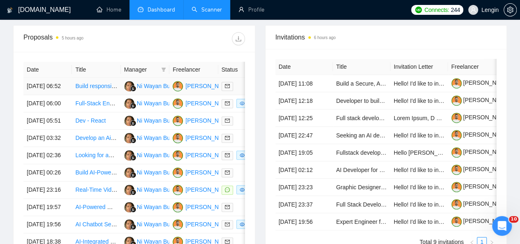
click at [90, 83] on td "Build responsive WordPress site with Booking/Payment functionality" at bounding box center [96, 86] width 48 height 17
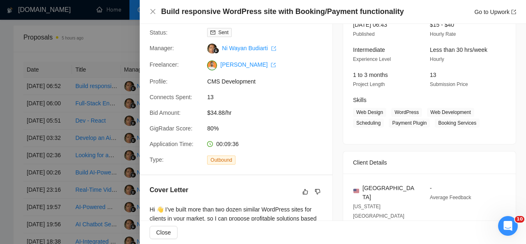
scroll to position [0, 0]
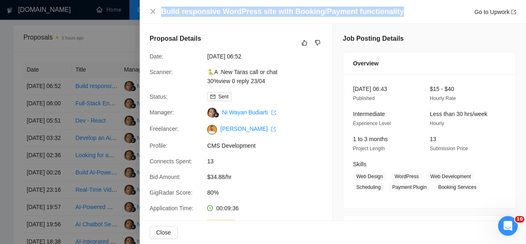
drag, startPoint x: 390, startPoint y: 12, endPoint x: 159, endPoint y: 10, distance: 231.0
click at [159, 10] on div "Build responsive WordPress site with Booking/Payment functionality Go to Upwork" at bounding box center [333, 12] width 367 height 10
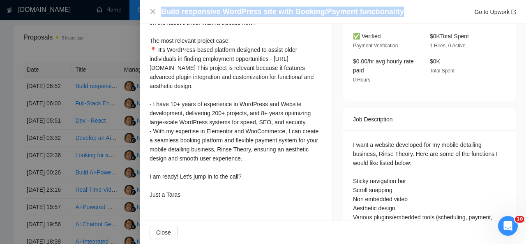
scroll to position [328, 0]
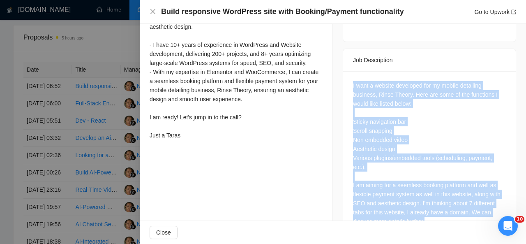
drag, startPoint x: 346, startPoint y: 55, endPoint x: 425, endPoint y: 199, distance: 164.2
click at [425, 199] on div "I want a website developed for my mobile detailing business, Rinse Theory. Here…" at bounding box center [429, 155] width 173 height 168
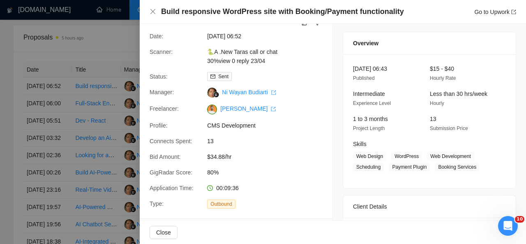
scroll to position [20, 0]
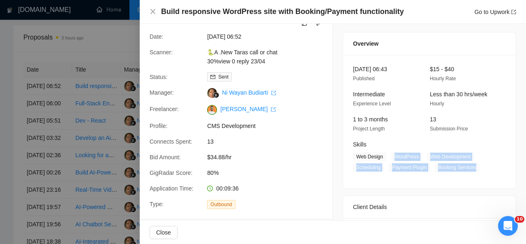
drag, startPoint x: 389, startPoint y: 156, endPoint x: 478, endPoint y: 172, distance: 90.1
click at [478, 172] on div "01 Oct, 2025 06:43 Published $15 - $40 Hourly Rate Intermediate Experience Leve…" at bounding box center [429, 122] width 173 height 134
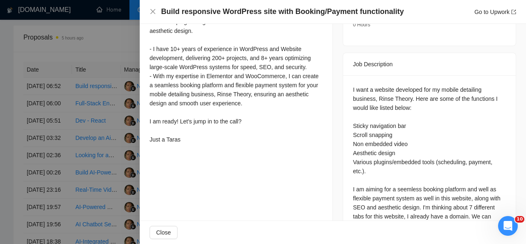
scroll to position [324, 0]
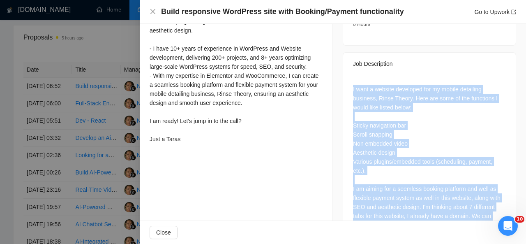
drag, startPoint x: 347, startPoint y: 60, endPoint x: 425, endPoint y: 204, distance: 162.9
click at [425, 204] on div "I want a website developed for my mobile detailing business, Rinse Theory. Here…" at bounding box center [429, 159] width 173 height 168
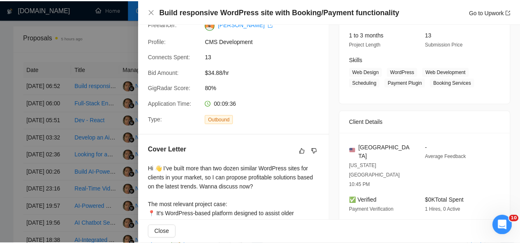
scroll to position [117, 0]
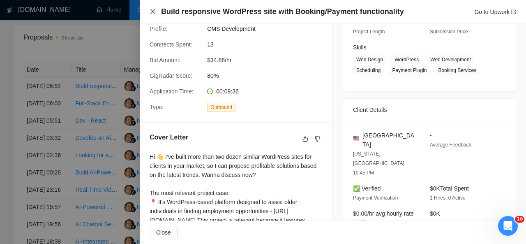
click at [155, 12] on icon "close" at bounding box center [153, 11] width 7 height 7
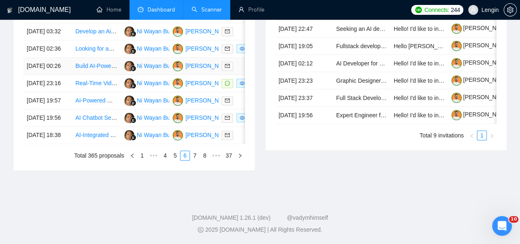
scroll to position [498, 0]
click at [175, 160] on link "5" at bounding box center [175, 155] width 9 height 9
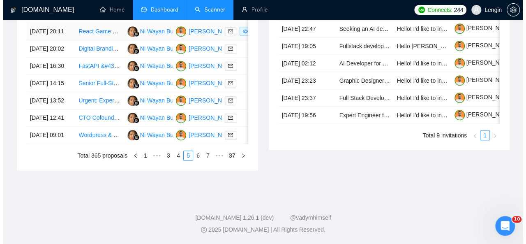
scroll to position [439, 0]
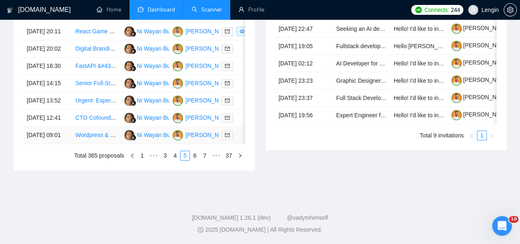
click at [105, 144] on td "Wordpress & Website Developer" at bounding box center [96, 135] width 48 height 17
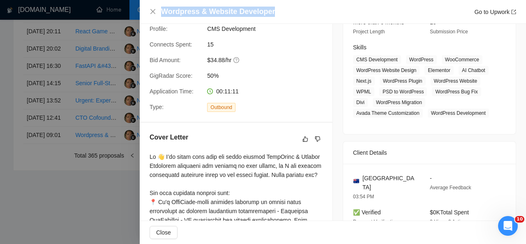
drag, startPoint x: 270, startPoint y: 12, endPoint x: 161, endPoint y: 9, distance: 108.5
click at [161, 9] on div "Wordpress & Website Developer Go to Upwork" at bounding box center [338, 12] width 355 height 10
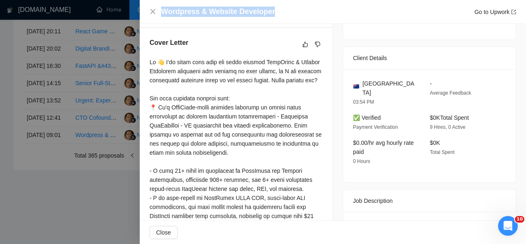
scroll to position [236, 0]
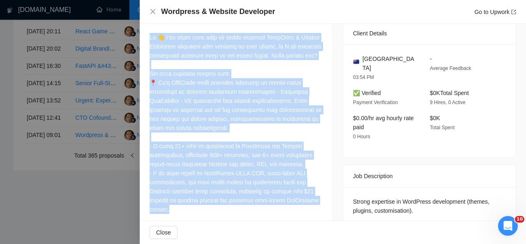
drag, startPoint x: 150, startPoint y: 39, endPoint x: 221, endPoint y: 215, distance: 189.9
click at [221, 215] on div at bounding box center [236, 141] width 173 height 217
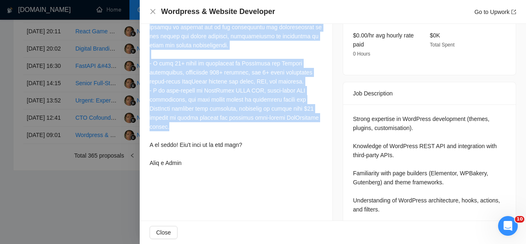
scroll to position [319, 0]
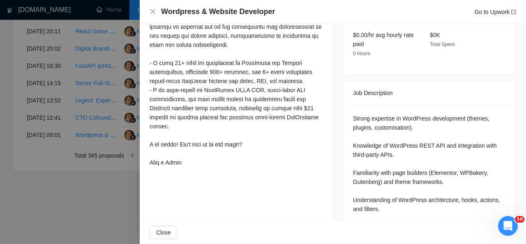
click at [201, 180] on div "Cover Letter" at bounding box center [236, 50] width 193 height 260
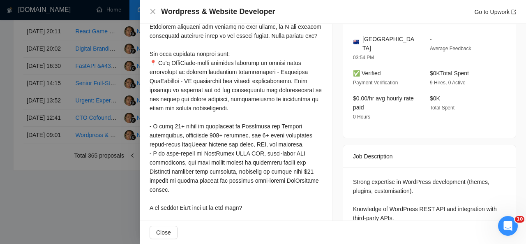
scroll to position [233, 0]
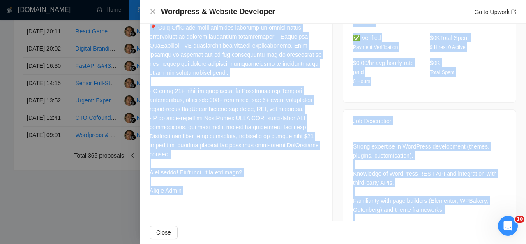
drag, startPoint x: 150, startPoint y: 41, endPoint x: 215, endPoint y: 236, distance: 206.4
click at [215, 236] on div "Wordpress & Website Developer Go to Upwork Proposal Details Date: 01 Oct, 2025 …" at bounding box center [333, 122] width 386 height 244
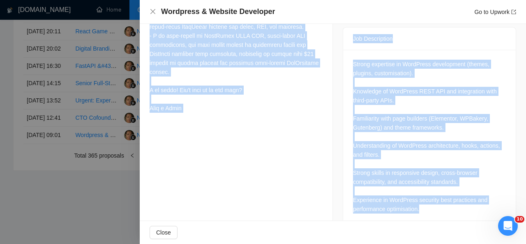
click at [221, 111] on div at bounding box center [236, 4] width 173 height 217
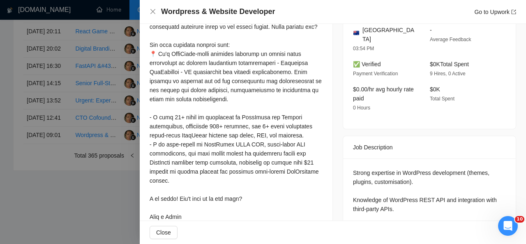
click at [221, 111] on div at bounding box center [236, 112] width 173 height 217
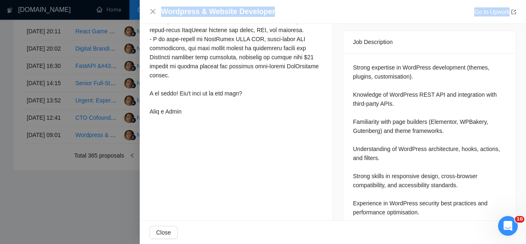
scroll to position [380, 0]
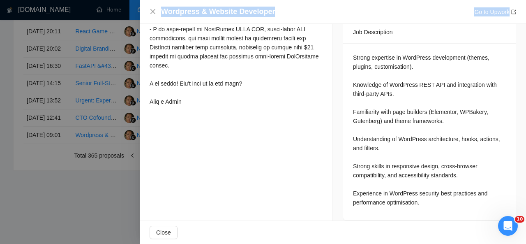
drag, startPoint x: 149, startPoint y: 32, endPoint x: 201, endPoint y: 259, distance: 233.3
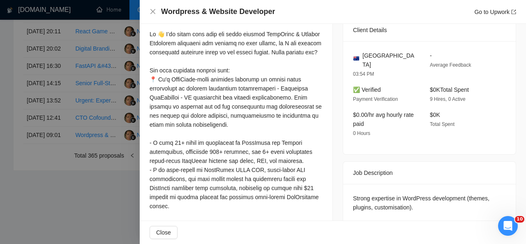
scroll to position [245, 0]
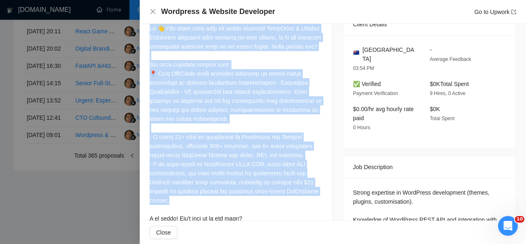
drag, startPoint x: 149, startPoint y: 28, endPoint x: 214, endPoint y: 206, distance: 189.3
click at [214, 206] on div "Cover Letter" at bounding box center [236, 124] width 193 height 260
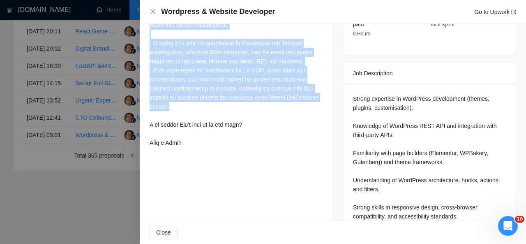
scroll to position [380, 0]
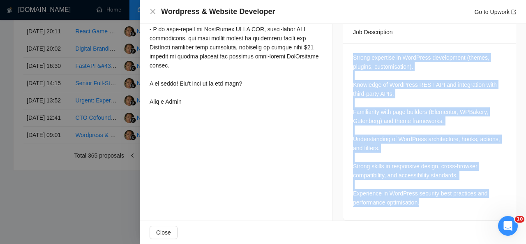
drag, startPoint x: 348, startPoint y: 51, endPoint x: 445, endPoint y: 199, distance: 176.9
click at [445, 199] on div "Strong expertise in WordPress development (themes, plugins, customisation). Kno…" at bounding box center [429, 131] width 173 height 177
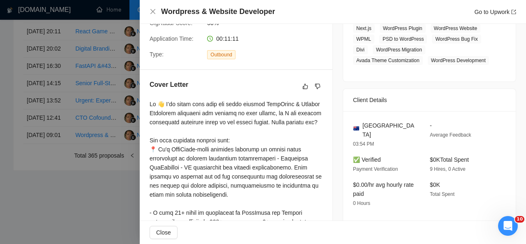
scroll to position [168, 0]
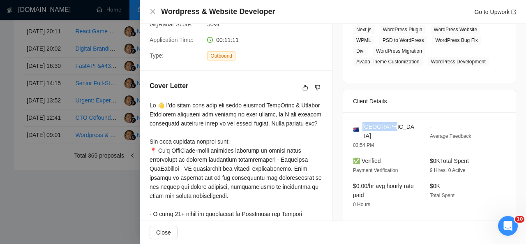
drag, startPoint x: 384, startPoint y: 124, endPoint x: 361, endPoint y: 126, distance: 23.5
click at [361, 126] on div "[GEOGRAPHIC_DATA]" at bounding box center [385, 131] width 64 height 18
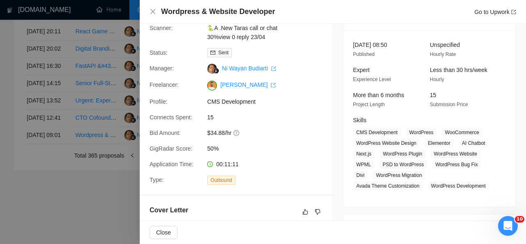
scroll to position [83, 0]
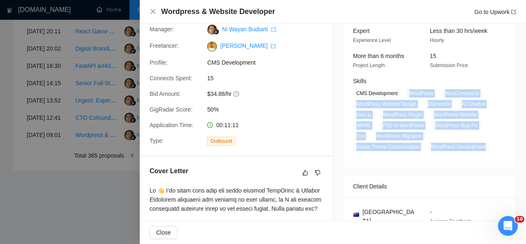
drag, startPoint x: 404, startPoint y: 91, endPoint x: 482, endPoint y: 148, distance: 96.5
click at [482, 148] on span "CMS Development WordPress WooCommerce WordPress Website Design Elementor AI Cha…" at bounding box center [423, 120] width 141 height 62
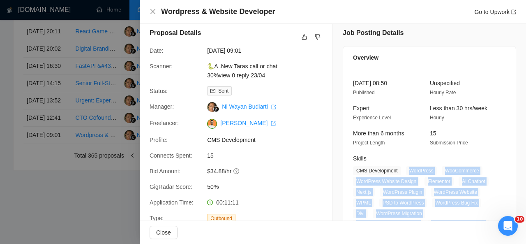
scroll to position [0, 0]
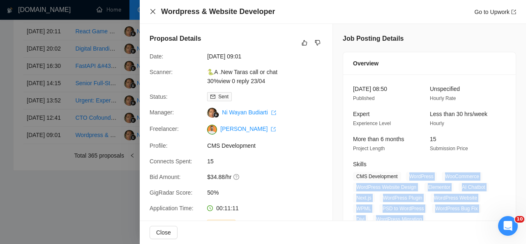
click at [151, 12] on icon "close" at bounding box center [153, 11] width 7 height 7
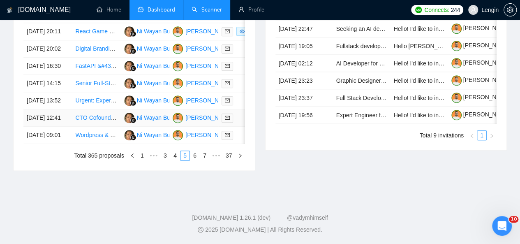
click at [102, 127] on td "CTO Cofounder for SaaS Platform in B2B Tech Space" at bounding box center [96, 117] width 48 height 17
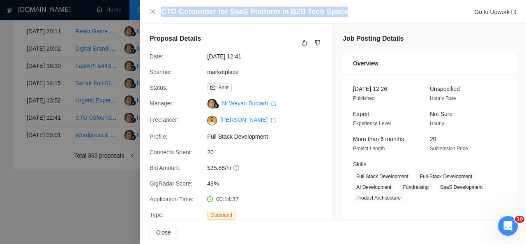
drag, startPoint x: 340, startPoint y: 8, endPoint x: 163, endPoint y: 0, distance: 177.7
click at [163, 0] on div "CTO Cofounder for SaaS Platform in B2B Tech Space Go to Upwork" at bounding box center [333, 12] width 386 height 24
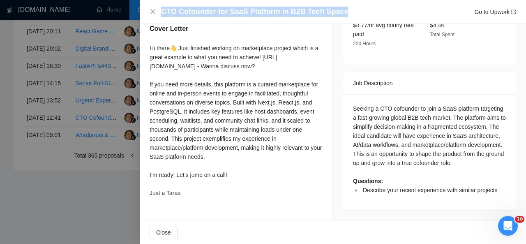
scroll to position [305, 0]
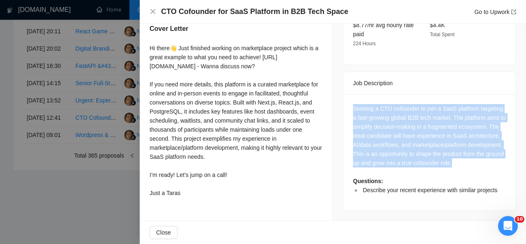
drag, startPoint x: 350, startPoint y: 94, endPoint x: 496, endPoint y: 147, distance: 155.5
click at [496, 147] on div "Seeking a CTO cofounder to join a SaaS platform targeting a fast-growing global…" at bounding box center [429, 149] width 153 height 90
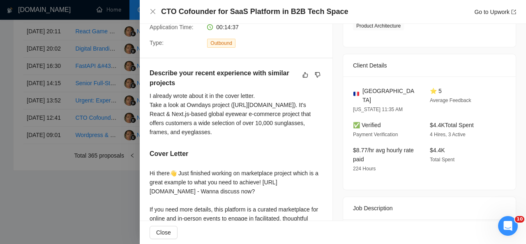
scroll to position [171, 0]
drag, startPoint x: 376, startPoint y: 92, endPoint x: 353, endPoint y: 92, distance: 22.6
click at [353, 92] on div "[GEOGRAPHIC_DATA]" at bounding box center [385, 96] width 64 height 18
click at [353, 92] on span at bounding box center [356, 95] width 7 height 9
drag, startPoint x: 360, startPoint y: 90, endPoint x: 385, endPoint y: 89, distance: 25.5
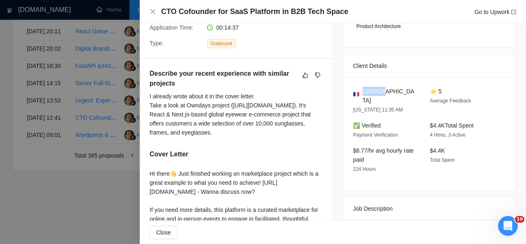
click at [385, 89] on div "[GEOGRAPHIC_DATA]" at bounding box center [385, 96] width 64 height 18
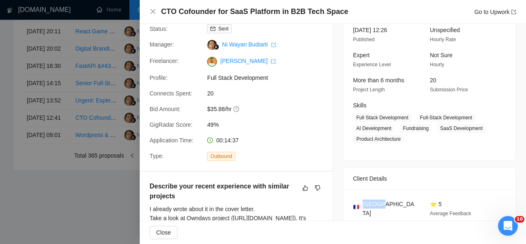
scroll to position [58, 0]
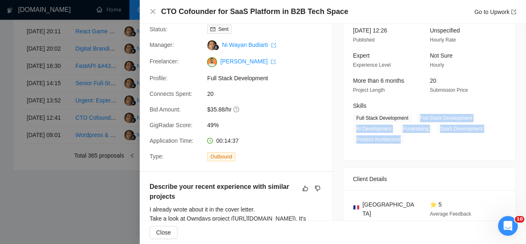
drag, startPoint x: 413, startPoint y: 117, endPoint x: 400, endPoint y: 136, distance: 23.4
click at [400, 136] on span "Full Stack Development Full-Stack Development AI Development Fundraising SaaS D…" at bounding box center [423, 128] width 141 height 30
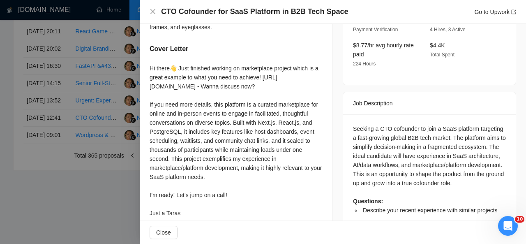
scroll to position [304, 0]
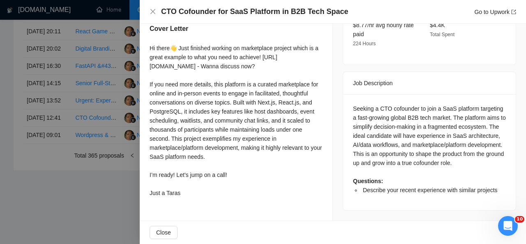
drag, startPoint x: 150, startPoint y: 51, endPoint x: 205, endPoint y: 211, distance: 169.1
click at [205, 201] on div "Hi there👋 Just finished working on marketplace project which is a great example…" at bounding box center [236, 122] width 173 height 157
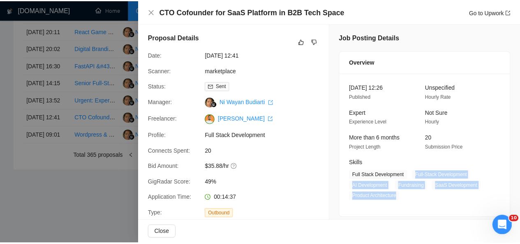
scroll to position [0, 0]
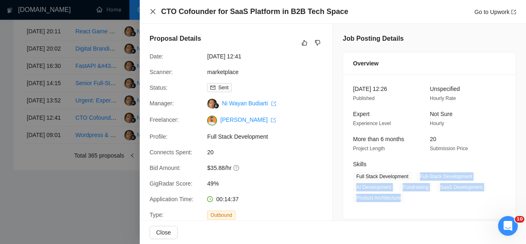
click at [155, 10] on icon "close" at bounding box center [153, 11] width 7 height 7
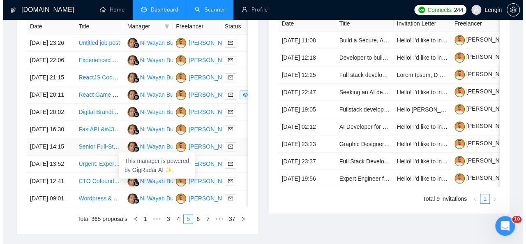
scroll to position [443, 0]
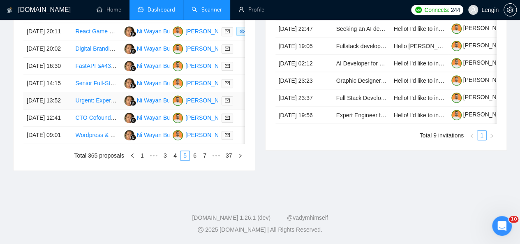
click at [106, 109] on td "Urgent: Experienced WordPress Developer Needed for Real Estate API Integration" at bounding box center [96, 100] width 48 height 17
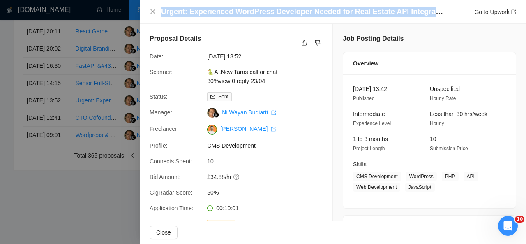
drag, startPoint x: 162, startPoint y: 10, endPoint x: 435, endPoint y: 12, distance: 273.3
click at [435, 12] on div "Urgent: Experienced WordPress Developer Needed for Real Estate API Integration …" at bounding box center [338, 12] width 355 height 10
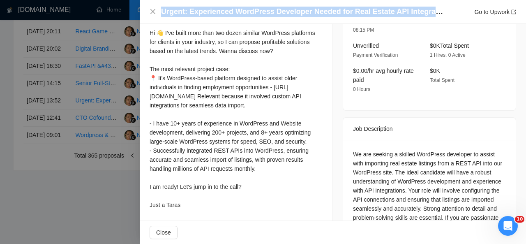
scroll to position [283, 0]
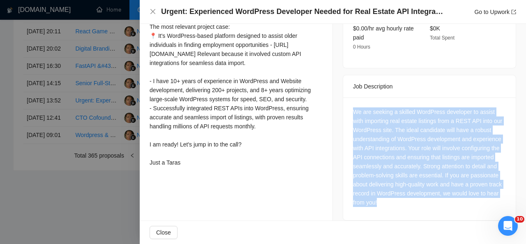
drag, startPoint x: 392, startPoint y: 194, endPoint x: 348, endPoint y: 102, distance: 101.8
click at [348, 102] on div "We are seeking a skilled WordPress developer to assist with importing real esta…" at bounding box center [429, 158] width 173 height 122
drag, startPoint x: 149, startPoint y: 35, endPoint x: 190, endPoint y: 167, distance: 138.6
click at [190, 167] on div "Cover Letter Hi 👋 I’ve built more than two dozen similar WordPress platforms fo…" at bounding box center [236, 68] width 193 height 224
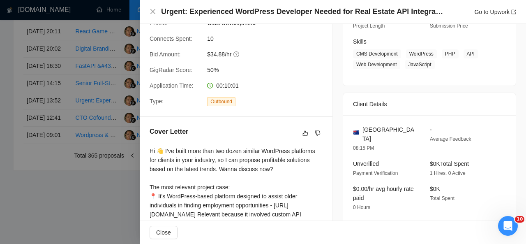
scroll to position [173, 0]
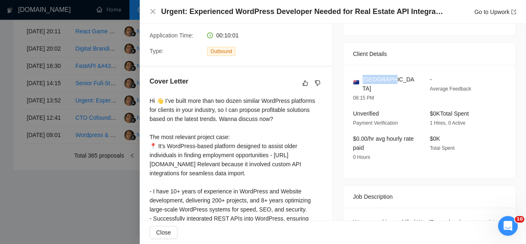
drag, startPoint x: 390, startPoint y: 80, endPoint x: 359, endPoint y: 80, distance: 30.8
click at [359, 80] on div "[GEOGRAPHIC_DATA]" at bounding box center [385, 84] width 64 height 18
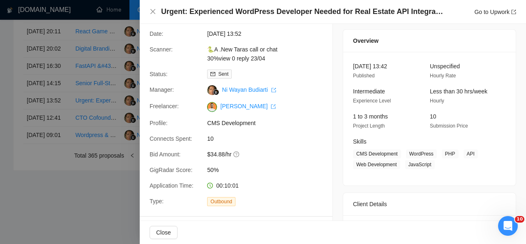
scroll to position [20, 0]
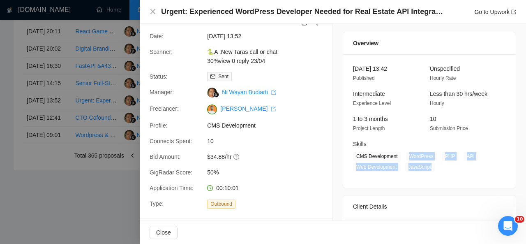
drag, startPoint x: 404, startPoint y: 153, endPoint x: 427, endPoint y: 164, distance: 25.5
click at [427, 164] on span "CMS Development WordPress PHP API Web Development JavaScript" at bounding box center [423, 162] width 141 height 20
click at [152, 9] on icon "close" at bounding box center [153, 11] width 7 height 7
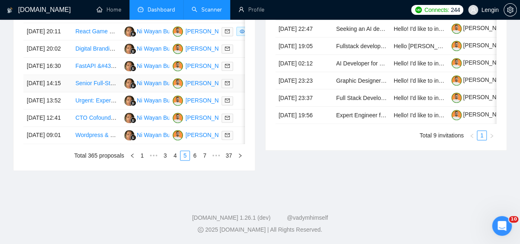
click at [106, 92] on td "Senior Full-Stack Developer for Real-time Social Intelligence Platform" at bounding box center [96, 83] width 48 height 17
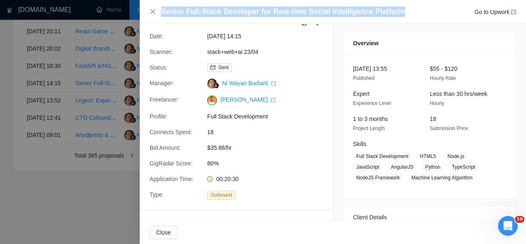
drag, startPoint x: 395, startPoint y: 11, endPoint x: 158, endPoint y: 9, distance: 237.1
click at [158, 9] on div "Senior Full-Stack Developer for Real-time Social Intelligence Platform Go to Up…" at bounding box center [333, 12] width 367 height 10
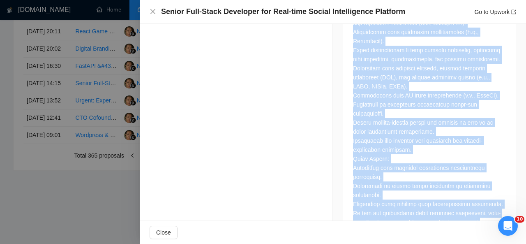
scroll to position [971, 0]
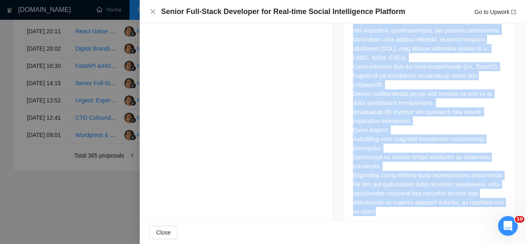
drag, startPoint x: 350, startPoint y: 36, endPoint x: 434, endPoint y: 228, distance: 209.8
click at [434, 228] on div "Senior Full-Stack Developer for Real-time Social Intelligence Platform Go to Up…" at bounding box center [333, 122] width 386 height 244
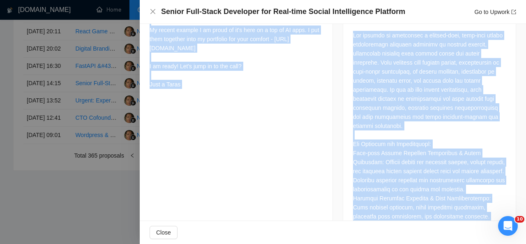
scroll to position [410, 0]
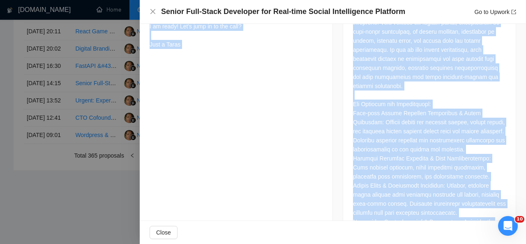
drag, startPoint x: 149, startPoint y: 25, endPoint x: 187, endPoint y: 91, distance: 76.1
click at [187, 91] on div "Proposal Details Date: 01 Oct, 2025 14:15 Scanner: stack+web+ai 23/04 Status: S…" at bounding box center [236, 207] width 193 height 1187
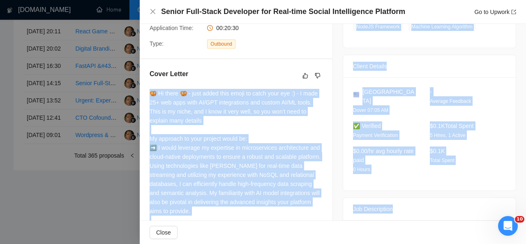
scroll to position [171, 0]
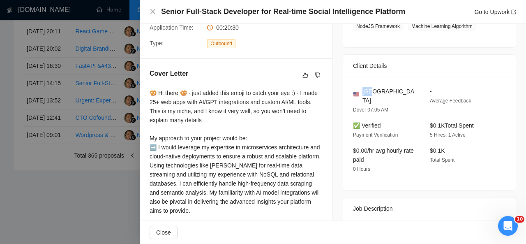
drag, startPoint x: 375, startPoint y: 92, endPoint x: 361, endPoint y: 91, distance: 14.0
click at [361, 91] on div "[GEOGRAPHIC_DATA]" at bounding box center [385, 96] width 64 height 18
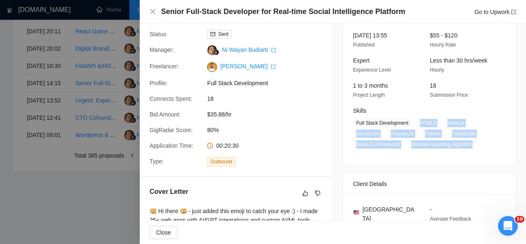
drag, startPoint x: 415, startPoint y: 121, endPoint x: 471, endPoint y: 145, distance: 60.5
click at [471, 145] on span "Full Stack Development HTML5 Node.js JavaScript AngularJS Python TypeScript Nod…" at bounding box center [423, 133] width 141 height 30
click at [152, 13] on icon "close" at bounding box center [152, 11] width 5 height 5
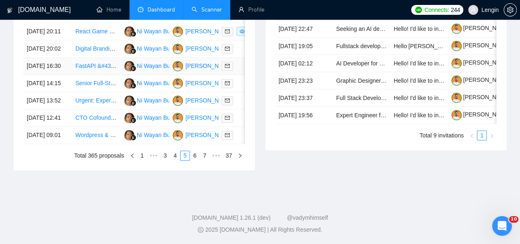
click at [99, 75] on td "FastAPI &#43; Next.js Developer for Healthcare Web Application" at bounding box center [96, 66] width 48 height 17
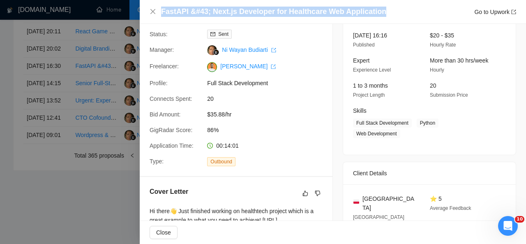
drag, startPoint x: 383, startPoint y: 12, endPoint x: 129, endPoint y: 13, distance: 254.0
click at [129, 13] on div "FastAPI &#43; Next.js Developer for Healthcare Web Application Go to Upwork Pro…" at bounding box center [263, 122] width 526 height 244
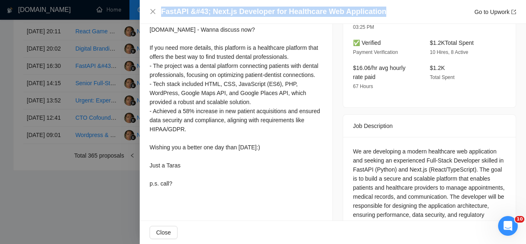
scroll to position [272, 0]
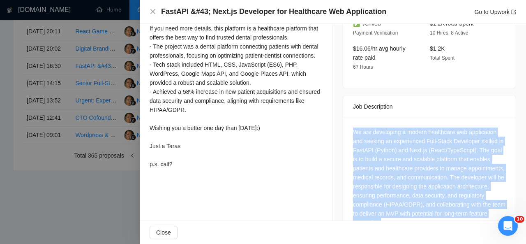
drag, startPoint x: 349, startPoint y: 99, endPoint x: 436, endPoint y: 203, distance: 135.9
click at [436, 203] on div "We are developing a modern healthcare web application and seeking an experience…" at bounding box center [429, 179] width 173 height 122
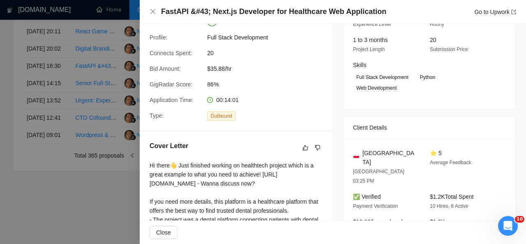
scroll to position [99, 0]
drag, startPoint x: 381, startPoint y: 141, endPoint x: 358, endPoint y: 142, distance: 23.0
click at [358, 149] on div "[GEOGRAPHIC_DATA]" at bounding box center [385, 158] width 64 height 18
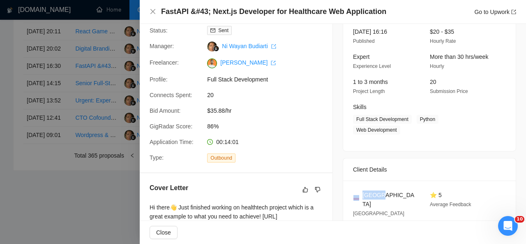
scroll to position [57, 0]
drag, startPoint x: 414, startPoint y: 119, endPoint x: 485, endPoint y: 116, distance: 71.2
click at [485, 116] on span "Full Stack Development Python Web Development" at bounding box center [423, 125] width 141 height 20
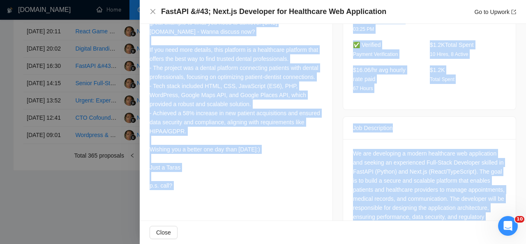
scroll to position [272, 0]
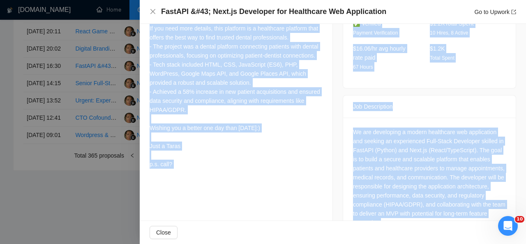
drag, startPoint x: 148, startPoint y: 41, endPoint x: 190, endPoint y: 202, distance: 166.0
click at [190, 202] on div "Proposal Details Date: 01 Oct, 2025 16:30 Scanner: healthtech Status: Sent Mana…" at bounding box center [236, 1] width 193 height 498
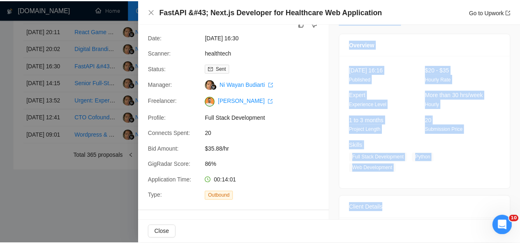
scroll to position [0, 0]
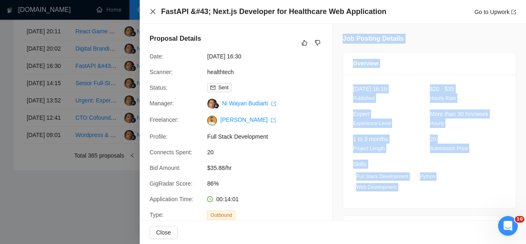
click at [150, 8] on icon "close" at bounding box center [153, 11] width 7 height 7
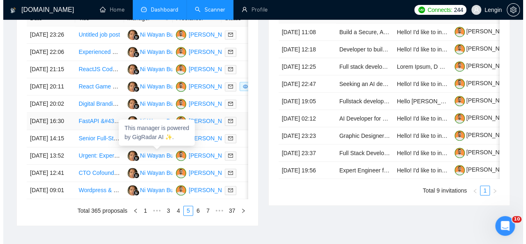
scroll to position [374, 0]
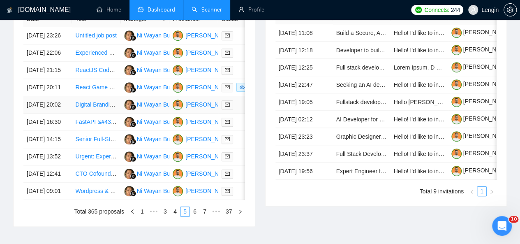
click at [108, 113] on td "Digital Branding Real Estate Boutique Firm and Freight Transportation Logistics…" at bounding box center [96, 104] width 48 height 17
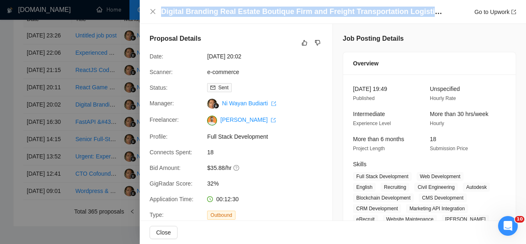
drag, startPoint x: 162, startPoint y: 13, endPoint x: 434, endPoint y: 10, distance: 272.1
click at [434, 10] on h4 "Digital Branding Real Estate Boutique Firm and Freight Transportation Logistics…" at bounding box center [303, 12] width 284 height 10
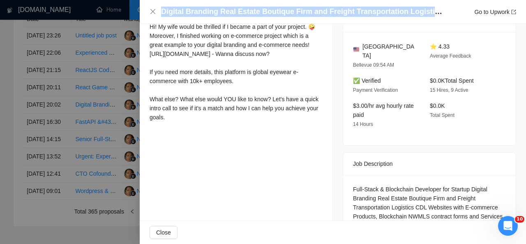
scroll to position [270, 0]
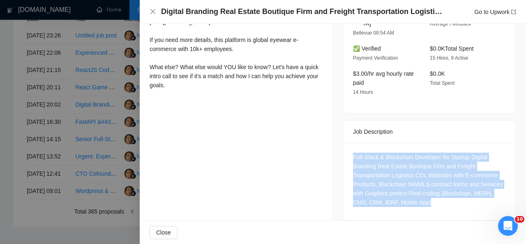
drag, startPoint x: 426, startPoint y: 194, endPoint x: 348, endPoint y: 150, distance: 89.4
click at [348, 150] on div "Full-Stack & Blockchain Developer for Startup Digital Branding Real Estate Bout…" at bounding box center [429, 181] width 173 height 77
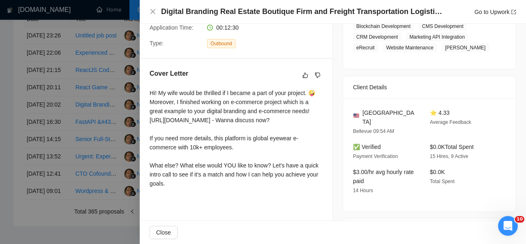
scroll to position [169, 0]
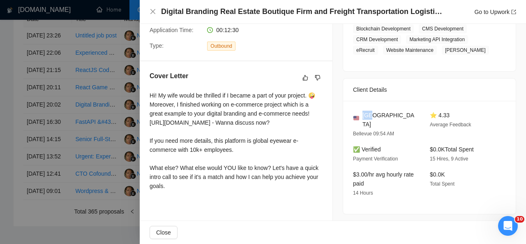
drag, startPoint x: 371, startPoint y: 113, endPoint x: 361, endPoint y: 114, distance: 9.5
click at [362, 114] on span "[GEOGRAPHIC_DATA]" at bounding box center [389, 120] width 54 height 18
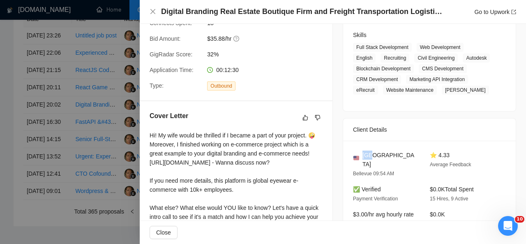
scroll to position [129, 0]
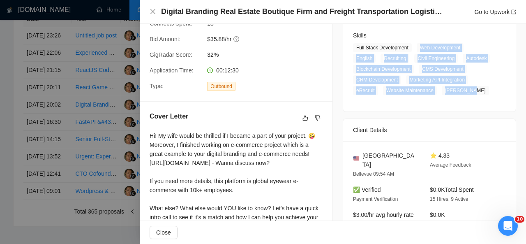
drag, startPoint x: 415, startPoint y: 46, endPoint x: 476, endPoint y: 100, distance: 80.6
click at [476, 100] on div "01 Oct, 2025 19:49 Published Unspecified Hourly Rate Intermediate Experience Le…" at bounding box center [429, 29] width 173 height 166
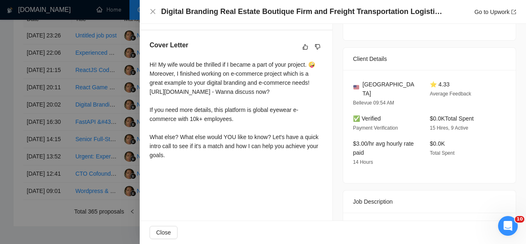
scroll to position [232, 0]
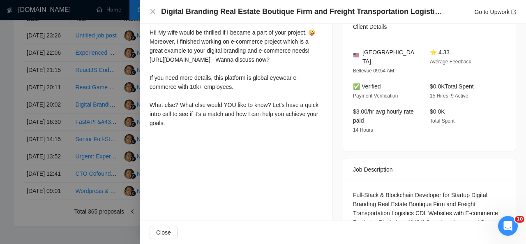
drag, startPoint x: 148, startPoint y: 34, endPoint x: 185, endPoint y: 149, distance: 121.3
click at [185, 141] on div "Cover Letter Hi! My wife would be thrilled if I became a part of your project. …" at bounding box center [236, 69] width 193 height 142
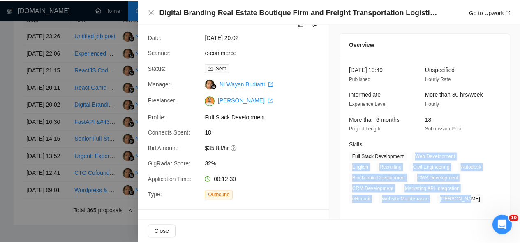
scroll to position [18, 0]
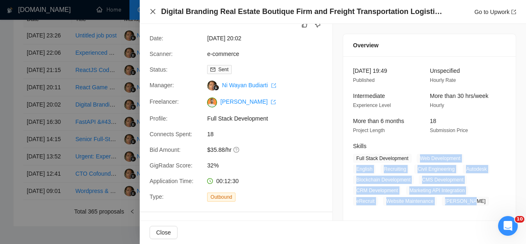
click at [151, 13] on icon "close" at bounding box center [152, 11] width 5 height 5
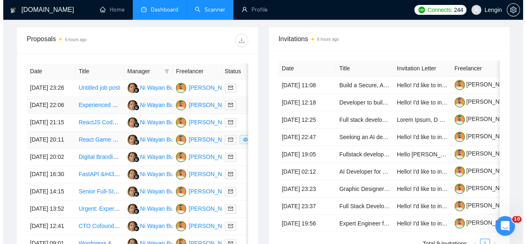
scroll to position [321, 0]
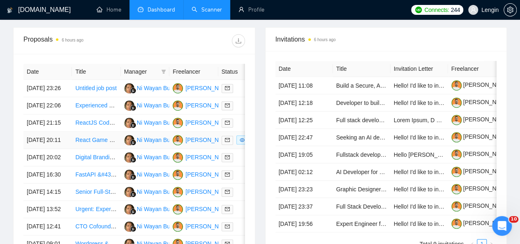
click at [104, 149] on td "React Game Developer for Football (Soccer) Mini Games" at bounding box center [96, 140] width 48 height 17
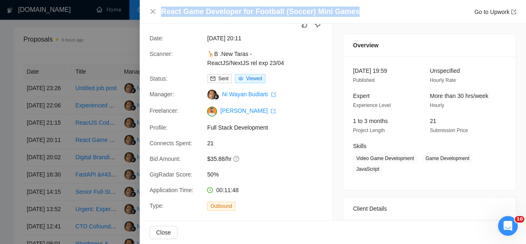
drag, startPoint x: 161, startPoint y: 12, endPoint x: 348, endPoint y: 11, distance: 187.4
click at [348, 11] on h4 "React Game Developer for Football (Soccer) Mini Games" at bounding box center [260, 12] width 198 height 10
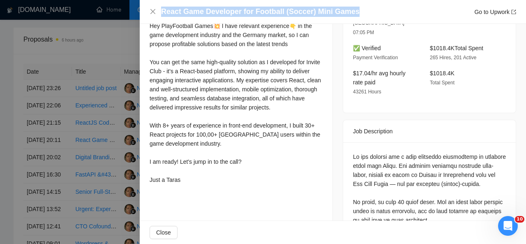
scroll to position [230, 0]
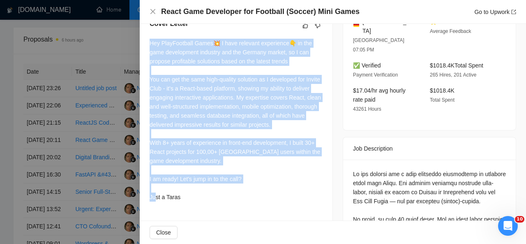
drag, startPoint x: 150, startPoint y: 46, endPoint x: 192, endPoint y: 197, distance: 156.9
click at [192, 197] on div "Hey PlayFootball Games💥 I have relevant experience👇 in the game development ind…" at bounding box center [236, 120] width 173 height 163
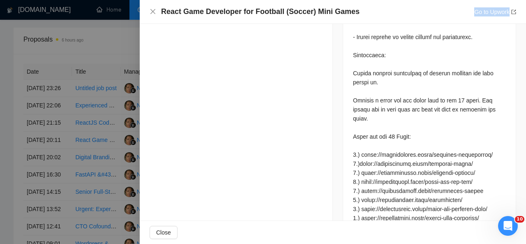
scroll to position [588, 0]
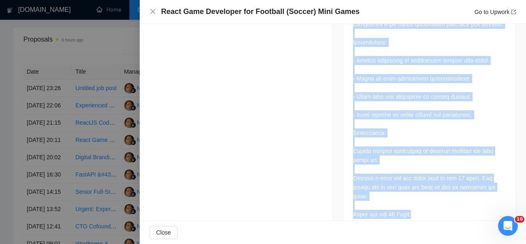
drag, startPoint x: 350, startPoint y: 42, endPoint x: 424, endPoint y: 208, distance: 181.9
click at [424, 208] on div at bounding box center [429, 97] width 153 height 570
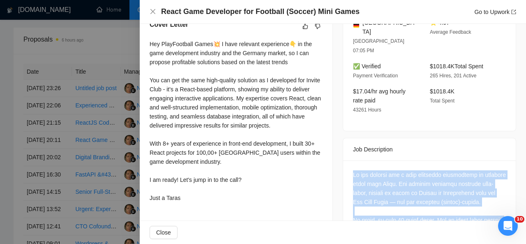
scroll to position [163, 0]
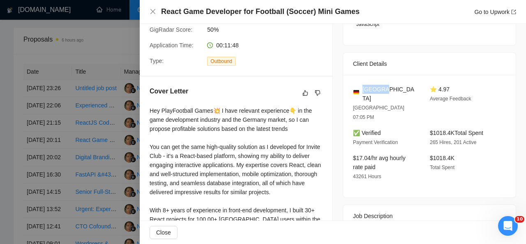
drag, startPoint x: 389, startPoint y: 84, endPoint x: 360, endPoint y: 92, distance: 30.1
click at [360, 92] on div "[GEOGRAPHIC_DATA]" at bounding box center [385, 94] width 64 height 18
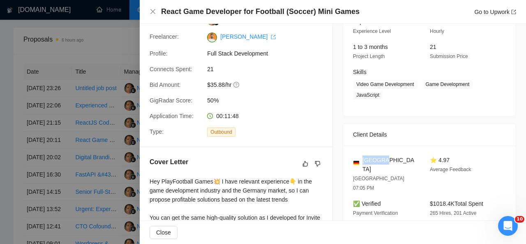
scroll to position [92, 0]
drag, startPoint x: 421, startPoint y: 85, endPoint x: 385, endPoint y: 96, distance: 38.1
click at [385, 96] on span "Video Game Development Game Development JavaScript" at bounding box center [423, 89] width 141 height 20
click at [153, 11] on icon "close" at bounding box center [152, 11] width 5 height 5
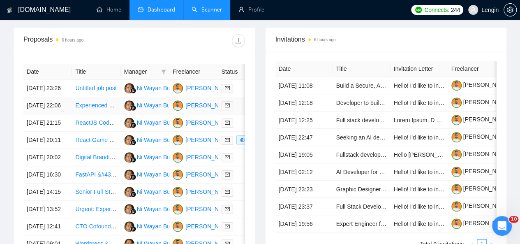
click at [100, 113] on td "Experienced WordPress/Woocommerce Developer for E-commerce Site" at bounding box center [96, 105] width 48 height 17
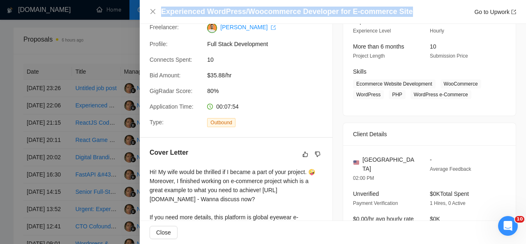
drag, startPoint x: 161, startPoint y: 12, endPoint x: 406, endPoint y: 14, distance: 245.4
click at [406, 14] on div "Experienced WordPress/Woocommerce Developer for E-commerce Site Go to Upwork" at bounding box center [338, 12] width 355 height 10
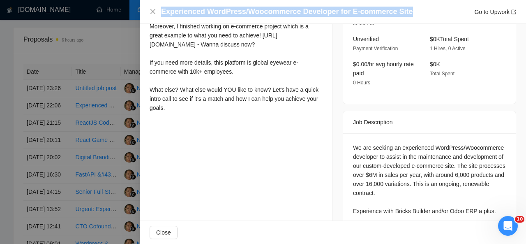
scroll to position [256, 0]
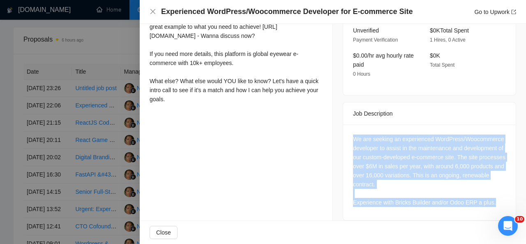
drag, startPoint x: 491, startPoint y: 192, endPoint x: 350, endPoint y: 130, distance: 153.7
click at [353, 134] on div "We are seeking an experienced WordPress/Woocommerce developer to assist in the …" at bounding box center [429, 170] width 153 height 72
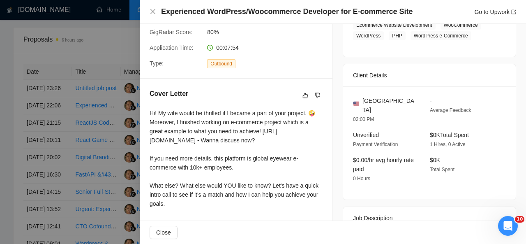
scroll to position [73, 0]
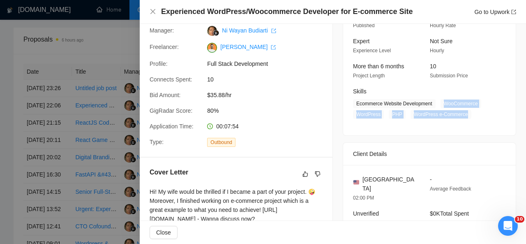
drag, startPoint x: 438, startPoint y: 102, endPoint x: 468, endPoint y: 115, distance: 32.4
click at [468, 115] on span "Ecommerce Website Development WooCommerce WordPress PHP WordPress e-Commerce" at bounding box center [423, 109] width 141 height 20
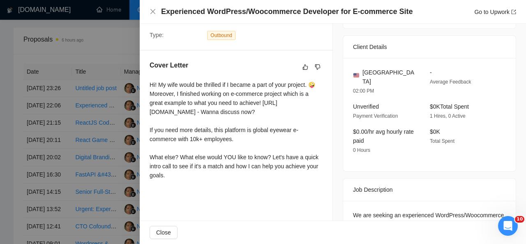
scroll to position [203, 0]
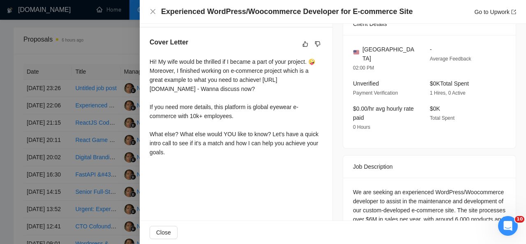
drag, startPoint x: 149, startPoint y: 60, endPoint x: 189, endPoint y: 161, distance: 108.4
click at [189, 161] on div "Cover Letter Hi! My wife would be thrilled if I became a part of your project. …" at bounding box center [236, 99] width 193 height 142
click at [153, 9] on icon "close" at bounding box center [153, 11] width 7 height 7
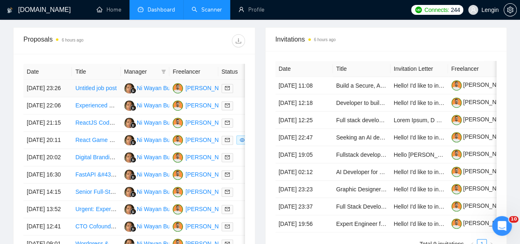
click at [106, 89] on td "Untitled job post" at bounding box center [96, 88] width 48 height 17
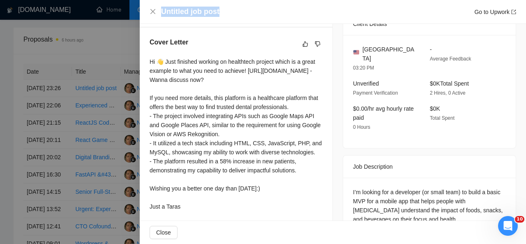
drag, startPoint x: 218, startPoint y: 13, endPoint x: 159, endPoint y: 15, distance: 58.8
click at [159, 15] on div "Untitled job post Go to Upwork" at bounding box center [333, 12] width 367 height 10
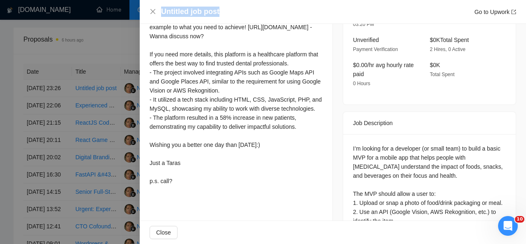
scroll to position [233, 0]
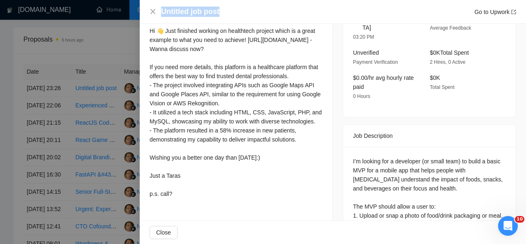
drag, startPoint x: 147, startPoint y: 28, endPoint x: 182, endPoint y: 201, distance: 176.2
click at [182, 201] on div "Cover Letter Hi 👋 Just finished working on healthtech project which is a great …" at bounding box center [236, 104] width 193 height 215
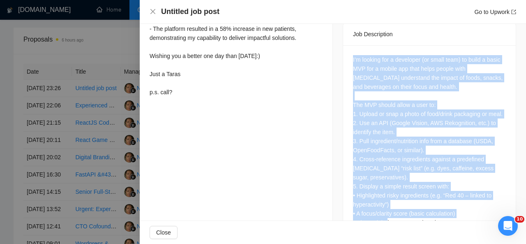
scroll to position [355, 0]
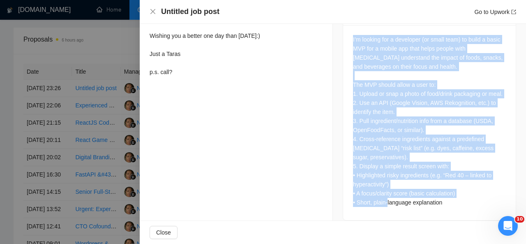
drag, startPoint x: 349, startPoint y: 52, endPoint x: 465, endPoint y: 217, distance: 202.0
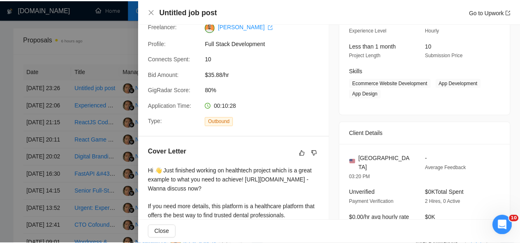
scroll to position [35, 0]
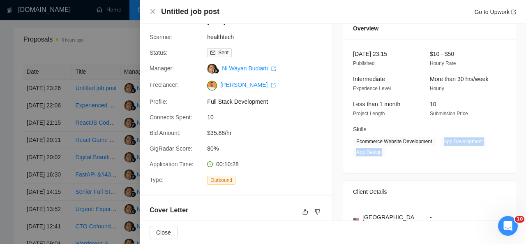
drag, startPoint x: 439, startPoint y: 142, endPoint x: 383, endPoint y: 157, distance: 58.3
click at [383, 157] on div "01 Oct, 2025 23:15 Published $10 - $50 Hourly Rate Intermediate Experience Leve…" at bounding box center [429, 106] width 173 height 134
click at [150, 10] on icon "close" at bounding box center [153, 11] width 7 height 7
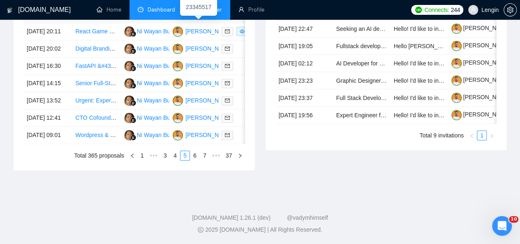
scroll to position [473, 0]
click at [177, 160] on link "4" at bounding box center [175, 155] width 9 height 9
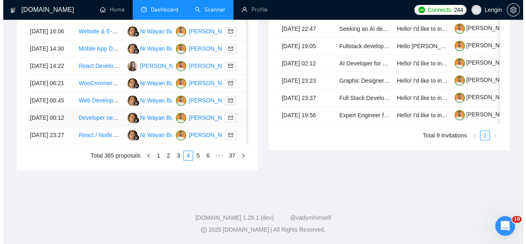
scroll to position [435, 0]
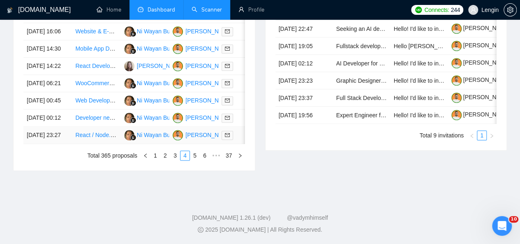
click at [113, 144] on td "React / Node.js Web Developer Needed" at bounding box center [96, 135] width 48 height 17
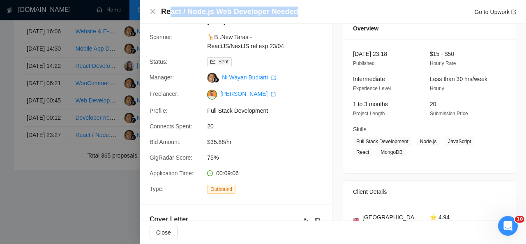
drag, startPoint x: 296, startPoint y: 12, endPoint x: 170, endPoint y: 10, distance: 126.2
click at [170, 10] on div "React / Node.js Web Developer Needed Go to Upwork" at bounding box center [338, 12] width 355 height 10
drag, startPoint x: 161, startPoint y: 11, endPoint x: 295, endPoint y: 13, distance: 134.4
click at [295, 13] on div "React / Node.js Web Developer Needed Go to Upwork" at bounding box center [333, 12] width 367 height 10
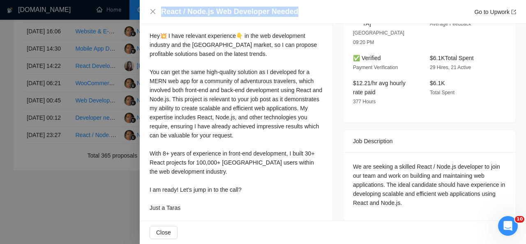
scroll to position [242, 0]
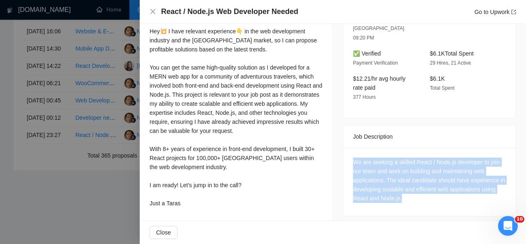
drag, startPoint x: 423, startPoint y: 182, endPoint x: 344, endPoint y: 147, distance: 87.2
click at [344, 148] on div "We are seeking a skilled React / Node.js developer to join our team and work on…" at bounding box center [429, 182] width 173 height 68
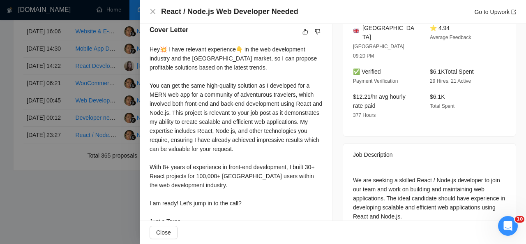
drag, startPoint x: 192, startPoint y: 99, endPoint x: 175, endPoint y: 52, distance: 49.7
click at [175, 52] on div "Hey💥 I have relevant experience👇 in the web development industry and the United…" at bounding box center [236, 135] width 173 height 181
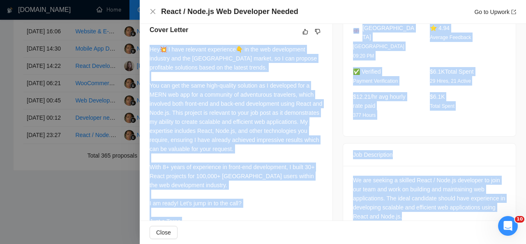
scroll to position [242, 0]
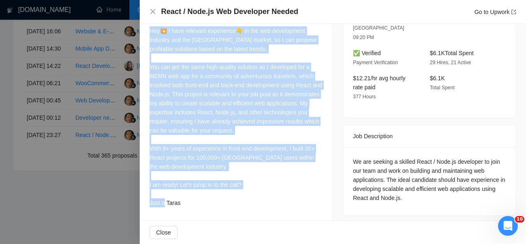
drag, startPoint x: 150, startPoint y: 49, endPoint x: 198, endPoint y: 208, distance: 166.0
click at [198, 208] on div "Hey💥 I have relevant experience👇 in the web development industry and the United…" at bounding box center [236, 118] width 173 height 184
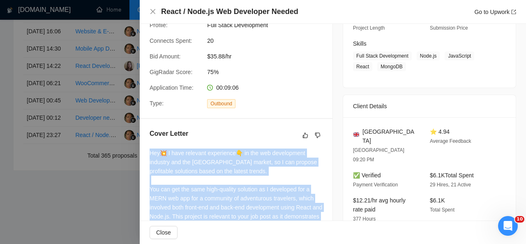
scroll to position [133, 0]
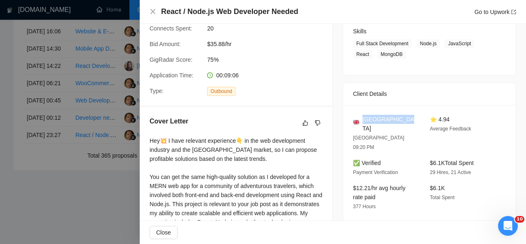
drag, startPoint x: 405, startPoint y: 118, endPoint x: 360, endPoint y: 120, distance: 45.2
click at [360, 120] on div "[GEOGRAPHIC_DATA]" at bounding box center [385, 124] width 64 height 18
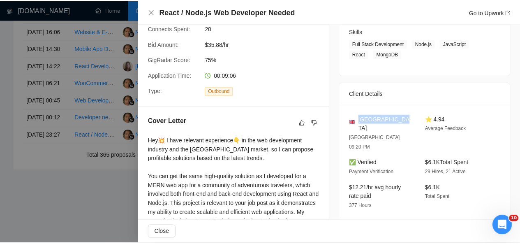
scroll to position [79, 0]
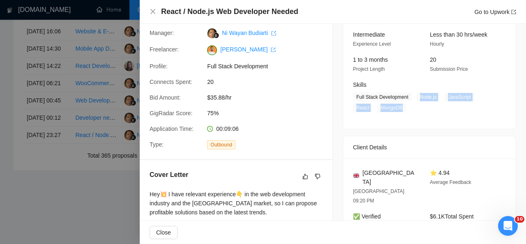
drag, startPoint x: 415, startPoint y: 97, endPoint x: 402, endPoint y: 109, distance: 17.7
click at [402, 109] on span "Full Stack Development Node.js JavaScript React MongoDB" at bounding box center [423, 102] width 141 height 20
click at [153, 12] on icon "close" at bounding box center [152, 11] width 5 height 5
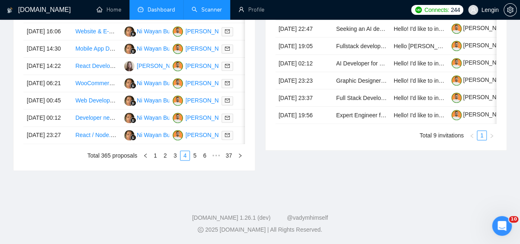
click at [206, 7] on link "Scanner" at bounding box center [207, 9] width 30 height 7
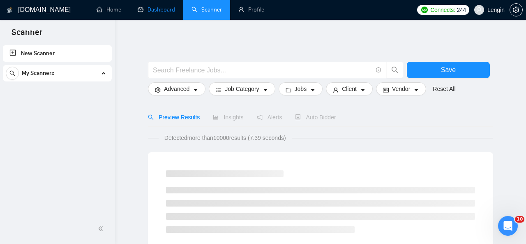
click at [158, 9] on link "Dashboard" at bounding box center [156, 9] width 37 height 7
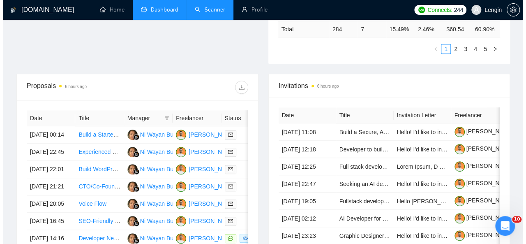
scroll to position [276, 0]
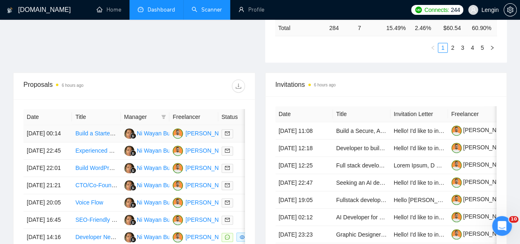
click at [114, 129] on td "Build a Starter Marketplace Website for Healthcare Services Using Sharetribe" at bounding box center [96, 133] width 48 height 17
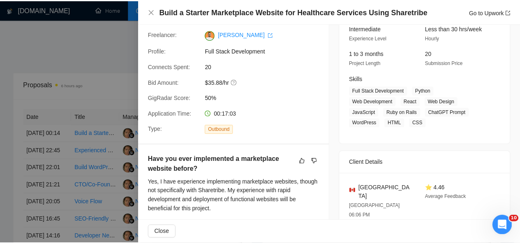
scroll to position [0, 0]
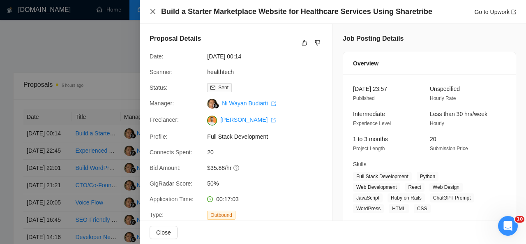
click at [152, 12] on icon "close" at bounding box center [152, 11] width 5 height 5
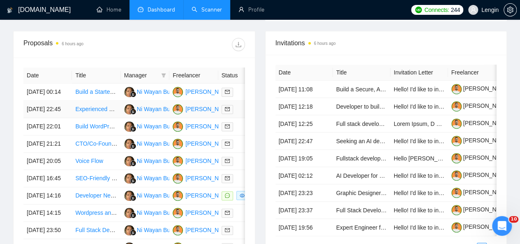
scroll to position [325, 0]
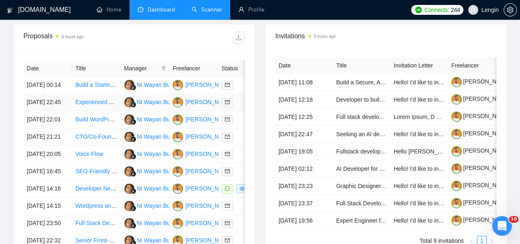
click at [97, 110] on td "Experienced WordPress Website Manager" at bounding box center [96, 102] width 48 height 17
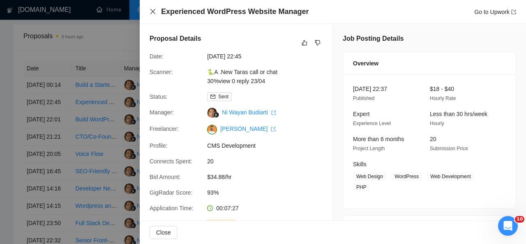
click at [151, 12] on icon "close" at bounding box center [153, 11] width 7 height 7
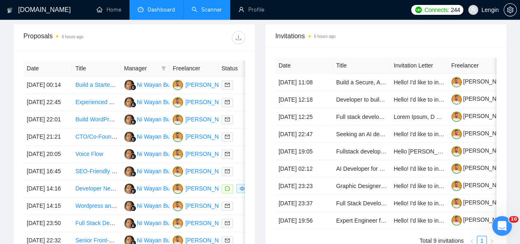
click at [198, 10] on link "Scanner" at bounding box center [207, 9] width 30 height 7
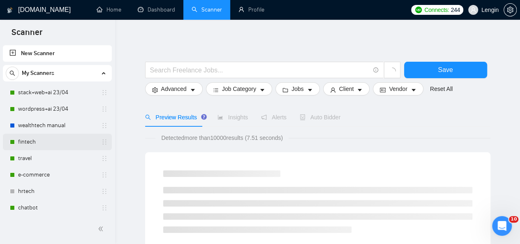
click at [44, 137] on link "fintech" at bounding box center [57, 142] width 78 height 16
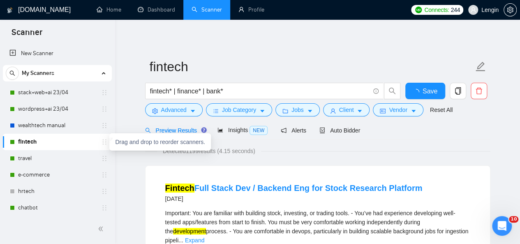
scroll to position [55, 0]
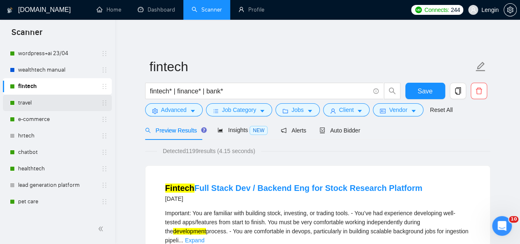
click at [33, 105] on link "travel" at bounding box center [57, 103] width 78 height 16
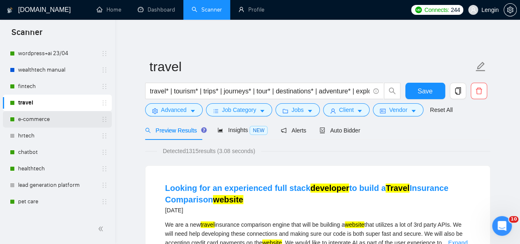
click at [69, 114] on link "e-commerce" at bounding box center [57, 119] width 78 height 16
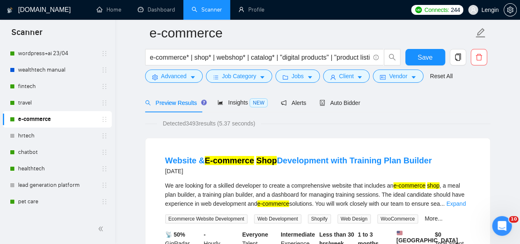
scroll to position [67, 0]
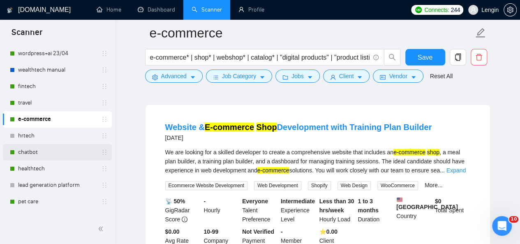
click at [48, 152] on link "chatbot" at bounding box center [57, 152] width 78 height 16
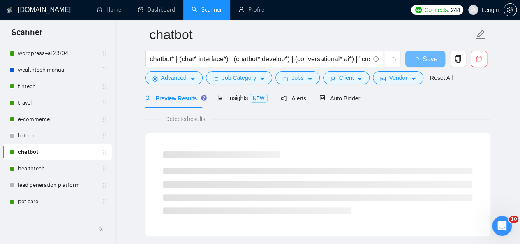
scroll to position [32, 0]
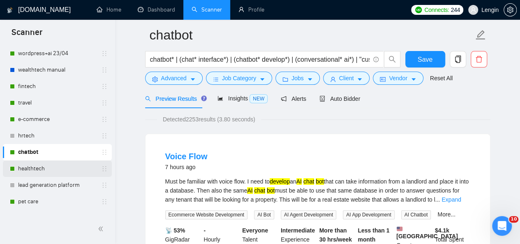
click at [50, 173] on link "healthtech" at bounding box center [57, 168] width 78 height 16
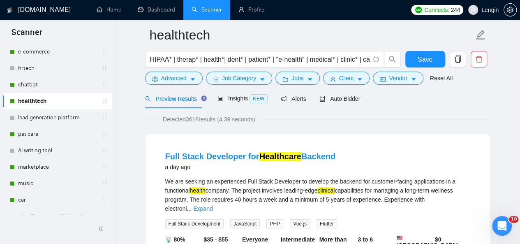
scroll to position [123, 0]
click at [43, 131] on link "pet care" at bounding box center [57, 133] width 78 height 16
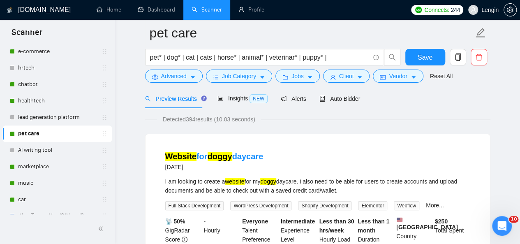
scroll to position [101, 0]
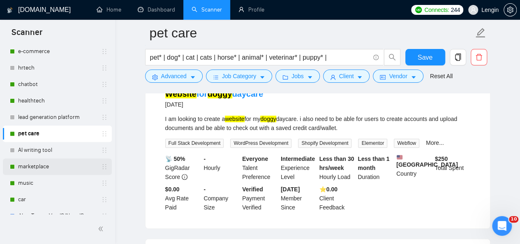
click at [34, 167] on link "marketplace" at bounding box center [57, 166] width 78 height 16
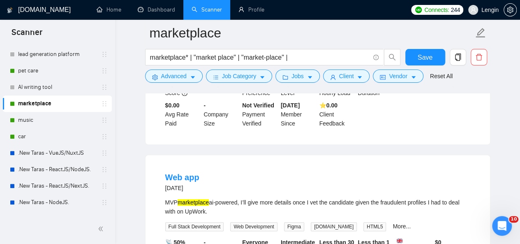
scroll to position [200, 0]
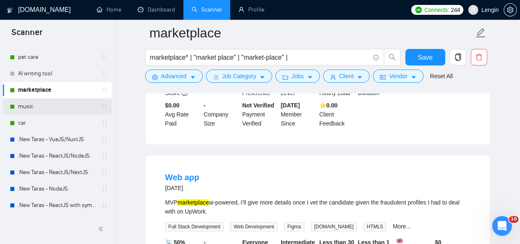
click at [32, 110] on link "music" at bounding box center [57, 106] width 78 height 16
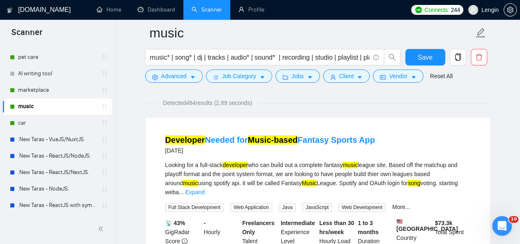
scroll to position [72, 0]
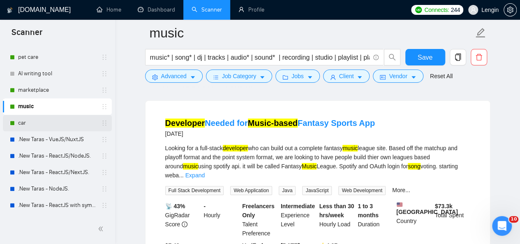
click at [40, 118] on link "car" at bounding box center [57, 123] width 78 height 16
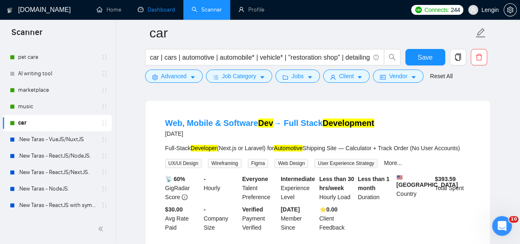
click at [148, 6] on link "Dashboard" at bounding box center [156, 9] width 37 height 7
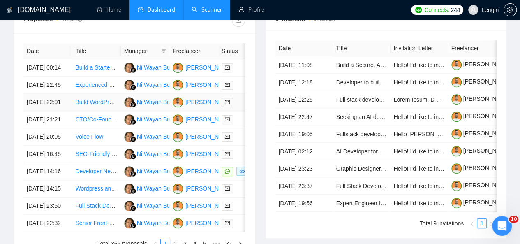
scroll to position [342, 0]
click at [200, 8] on link "Scanner" at bounding box center [207, 9] width 30 height 7
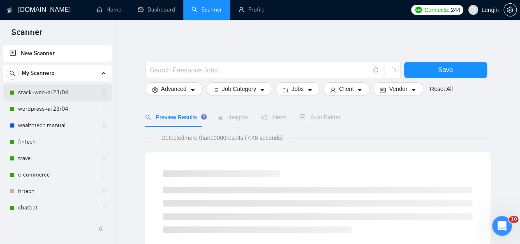
click at [53, 96] on link "stack+web+ai 23/04" at bounding box center [57, 92] width 78 height 16
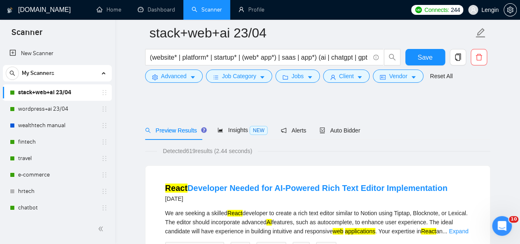
scroll to position [49, 0]
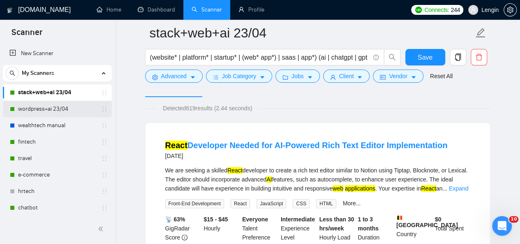
click at [58, 107] on link "wordpress+ai 23/04" at bounding box center [57, 109] width 78 height 16
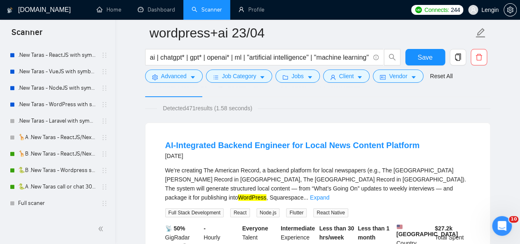
scroll to position [388, 0]
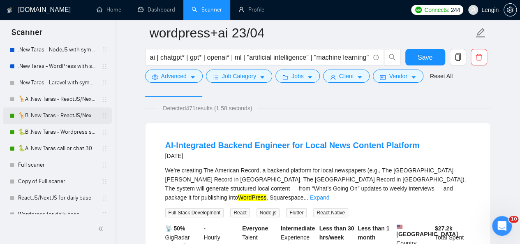
click at [66, 122] on link "🦒B .New Taras - ReactJS/NextJS rel exp 23/04" at bounding box center [57, 115] width 78 height 16
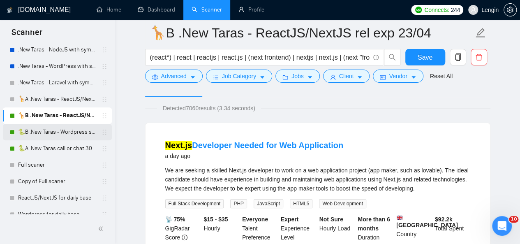
click at [76, 131] on link "🐍B .New Taras - Wordpress short 23/04" at bounding box center [57, 132] width 78 height 16
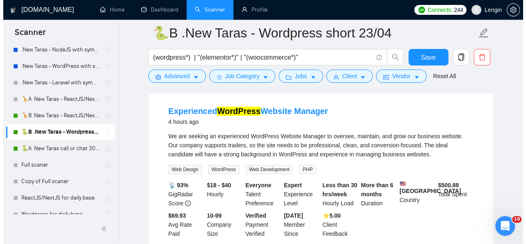
scroll to position [272, 0]
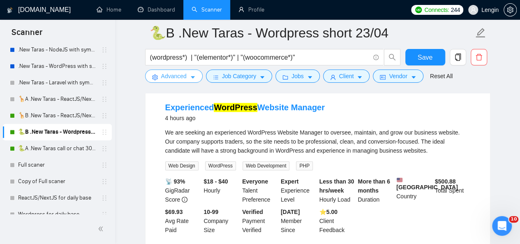
click at [185, 79] on span "Advanced" at bounding box center [173, 76] width 25 height 9
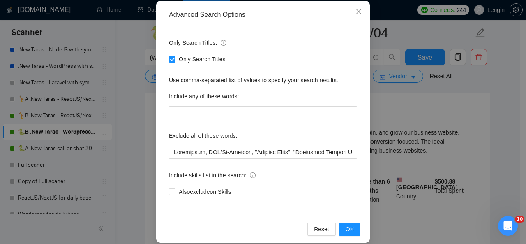
scroll to position [97, 0]
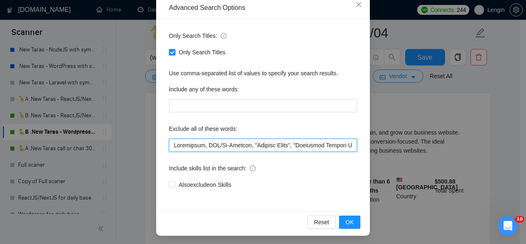
click at [171, 145] on input "text" at bounding box center [263, 144] width 188 height 13
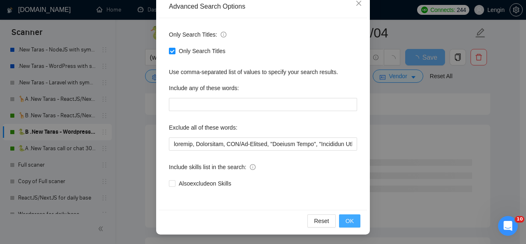
click at [346, 219] on span "OK" at bounding box center [350, 220] width 8 height 9
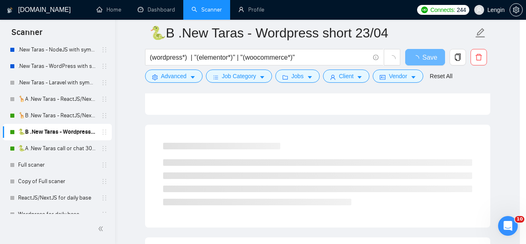
scroll to position [57, 0]
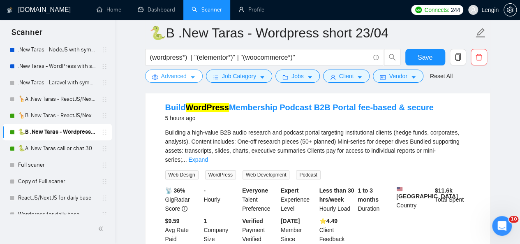
click at [187, 76] on button "Advanced" at bounding box center [174, 75] width 58 height 13
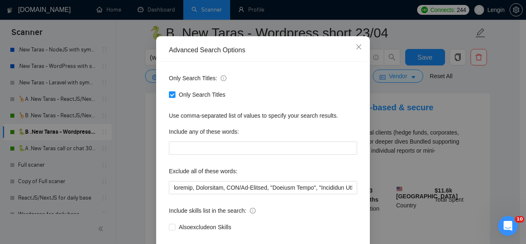
scroll to position [55, 0]
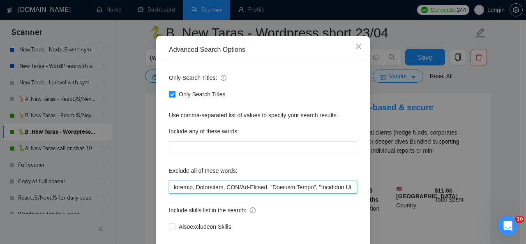
click at [172, 189] on input "text" at bounding box center [263, 186] width 188 height 13
paste input "Untitled"
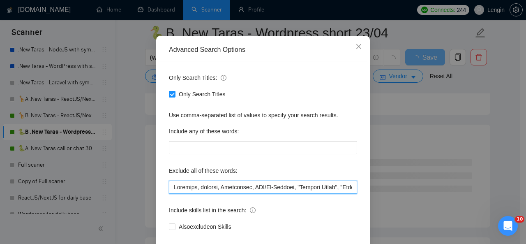
drag, startPoint x: 217, startPoint y: 188, endPoint x: 170, endPoint y: 189, distance: 46.9
click at [170, 189] on input "text" at bounding box center [263, 186] width 188 height 13
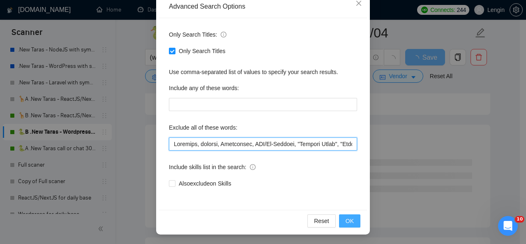
type input "Untitled, manager, Sharetribe, CTO/Co-Founder, "Product Owner", "Technical Prod…"
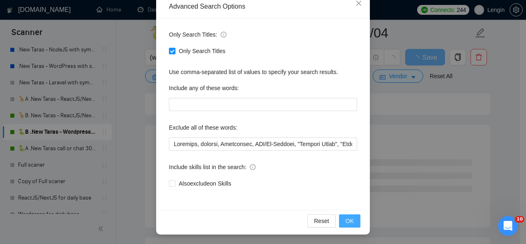
click at [347, 218] on span "OK" at bounding box center [350, 220] width 8 height 9
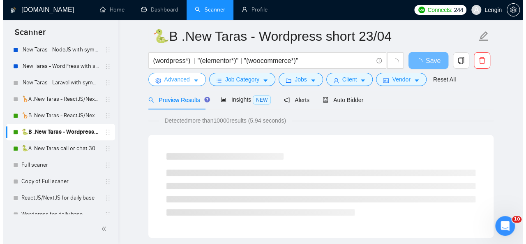
scroll to position [0, 0]
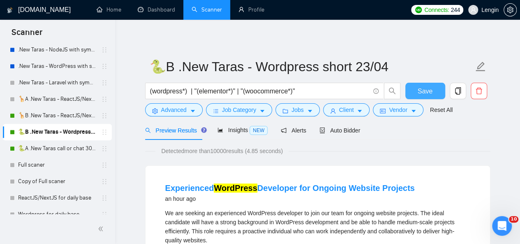
click at [433, 94] on button "Save" at bounding box center [425, 91] width 40 height 16
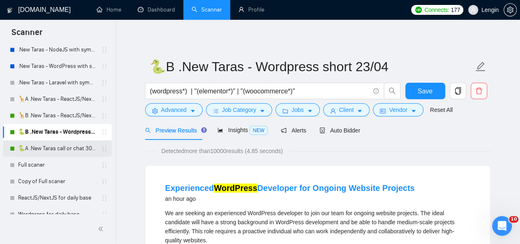
click at [72, 148] on link "🐍A .New Taras call or chat 30%view 0 reply 23/04" at bounding box center [57, 148] width 78 height 16
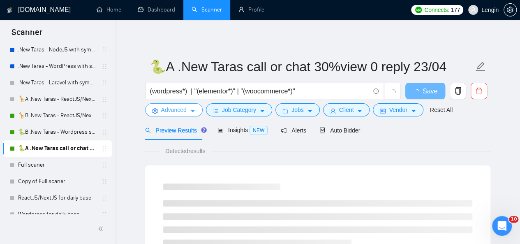
click at [180, 112] on span "Advanced" at bounding box center [173, 109] width 25 height 9
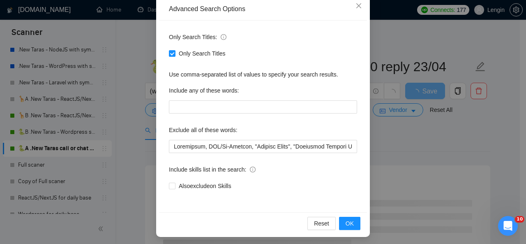
scroll to position [96, 0]
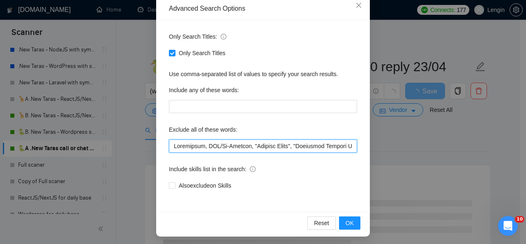
click at [171, 146] on input "text" at bounding box center [263, 145] width 188 height 13
paste input "Untitled, manager,"
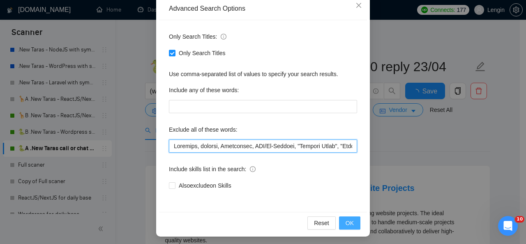
type input "Untitled, manager, Sharetribe, CTO/Co-Founder, "Product Owner", "Technical Prod…"
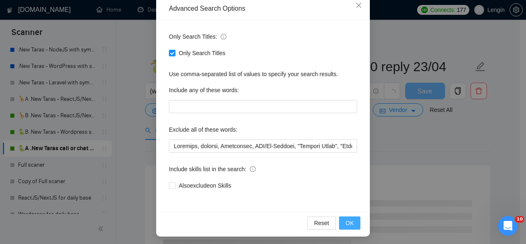
click at [353, 220] on button "OK" at bounding box center [349, 222] width 21 height 13
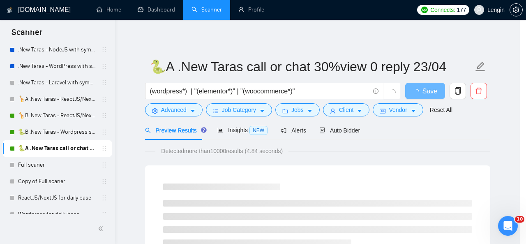
scroll to position [57, 0]
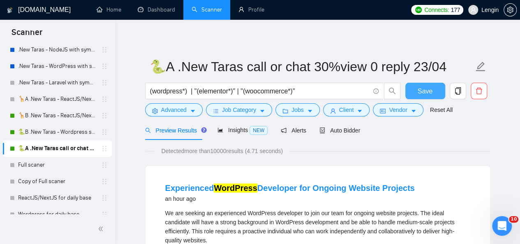
click at [424, 88] on span "Save" at bounding box center [425, 91] width 15 height 10
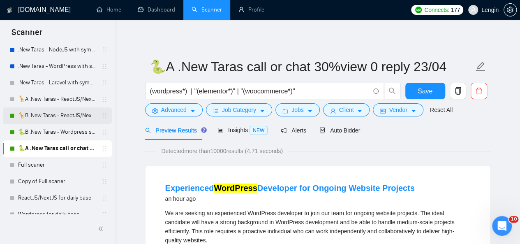
click at [56, 113] on link "🦒B .New Taras - ReactJS/NextJS rel exp 23/04" at bounding box center [57, 115] width 78 height 16
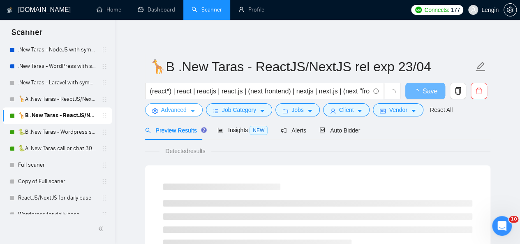
click at [173, 113] on span "Advanced" at bounding box center [173, 109] width 25 height 9
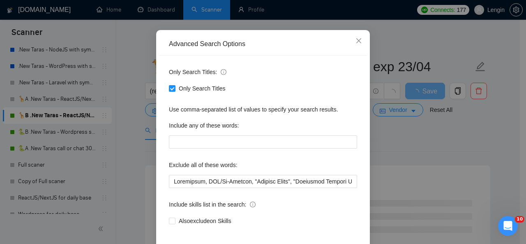
scroll to position [61, 0]
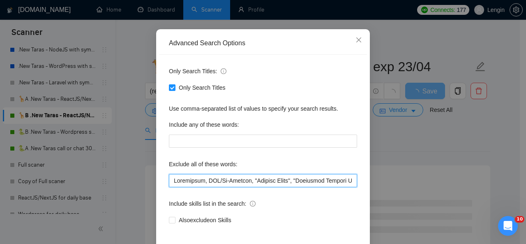
click at [169, 183] on input "text" at bounding box center [263, 180] width 188 height 13
paste input "Untitled, manager,"
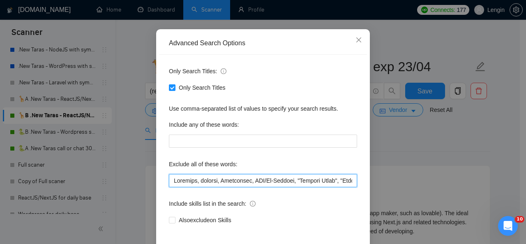
scroll to position [98, 0]
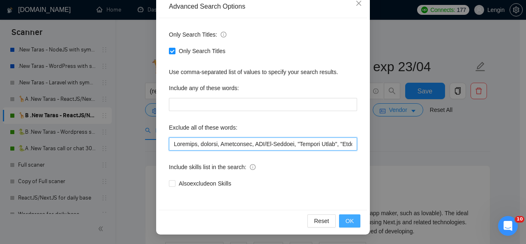
type input "Untitled, manager, Sharetribe, CTO/Co-Founder, "Product Owner", "Technical Prod…"
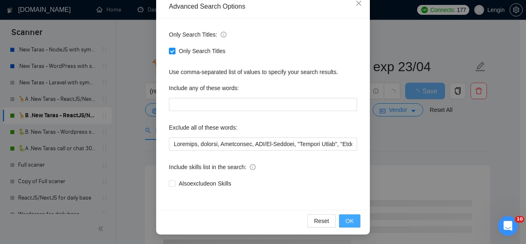
click at [346, 222] on span "OK" at bounding box center [350, 220] width 8 height 9
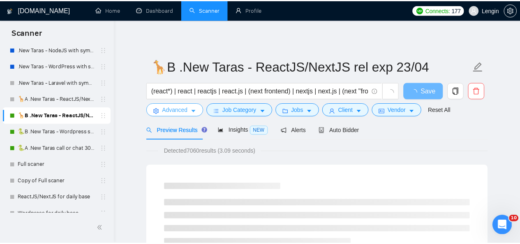
scroll to position [0, 0]
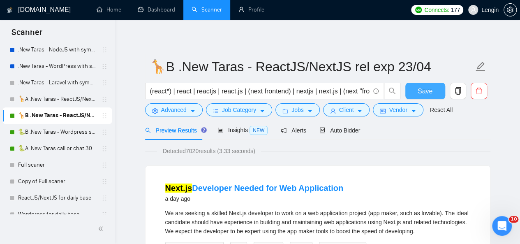
click at [420, 92] on span "Save" at bounding box center [425, 91] width 15 height 10
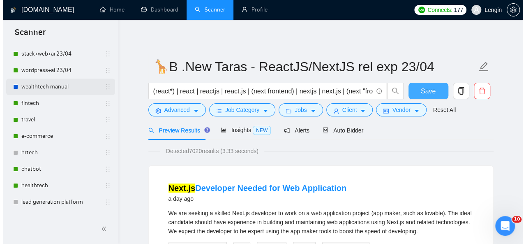
scroll to position [19, 0]
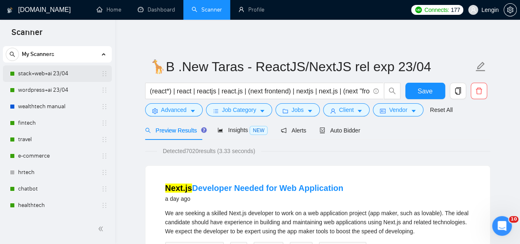
click at [53, 81] on link "stack+web+ai 23/04" at bounding box center [57, 73] width 78 height 16
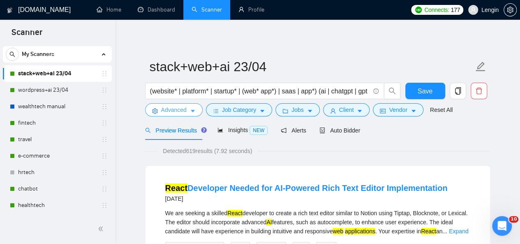
click at [181, 110] on span "Advanced" at bounding box center [173, 109] width 25 height 9
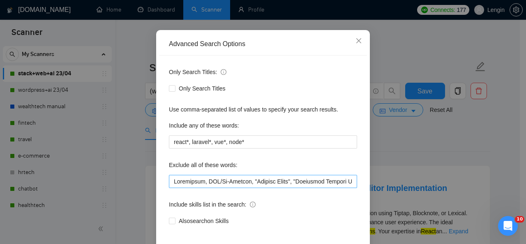
scroll to position [61, 0]
click at [170, 180] on input "text" at bounding box center [263, 180] width 188 height 13
paste input "Untitled, manager,"
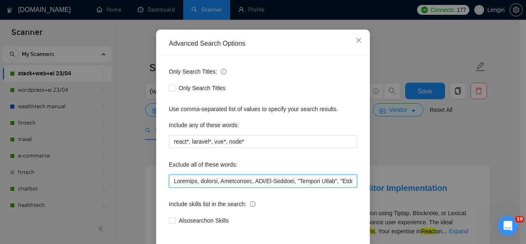
scroll to position [98, 0]
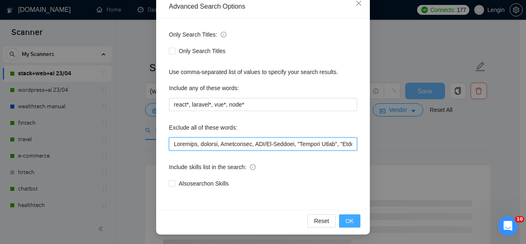
type input "Untitled, manager, Sharetribe, CTO/Co-Founder, "Product Owner", "Technical Prod…"
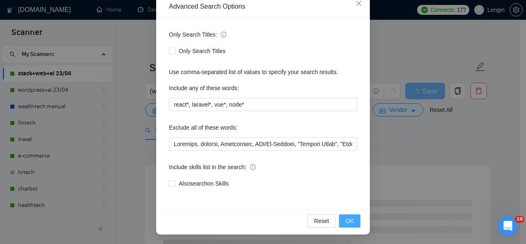
click at [347, 222] on span "OK" at bounding box center [350, 220] width 8 height 9
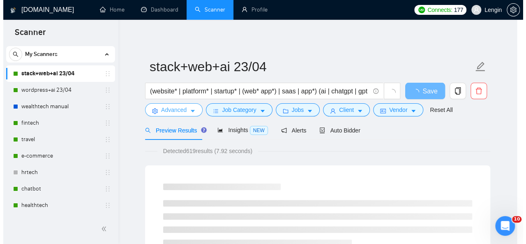
scroll to position [0, 0]
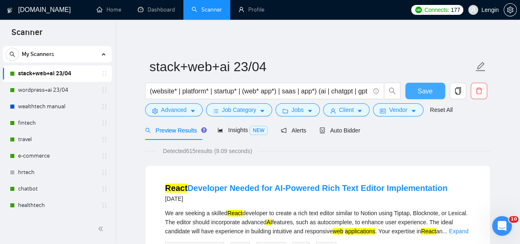
click at [428, 91] on span "Save" at bounding box center [425, 91] width 15 height 10
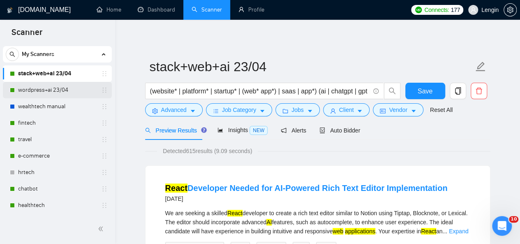
click at [43, 93] on link "wordpress+ai 23/04" at bounding box center [57, 90] width 78 height 16
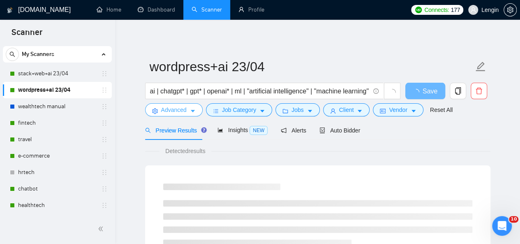
click at [196, 112] on button "Advanced" at bounding box center [174, 109] width 58 height 13
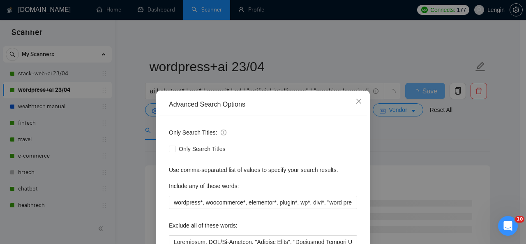
scroll to position [46, 0]
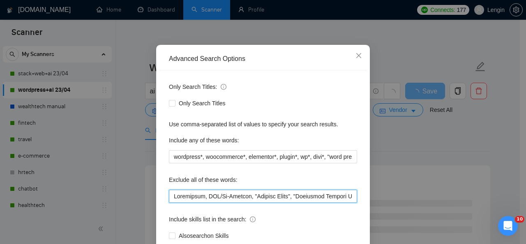
click at [169, 197] on input "text" at bounding box center [263, 195] width 188 height 13
paste input "Untitled, manager,"
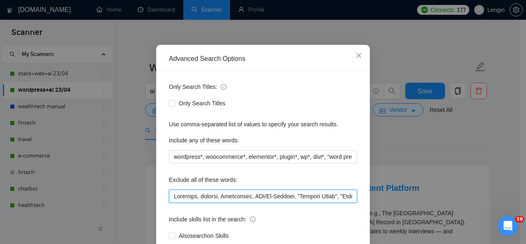
scroll to position [98, 0]
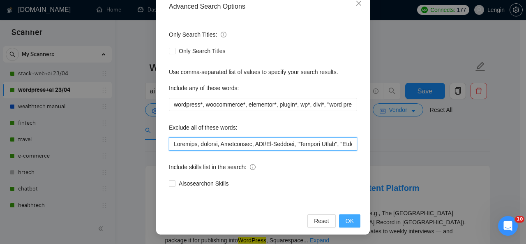
type input "Untitled, manager, Sharetribe, CTO/Co-Founder, "Product Owner", "Technical Prod…"
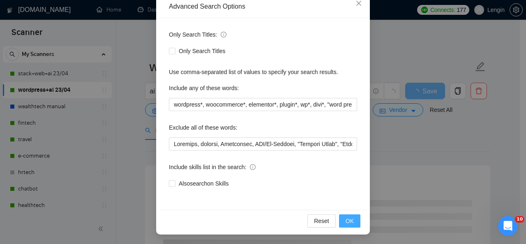
click at [348, 222] on span "OK" at bounding box center [350, 220] width 8 height 9
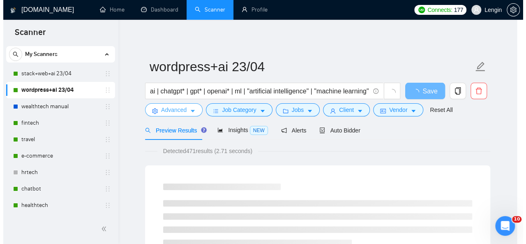
scroll to position [0, 0]
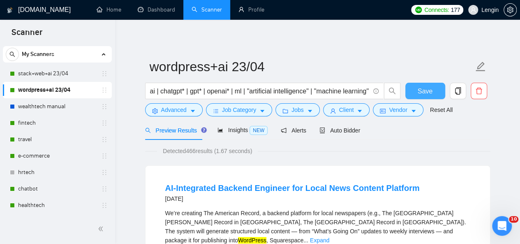
click at [429, 88] on span "Save" at bounding box center [425, 91] width 15 height 10
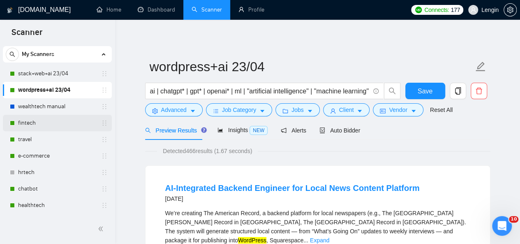
click at [50, 123] on link "fintech" at bounding box center [57, 123] width 78 height 16
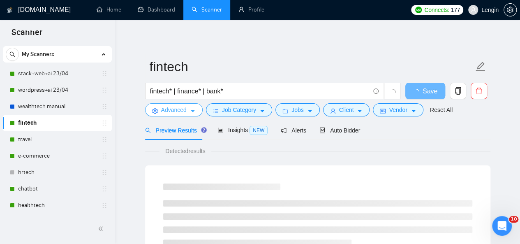
click at [181, 109] on span "Advanced" at bounding box center [173, 109] width 25 height 9
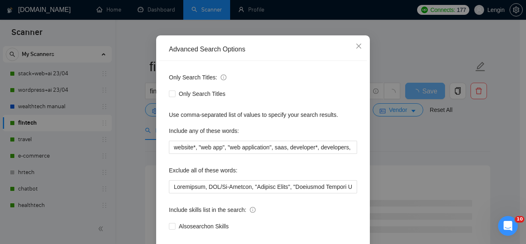
scroll to position [55, 0]
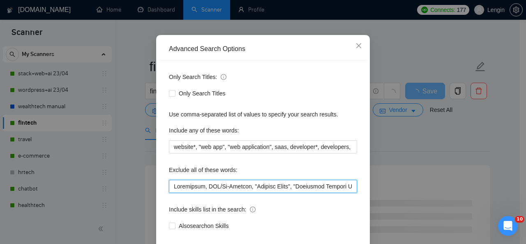
click at [171, 186] on input "text" at bounding box center [263, 186] width 188 height 13
paste input "Untitled, manager,"
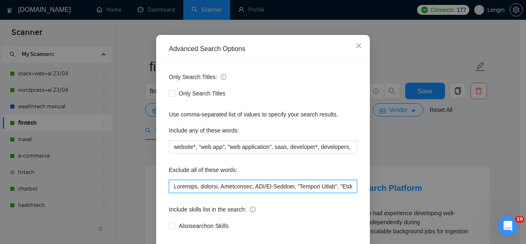
scroll to position [98, 0]
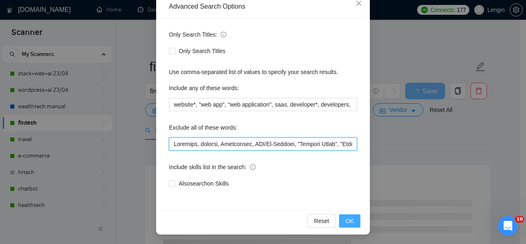
type input "Untitled, manager, Sharetribe, CTO/Co-Founder, "Product Owner", "Technical Prod…"
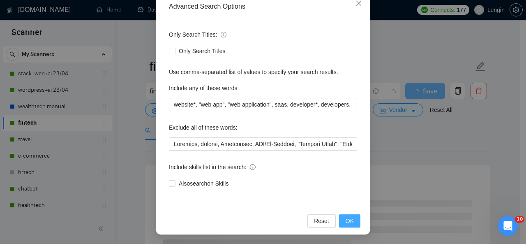
click at [352, 221] on button "OK" at bounding box center [349, 220] width 21 height 13
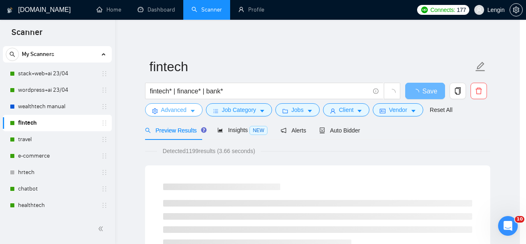
scroll to position [0, 0]
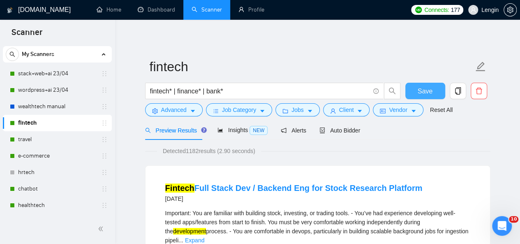
click at [419, 92] on span "Save" at bounding box center [425, 91] width 15 height 10
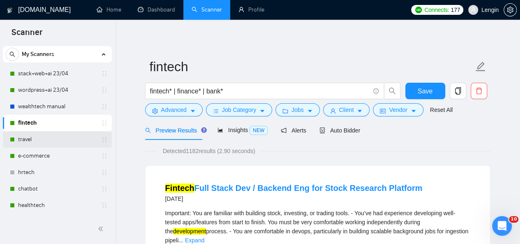
click at [44, 139] on link "travel" at bounding box center [57, 139] width 78 height 16
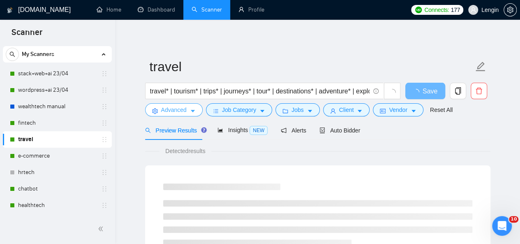
click at [192, 110] on icon "caret-down" at bounding box center [193, 111] width 6 height 6
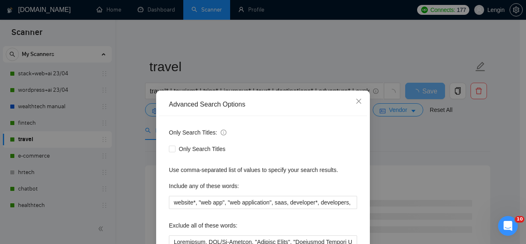
scroll to position [56, 0]
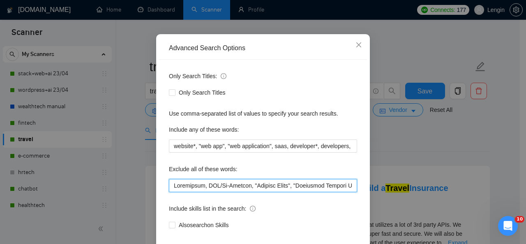
click at [170, 185] on input "text" at bounding box center [263, 185] width 188 height 13
paste input "Untitled, manager,"
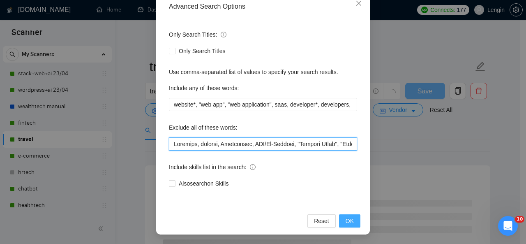
type input "Untitled, manager, Sharetribe, CTO/Co-Founder, "Product Owner", "Technical Prod…"
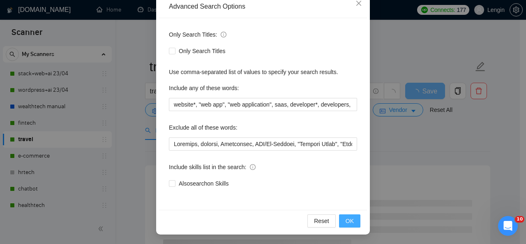
click at [347, 224] on span "OK" at bounding box center [350, 220] width 8 height 9
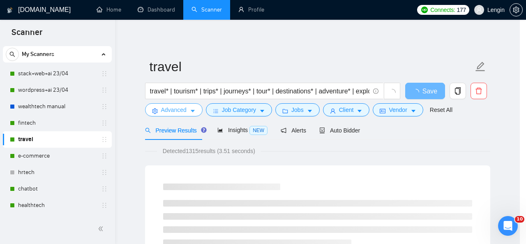
scroll to position [0, 0]
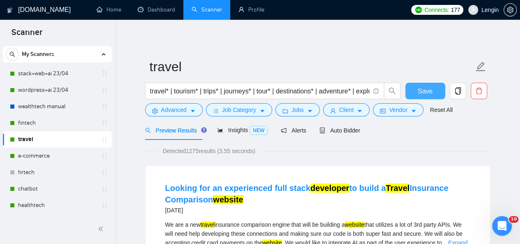
click at [408, 93] on button "Save" at bounding box center [425, 91] width 40 height 16
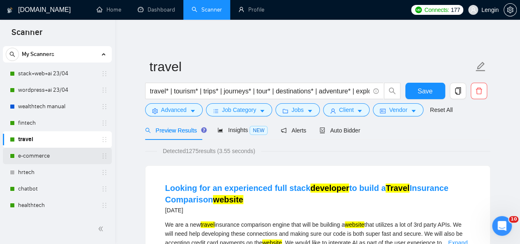
click at [53, 159] on link "e-commerce" at bounding box center [57, 156] width 78 height 16
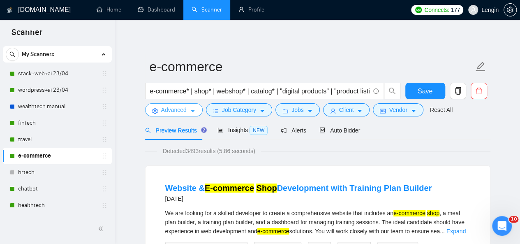
click at [191, 104] on button "Advanced" at bounding box center [174, 109] width 58 height 13
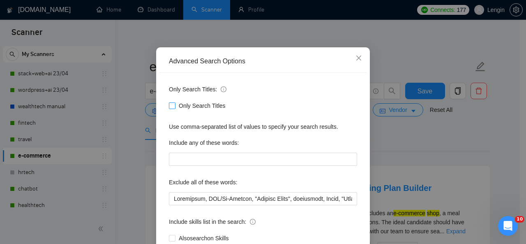
scroll to position [44, 0]
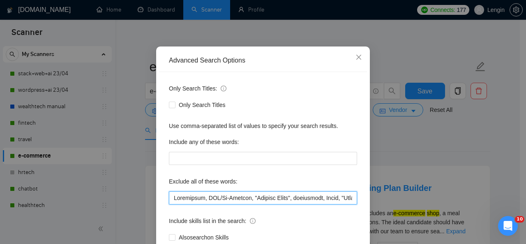
click at [169, 196] on input "text" at bounding box center [263, 197] width 188 height 13
paste input "Untitled, manager,"
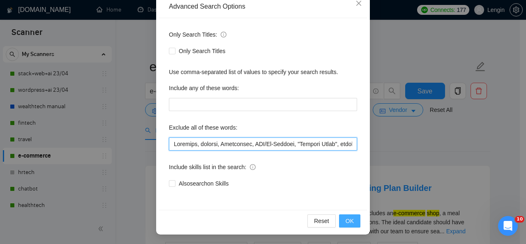
type input "Untitled, manager, Sharetribe, CTO/Co-Founder, "Product Owner", transition, Own…"
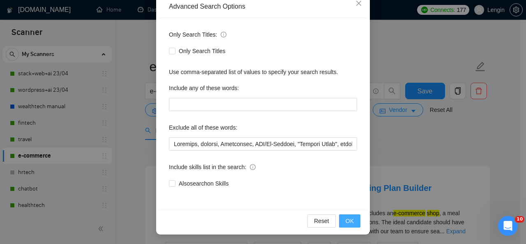
click at [355, 222] on button "OK" at bounding box center [349, 220] width 21 height 13
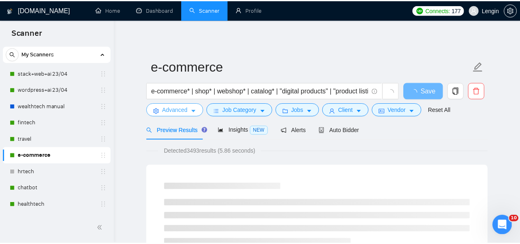
scroll to position [0, 0]
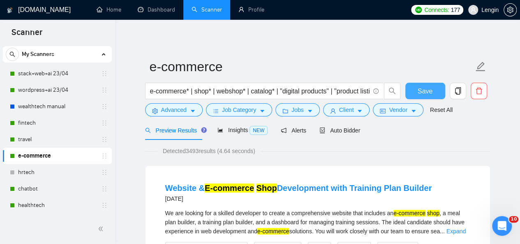
click at [424, 88] on span "Save" at bounding box center [425, 91] width 15 height 10
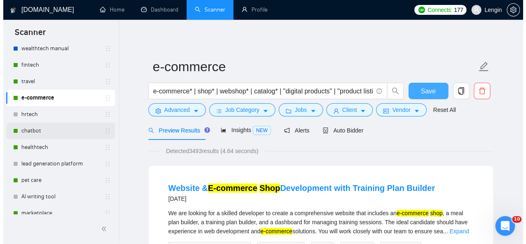
scroll to position [81, 0]
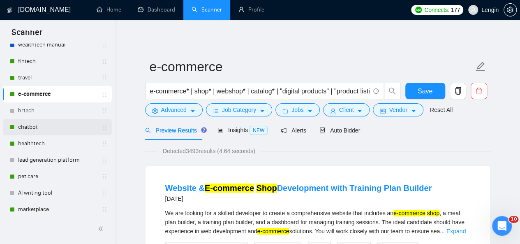
click at [52, 134] on link "chatbot" at bounding box center [57, 127] width 78 height 16
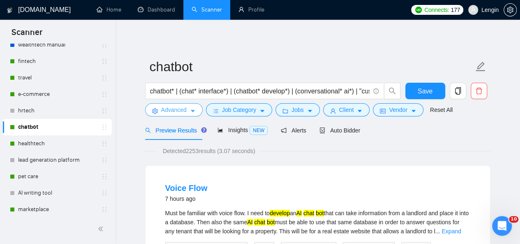
click at [176, 111] on span "Advanced" at bounding box center [173, 109] width 25 height 9
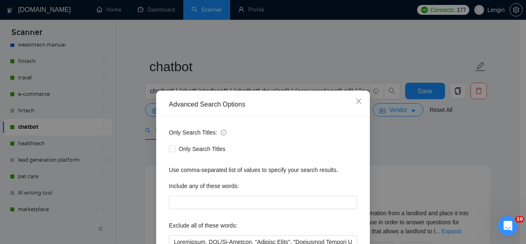
scroll to position [78, 0]
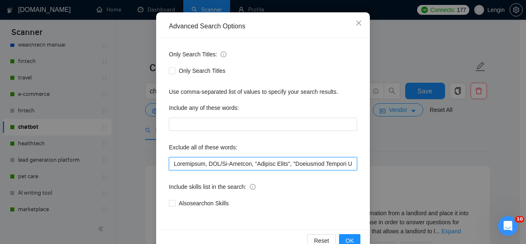
click at [170, 165] on input "text" at bounding box center [263, 163] width 188 height 13
paste input "Untitled, manager,"
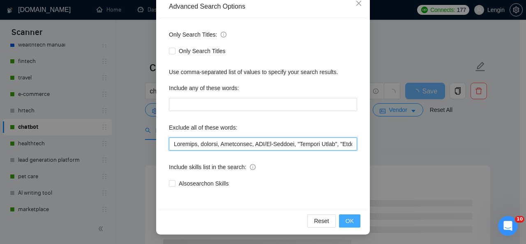
type input "Untitled, manager, Sharetribe, CTO/Co-Founder, "Product Owner", "Technical Prod…"
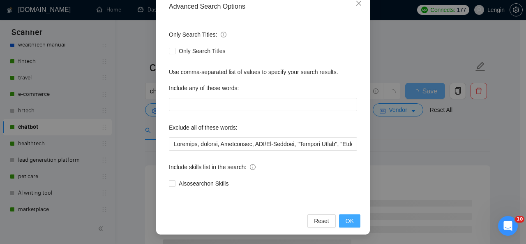
click at [347, 220] on span "OK" at bounding box center [350, 220] width 8 height 9
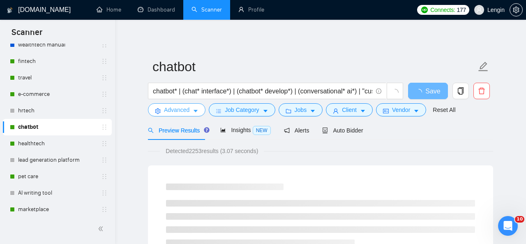
scroll to position [0, 0]
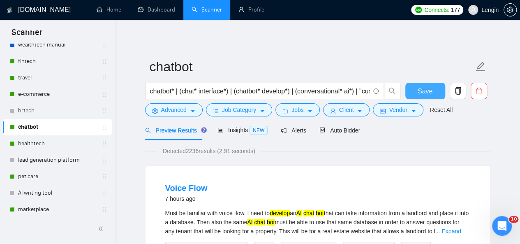
click at [426, 90] on span "Save" at bounding box center [425, 91] width 15 height 10
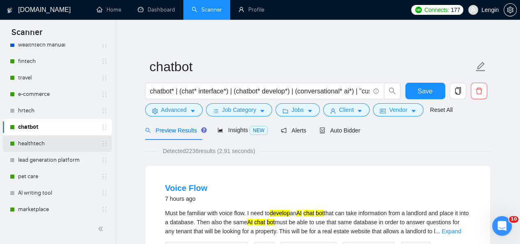
click at [63, 141] on link "healthtech" at bounding box center [57, 143] width 78 height 16
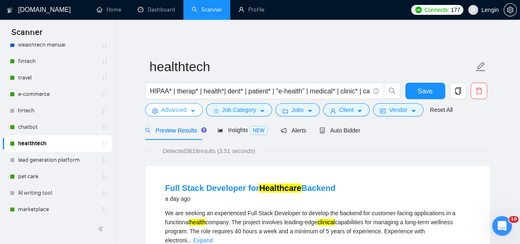
click at [179, 115] on button "Advanced" at bounding box center [174, 109] width 58 height 13
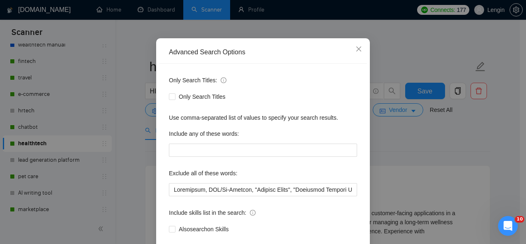
scroll to position [53, 0]
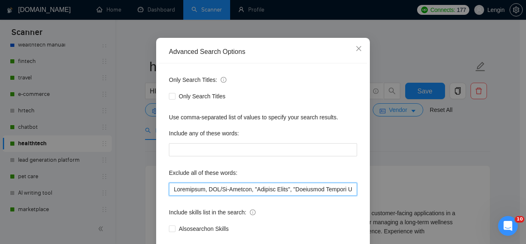
click at [169, 187] on input "text" at bounding box center [263, 188] width 188 height 13
paste input "Untitled, manager,"
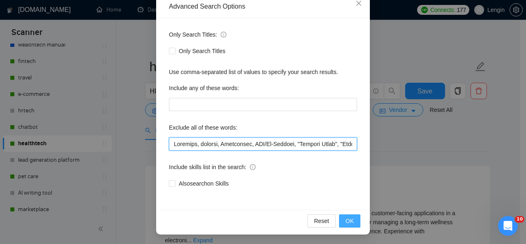
type input "Untitled, manager, Sharetribe, CTO/Co-Founder, "Product Owner", "Technical Prod…"
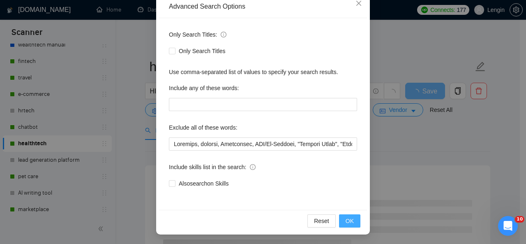
click at [353, 219] on button "OK" at bounding box center [349, 220] width 21 height 13
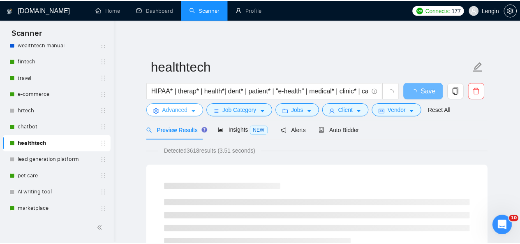
scroll to position [0, 0]
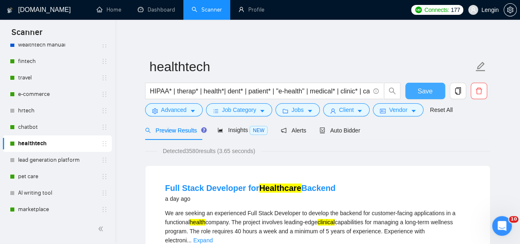
click at [414, 97] on button "Save" at bounding box center [425, 91] width 40 height 16
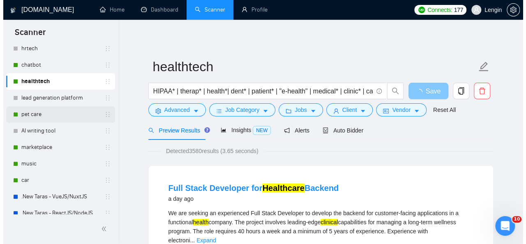
scroll to position [153, 0]
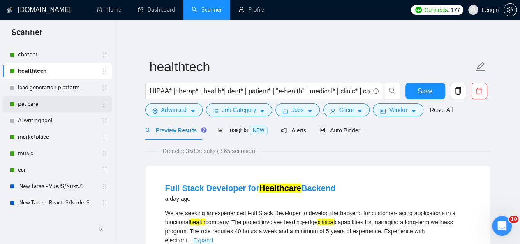
click at [61, 107] on link "pet care" at bounding box center [57, 104] width 78 height 16
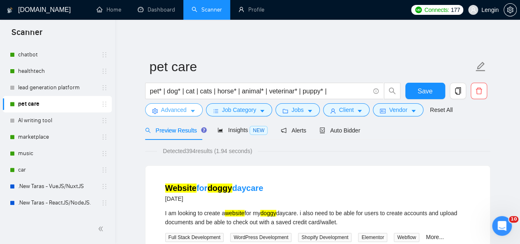
click at [184, 111] on span "Advanced" at bounding box center [173, 109] width 25 height 9
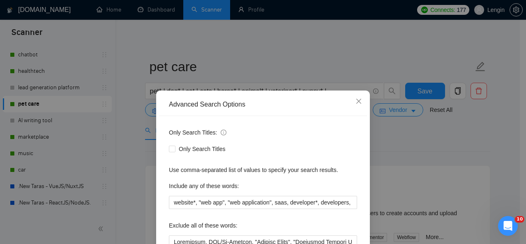
scroll to position [36, 0]
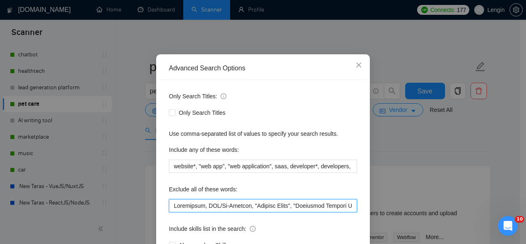
click at [171, 207] on input "text" at bounding box center [263, 205] width 188 height 13
paste input "Untitled, manager,"
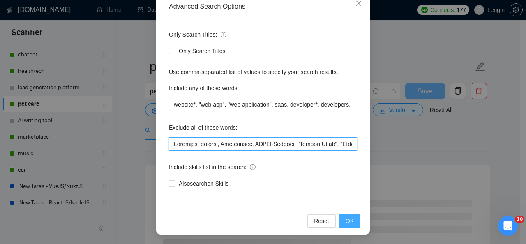
type input "Untitled, manager, Sharetribe, CTO/Co-Founder, "Product Owner", "Technical Prod…"
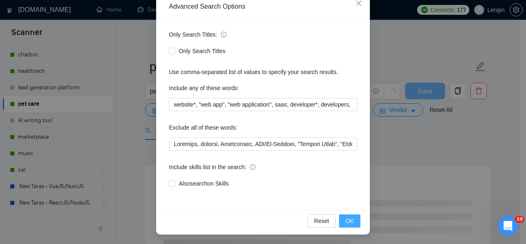
click at [346, 218] on span "OK" at bounding box center [350, 220] width 8 height 9
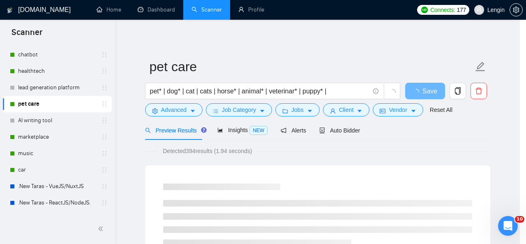
scroll to position [57, 0]
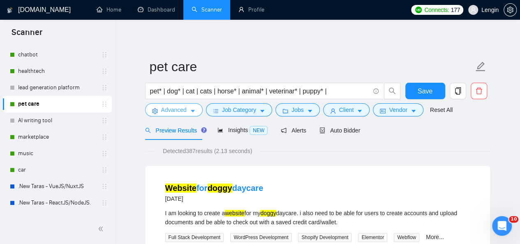
click at [190, 108] on icon "caret-down" at bounding box center [193, 111] width 6 height 6
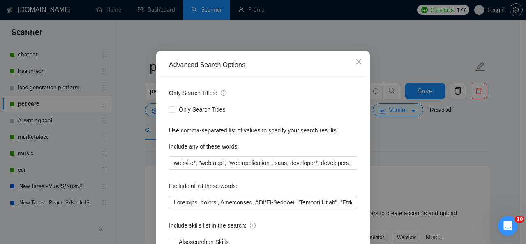
scroll to position [40, 0]
click at [358, 61] on icon "close" at bounding box center [358, 61] width 7 height 7
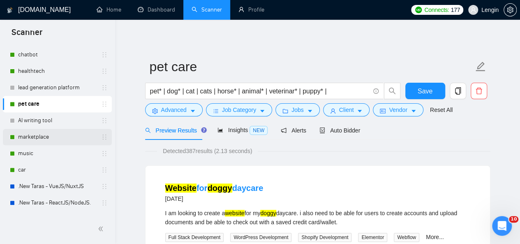
click at [42, 138] on link "marketplace" at bounding box center [57, 137] width 78 height 16
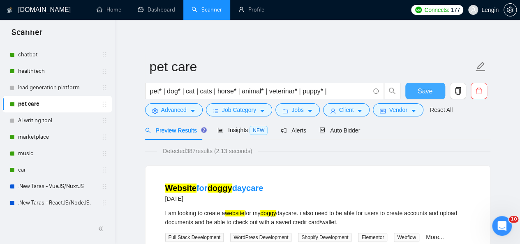
click at [435, 88] on button "Save" at bounding box center [425, 91] width 40 height 16
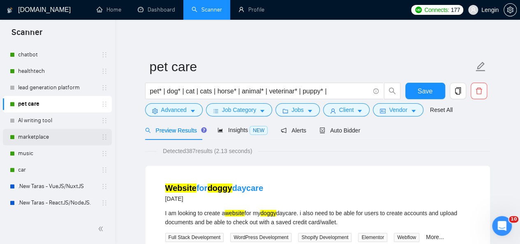
click at [33, 143] on link "marketplace" at bounding box center [57, 137] width 78 height 16
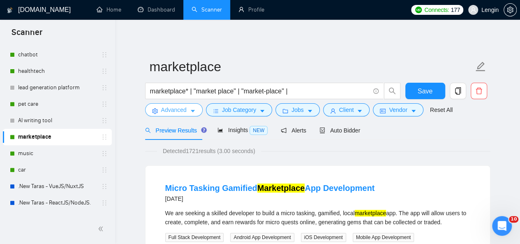
click at [180, 111] on span "Advanced" at bounding box center [173, 109] width 25 height 9
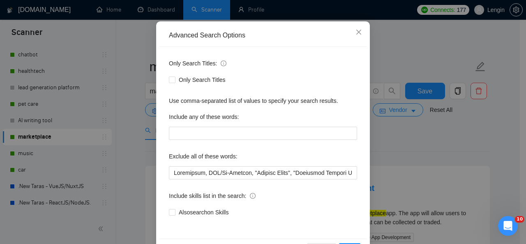
scroll to position [70, 0]
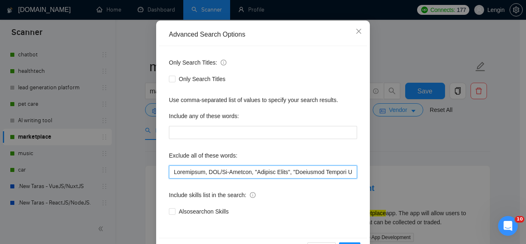
click at [171, 171] on input "text" at bounding box center [263, 171] width 188 height 13
paste input "Untitled, manager,"
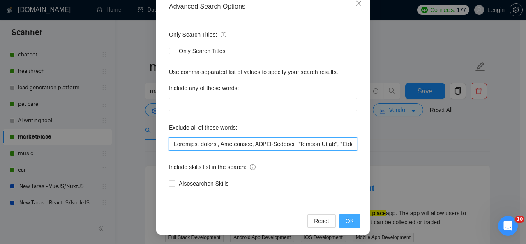
type input "Untitled, manager, Sharetribe, CTO/Co-Founder, "Product Owner", "Technical Prod…"
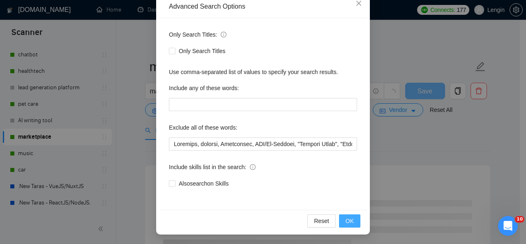
click at [346, 218] on span "OK" at bounding box center [350, 220] width 8 height 9
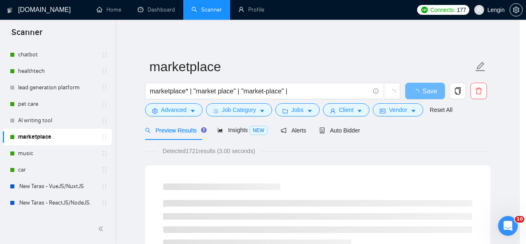
scroll to position [57, 0]
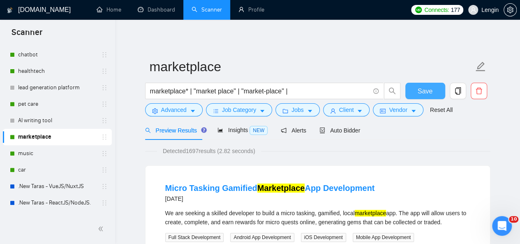
click at [416, 94] on button "Save" at bounding box center [425, 91] width 40 height 16
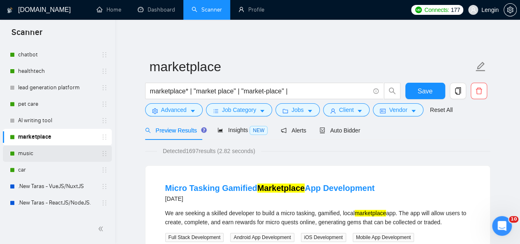
click at [40, 155] on link "music" at bounding box center [57, 153] width 78 height 16
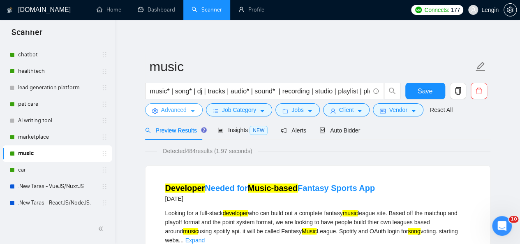
click at [189, 113] on button "Advanced" at bounding box center [174, 109] width 58 height 13
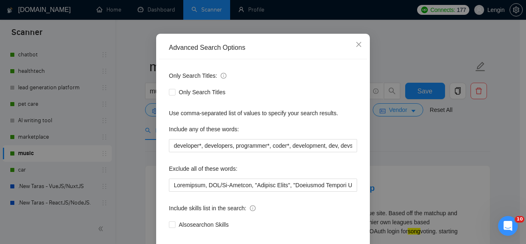
scroll to position [33, 0]
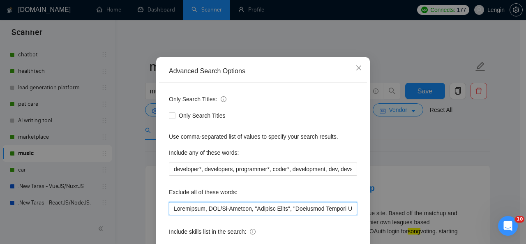
click at [169, 208] on input "text" at bounding box center [263, 208] width 188 height 13
paste input "Untitled, manager,"
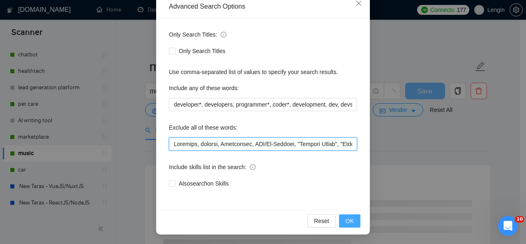
type input "Untitled, manager, Sharetribe, CTO/Co-Founder, "Product Owner", "Technical Prod…"
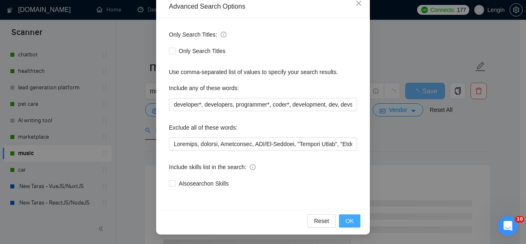
click at [349, 219] on span "OK" at bounding box center [350, 220] width 8 height 9
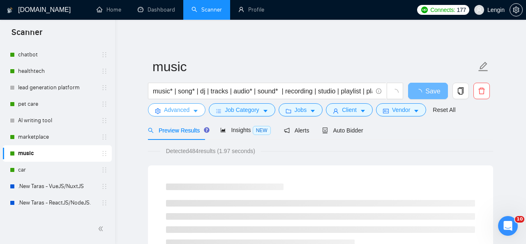
scroll to position [0, 0]
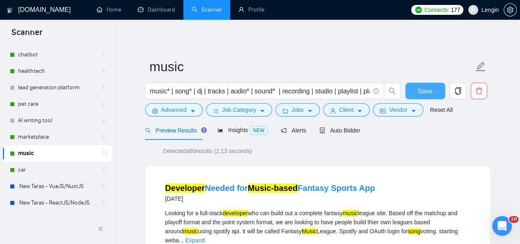
click at [420, 88] on span "Save" at bounding box center [425, 91] width 15 height 10
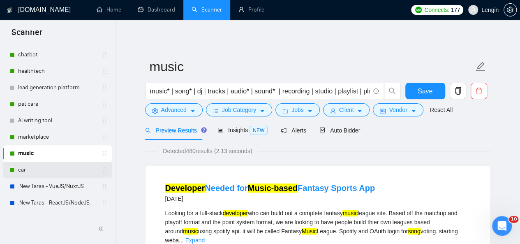
click at [43, 168] on link "car" at bounding box center [57, 170] width 78 height 16
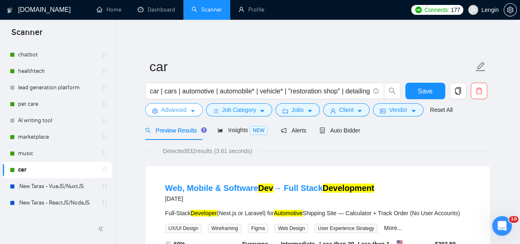
click at [184, 106] on span "Advanced" at bounding box center [173, 109] width 25 height 9
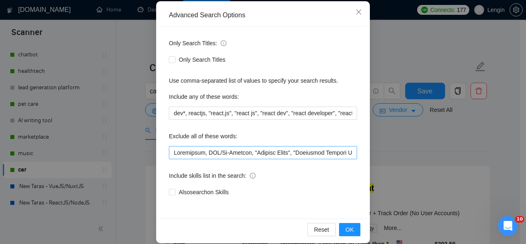
scroll to position [93, 0]
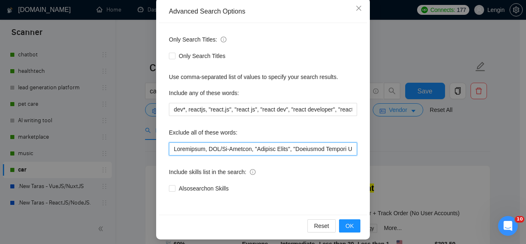
click at [170, 145] on input "text" at bounding box center [263, 148] width 188 height 13
paste input "Untitled, manager,"
type input "Untitled, manager, Sharetribe, CTO/Co-Founder, "Product Owner", "Technical Prod…"
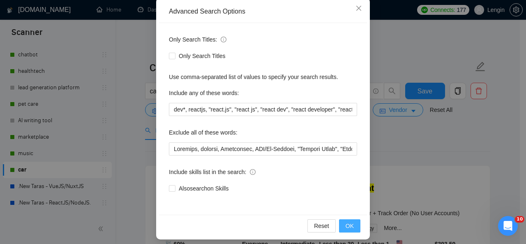
click at [342, 227] on button "OK" at bounding box center [349, 225] width 21 height 13
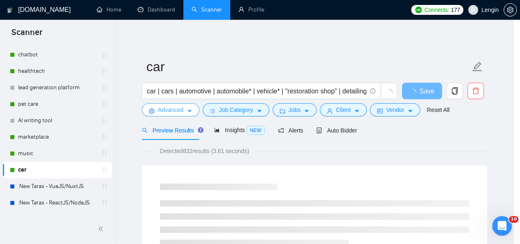
scroll to position [0, 0]
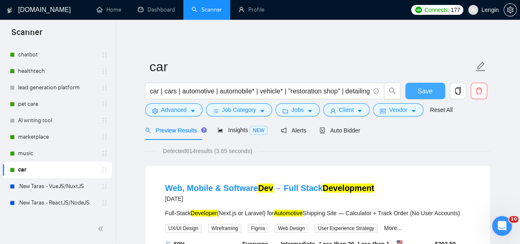
click at [420, 83] on button "Save" at bounding box center [425, 91] width 40 height 16
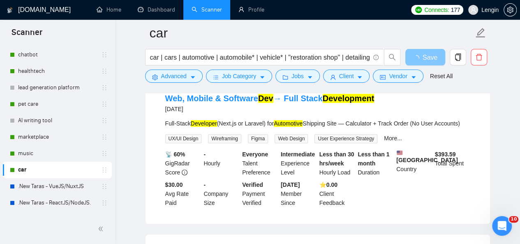
scroll to position [97, 0]
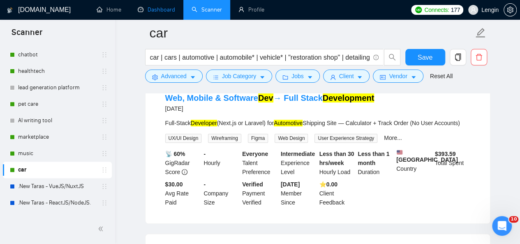
click at [149, 11] on link "Dashboard" at bounding box center [156, 9] width 37 height 7
